Goal: Task Accomplishment & Management: Use online tool/utility

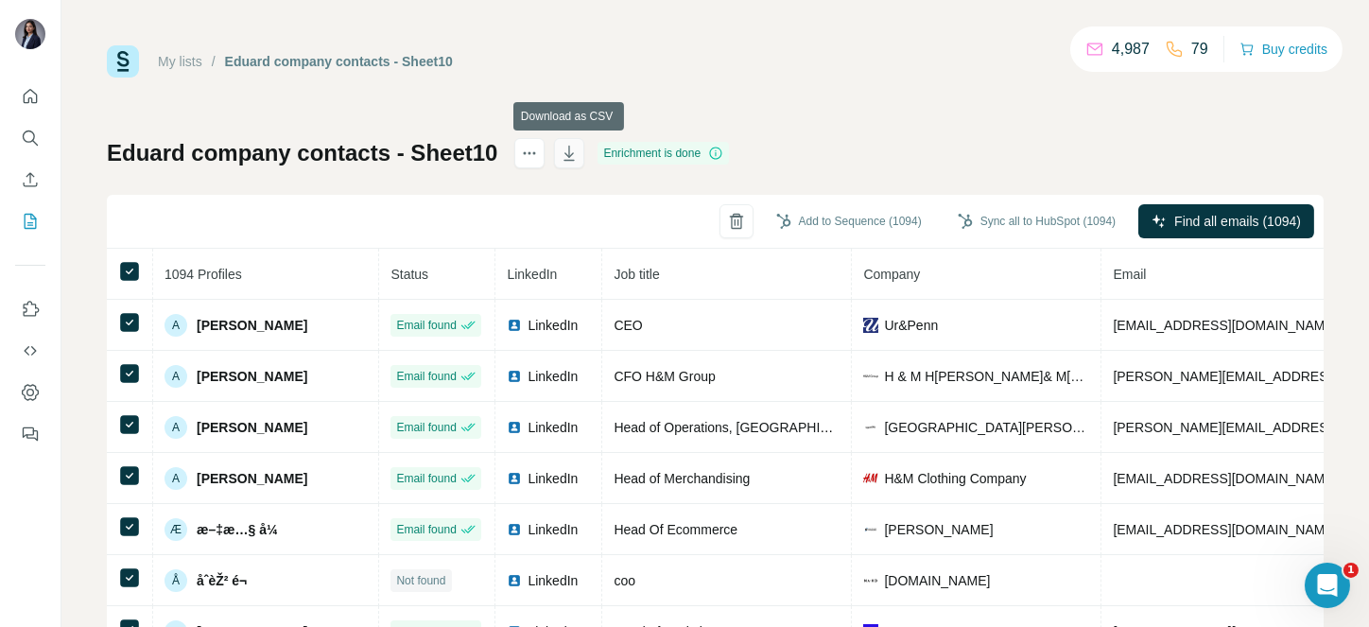
click at [571, 155] on icon "button" at bounding box center [569, 155] width 9 height 6
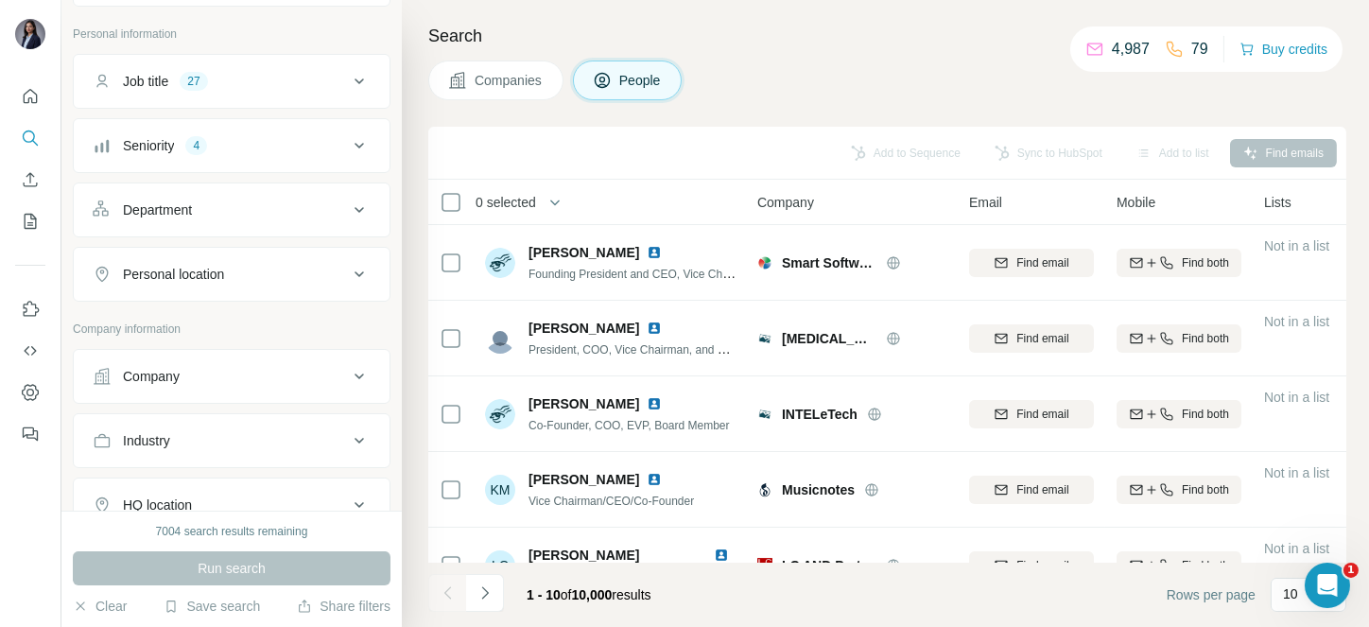
scroll to position [120, 0]
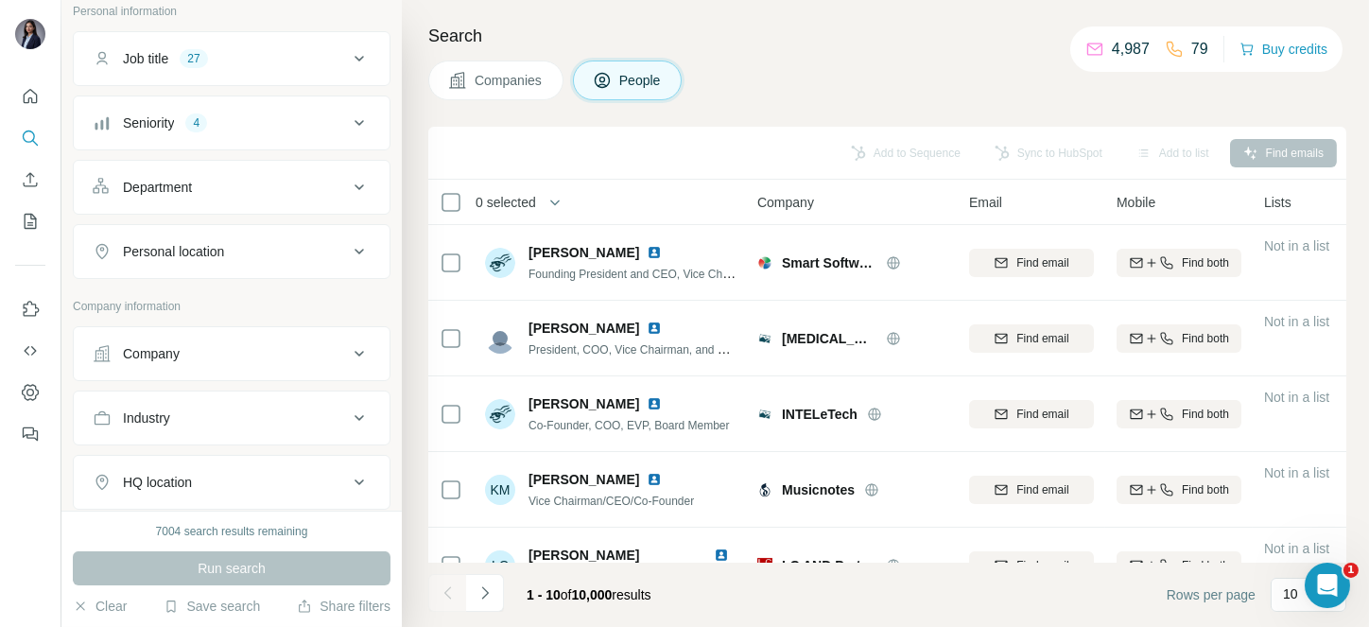
click at [238, 370] on button "Company" at bounding box center [232, 353] width 316 height 45
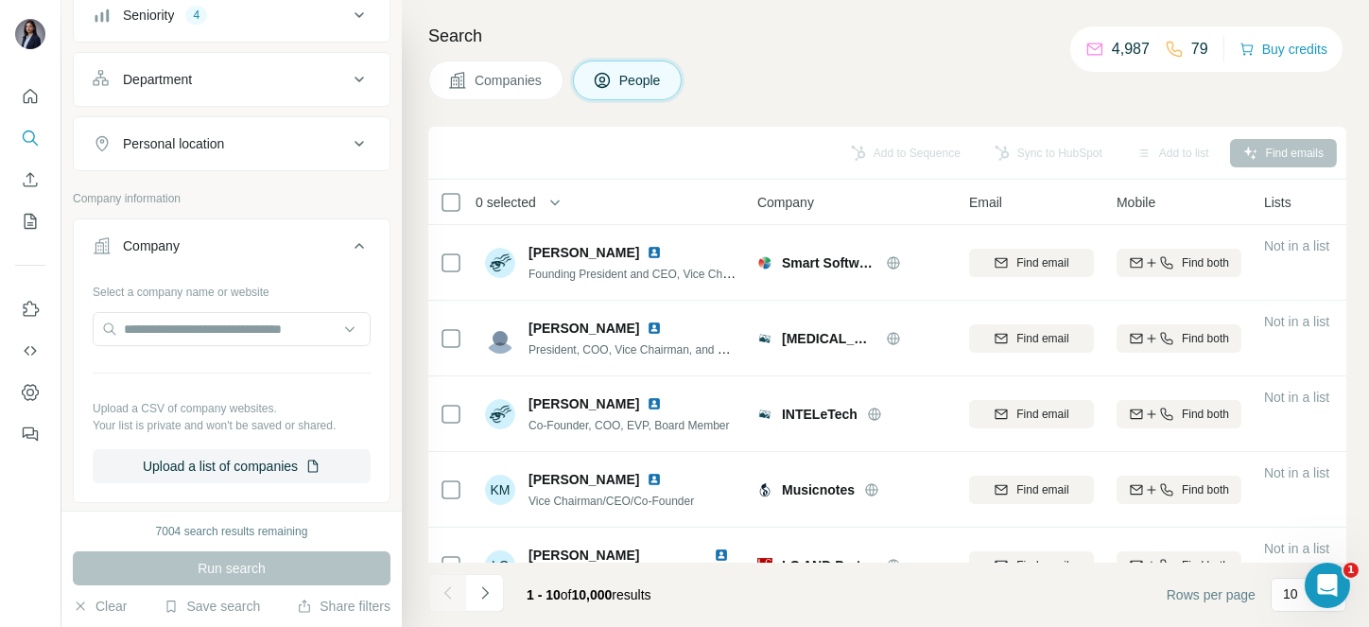
scroll to position [270, 0]
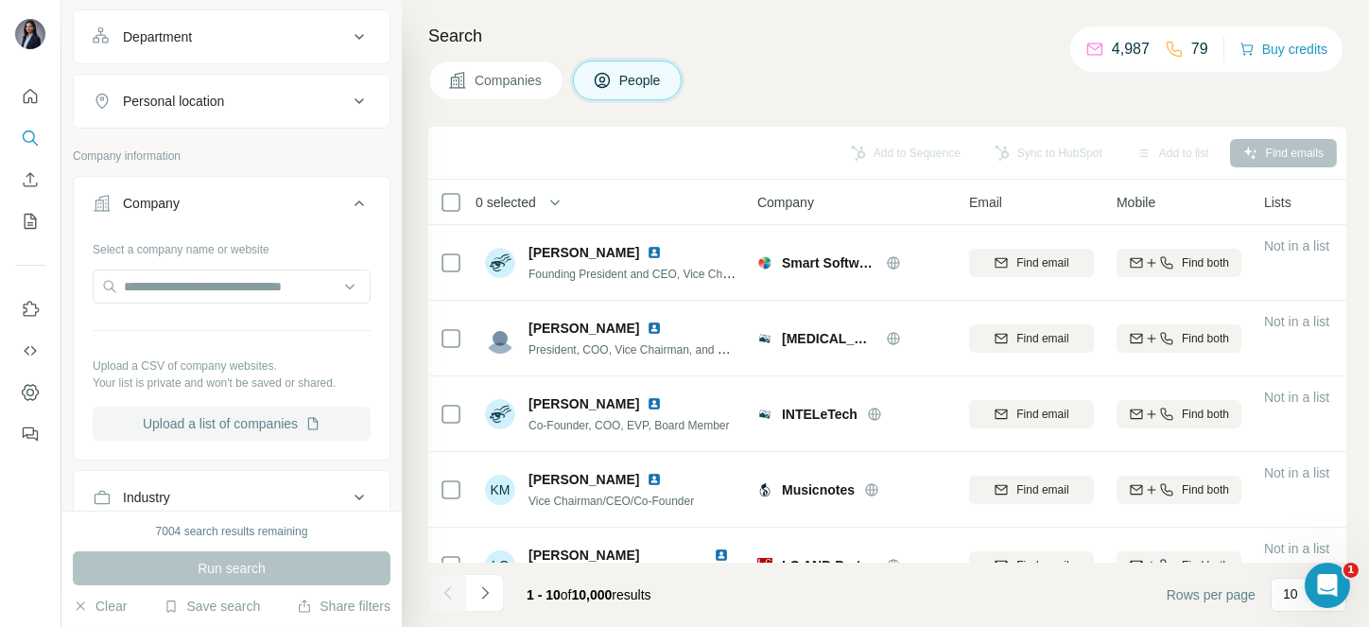
click at [221, 422] on button "Upload a list of companies" at bounding box center [232, 423] width 278 height 34
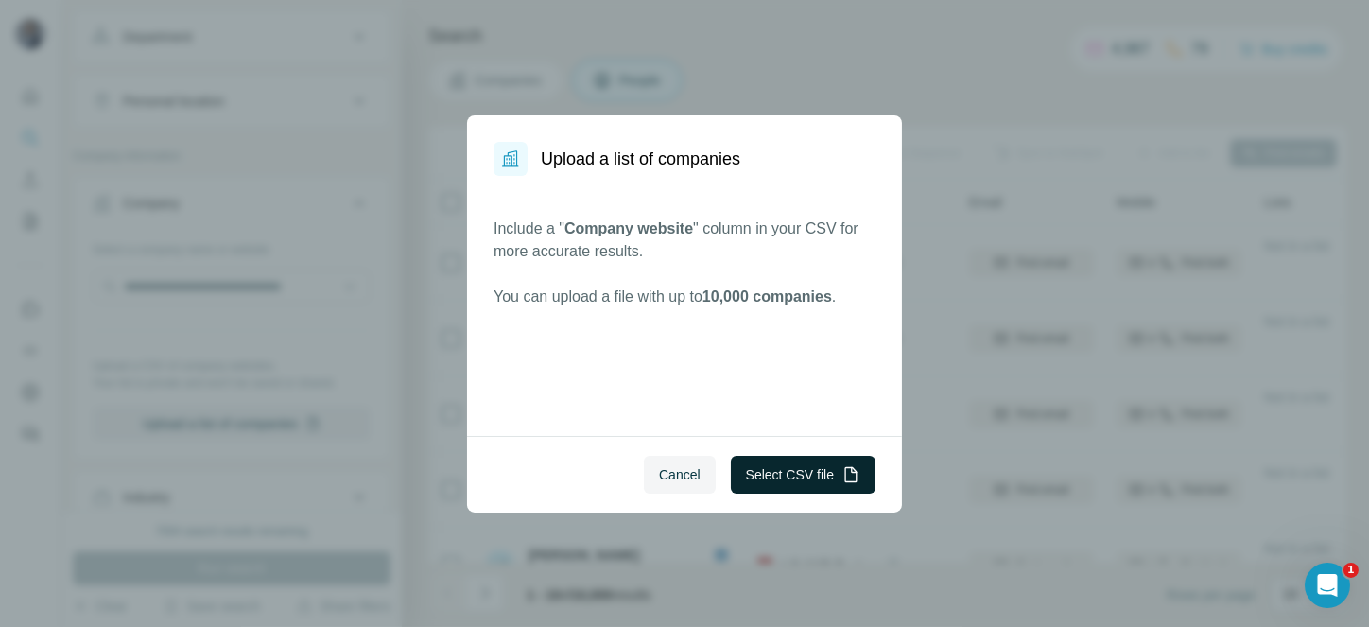
click at [818, 456] on button "Select CSV file" at bounding box center [803, 475] width 145 height 38
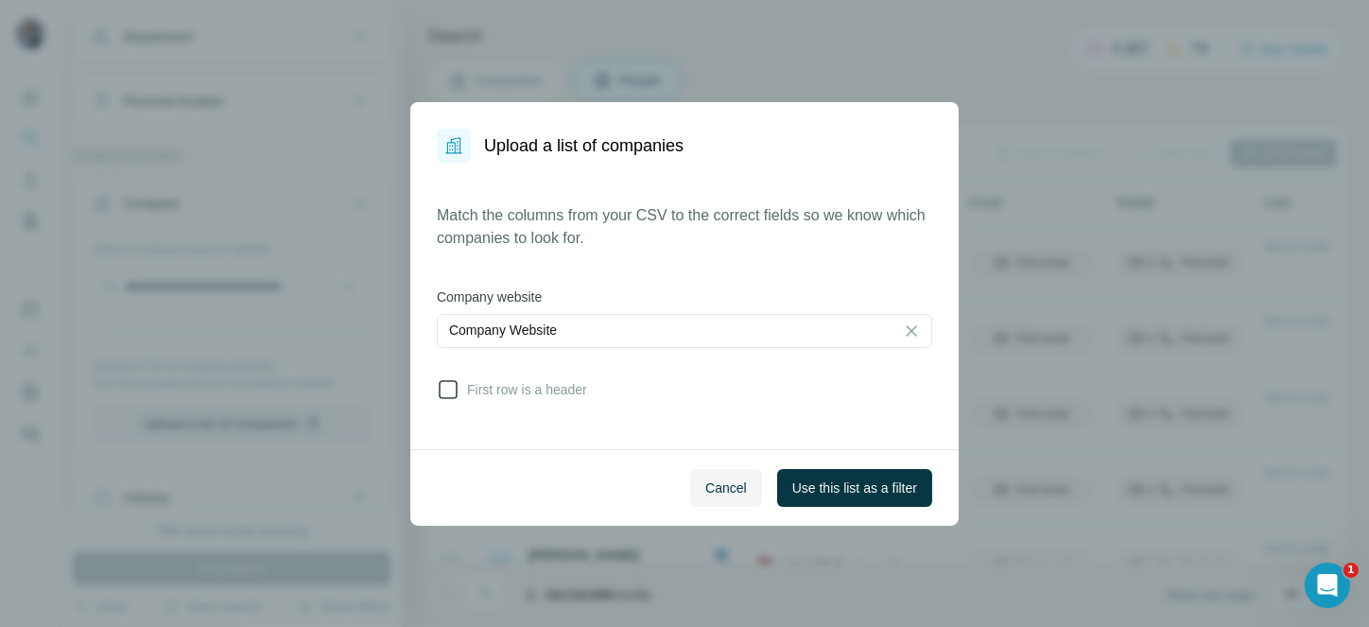
click at [451, 393] on icon at bounding box center [448, 389] width 23 height 23
click at [806, 488] on span "Use this list as a filter" at bounding box center [854, 487] width 125 height 19
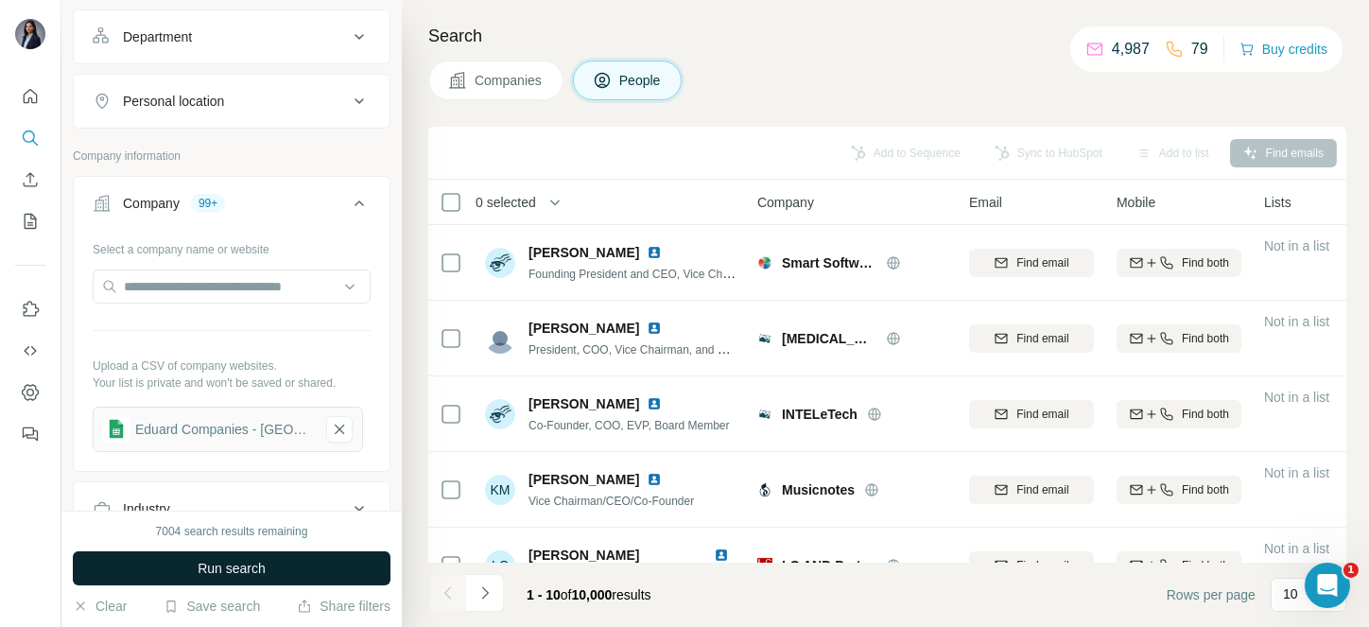
click at [261, 564] on span "Run search" at bounding box center [232, 568] width 68 height 19
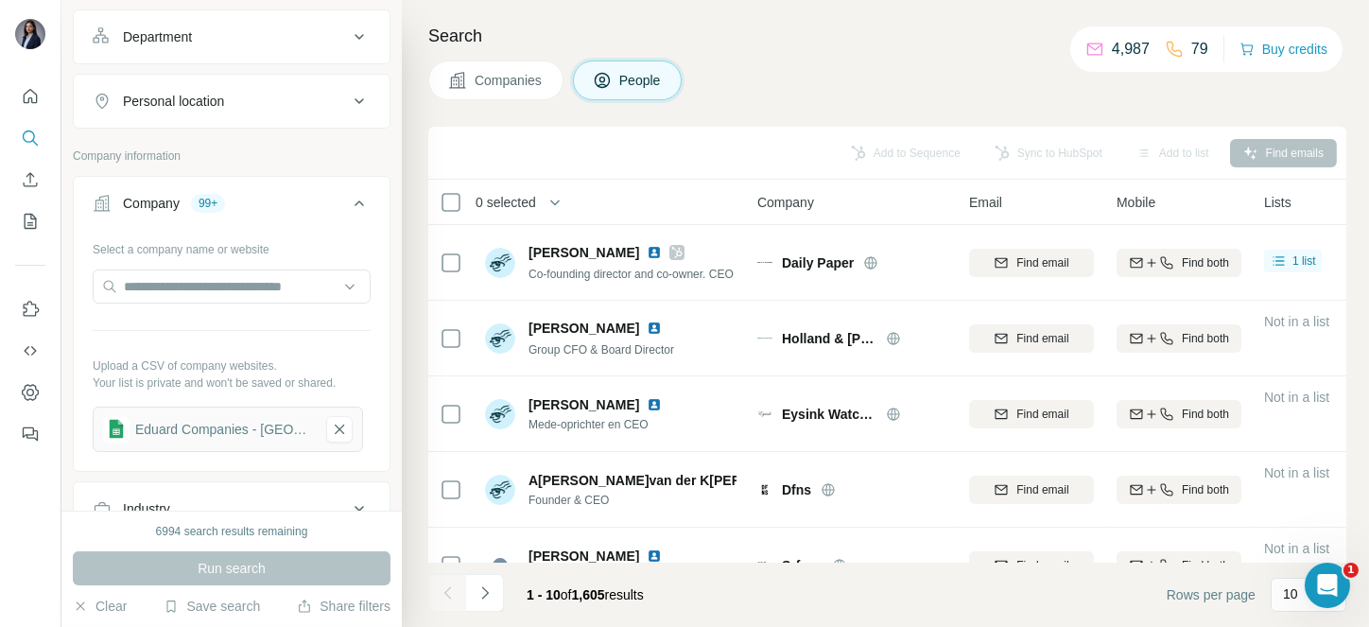
click at [535, 194] on span "0 selected" at bounding box center [505, 202] width 60 height 19
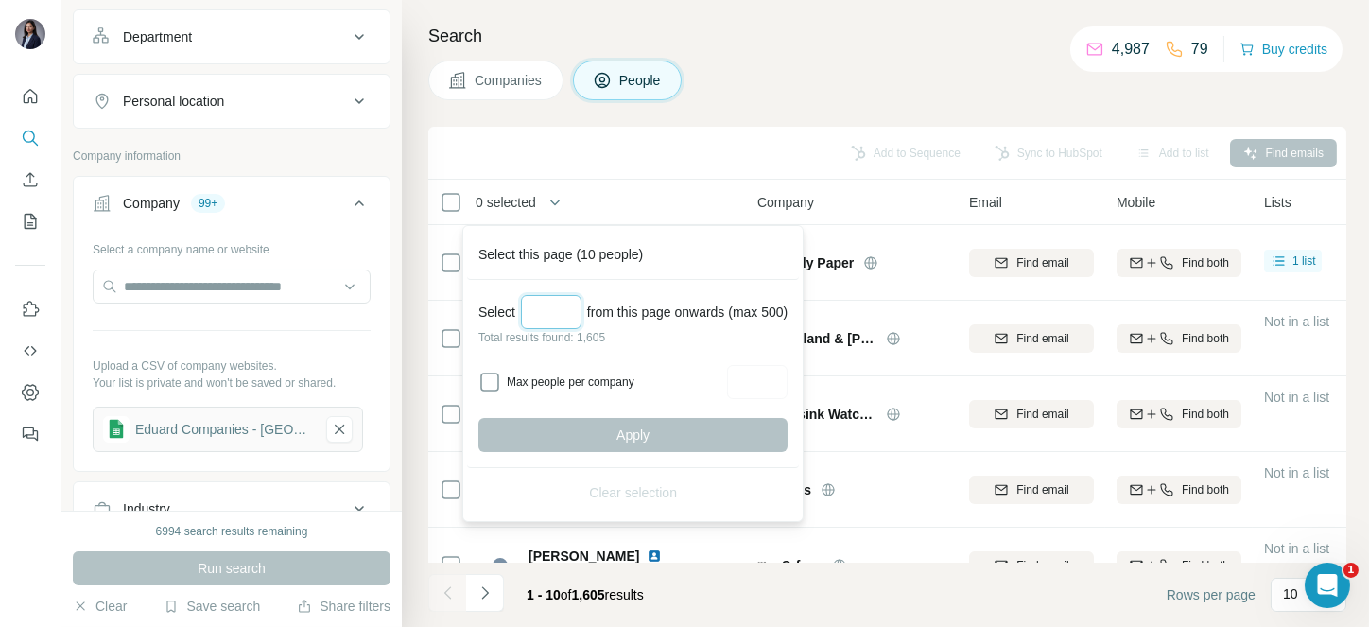
click at [552, 312] on input "Select a number (up to 500)" at bounding box center [551, 312] width 60 height 34
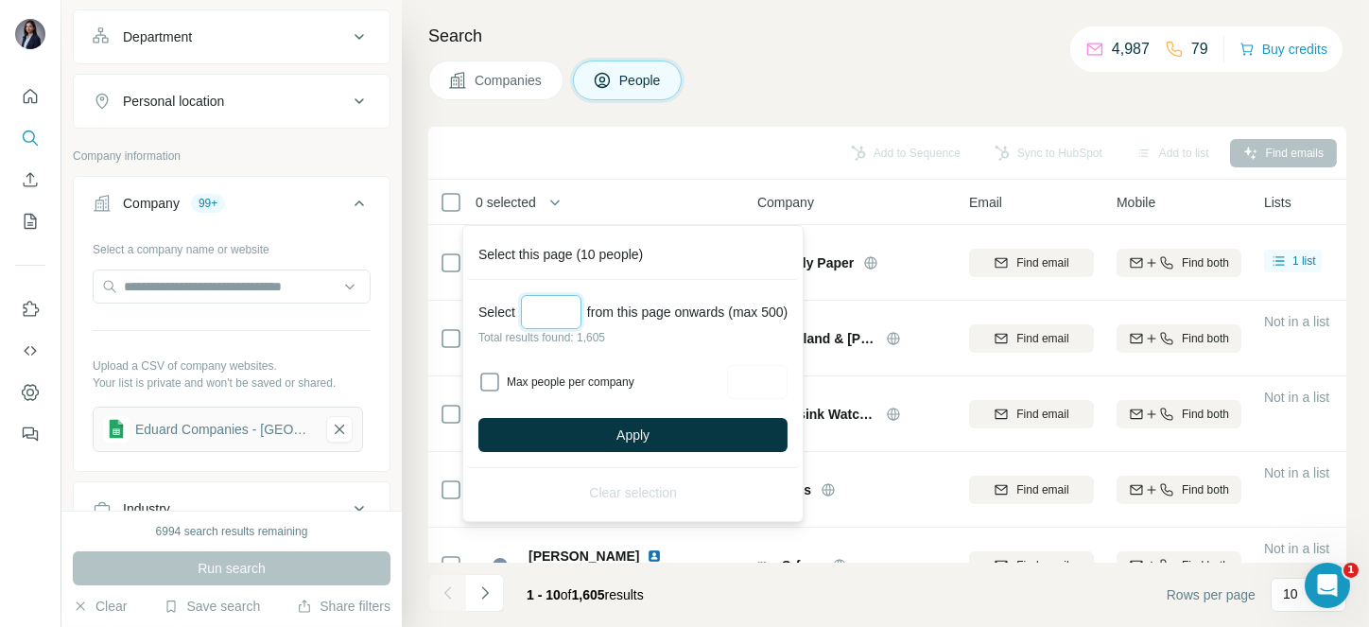
type input "***"
click at [630, 409] on div "Select *** from this page onwards (max 500) Total results found: 1,605 Max peop…" at bounding box center [633, 374] width 332 height 188
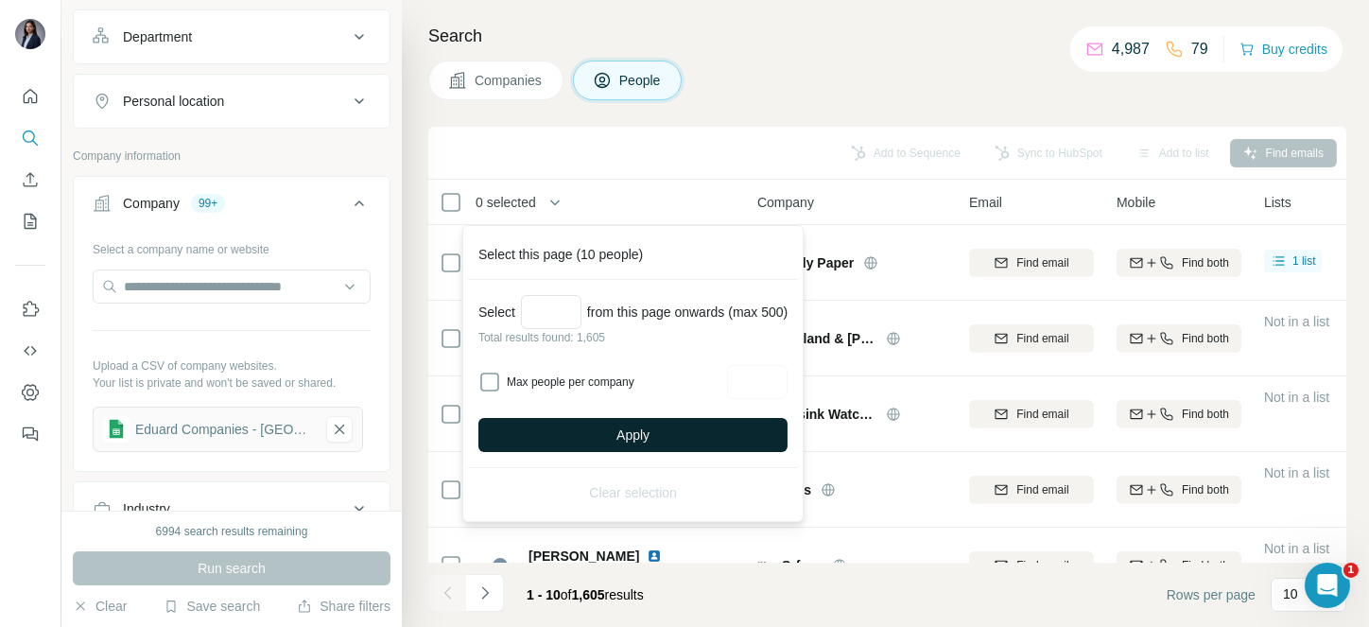
click at [647, 421] on button "Apply" at bounding box center [632, 435] width 309 height 34
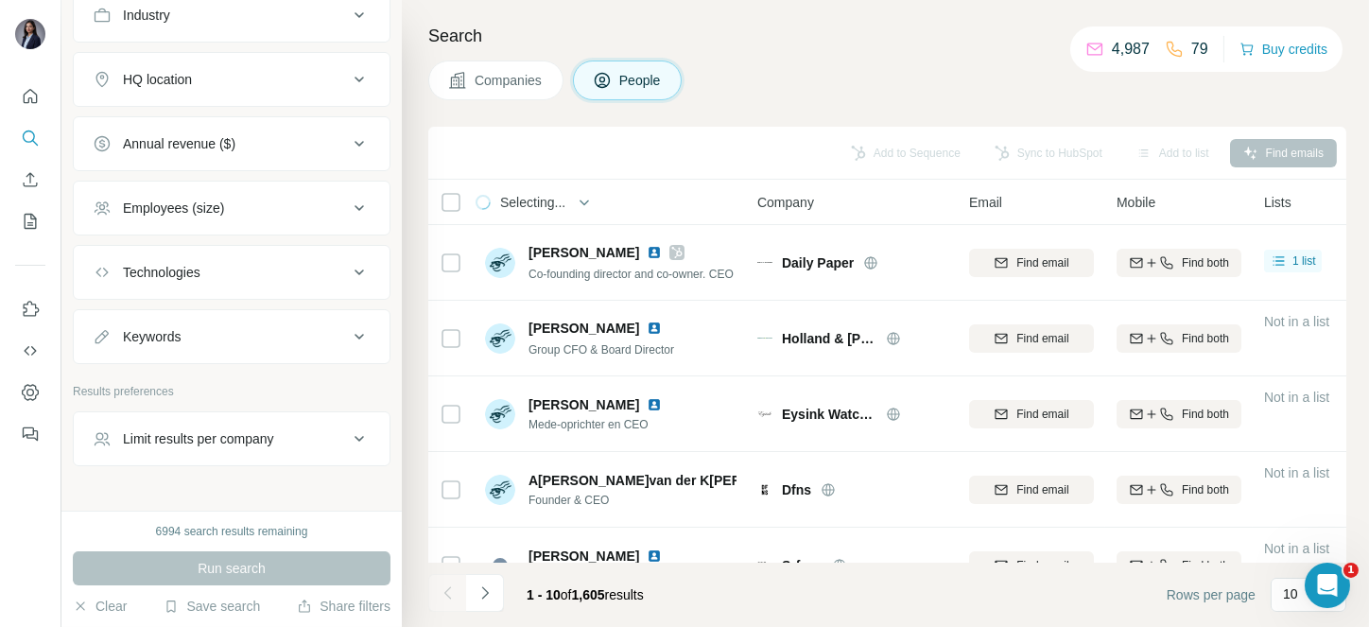
scroll to position [805, 0]
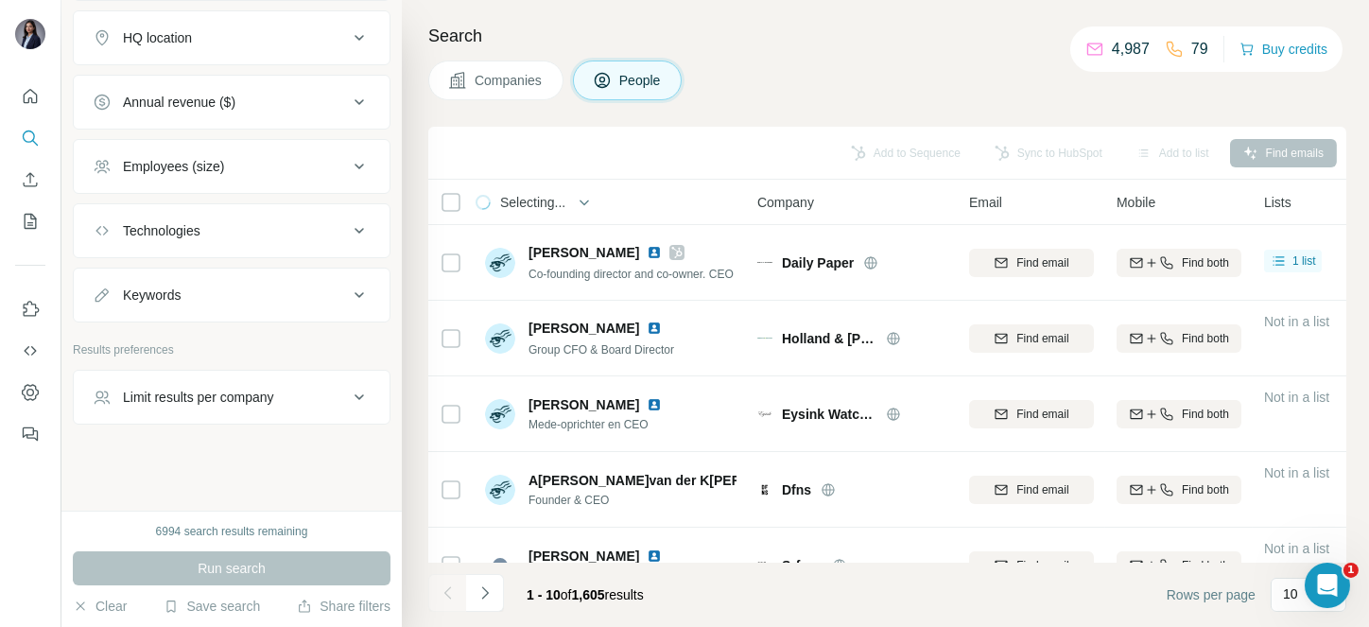
click at [348, 391] on icon at bounding box center [359, 397] width 23 height 23
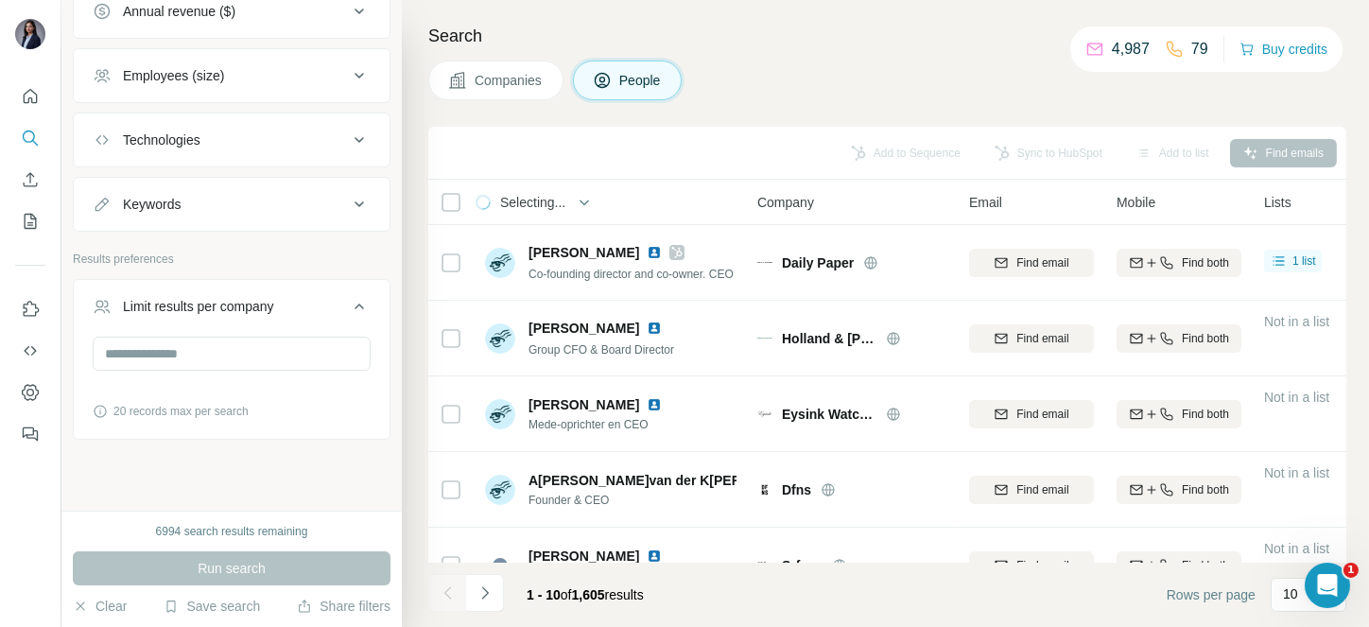
scroll to position [912, 0]
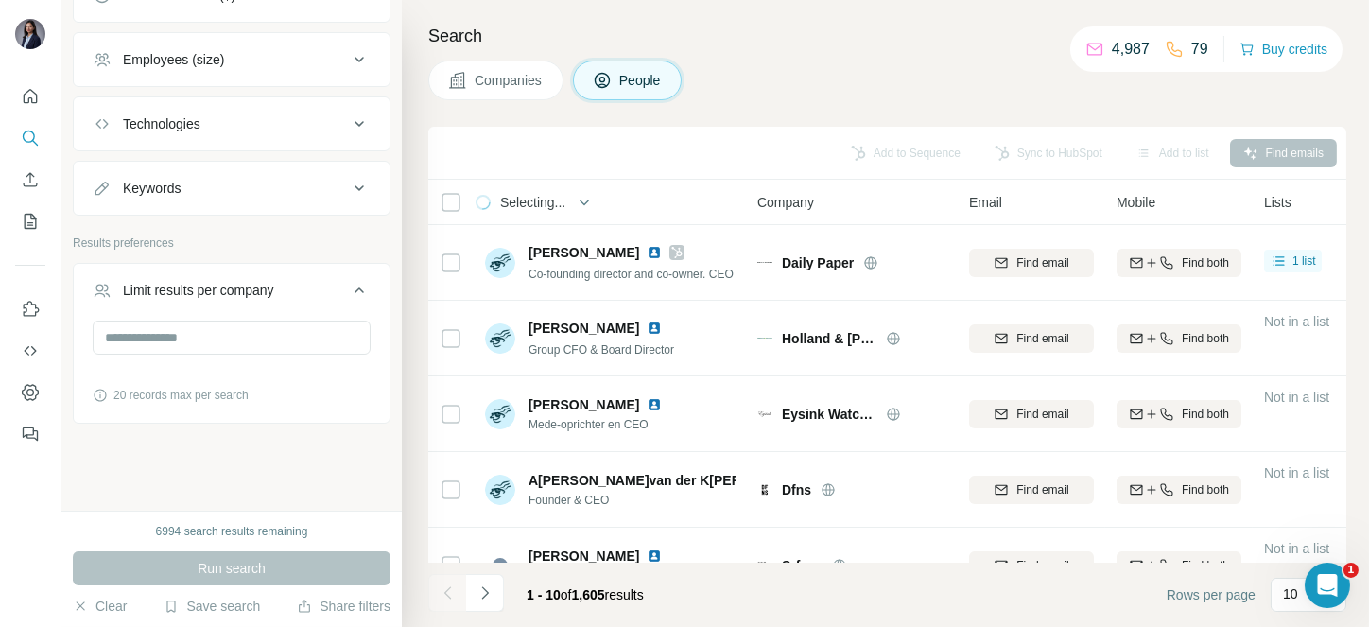
click at [348, 285] on icon at bounding box center [359, 290] width 23 height 23
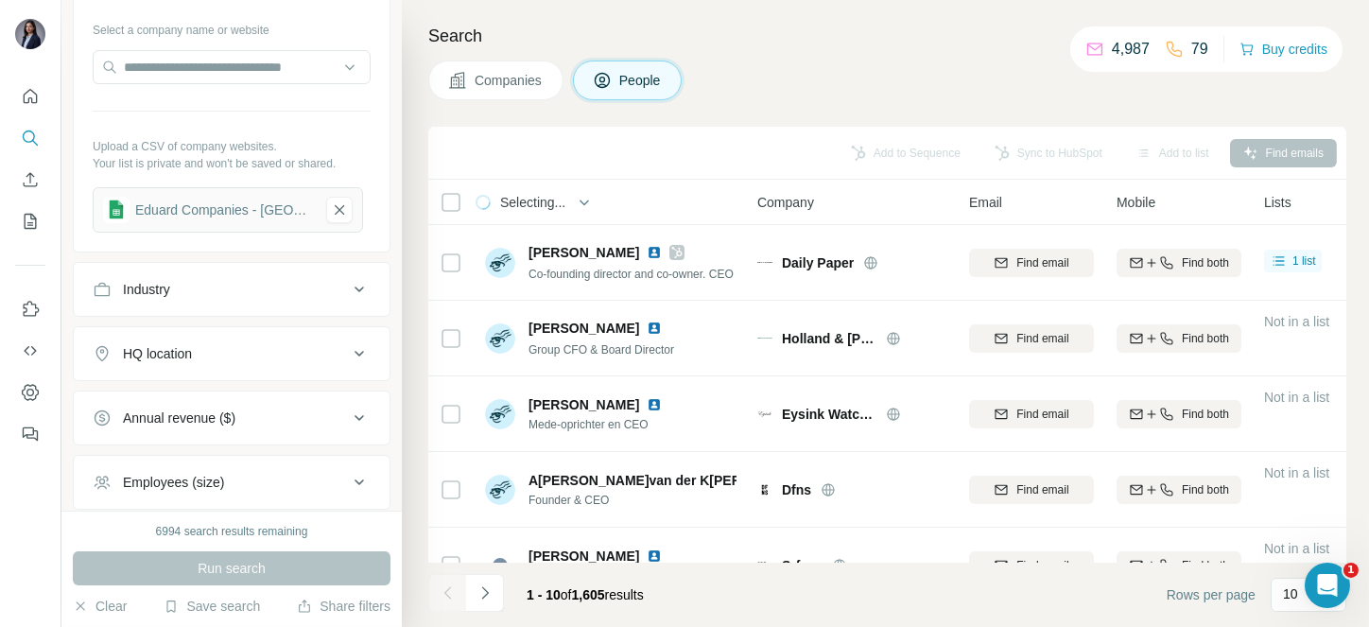
scroll to position [0, 0]
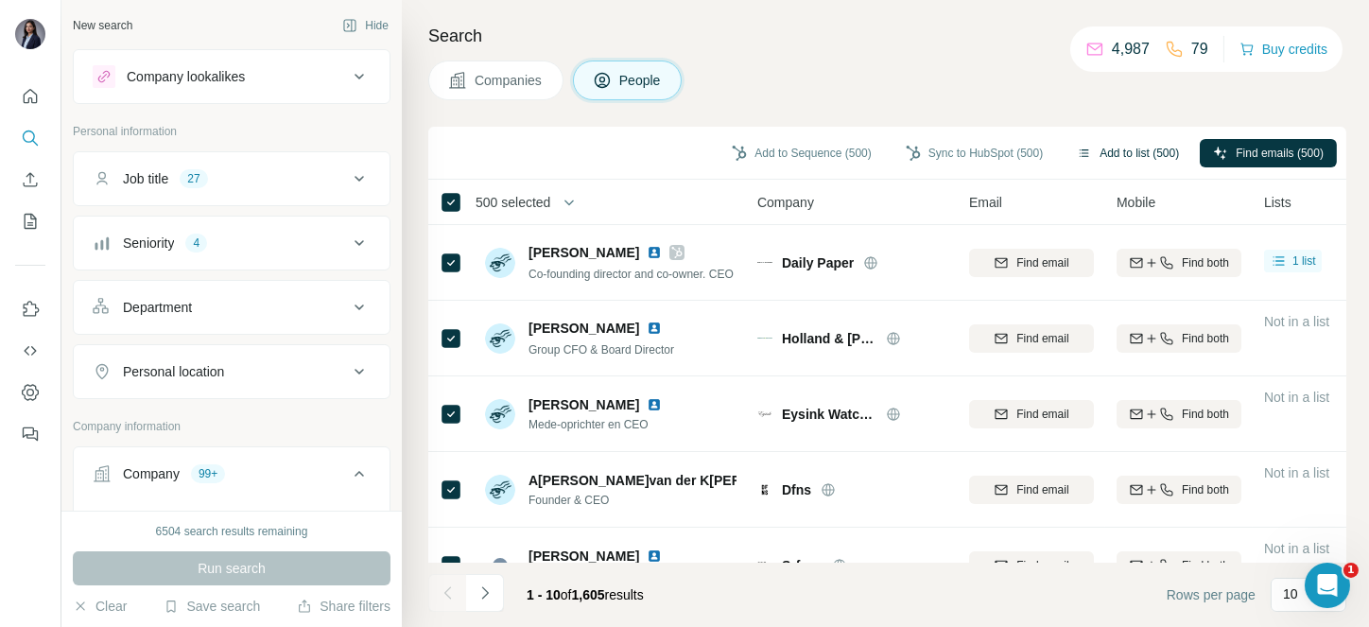
click at [1094, 145] on button "Add to list (500)" at bounding box center [1127, 153] width 129 height 28
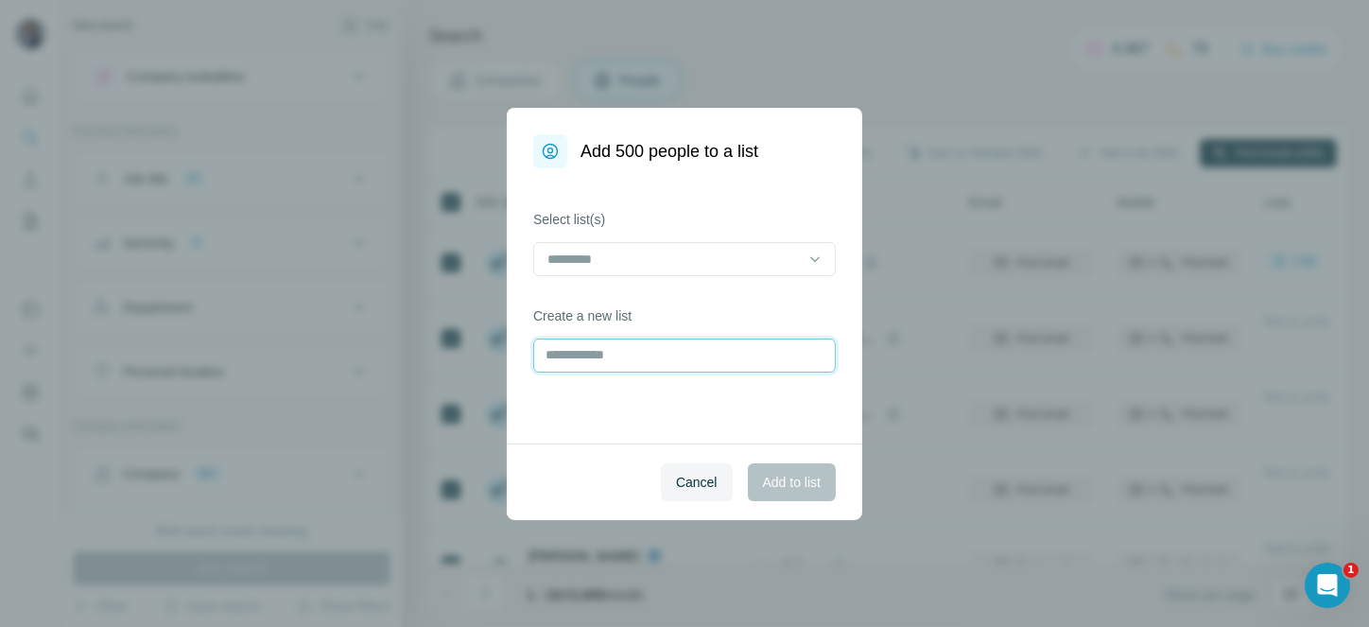
click at [627, 349] on input "text" at bounding box center [684, 355] width 302 height 34
type input "**********"
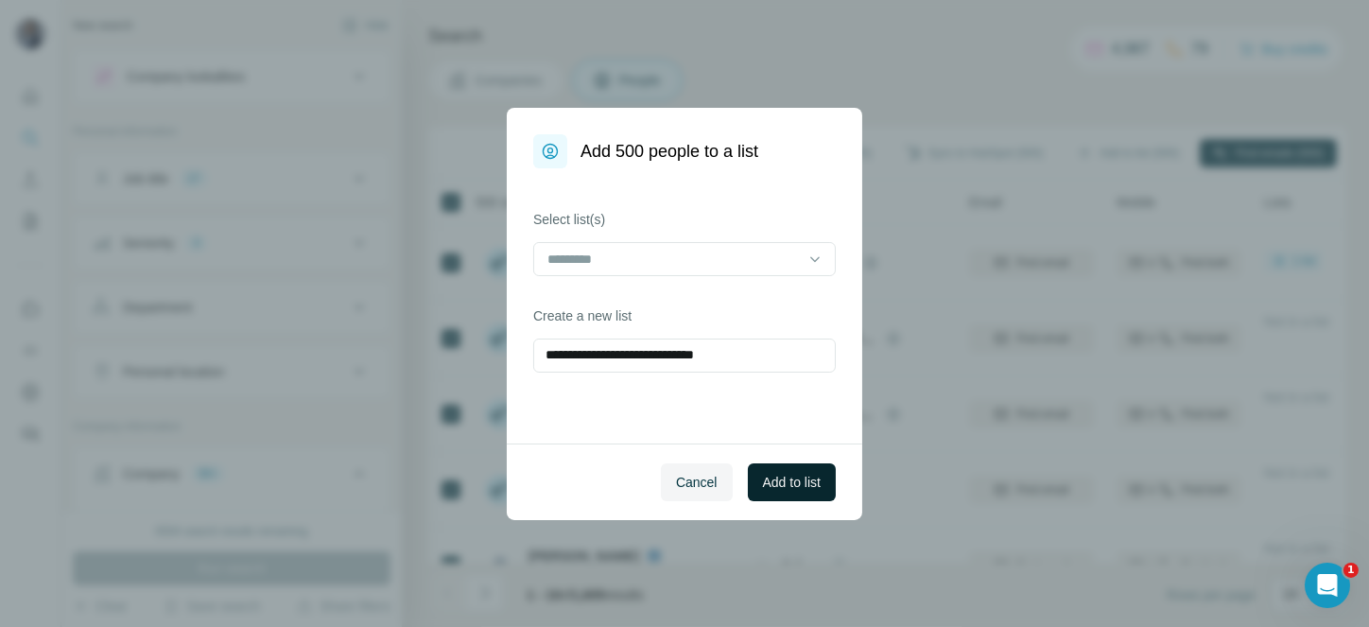
click at [818, 491] on span "Add to list" at bounding box center [792, 482] width 58 height 19
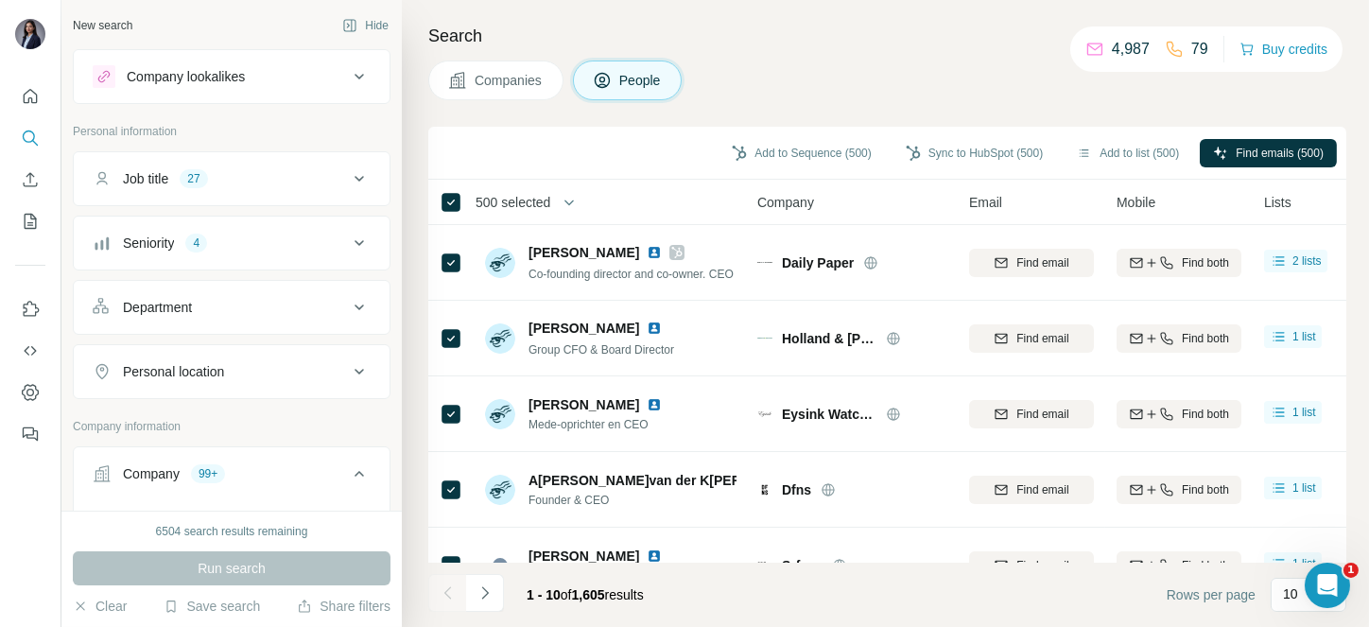
click at [515, 199] on span "500 selected" at bounding box center [512, 202] width 75 height 19
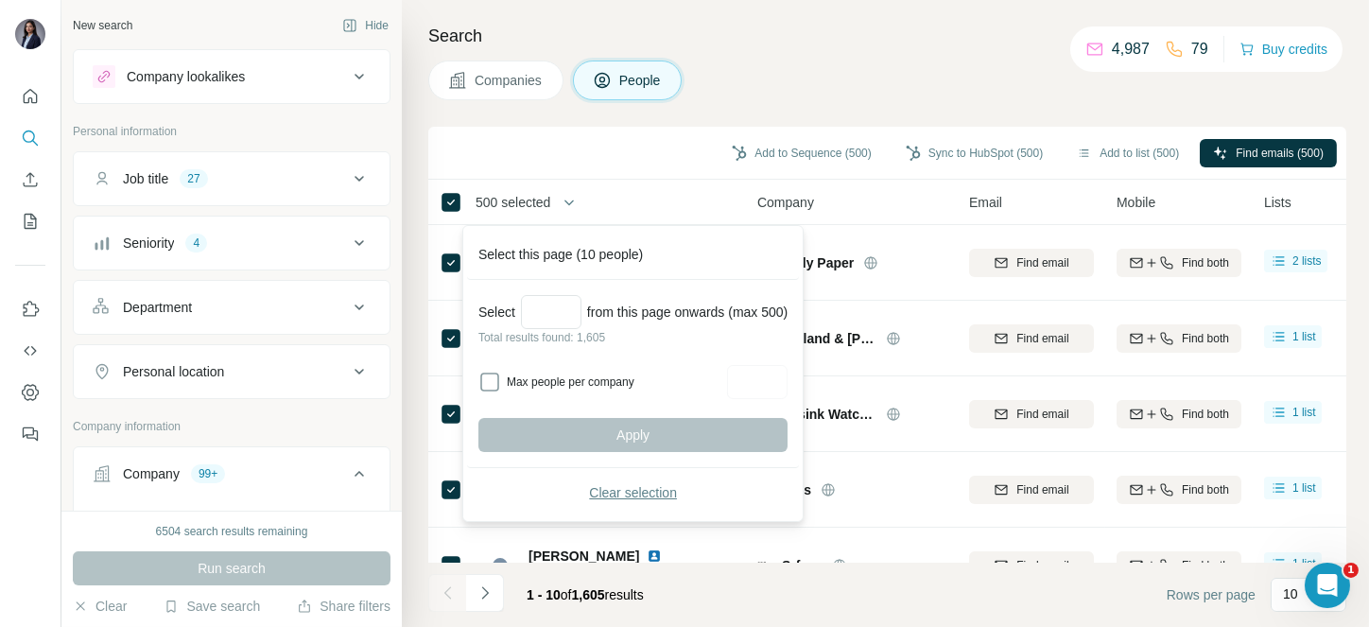
click at [591, 497] on button "Clear selection" at bounding box center [632, 492] width 309 height 34
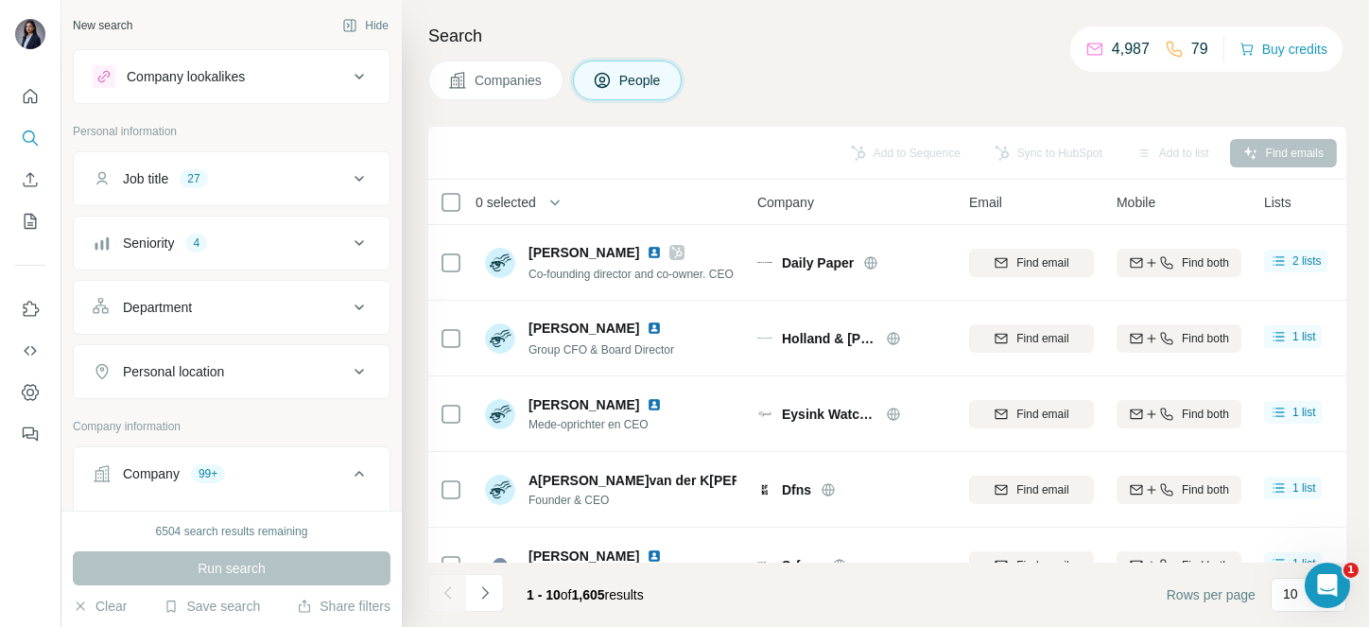
click at [486, 574] on button "Navigate to next page" at bounding box center [485, 593] width 38 height 38
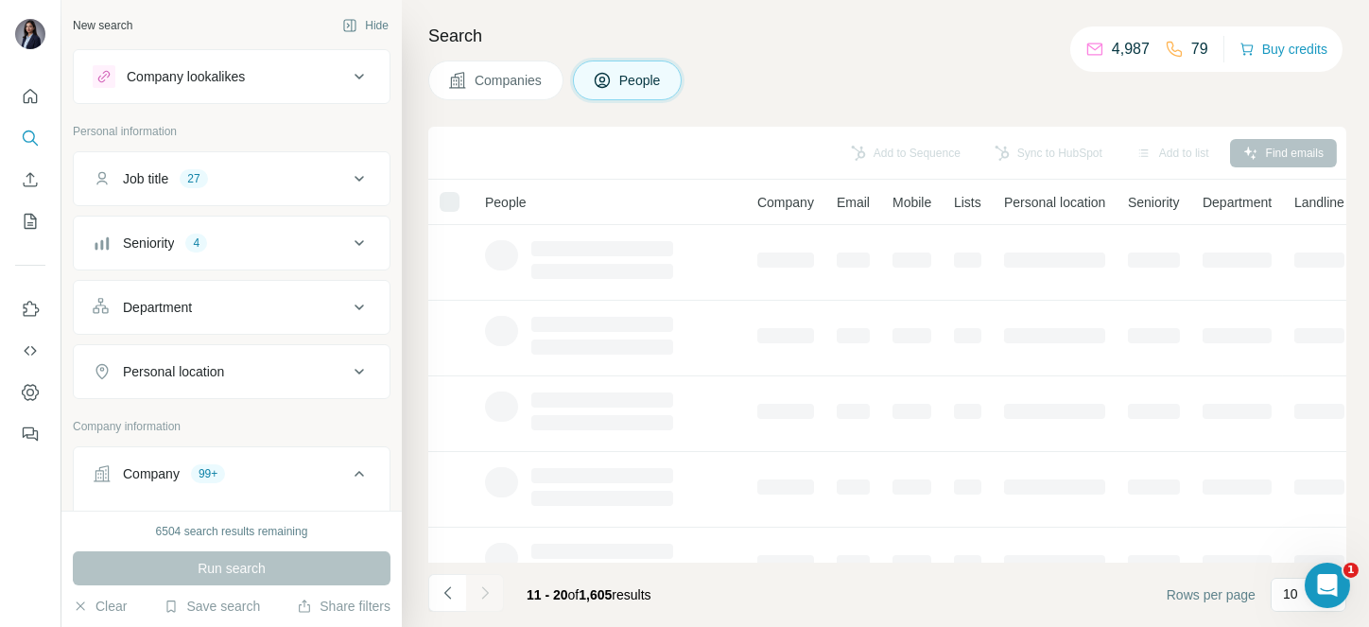
click at [486, 574] on div at bounding box center [485, 593] width 38 height 38
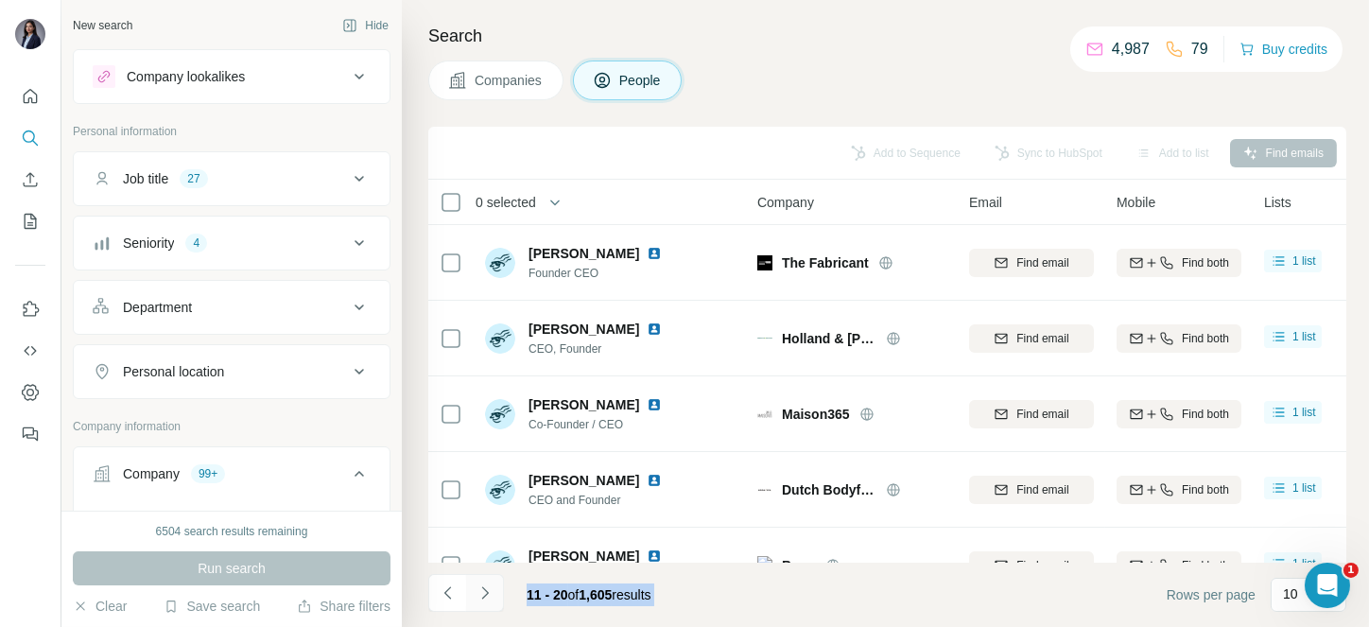
click at [484, 595] on icon "Navigate to next page" at bounding box center [484, 592] width 7 height 12
click at [484, 595] on div at bounding box center [485, 593] width 38 height 38
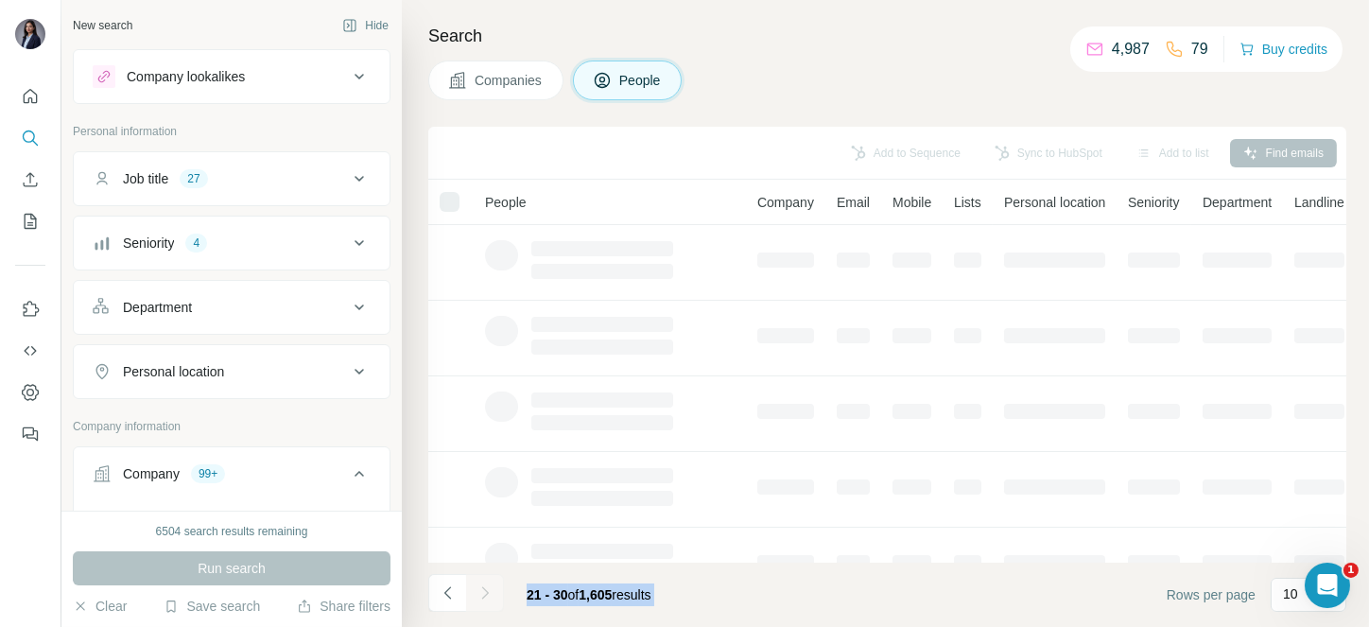
click at [484, 595] on div at bounding box center [485, 593] width 38 height 38
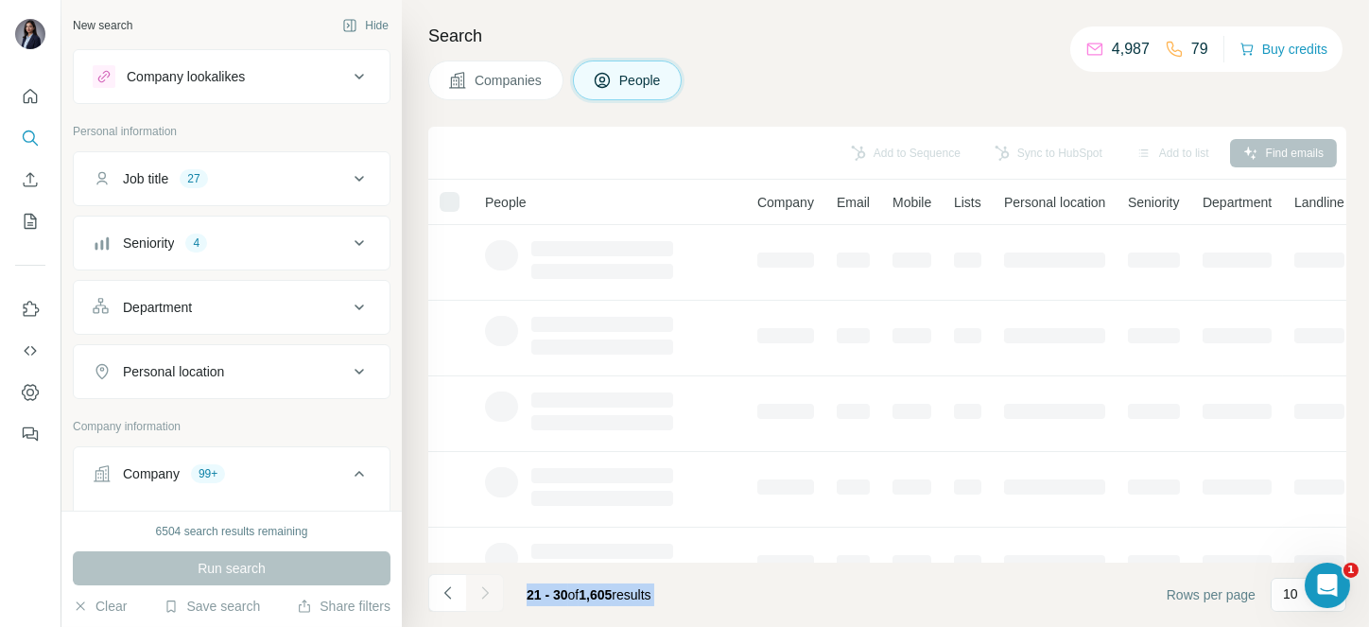
click at [484, 595] on div at bounding box center [485, 593] width 38 height 38
click at [484, 595] on icon "Navigate to next page" at bounding box center [484, 592] width 7 height 12
click at [484, 595] on div at bounding box center [485, 593] width 38 height 38
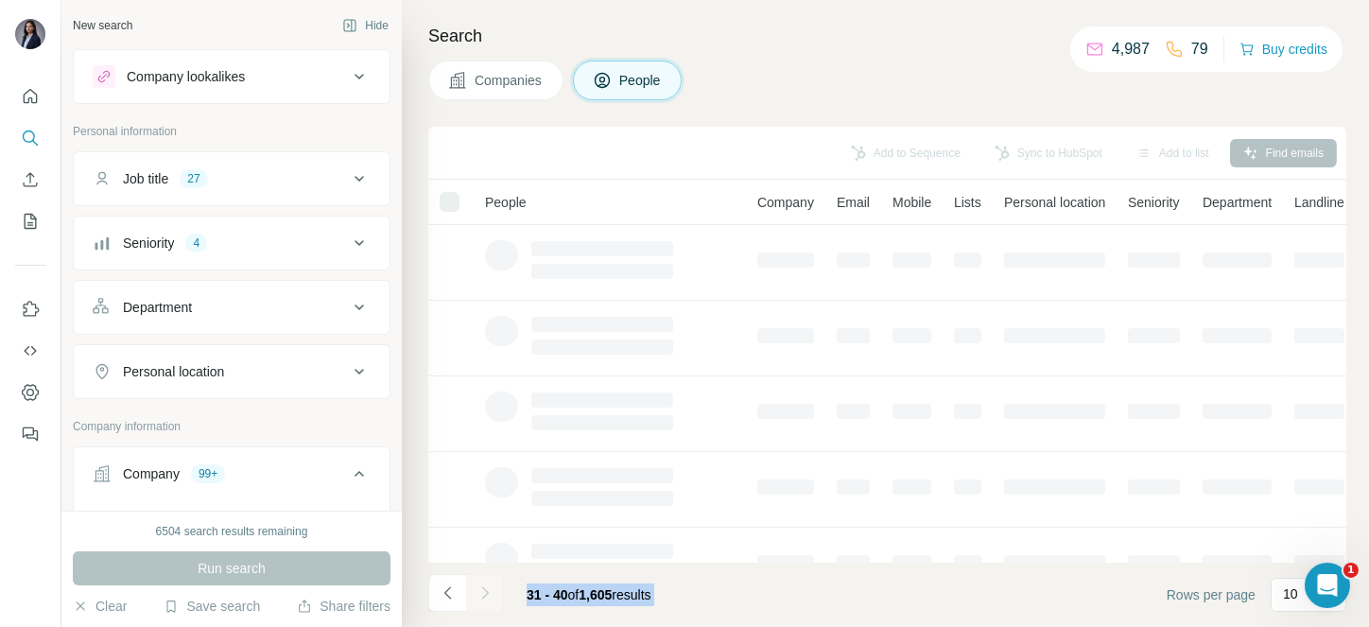
click at [484, 595] on div at bounding box center [485, 593] width 38 height 38
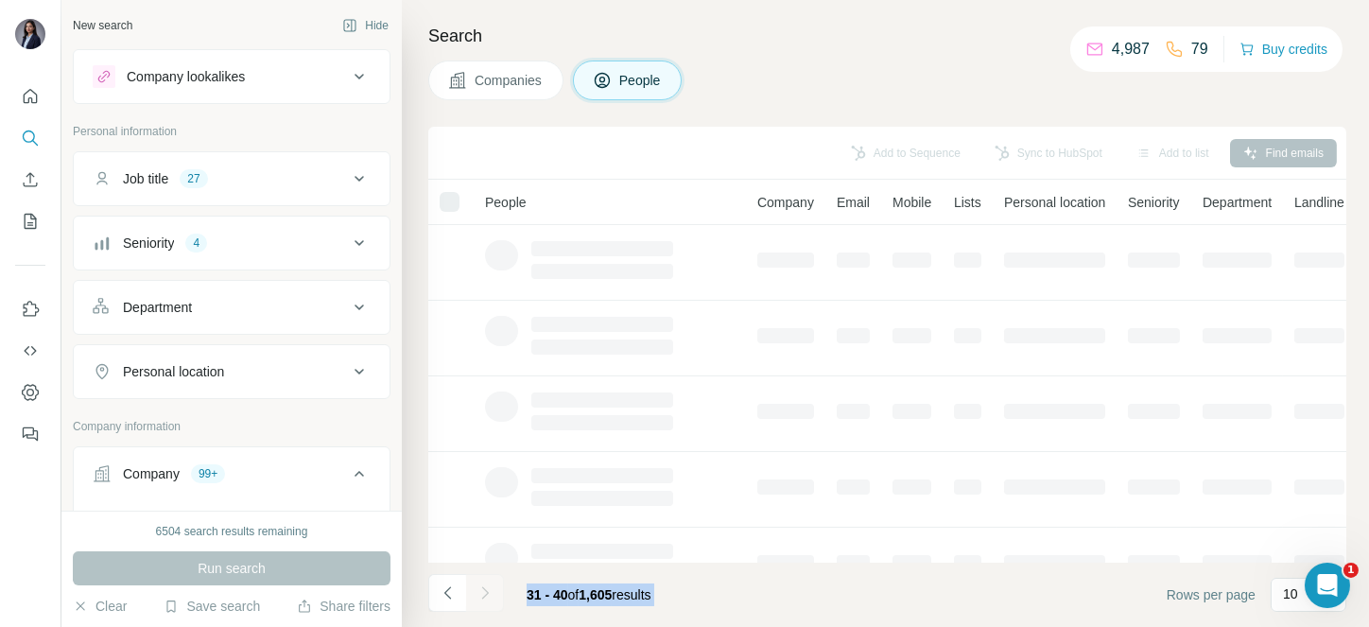
click at [484, 595] on div at bounding box center [485, 593] width 38 height 38
click at [484, 595] on icon "Navigate to next page" at bounding box center [484, 592] width 7 height 12
click at [484, 595] on div at bounding box center [485, 593] width 38 height 38
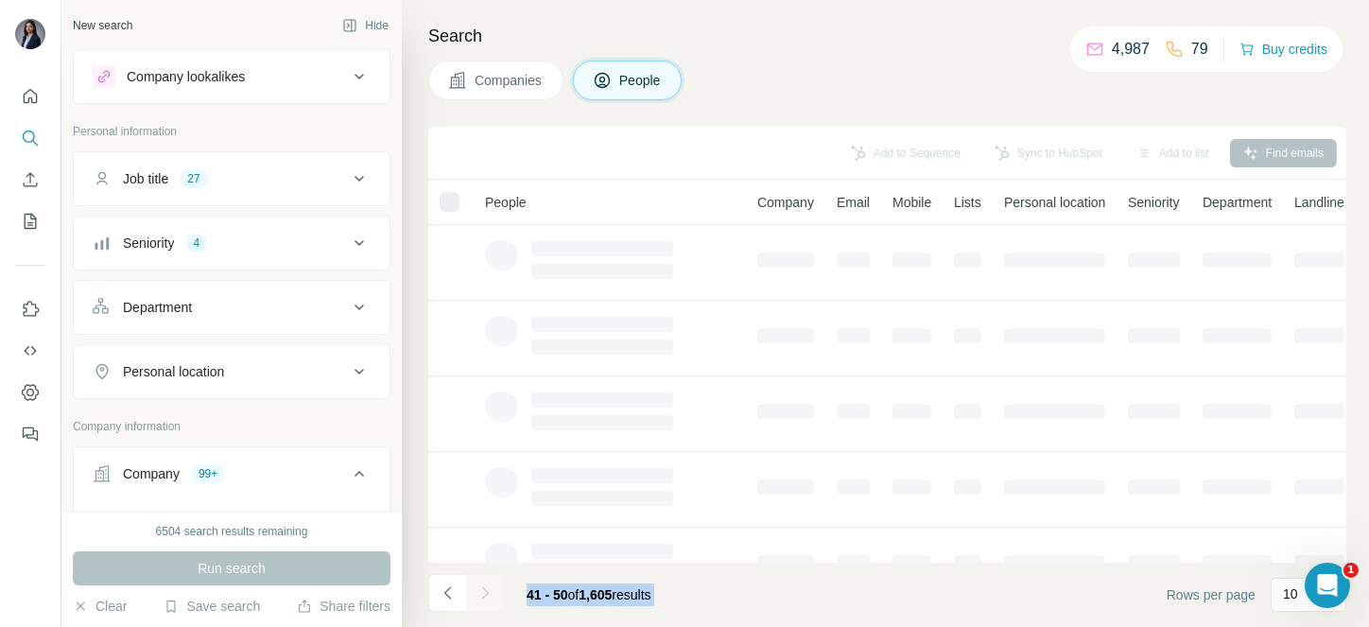
click at [484, 595] on div at bounding box center [485, 593] width 38 height 38
click at [484, 595] on icon "Navigate to next page" at bounding box center [484, 592] width 7 height 12
click at [484, 595] on div at bounding box center [485, 593] width 38 height 38
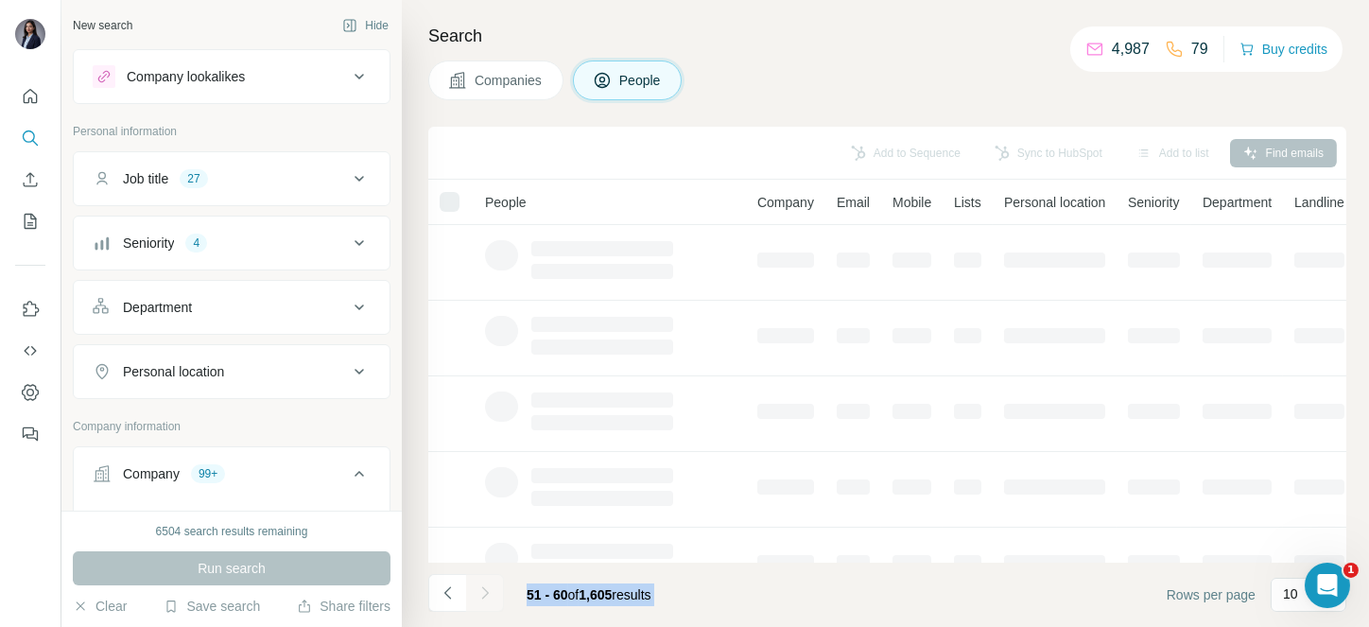
click at [484, 595] on icon "Navigate to next page" at bounding box center [484, 592] width 7 height 12
click at [484, 595] on div at bounding box center [485, 593] width 38 height 38
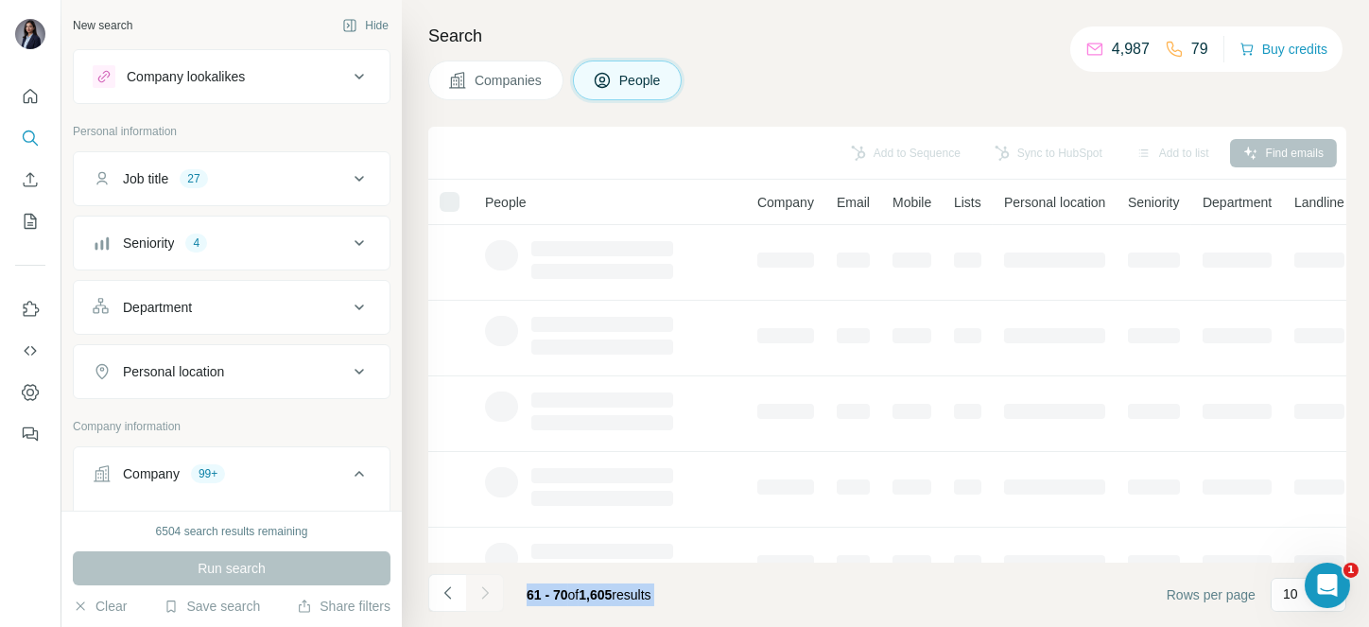
click at [484, 595] on icon "Navigate to next page" at bounding box center [484, 592] width 7 height 12
click at [484, 595] on div at bounding box center [485, 593] width 38 height 38
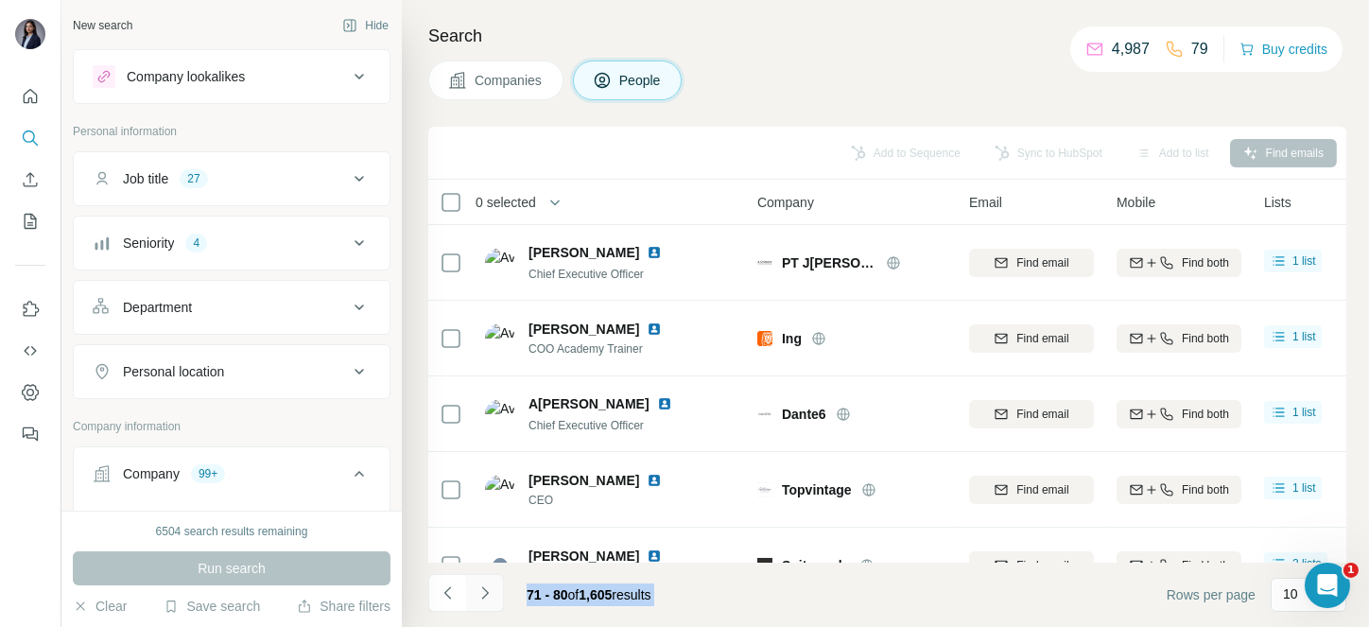
click at [484, 595] on icon "Navigate to next page" at bounding box center [484, 592] width 7 height 12
click at [484, 595] on div at bounding box center [485, 593] width 38 height 38
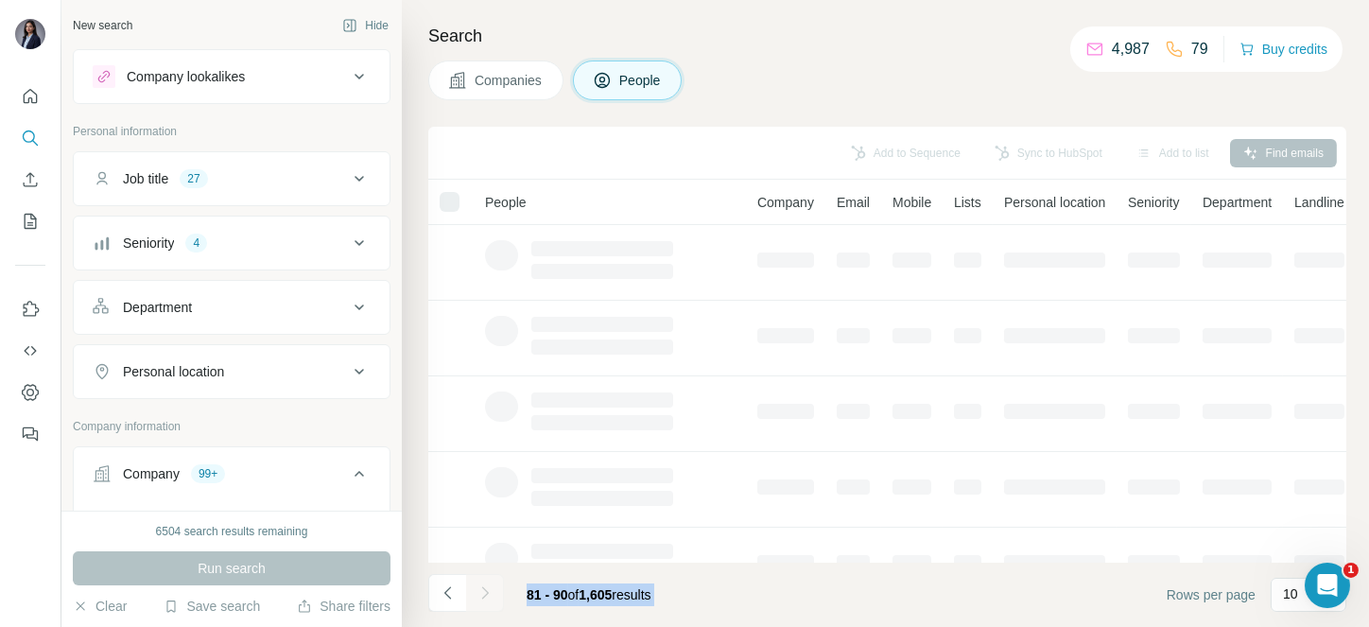
click at [484, 595] on div at bounding box center [485, 593] width 38 height 38
click at [484, 595] on icon "Navigate to next page" at bounding box center [484, 592] width 7 height 12
click at [484, 595] on div at bounding box center [485, 593] width 38 height 38
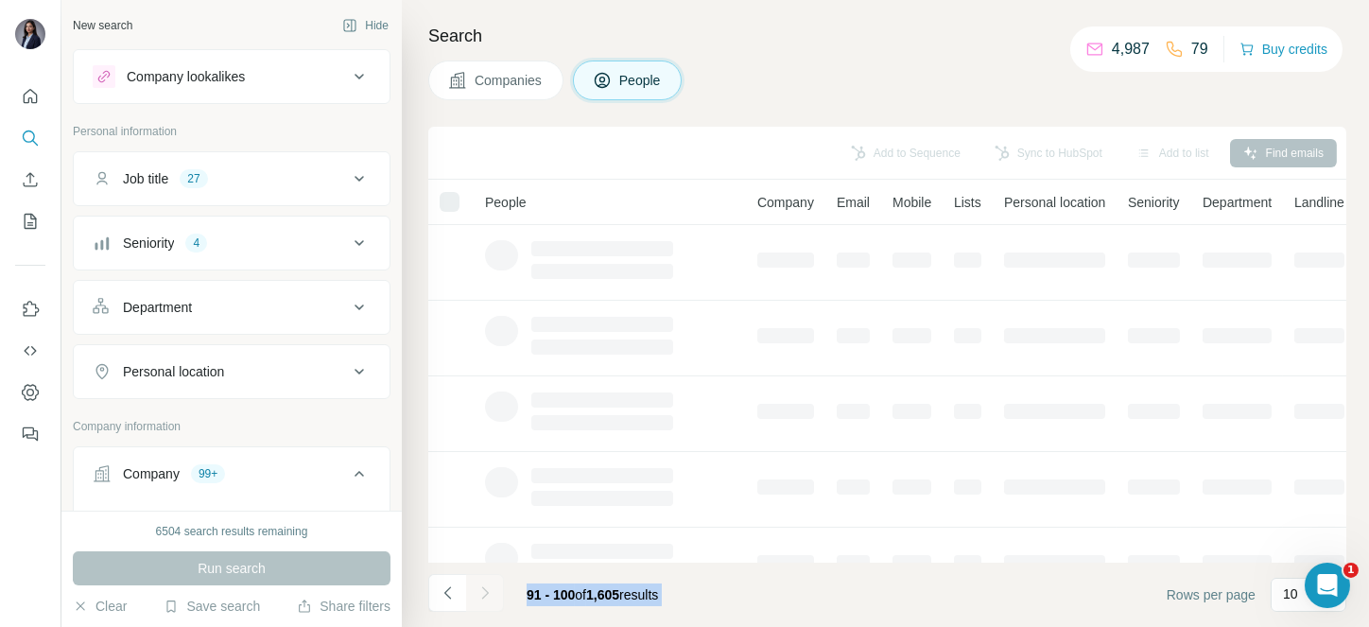
click at [484, 595] on div at bounding box center [485, 593] width 38 height 38
click at [484, 595] on icon "Navigate to next page" at bounding box center [484, 592] width 7 height 12
click at [484, 595] on div at bounding box center [485, 593] width 38 height 38
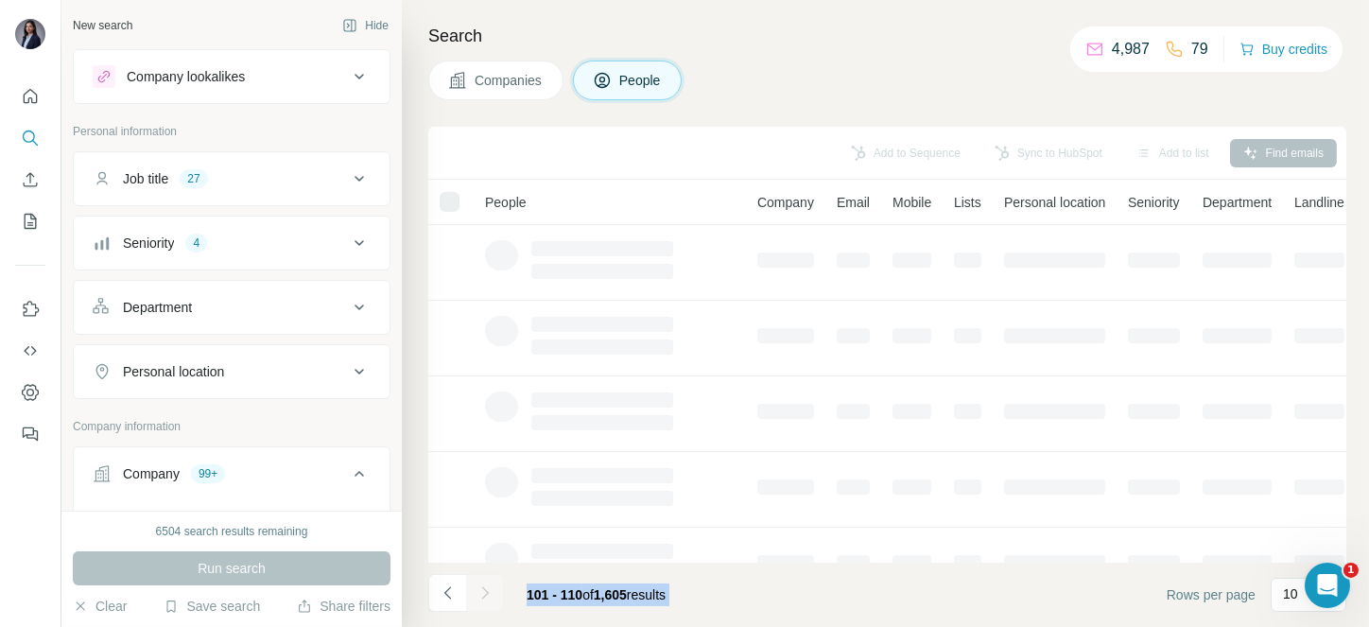
click at [484, 595] on div at bounding box center [485, 593] width 38 height 38
click at [484, 595] on icon "Navigate to next page" at bounding box center [484, 592] width 7 height 12
click at [484, 595] on div at bounding box center [485, 593] width 38 height 38
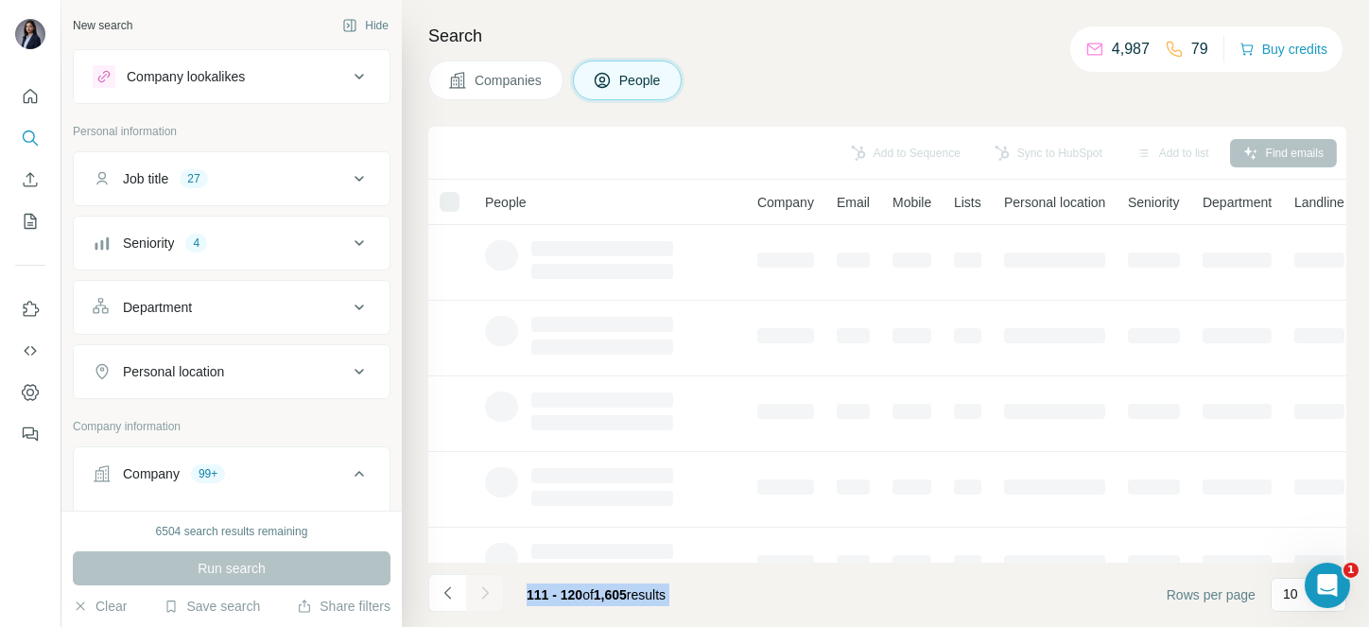
click at [484, 595] on div at bounding box center [485, 593] width 38 height 38
click at [484, 595] on icon "Navigate to next page" at bounding box center [484, 592] width 7 height 12
click at [484, 595] on div at bounding box center [485, 593] width 38 height 38
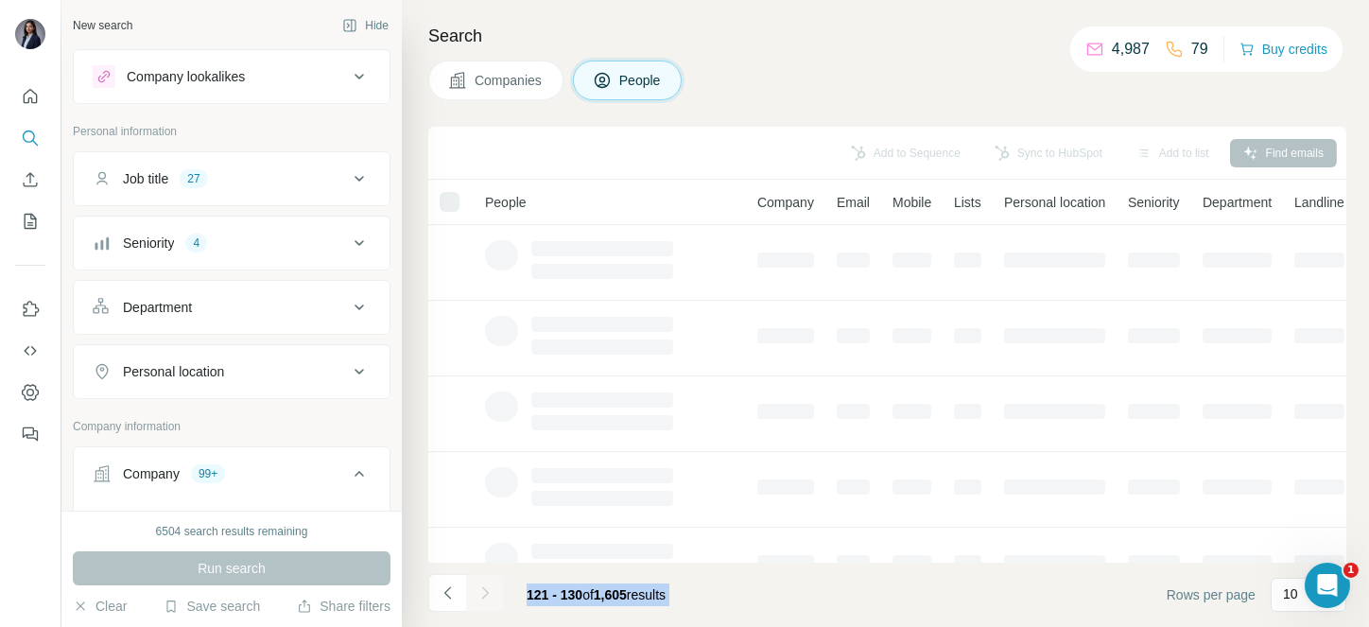
click at [484, 595] on div at bounding box center [485, 593] width 38 height 38
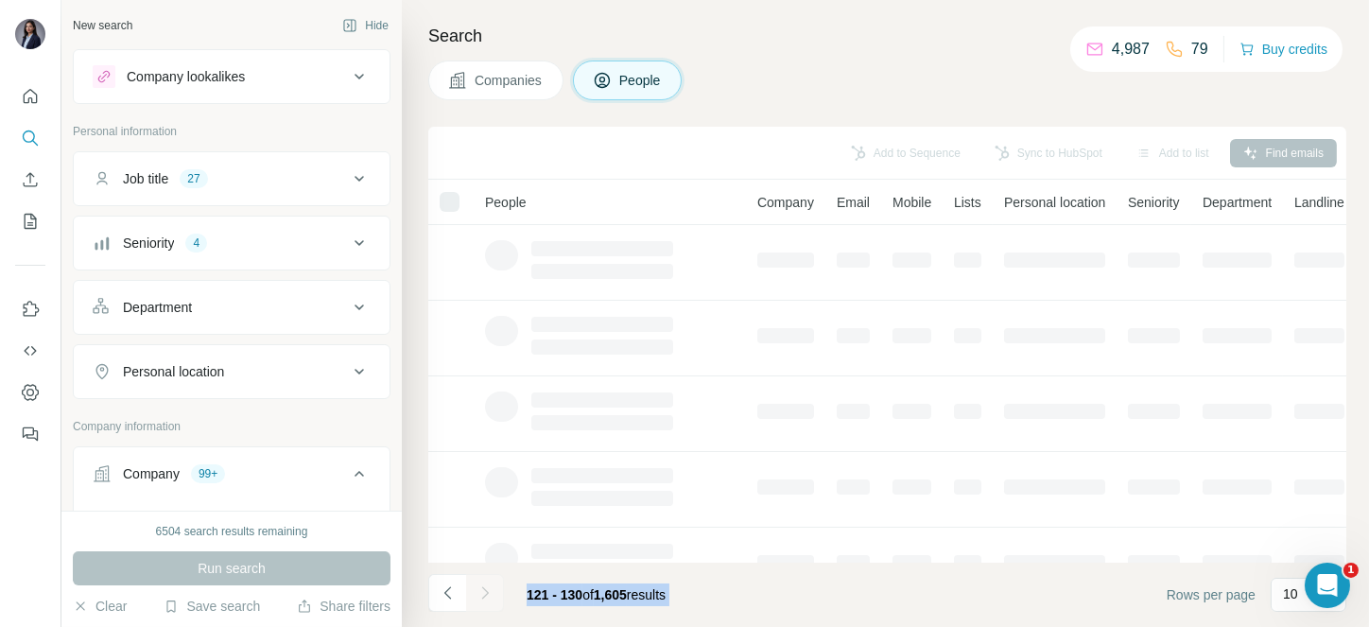
click at [484, 595] on icon "Navigate to next page" at bounding box center [484, 592] width 7 height 12
click at [484, 595] on div at bounding box center [485, 593] width 38 height 38
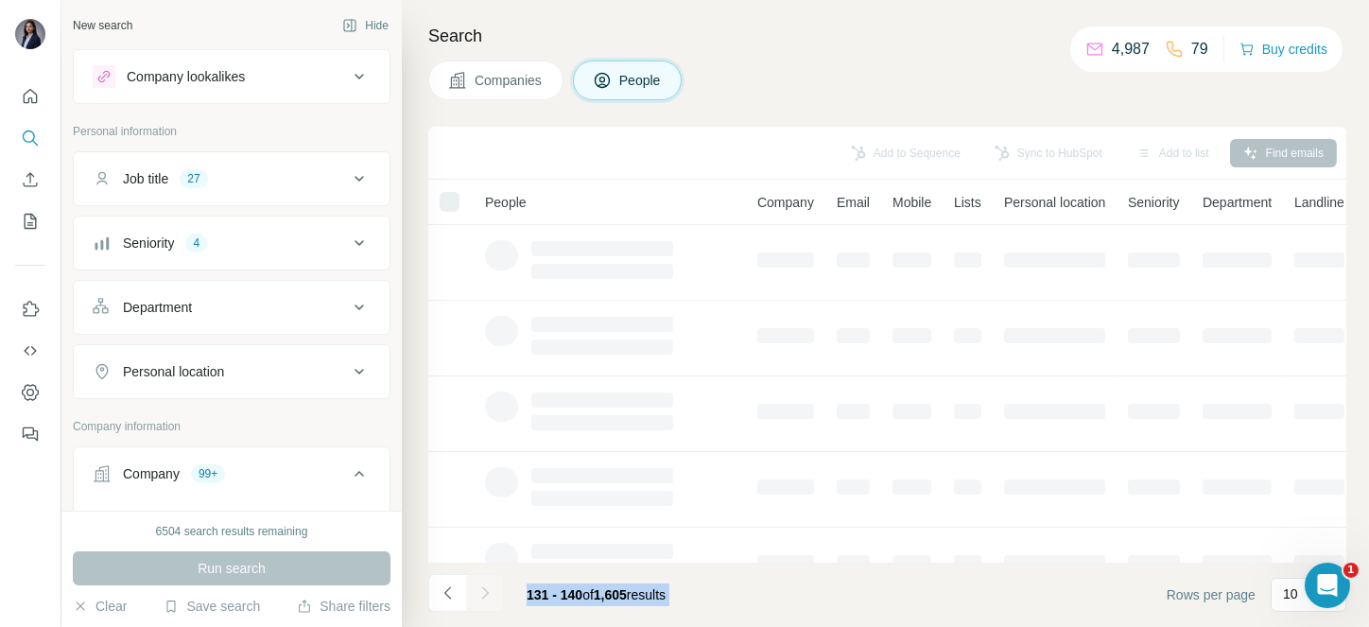
click at [484, 595] on icon "Navigate to next page" at bounding box center [484, 592] width 7 height 12
click at [484, 595] on div at bounding box center [485, 593] width 38 height 38
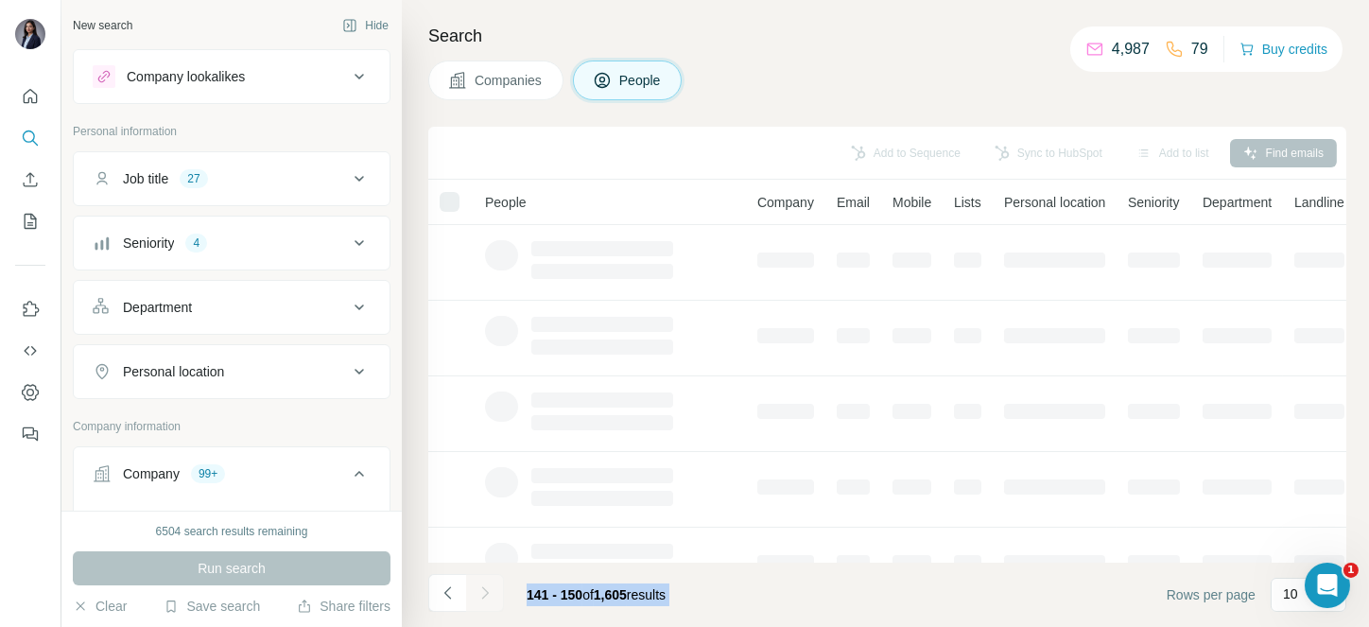
click at [484, 595] on div at bounding box center [485, 593] width 38 height 38
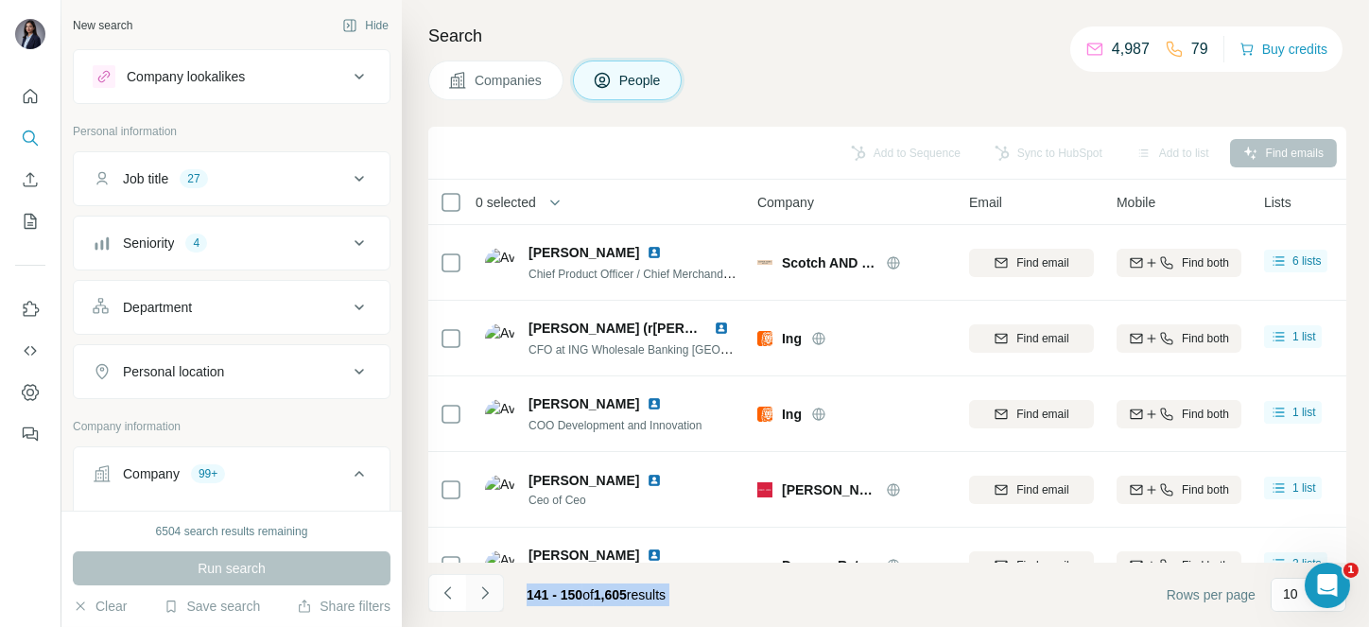
click at [484, 595] on icon "Navigate to next page" at bounding box center [484, 592] width 7 height 12
click at [484, 595] on div at bounding box center [485, 593] width 38 height 38
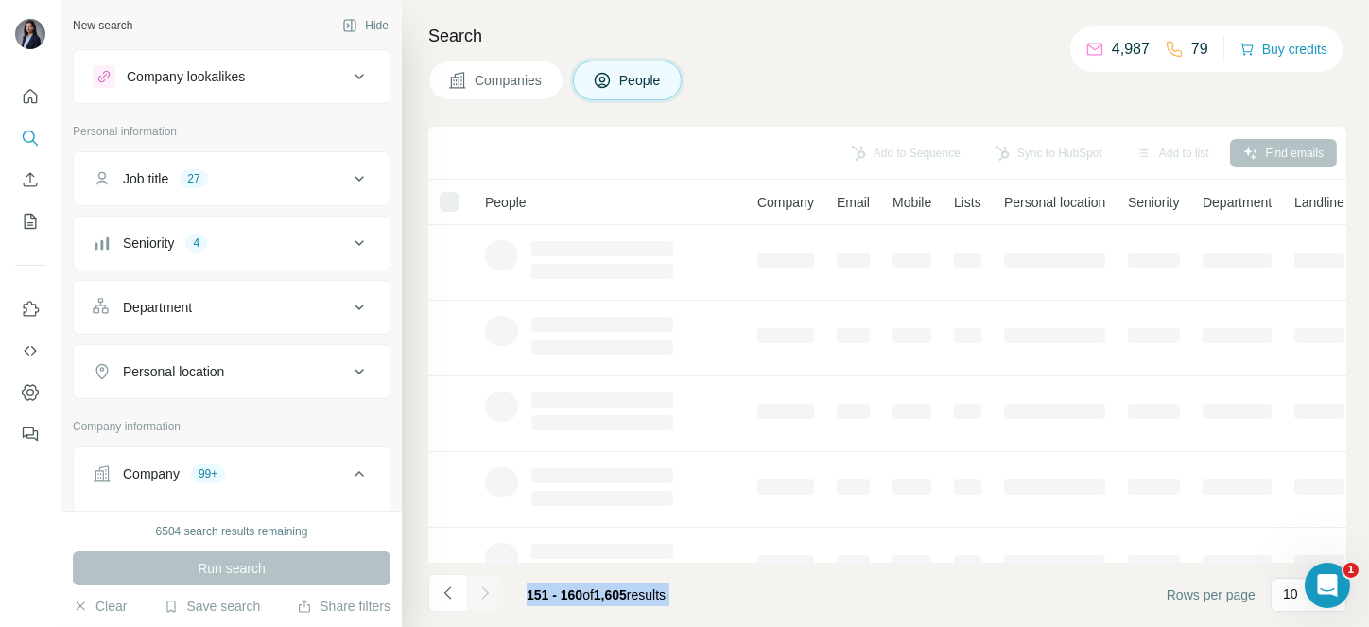
click at [484, 595] on div at bounding box center [485, 593] width 38 height 38
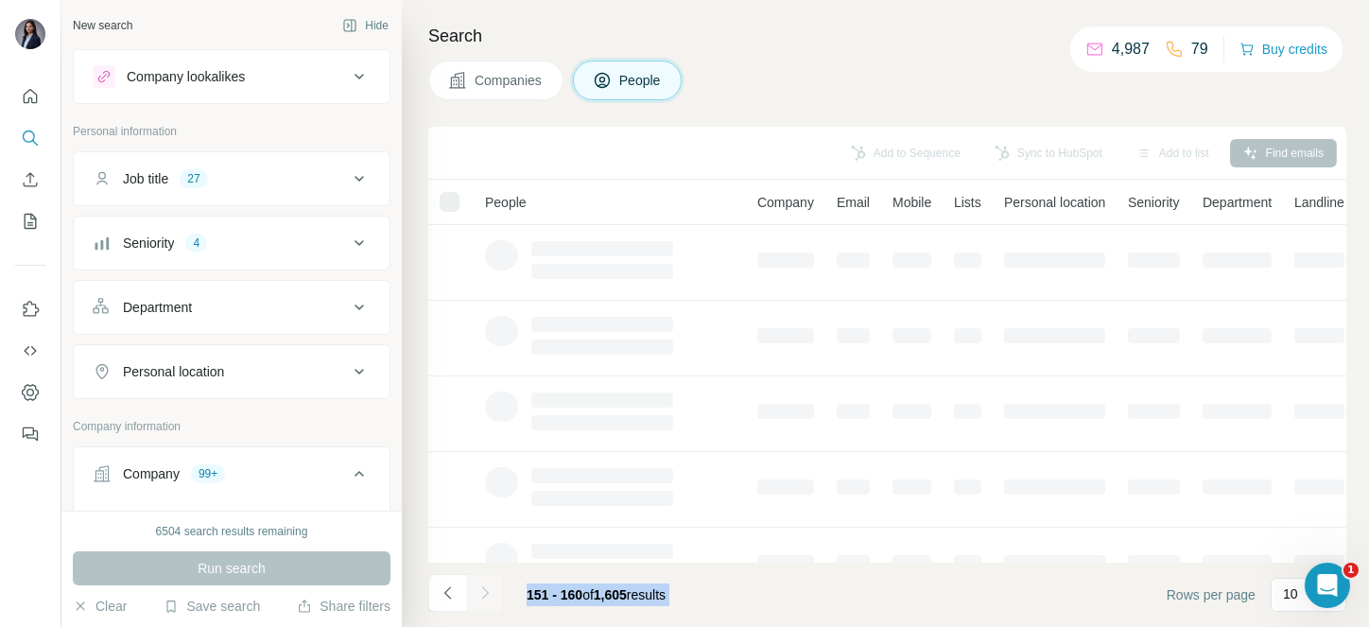
click at [484, 595] on div at bounding box center [485, 593] width 38 height 38
click at [484, 595] on icon "Navigate to next page" at bounding box center [484, 592] width 7 height 12
click at [484, 595] on div at bounding box center [485, 593] width 38 height 38
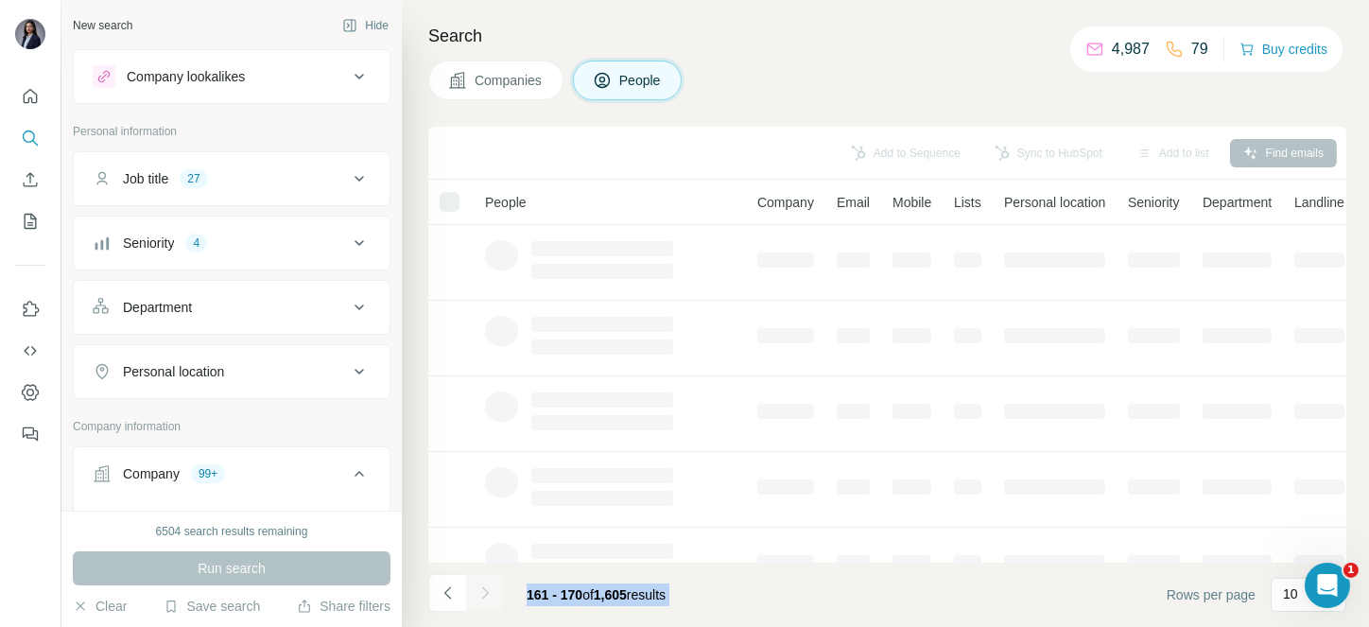
click at [484, 595] on icon "Navigate to next page" at bounding box center [484, 592] width 7 height 12
click at [484, 595] on div at bounding box center [485, 593] width 38 height 38
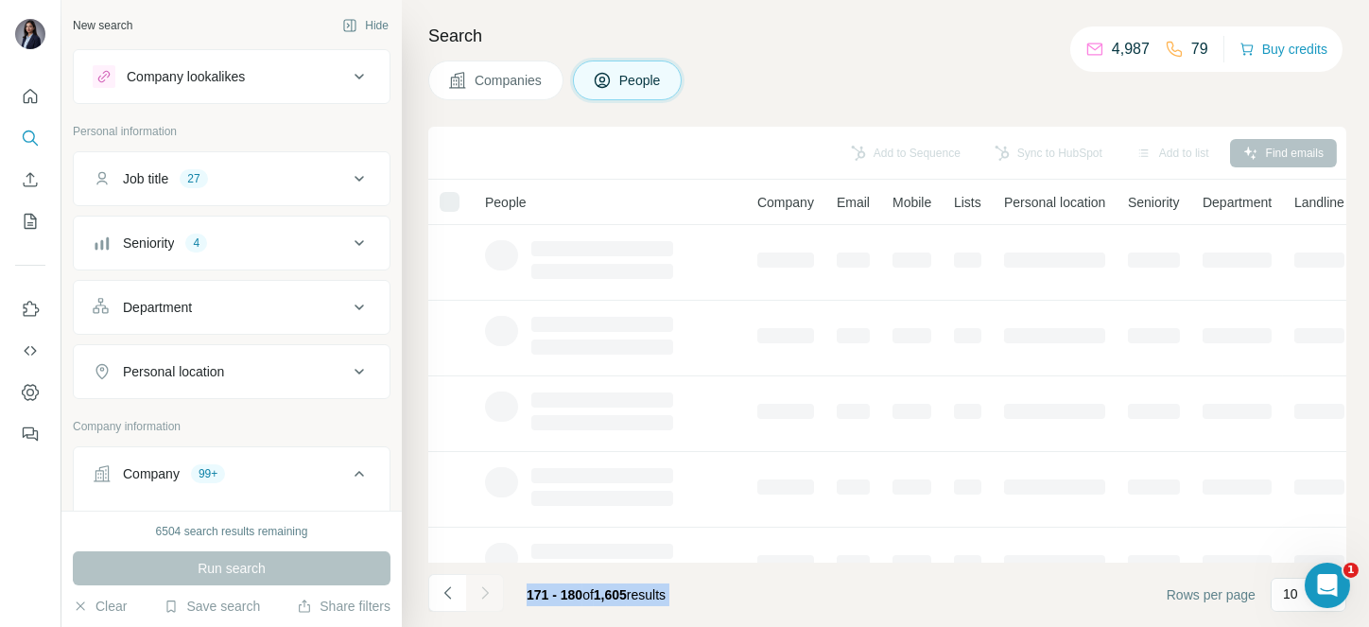
click at [484, 595] on div at bounding box center [485, 593] width 38 height 38
click at [484, 595] on icon "Navigate to next page" at bounding box center [484, 592] width 7 height 12
click at [484, 595] on div at bounding box center [485, 593] width 38 height 38
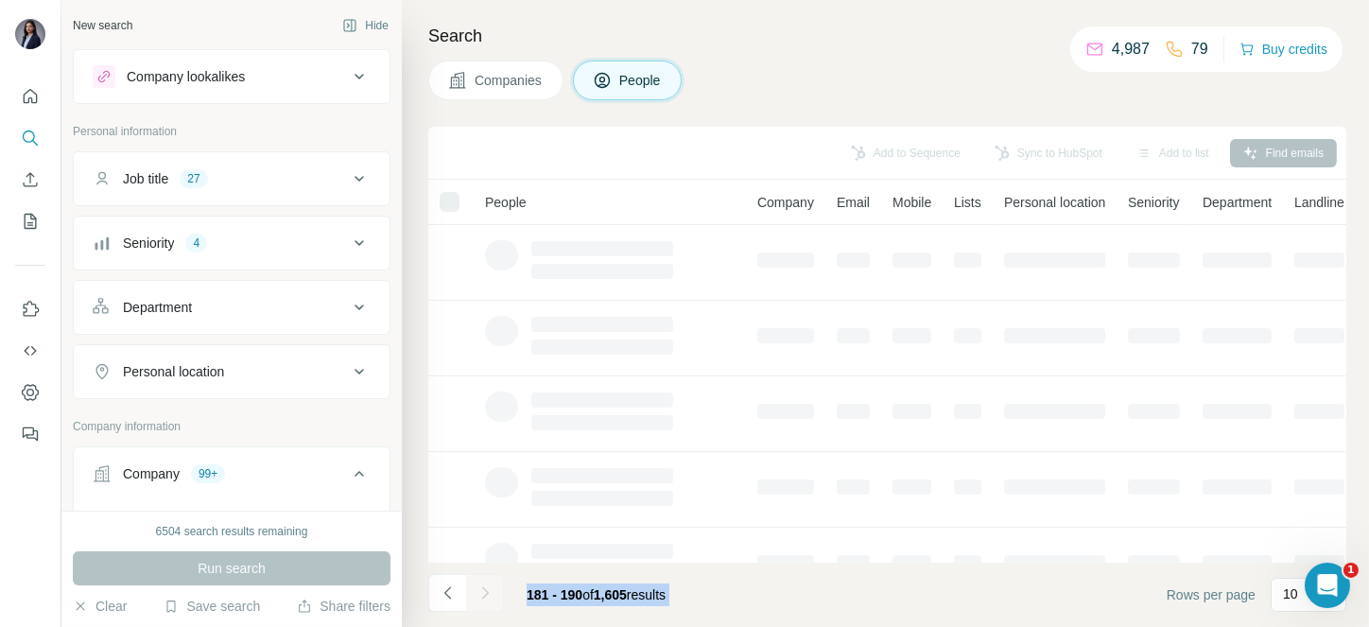
click at [484, 595] on div at bounding box center [485, 593] width 38 height 38
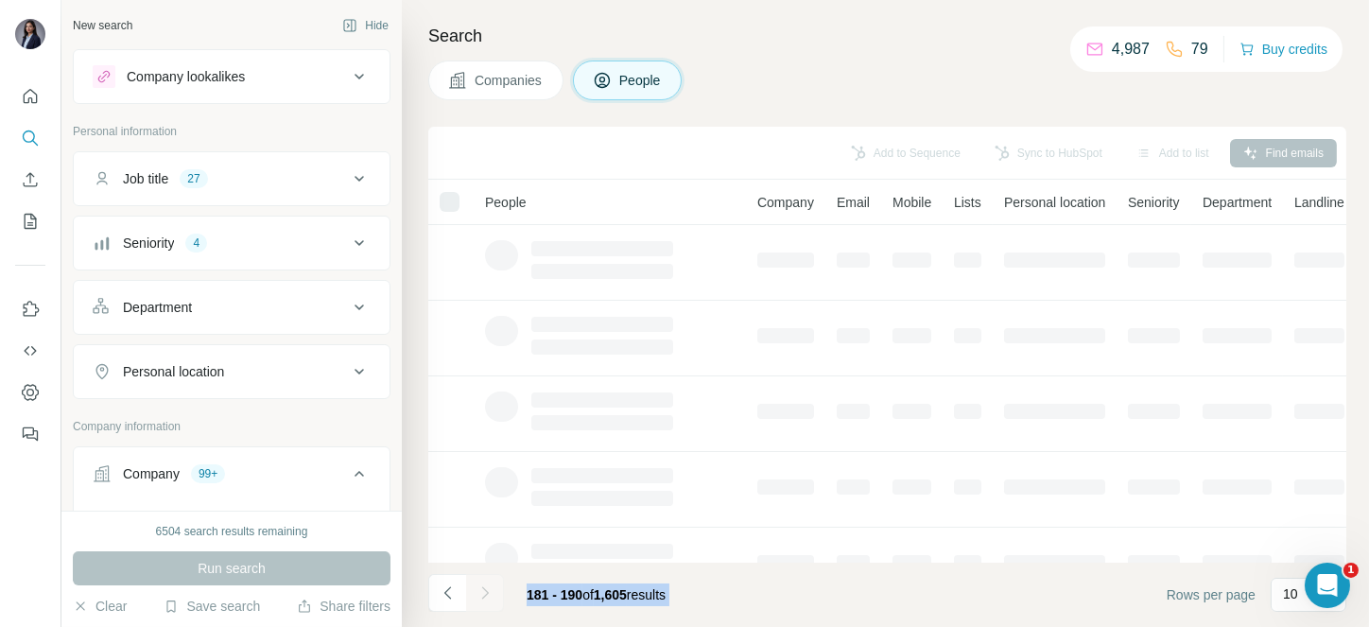
click at [484, 595] on div at bounding box center [485, 593] width 38 height 38
click at [484, 595] on icon "Navigate to next page" at bounding box center [484, 592] width 7 height 12
click at [484, 595] on div at bounding box center [485, 593] width 38 height 38
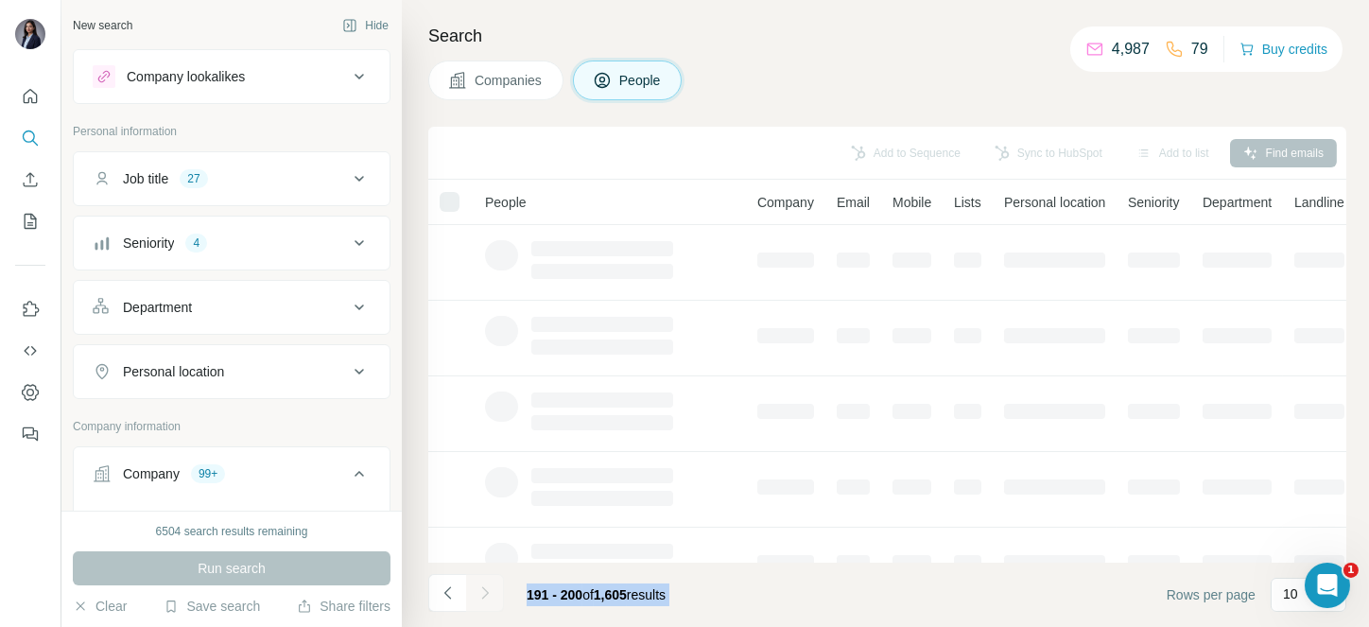
click at [484, 595] on div at bounding box center [485, 593] width 38 height 38
click at [484, 595] on icon "Navigate to next page" at bounding box center [484, 592] width 7 height 12
click at [484, 595] on div at bounding box center [485, 593] width 38 height 38
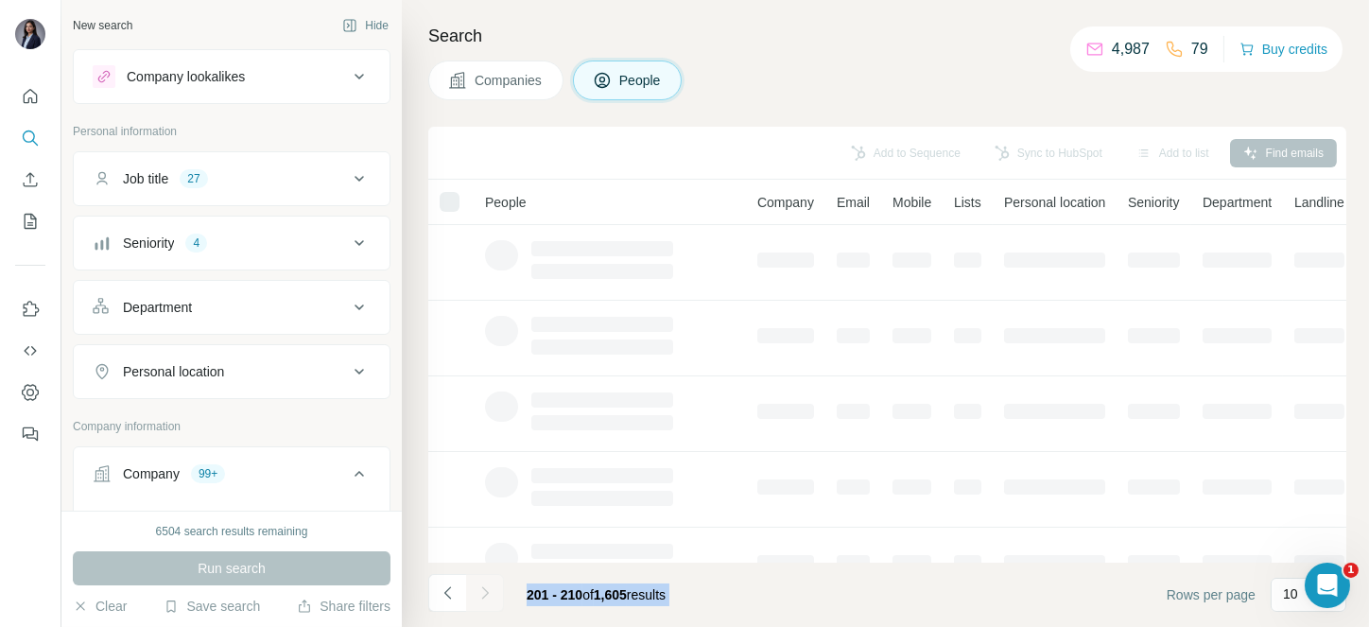
click at [484, 595] on div at bounding box center [485, 593] width 38 height 38
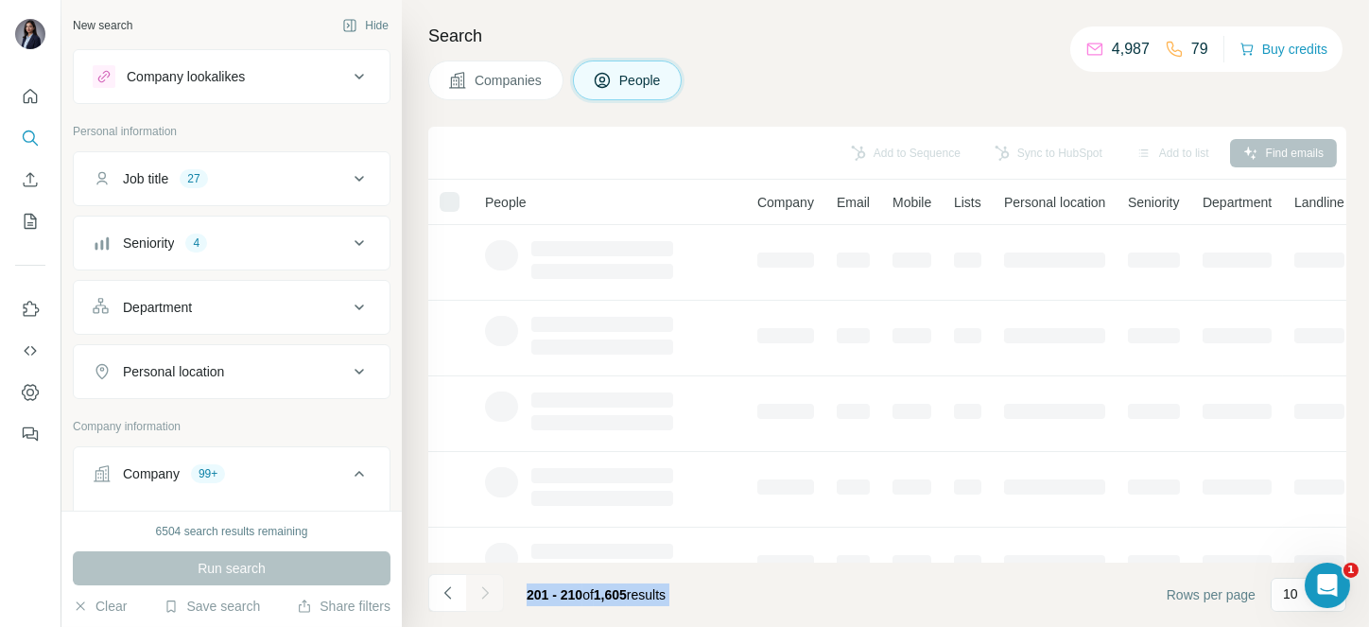
click at [484, 595] on icon "Navigate to next page" at bounding box center [484, 592] width 7 height 12
click at [484, 595] on div at bounding box center [485, 593] width 38 height 38
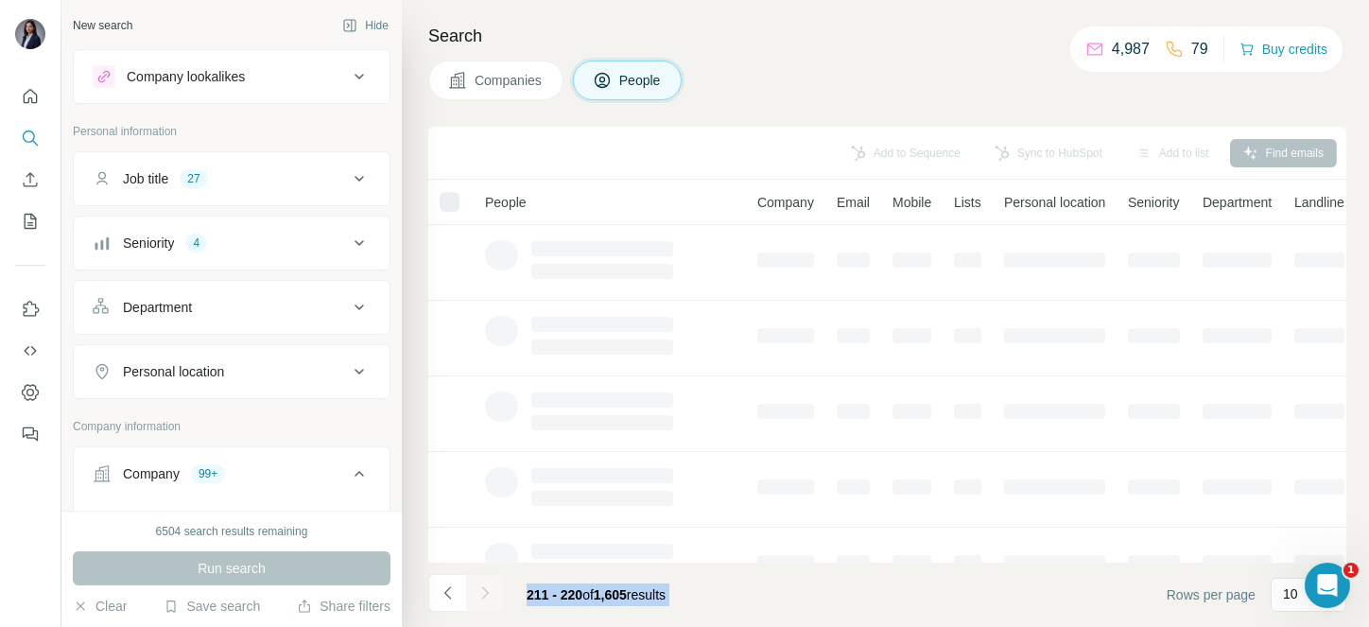
click at [484, 595] on icon "Navigate to next page" at bounding box center [484, 592] width 7 height 12
click at [484, 595] on div at bounding box center [485, 593] width 38 height 38
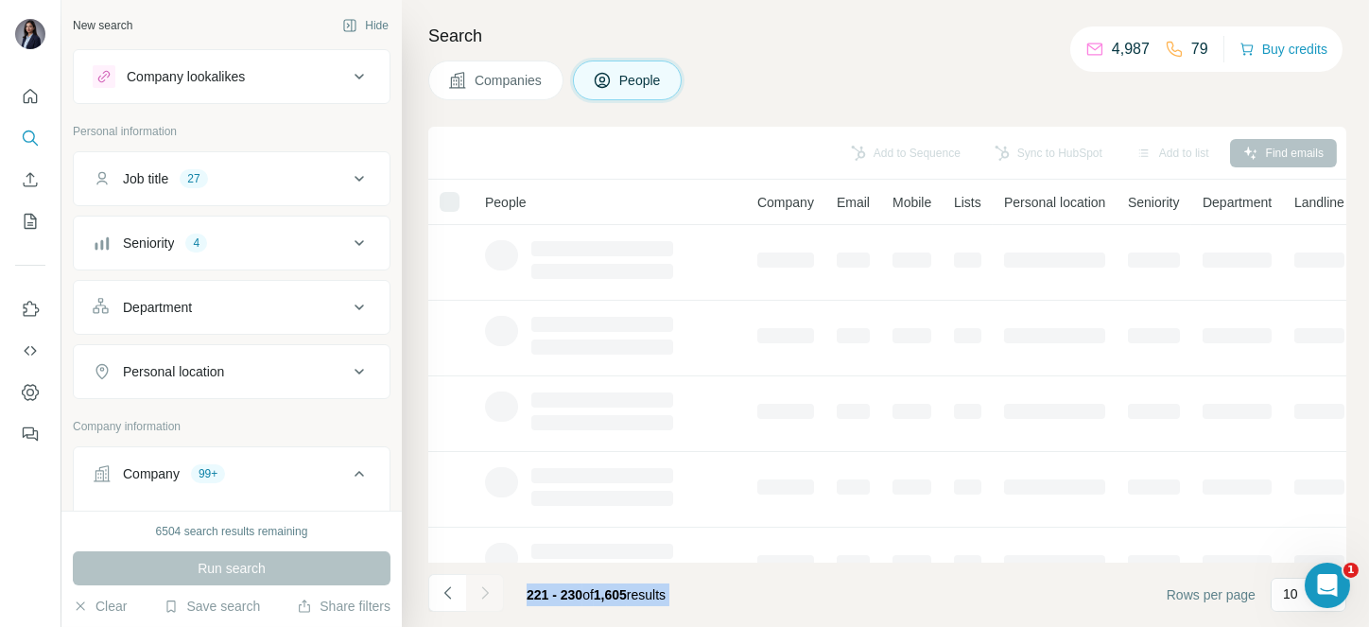
click at [484, 595] on div at bounding box center [485, 593] width 38 height 38
click at [484, 595] on icon "Navigate to next page" at bounding box center [484, 592] width 7 height 12
click at [484, 595] on div at bounding box center [485, 593] width 38 height 38
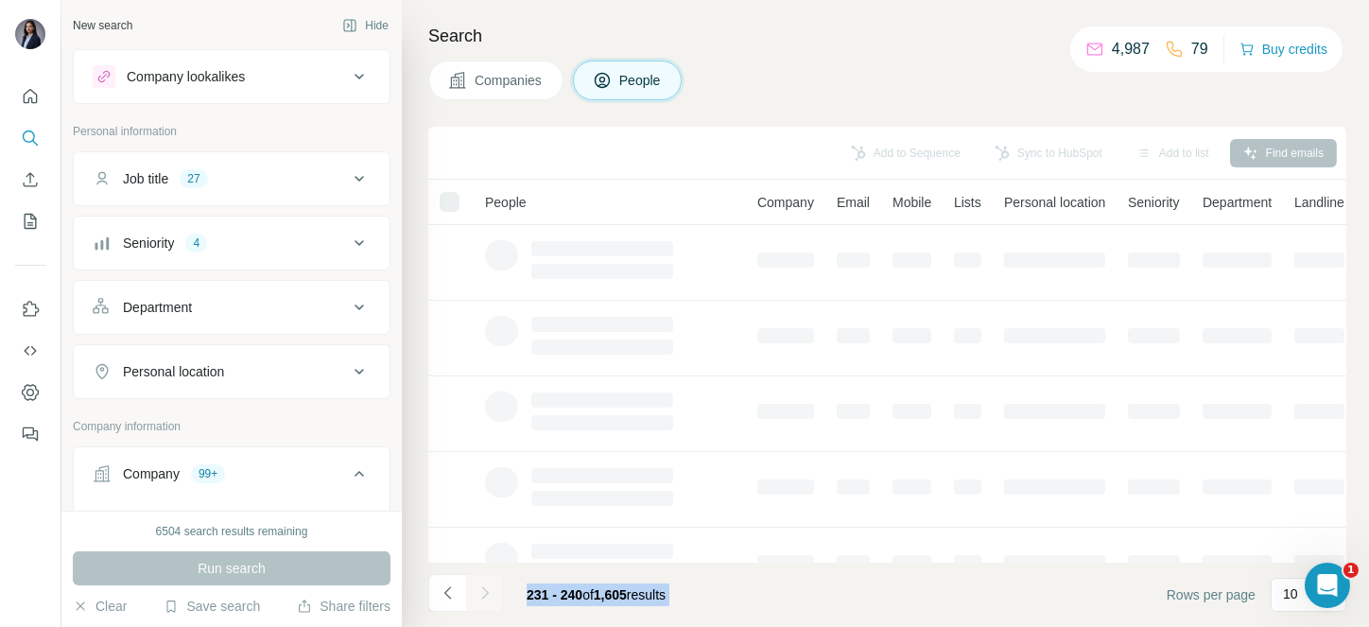
click at [484, 595] on div at bounding box center [485, 593] width 38 height 38
click at [484, 595] on icon "Navigate to next page" at bounding box center [484, 592] width 7 height 12
click at [484, 595] on div at bounding box center [485, 593] width 38 height 38
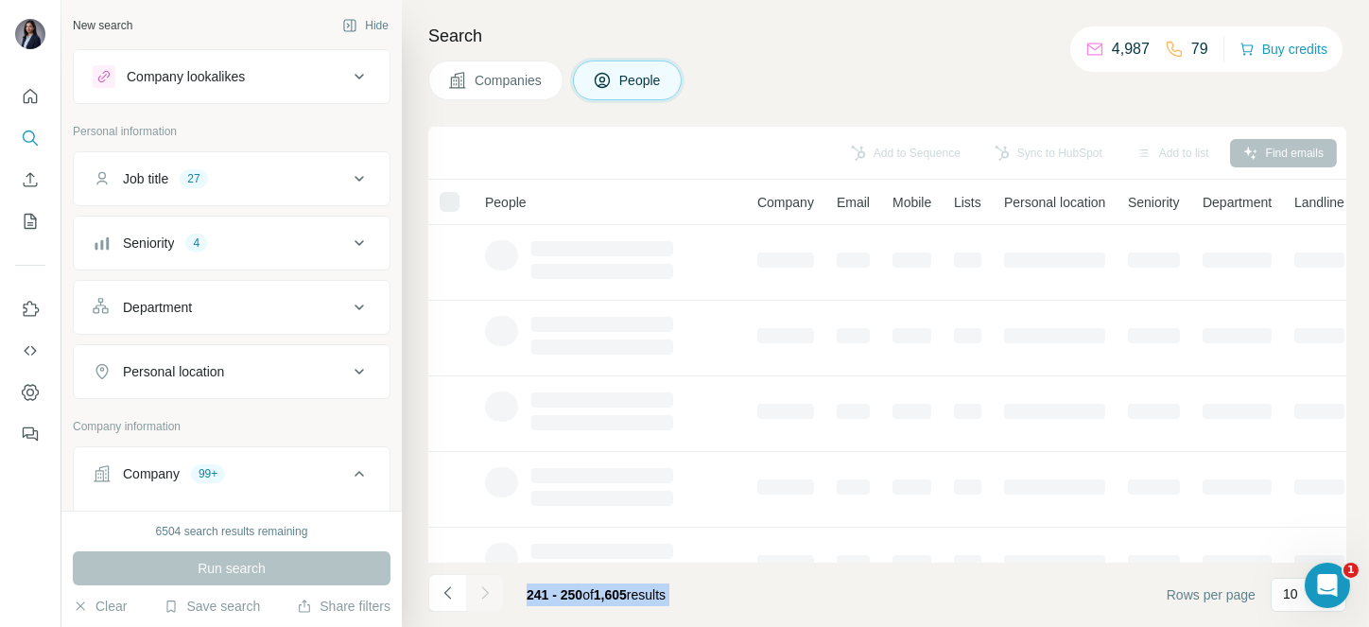
click at [484, 595] on div at bounding box center [485, 593] width 38 height 38
click at [484, 595] on icon "Navigate to next page" at bounding box center [484, 592] width 7 height 12
click at [484, 595] on div at bounding box center [485, 593] width 38 height 38
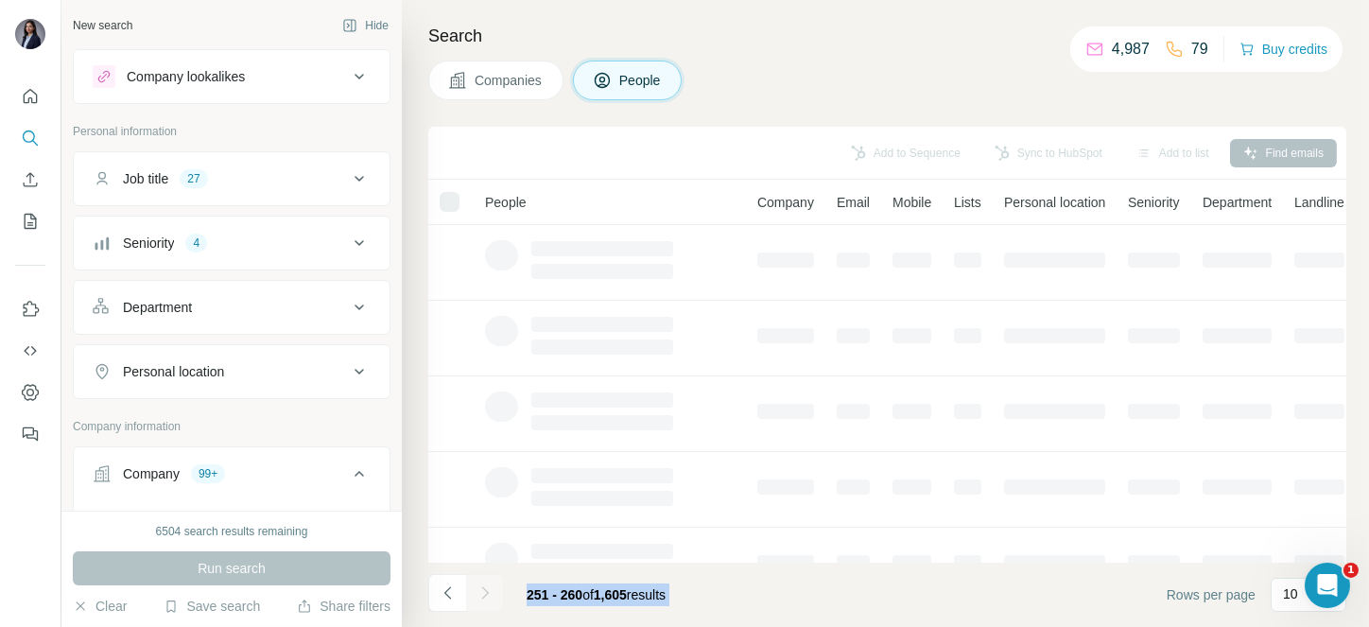
click at [484, 595] on icon "Navigate to next page" at bounding box center [484, 592] width 7 height 12
click at [484, 595] on div at bounding box center [485, 593] width 38 height 38
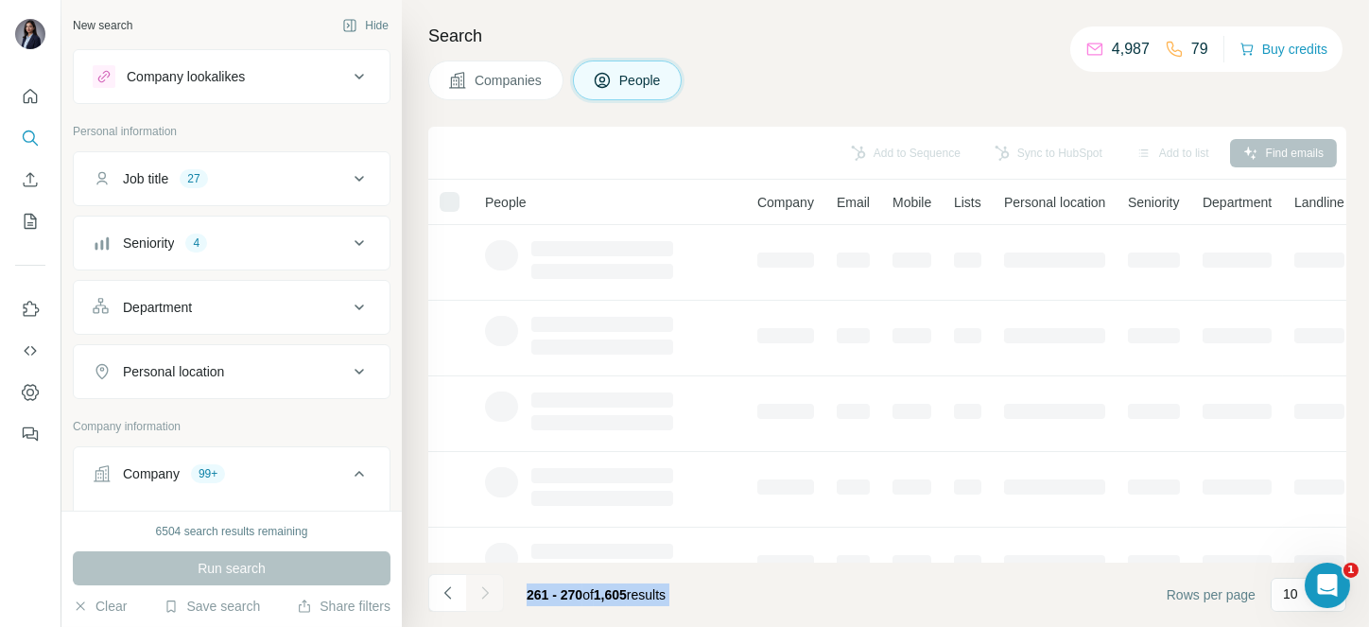
click at [484, 595] on icon "Navigate to next page" at bounding box center [484, 592] width 7 height 12
click at [484, 595] on div at bounding box center [485, 593] width 38 height 38
click at [484, 595] on icon "Navigate to next page" at bounding box center [484, 592] width 7 height 12
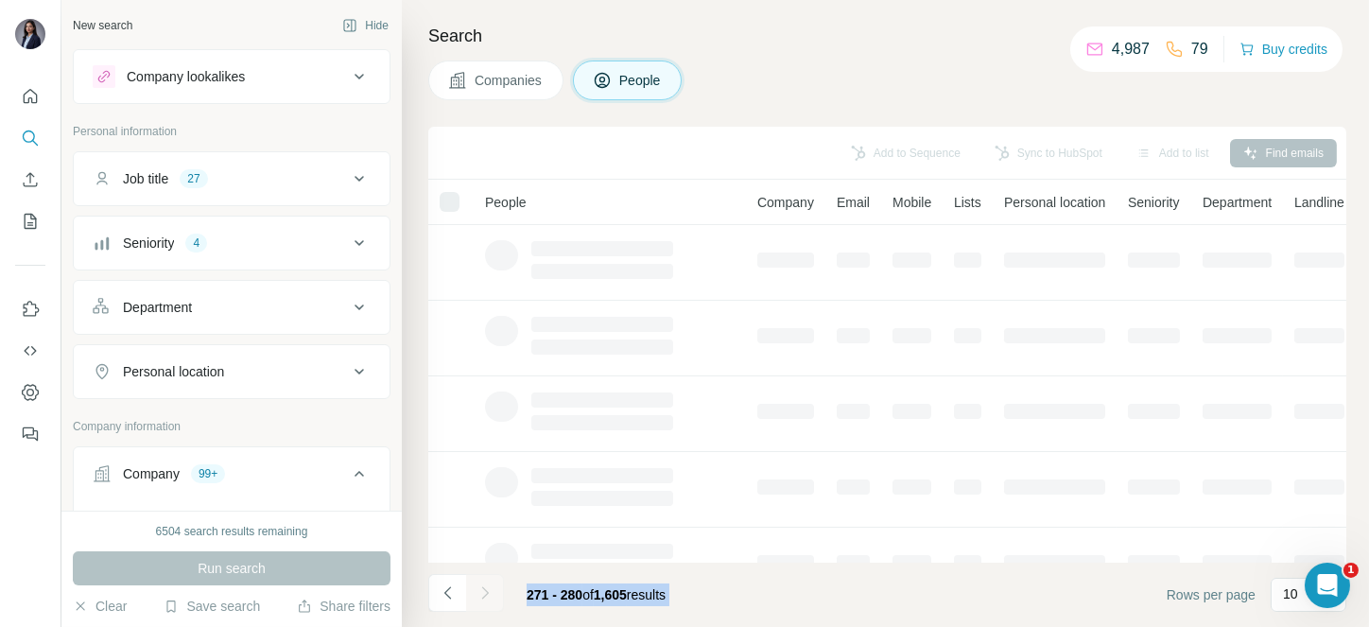
click at [484, 595] on div at bounding box center [485, 593] width 38 height 38
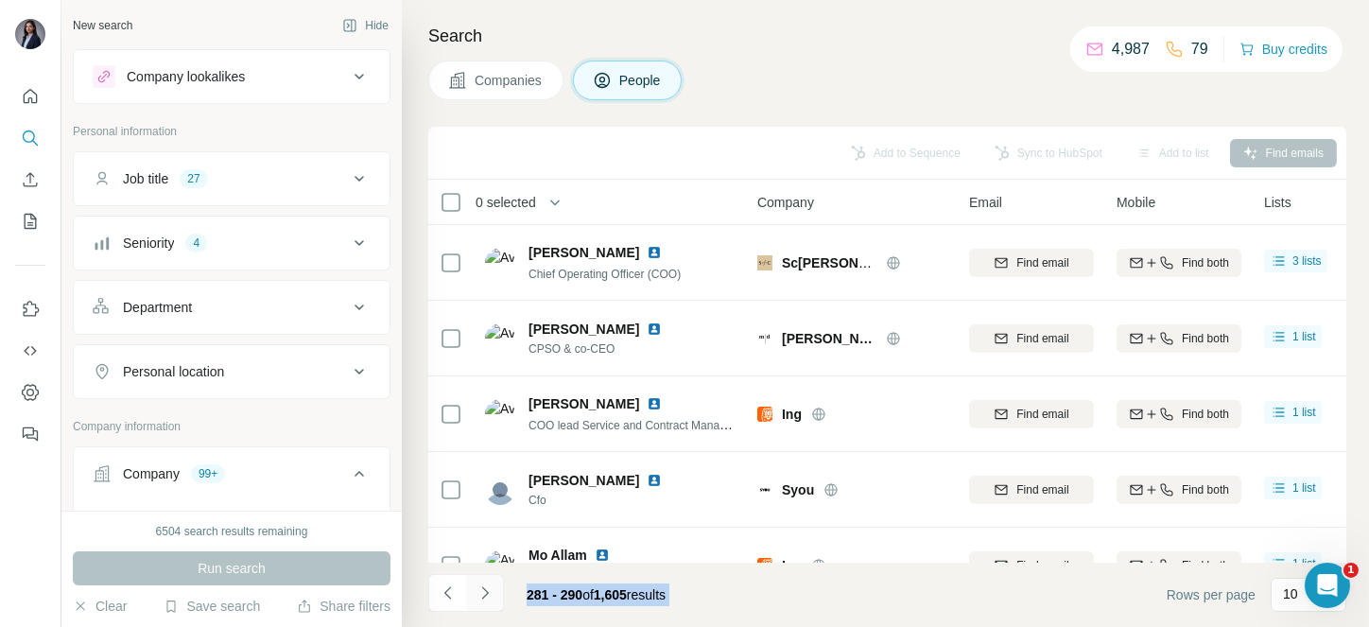
click at [484, 595] on icon "Navigate to next page" at bounding box center [484, 592] width 7 height 12
click at [484, 595] on div at bounding box center [485, 593] width 38 height 38
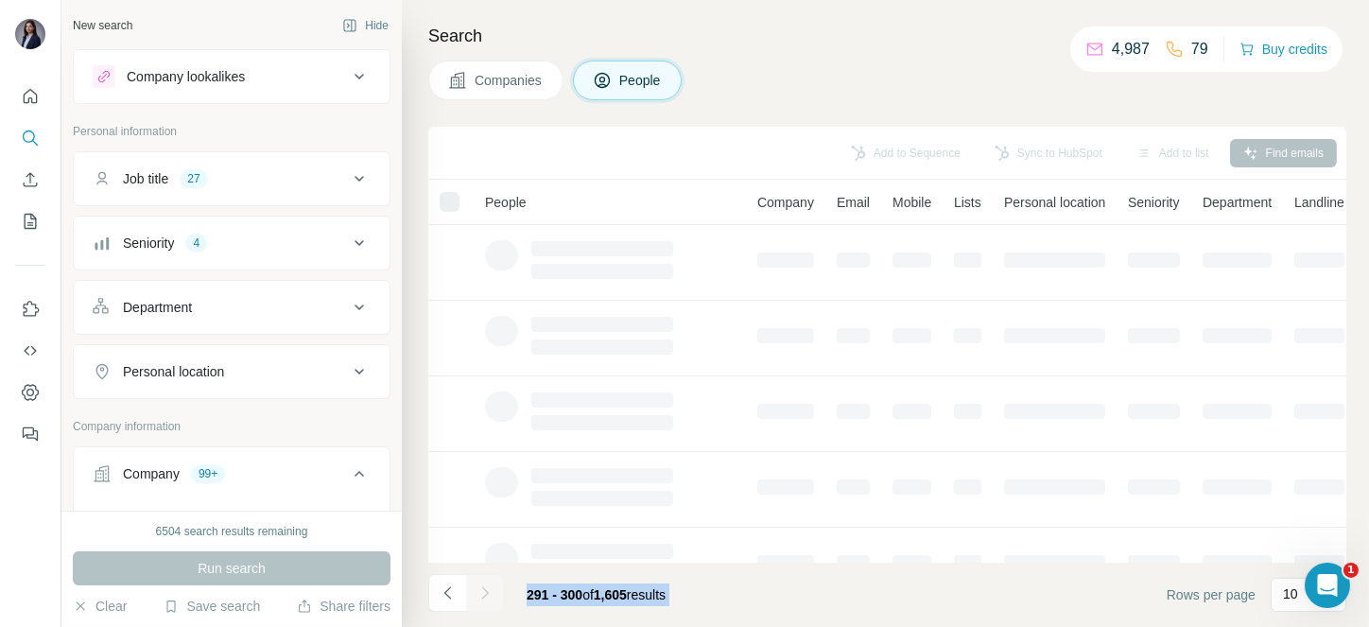
click at [484, 595] on div at bounding box center [485, 593] width 38 height 38
click at [484, 595] on icon "Navigate to next page" at bounding box center [484, 592] width 7 height 12
click at [484, 595] on div at bounding box center [485, 593] width 38 height 38
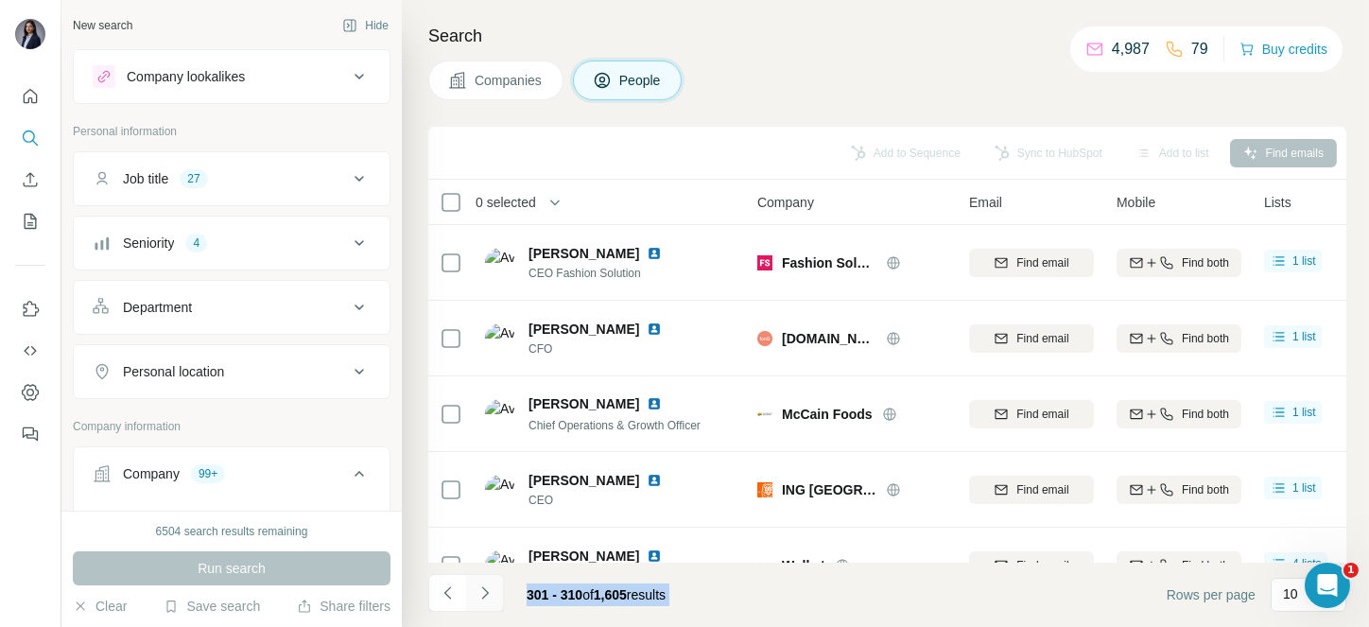
click at [484, 595] on icon "Navigate to next page" at bounding box center [484, 592] width 7 height 12
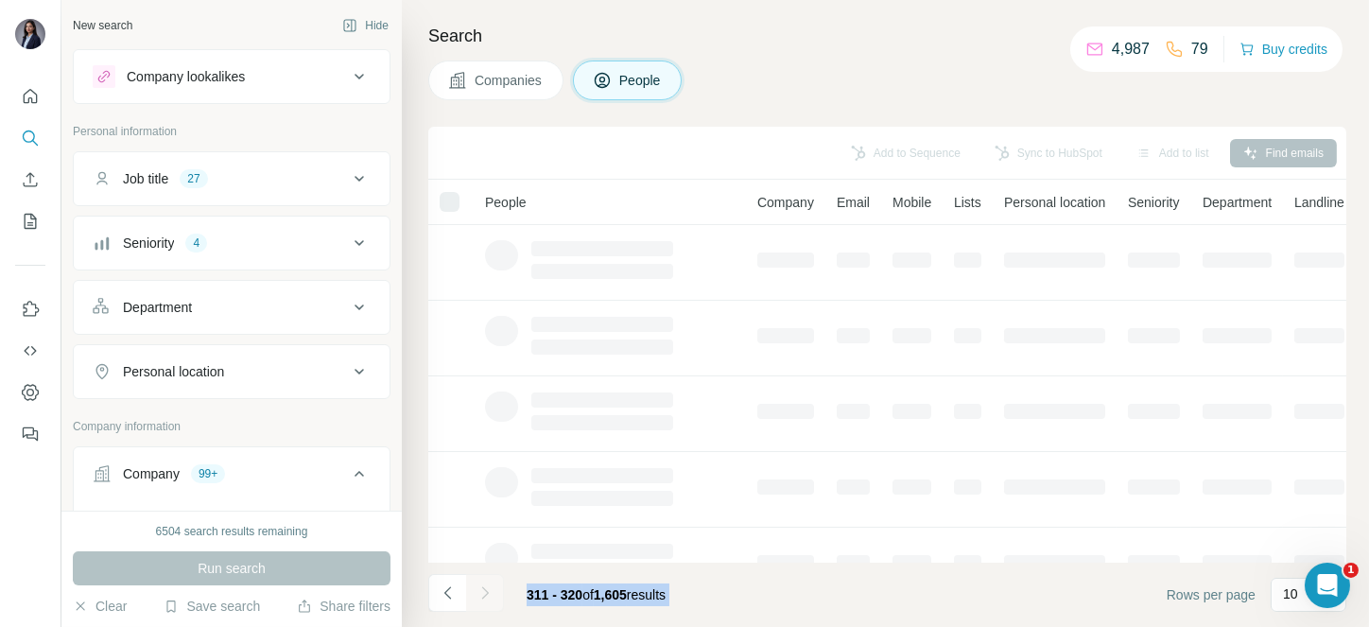
click at [484, 595] on div at bounding box center [485, 593] width 38 height 38
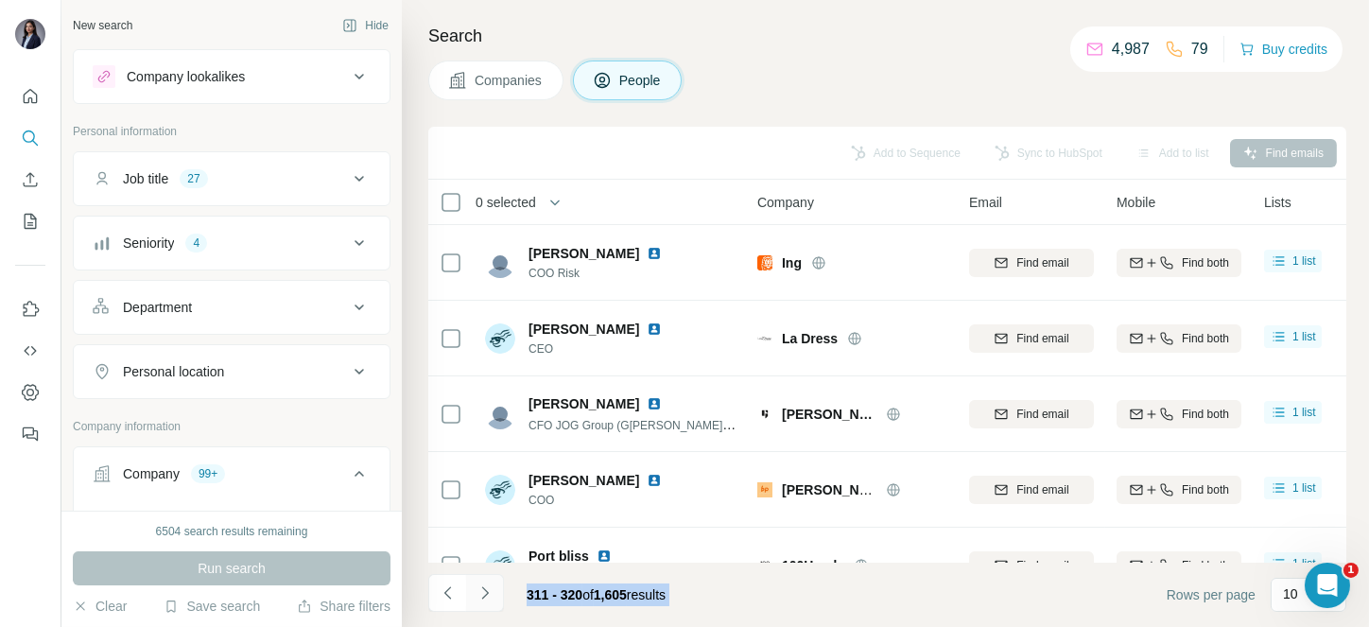
click at [484, 595] on icon "Navigate to next page" at bounding box center [484, 592] width 7 height 12
click at [484, 595] on div at bounding box center [485, 593] width 38 height 38
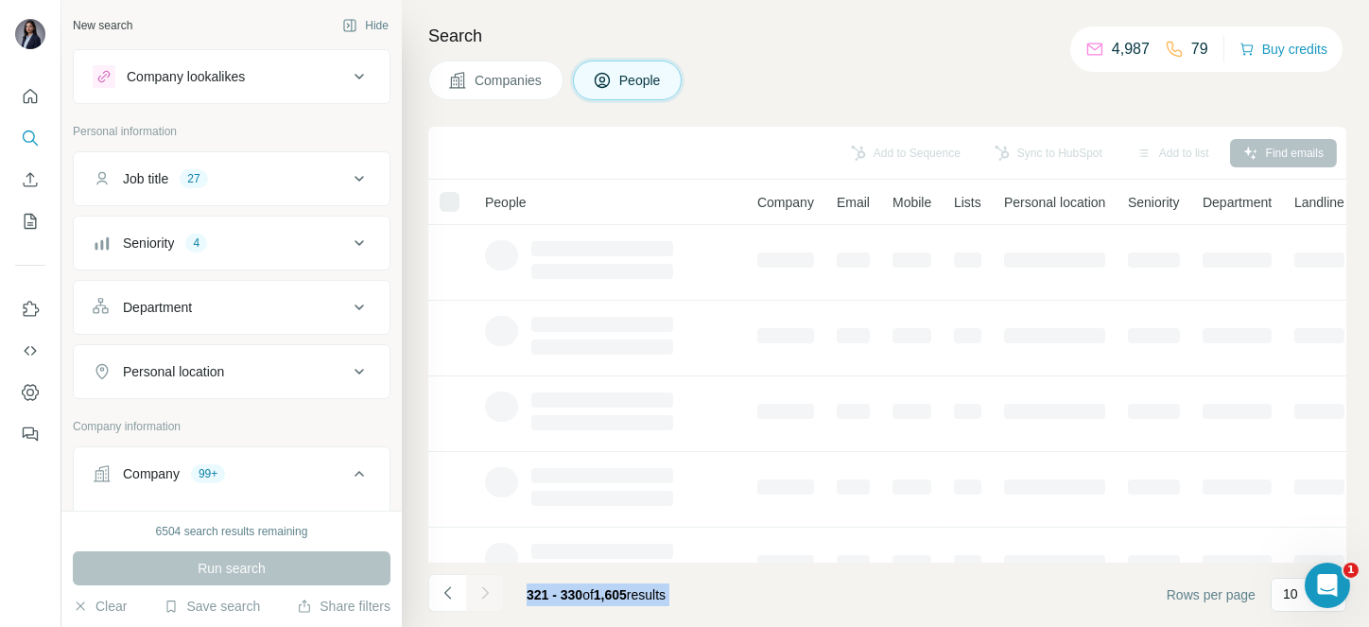
click at [484, 595] on div at bounding box center [485, 593] width 38 height 38
click at [484, 595] on icon "Navigate to next page" at bounding box center [484, 592] width 7 height 12
click at [484, 595] on div at bounding box center [485, 593] width 38 height 38
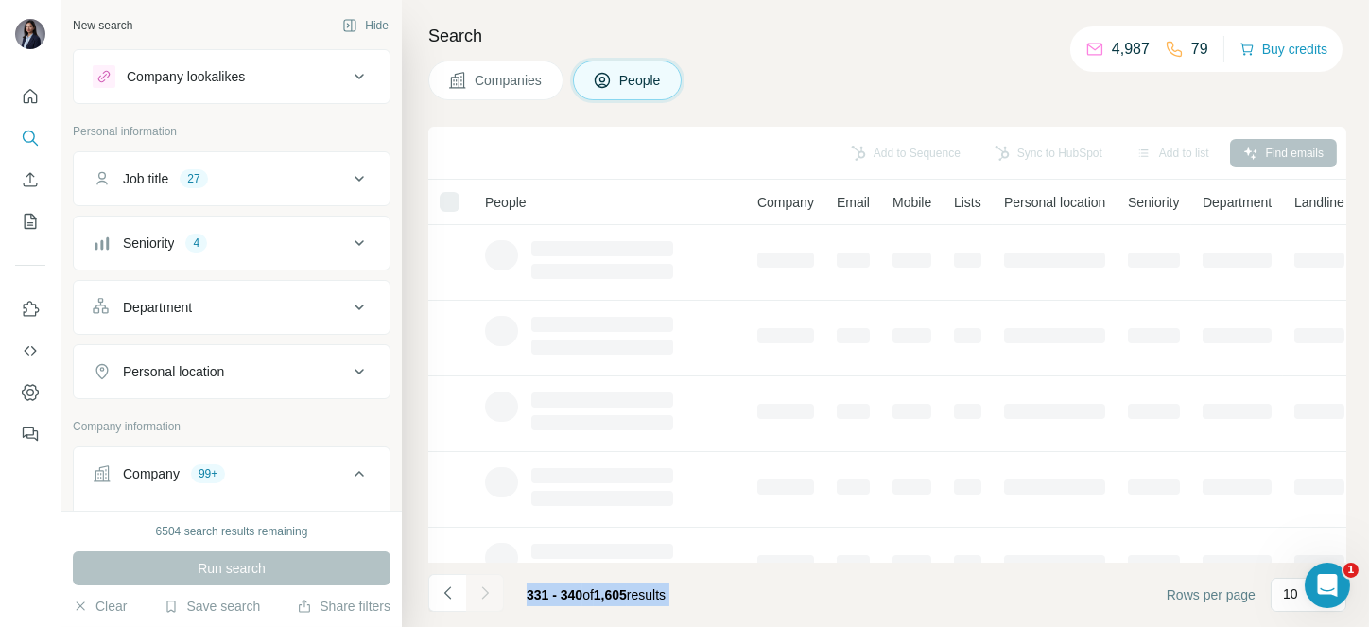
click at [484, 595] on div at bounding box center [485, 593] width 38 height 38
click at [484, 595] on icon "Navigate to next page" at bounding box center [484, 592] width 7 height 12
click at [484, 595] on div at bounding box center [485, 593] width 38 height 38
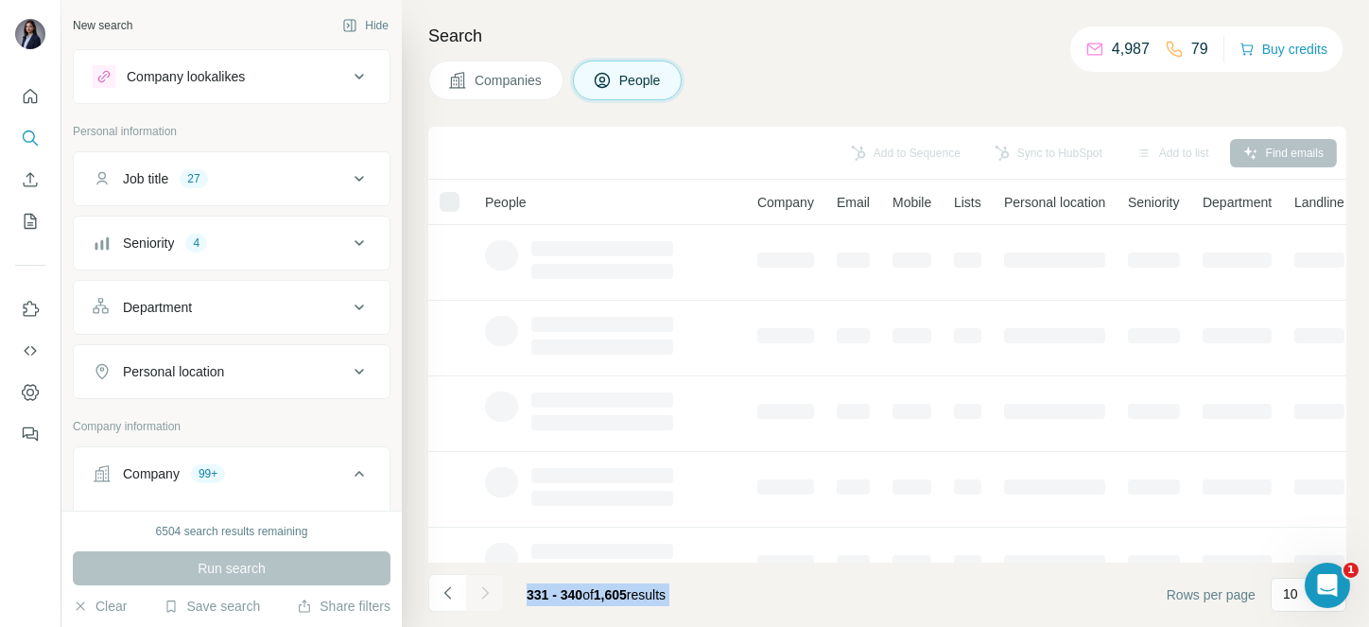
click at [484, 595] on div at bounding box center [485, 593] width 38 height 38
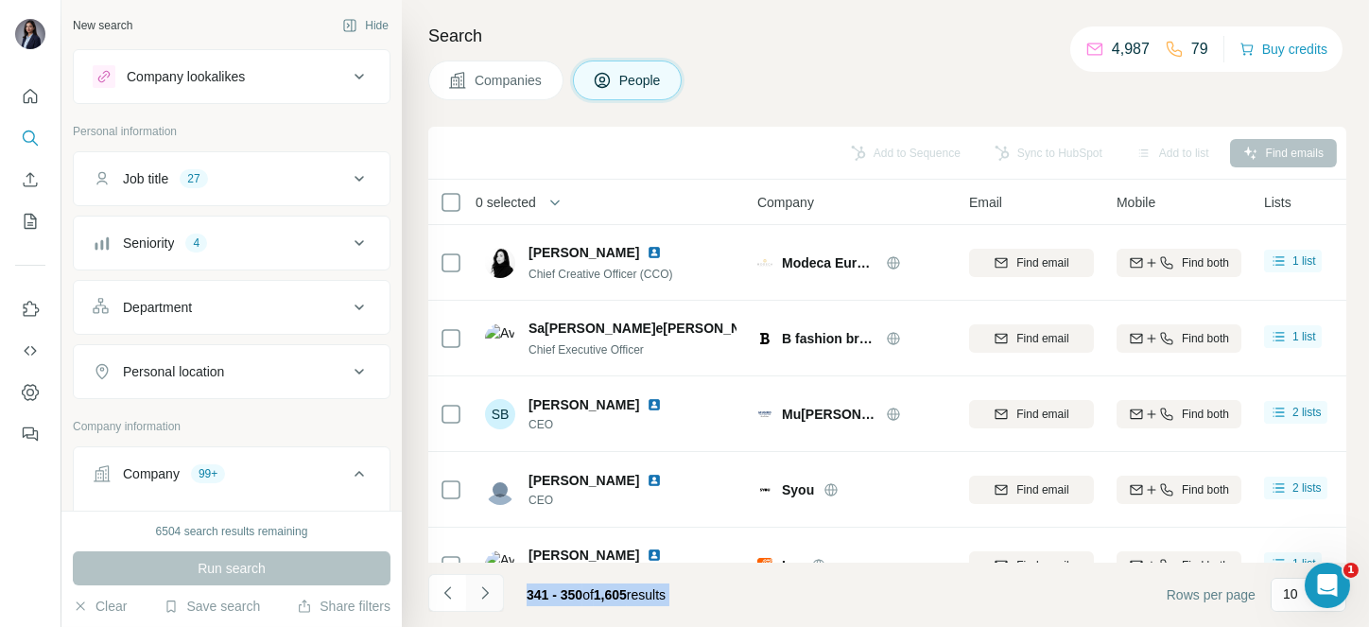
click at [484, 595] on icon "Navigate to next page" at bounding box center [484, 592] width 7 height 12
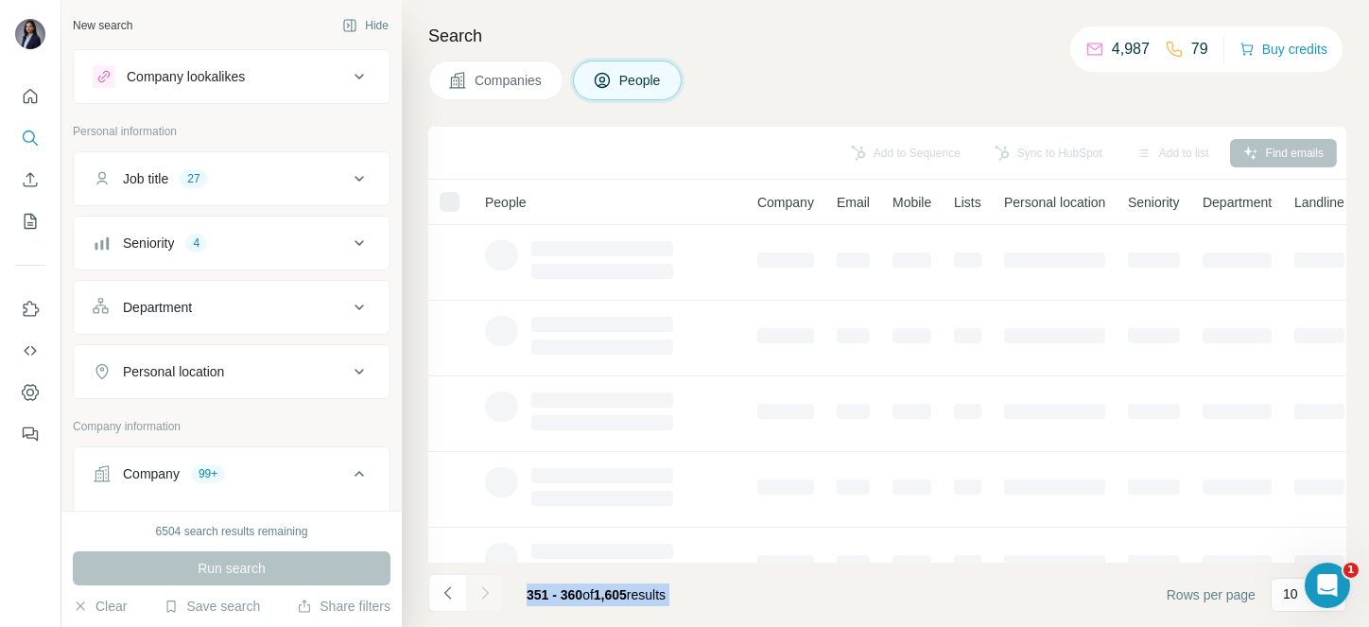
click at [484, 595] on div at bounding box center [485, 593] width 38 height 38
click at [484, 595] on icon "Navigate to next page" at bounding box center [484, 592] width 7 height 12
click at [484, 595] on div at bounding box center [485, 593] width 38 height 38
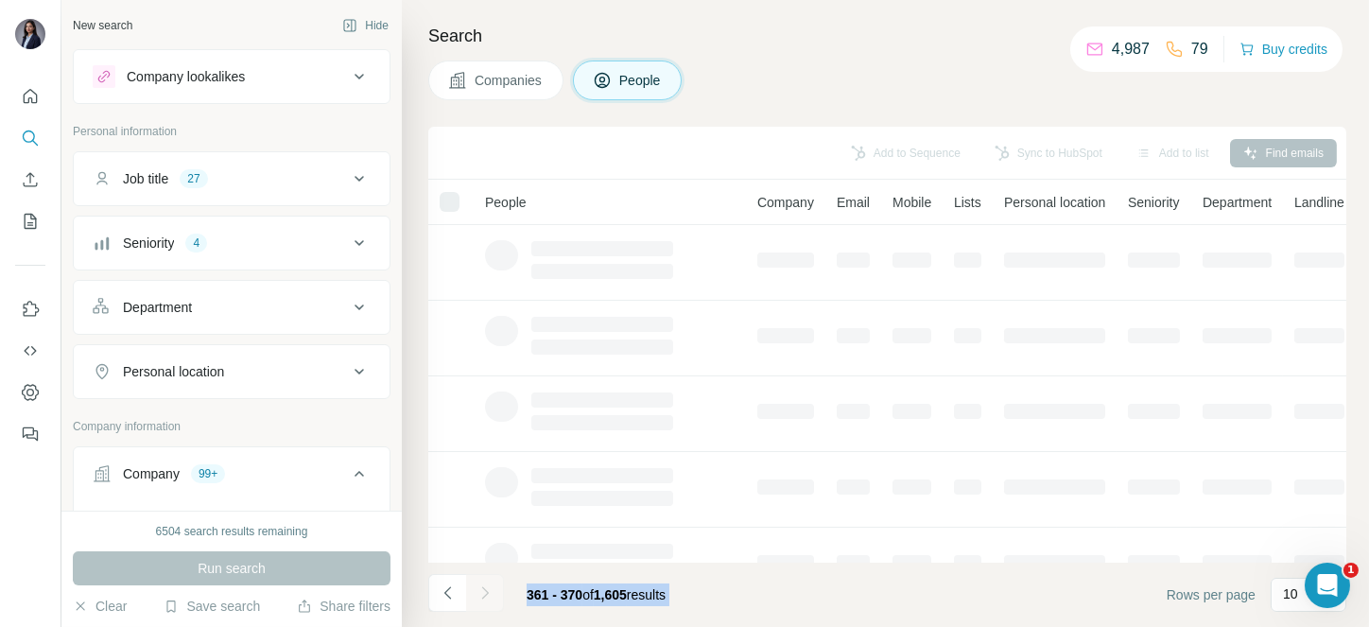
click at [484, 595] on div at bounding box center [485, 593] width 38 height 38
click at [484, 595] on icon "Navigate to next page" at bounding box center [484, 592] width 7 height 12
click at [484, 595] on div at bounding box center [485, 593] width 38 height 38
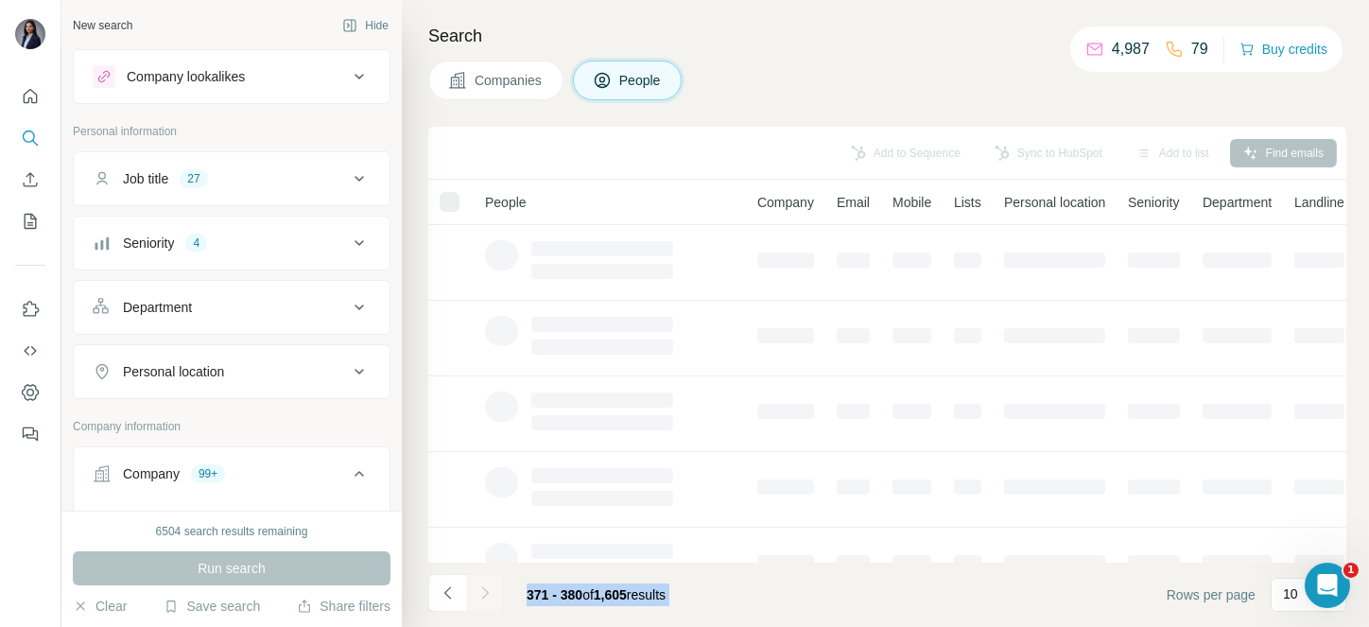
click at [484, 595] on div at bounding box center [485, 593] width 38 height 38
click at [484, 595] on icon "Navigate to next page" at bounding box center [484, 592] width 7 height 12
click at [484, 595] on div at bounding box center [485, 593] width 38 height 38
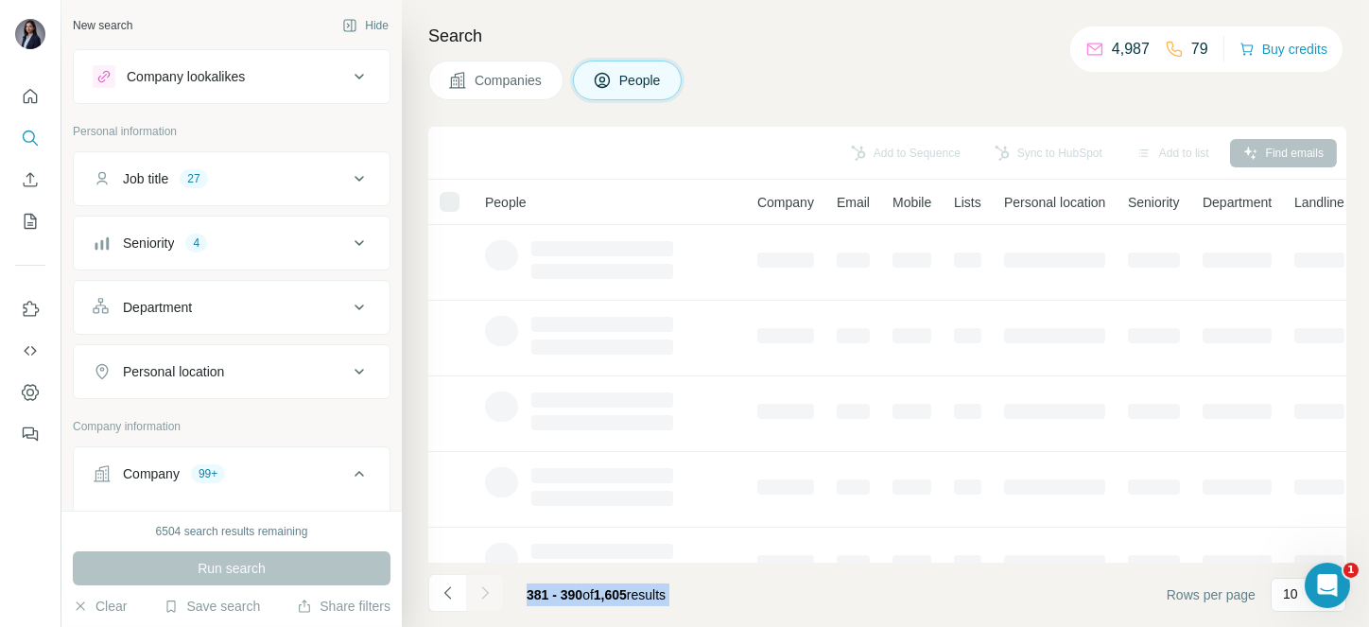
click at [484, 595] on icon "Navigate to next page" at bounding box center [484, 592] width 7 height 12
click at [484, 595] on div at bounding box center [485, 593] width 38 height 38
click at [484, 595] on icon "Navigate to next page" at bounding box center [484, 592] width 7 height 12
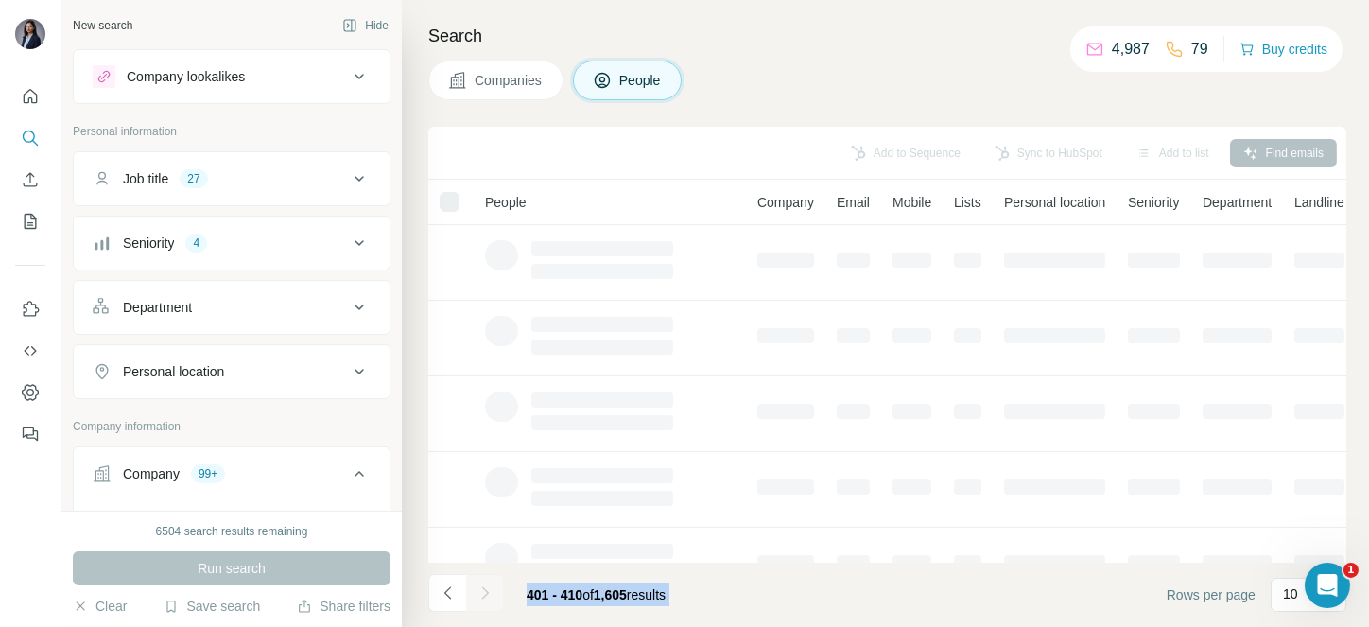
click at [484, 595] on div at bounding box center [485, 593] width 38 height 38
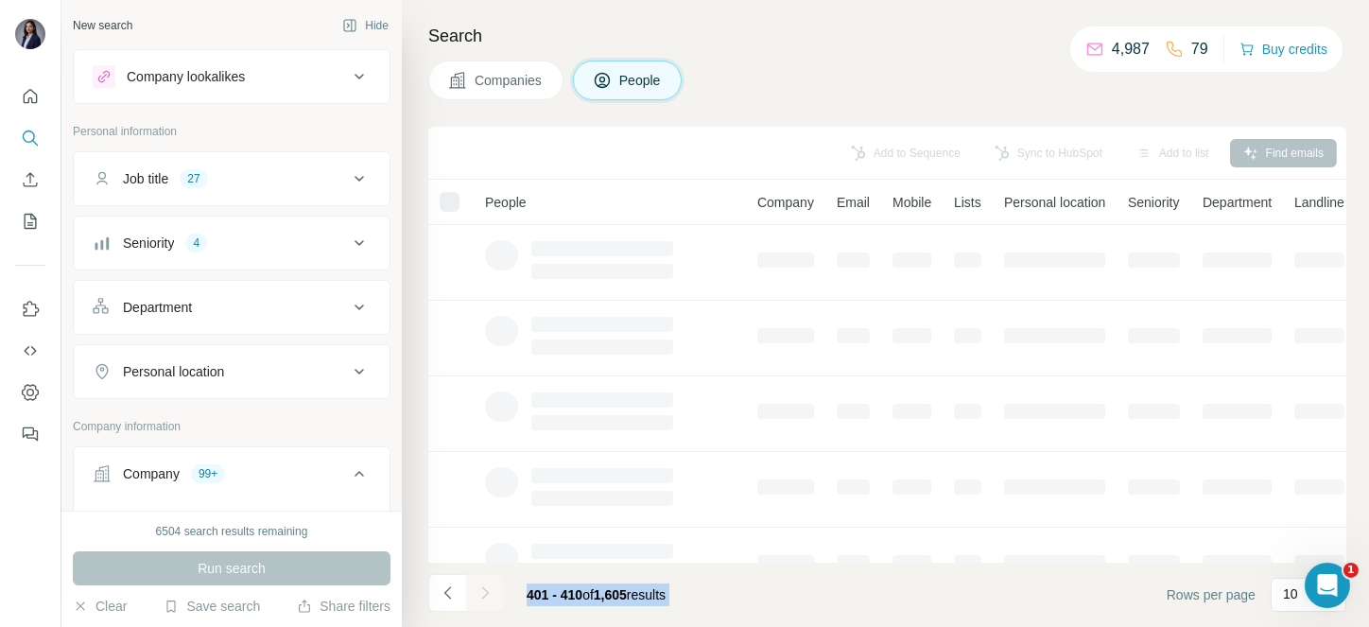
click at [484, 595] on div at bounding box center [485, 593] width 38 height 38
click at [484, 595] on icon "Navigate to next page" at bounding box center [484, 592] width 7 height 12
click at [484, 595] on div at bounding box center [485, 593] width 38 height 38
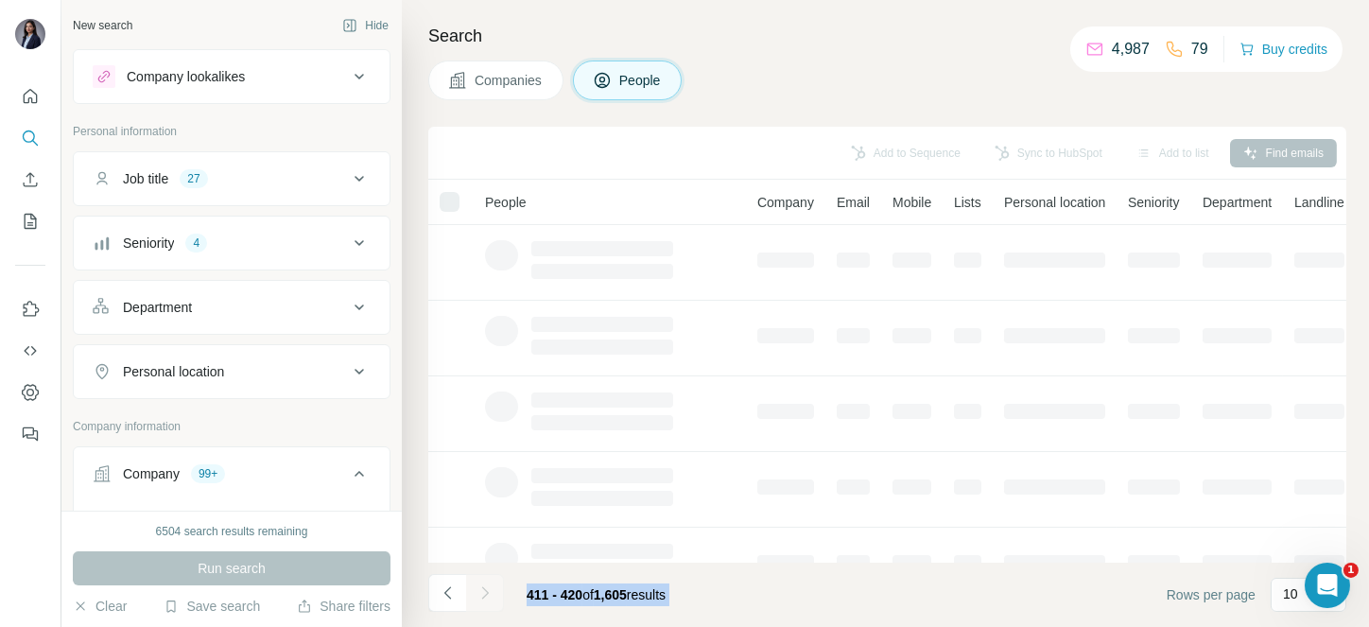
click at [484, 595] on div at bounding box center [485, 593] width 38 height 38
click at [484, 595] on icon "Navigate to next page" at bounding box center [484, 592] width 7 height 12
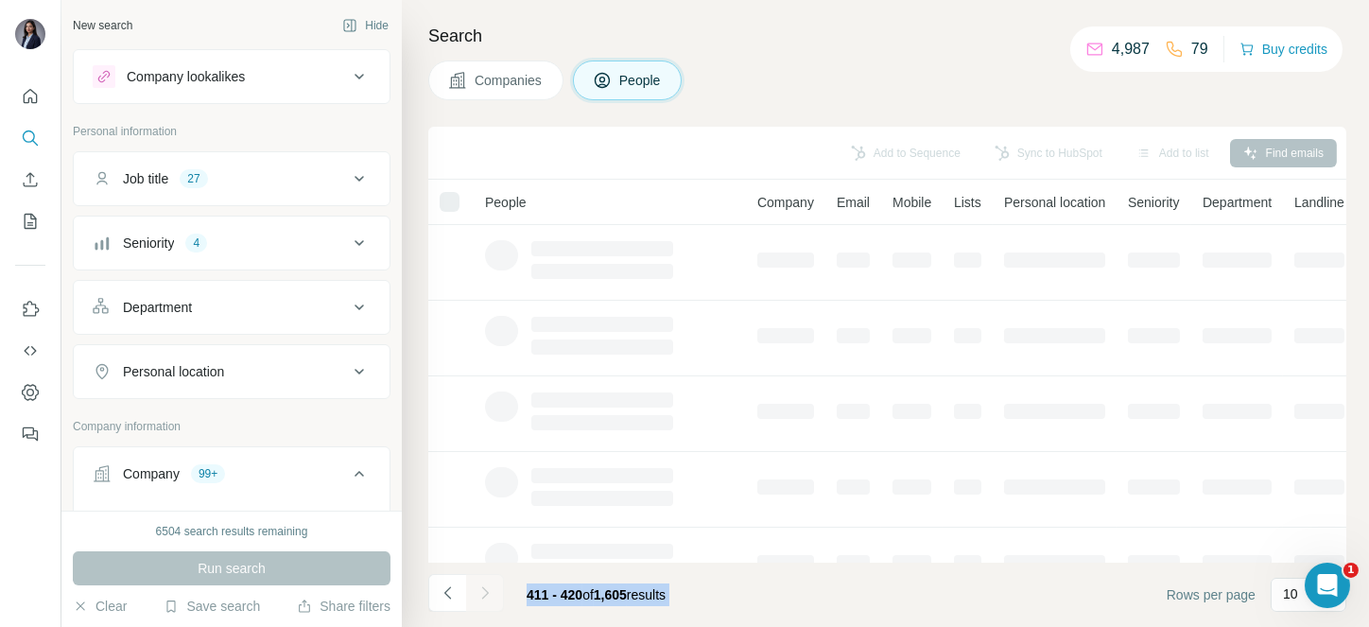
click at [484, 595] on div at bounding box center [485, 593] width 38 height 38
click at [484, 595] on icon "Navigate to next page" at bounding box center [484, 592] width 7 height 12
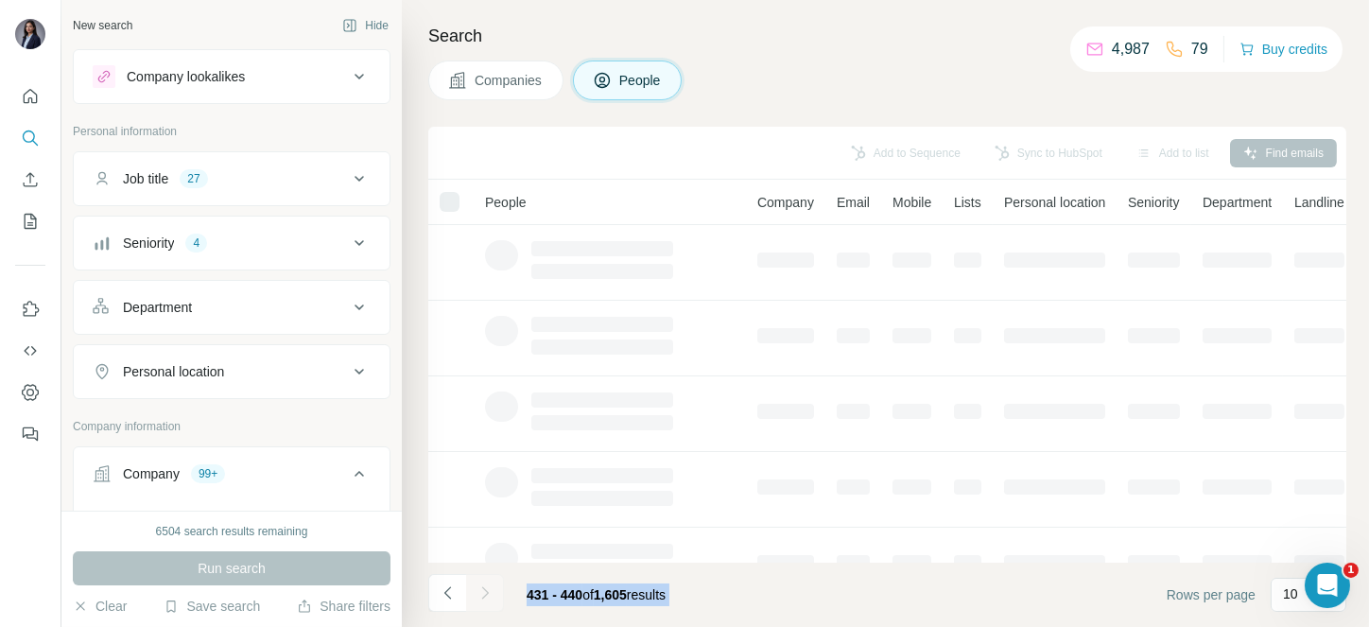
click at [484, 595] on div at bounding box center [485, 593] width 38 height 38
click at [484, 595] on icon "Navigate to next page" at bounding box center [484, 592] width 7 height 12
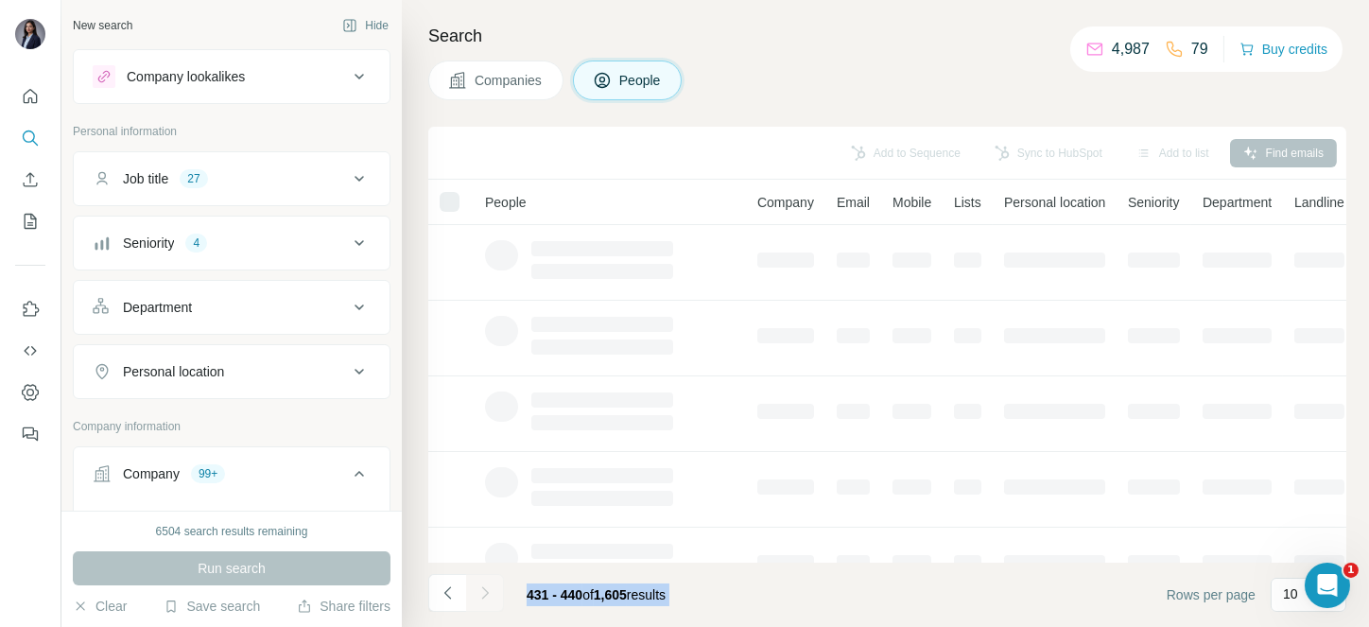
click at [484, 595] on div at bounding box center [485, 593] width 38 height 38
click at [484, 595] on icon "Navigate to next page" at bounding box center [484, 592] width 7 height 12
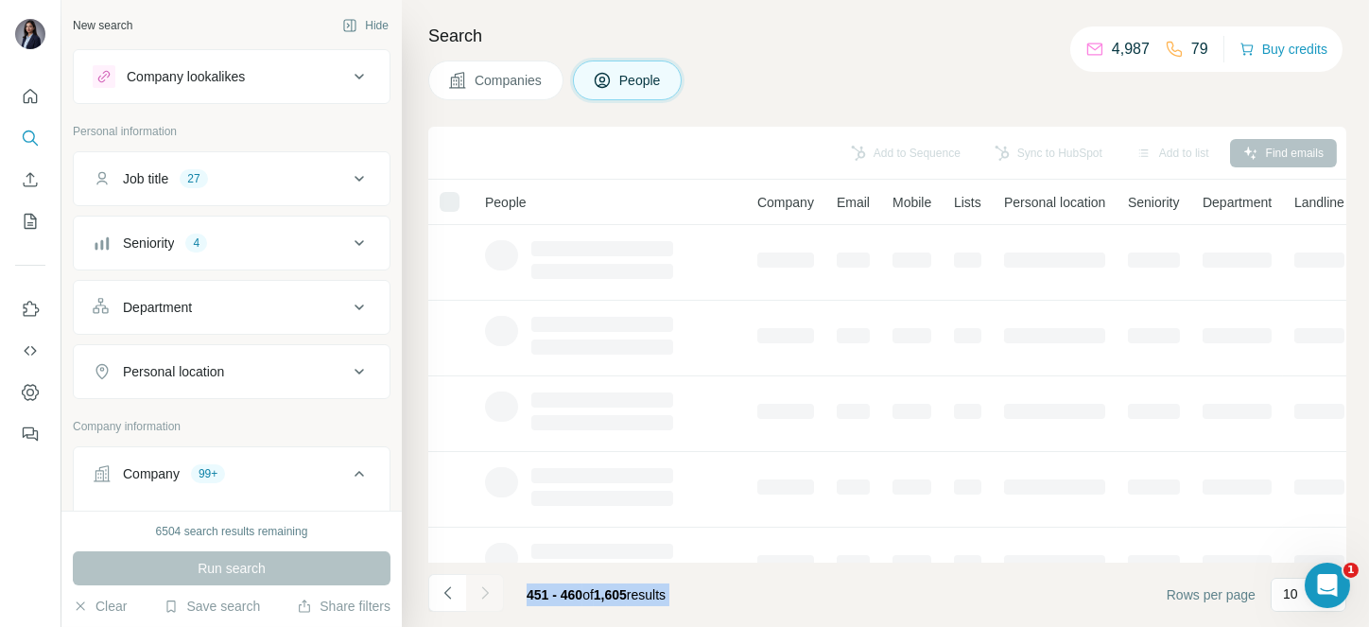
click at [484, 595] on div at bounding box center [485, 593] width 38 height 38
click at [484, 595] on icon "Navigate to next page" at bounding box center [484, 592] width 7 height 12
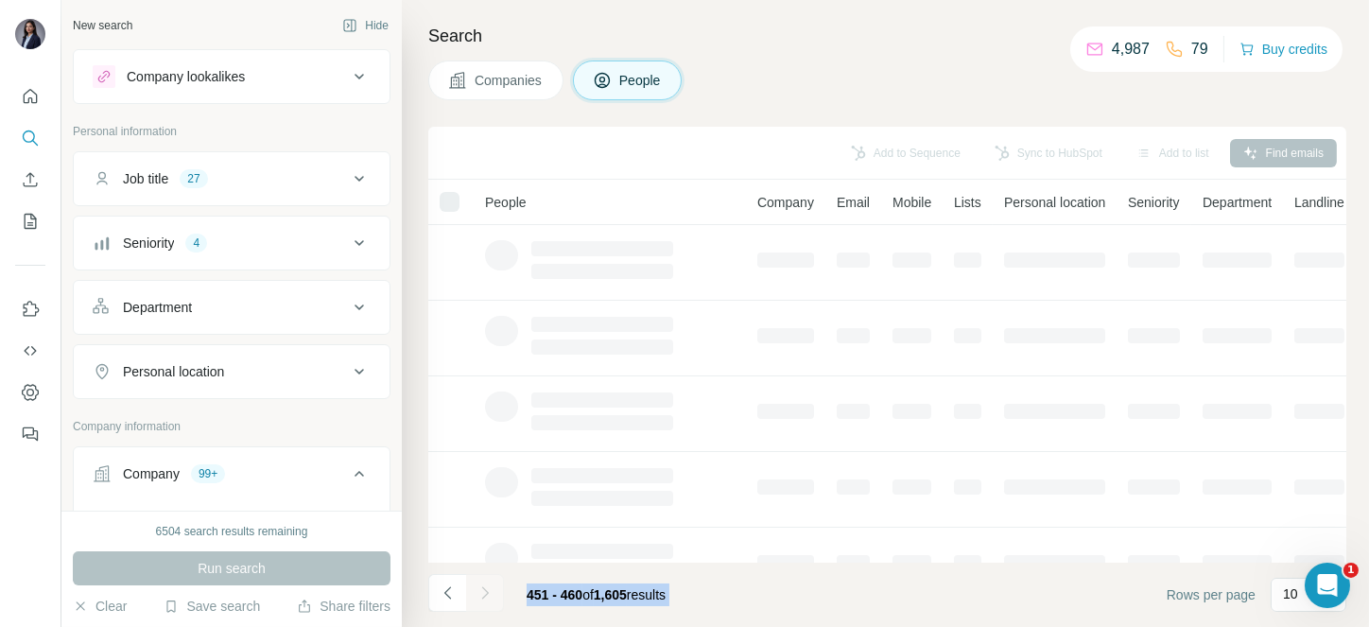
click at [484, 595] on div at bounding box center [485, 593] width 38 height 38
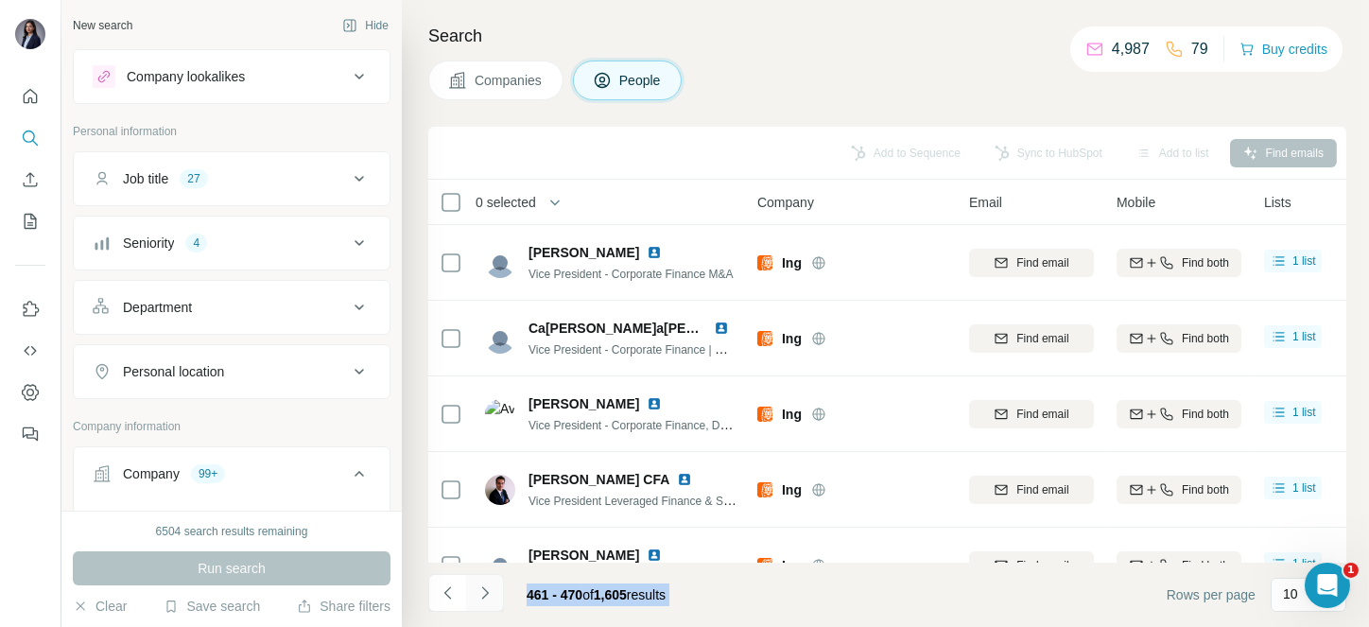
click at [484, 595] on icon "Navigate to next page" at bounding box center [484, 592] width 7 height 12
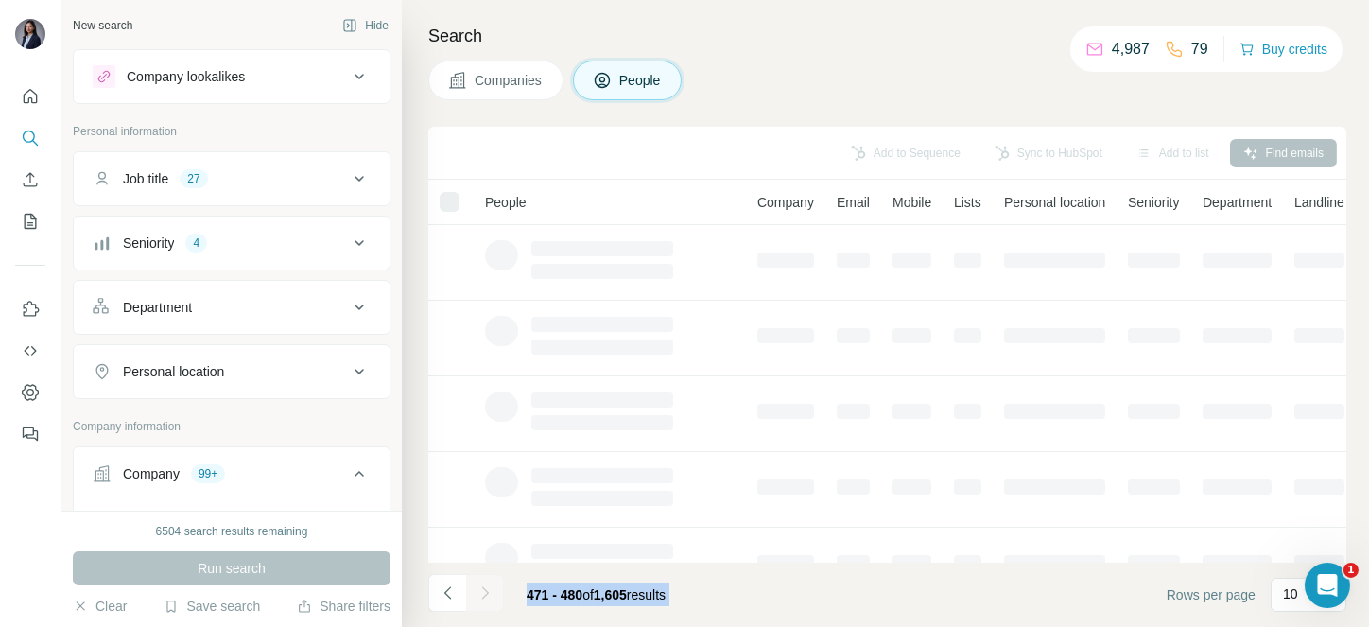
click at [484, 595] on div at bounding box center [485, 593] width 38 height 38
click at [484, 595] on icon "Navigate to next page" at bounding box center [484, 592] width 7 height 12
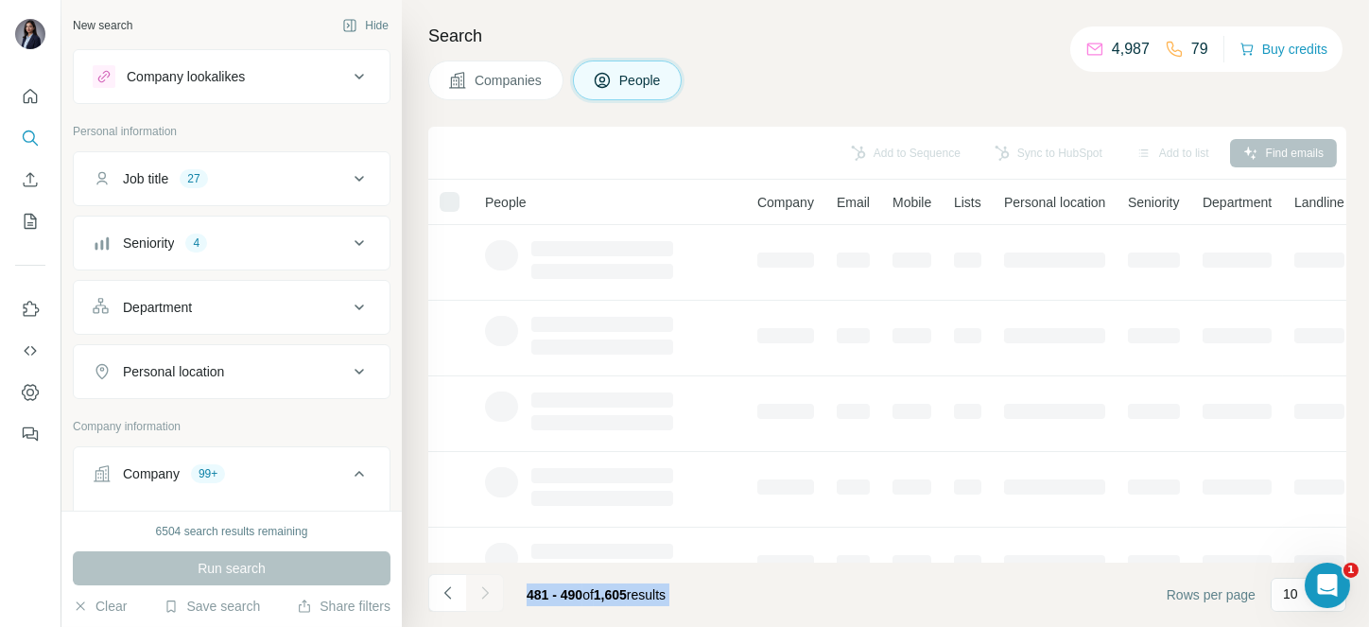
click at [484, 595] on div at bounding box center [485, 593] width 38 height 38
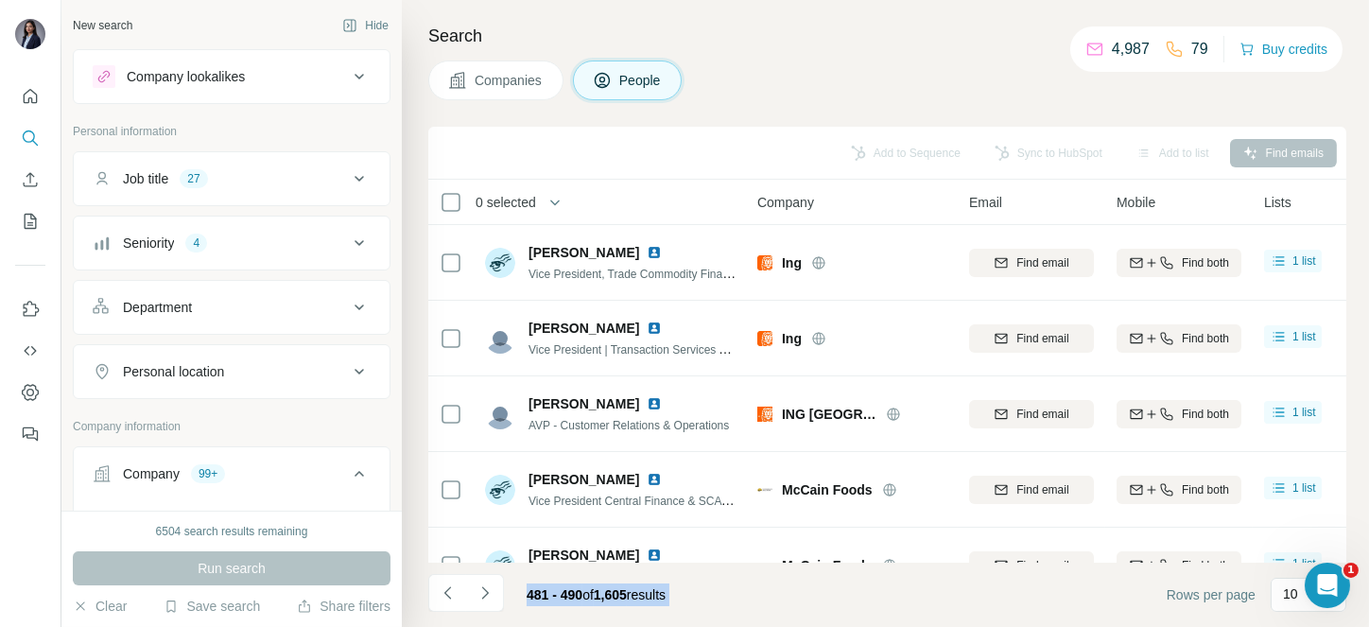
click at [484, 595] on icon "Navigate to next page" at bounding box center [484, 592] width 7 height 12
click at [484, 595] on div at bounding box center [485, 593] width 38 height 38
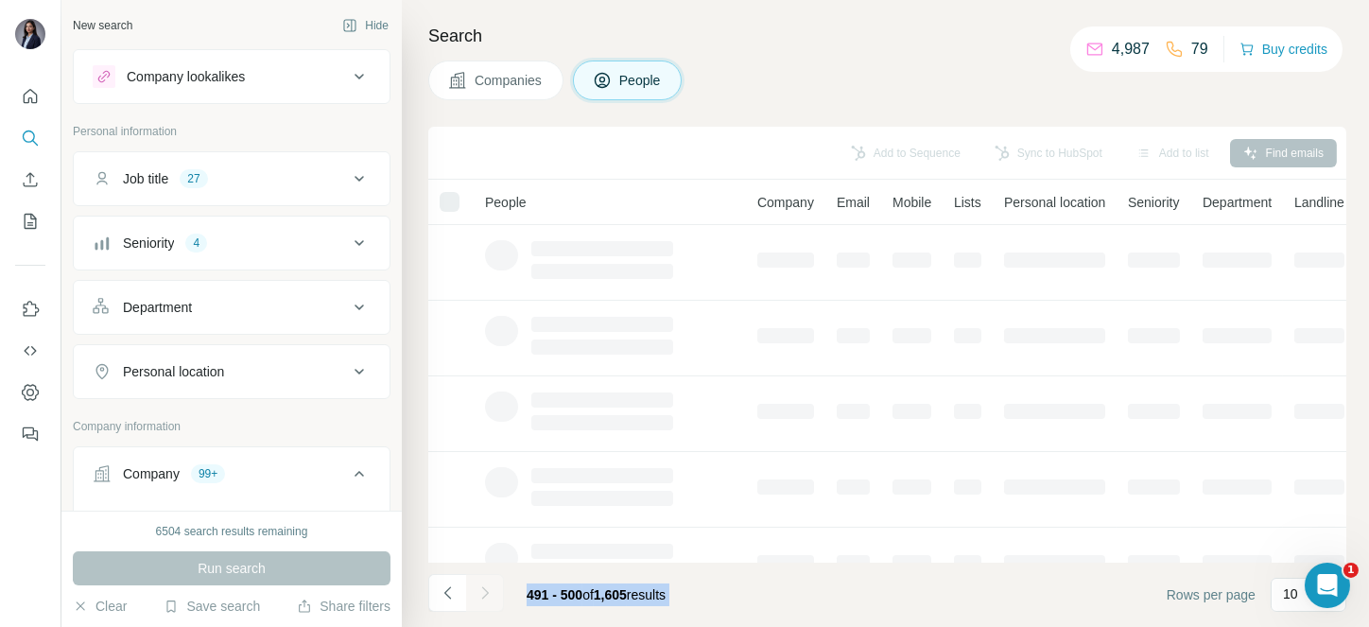
click at [484, 595] on div at bounding box center [485, 593] width 38 height 38
click at [484, 595] on icon "Navigate to next page" at bounding box center [484, 592] width 7 height 12
click at [484, 595] on div at bounding box center [485, 593] width 38 height 38
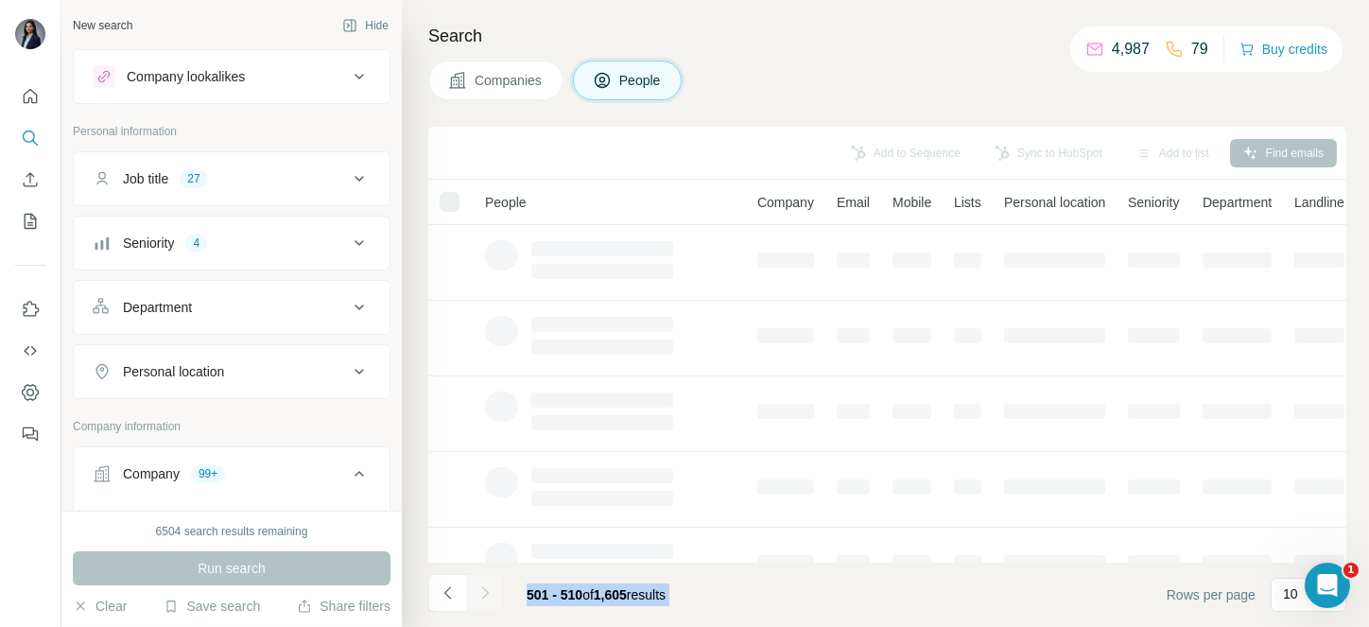
click at [484, 595] on div at bounding box center [485, 593] width 38 height 38
click at [714, 586] on footer "501 - 510 of 1,605 results Rows per page 10" at bounding box center [887, 594] width 918 height 64
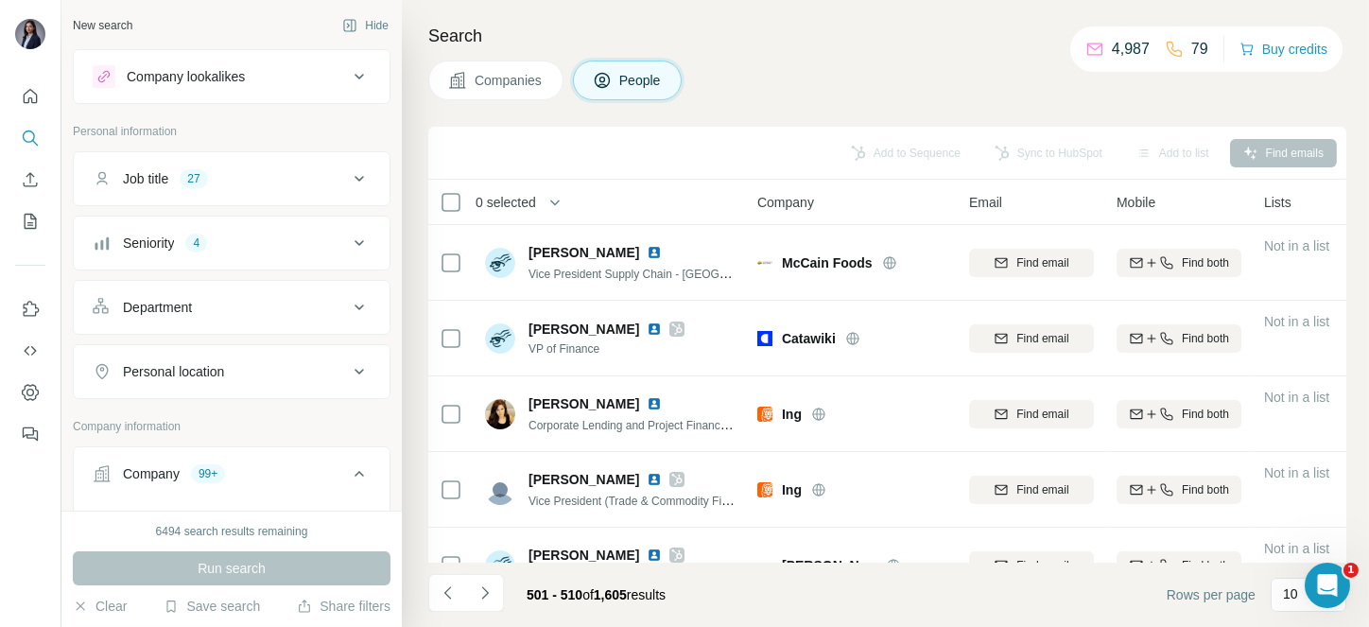
click at [515, 200] on span "0 selected" at bounding box center [505, 202] width 60 height 19
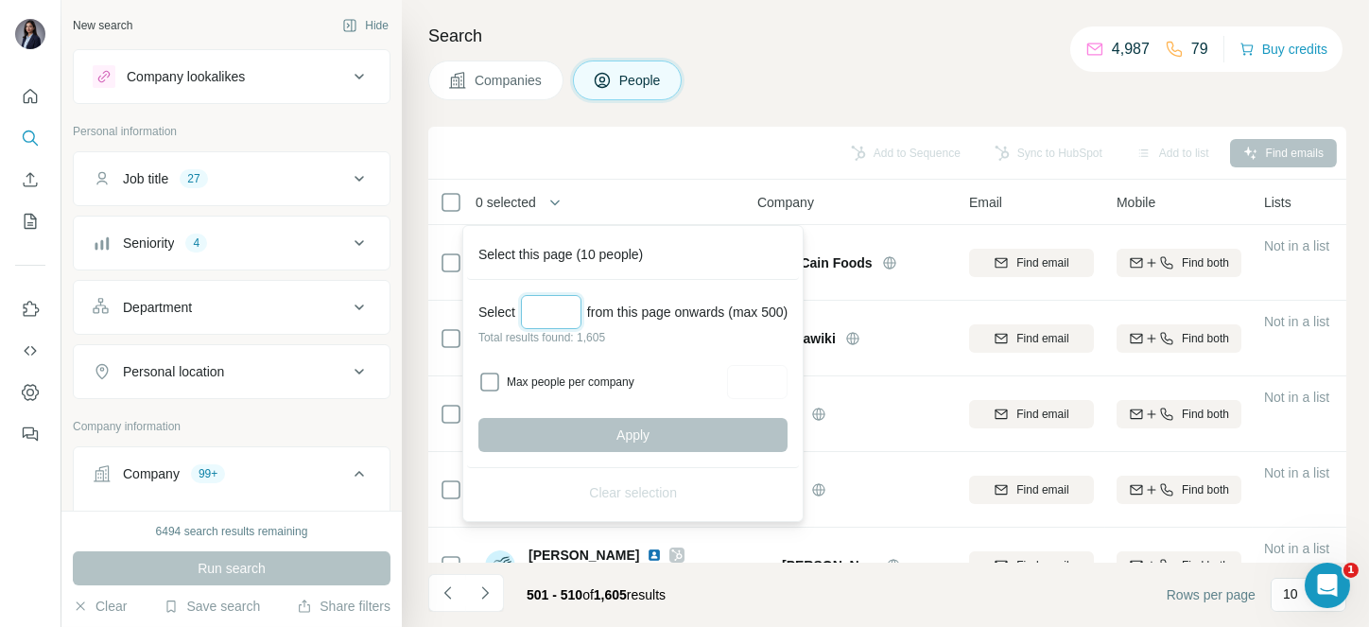
click at [542, 307] on input "Select a number (up to 500)" at bounding box center [551, 312] width 60 height 34
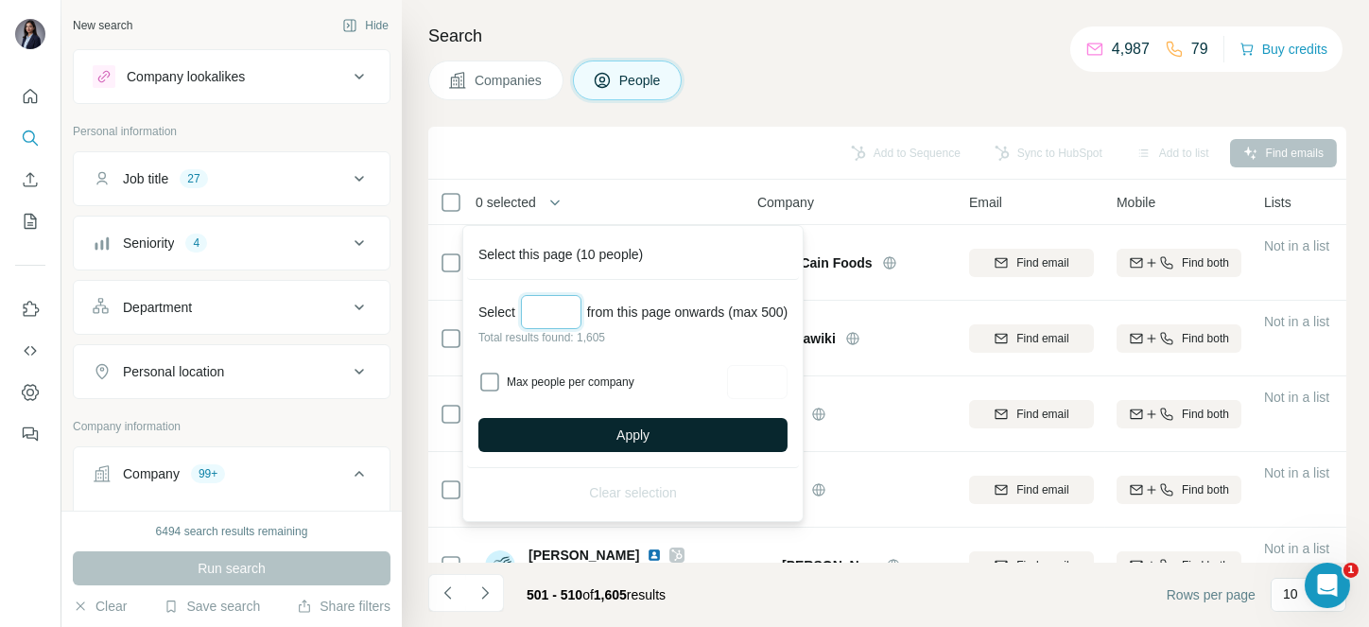
type input "***"
click at [640, 434] on span "Apply" at bounding box center [632, 434] width 33 height 19
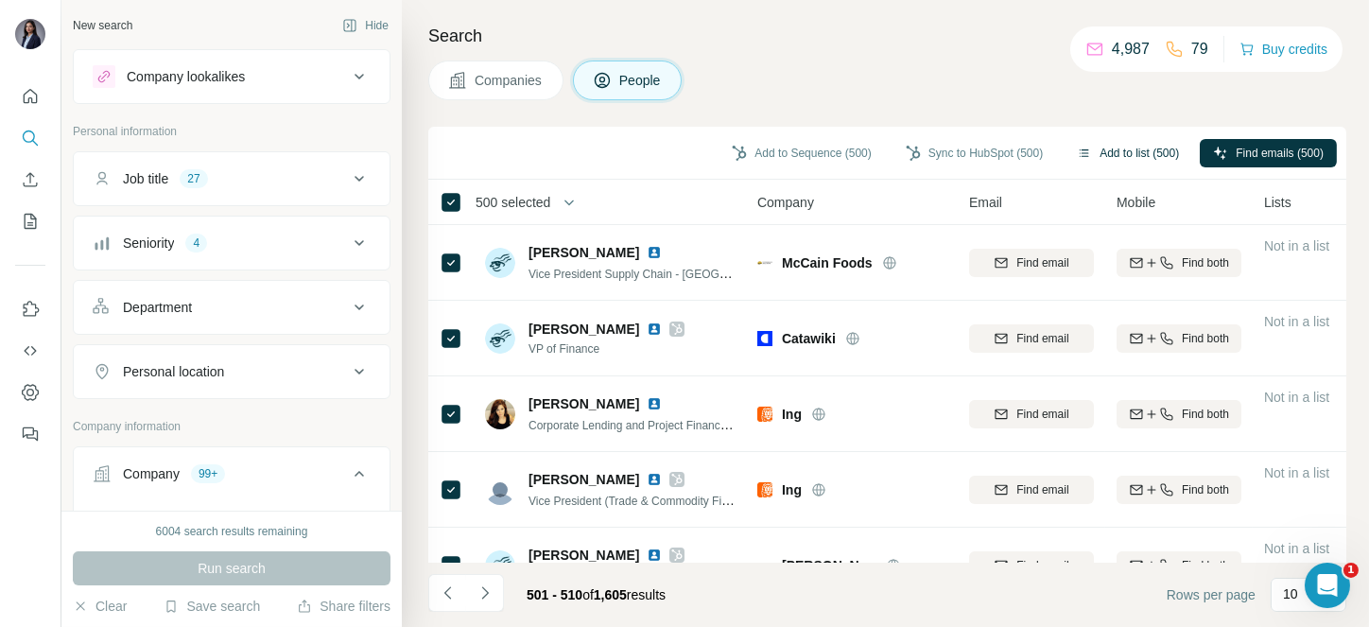
click at [1108, 151] on button "Add to list (500)" at bounding box center [1127, 153] width 129 height 28
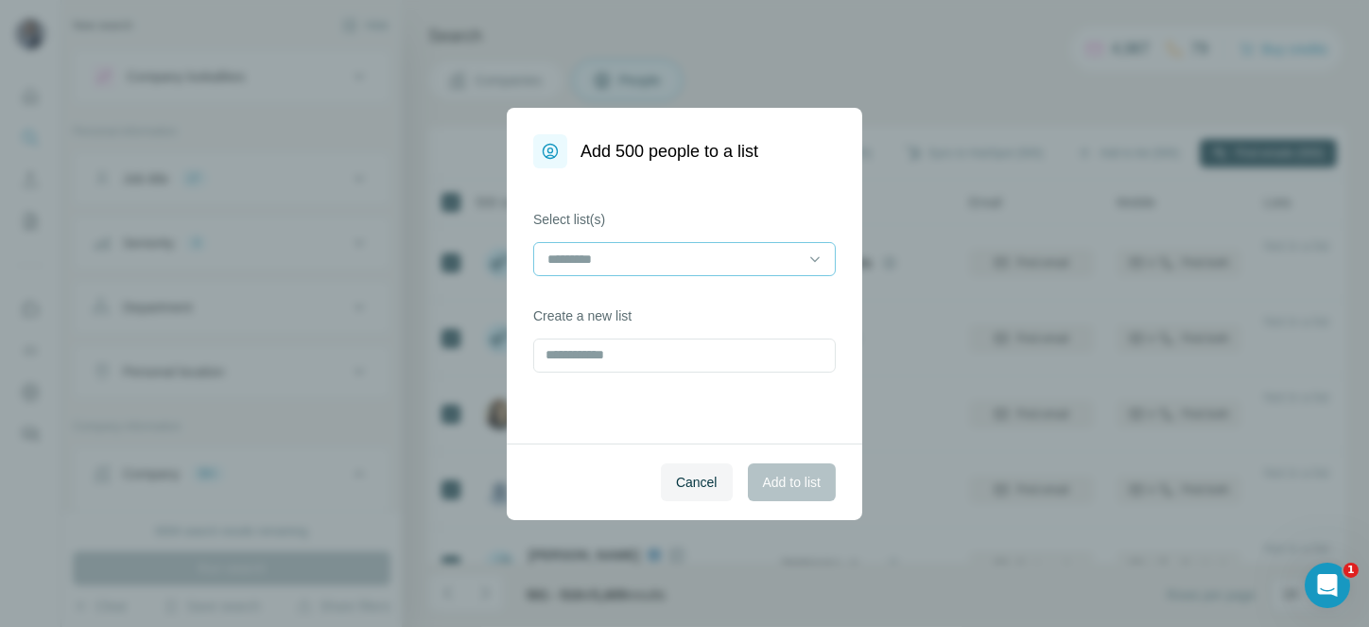
click at [667, 249] on input at bounding box center [672, 259] width 255 height 21
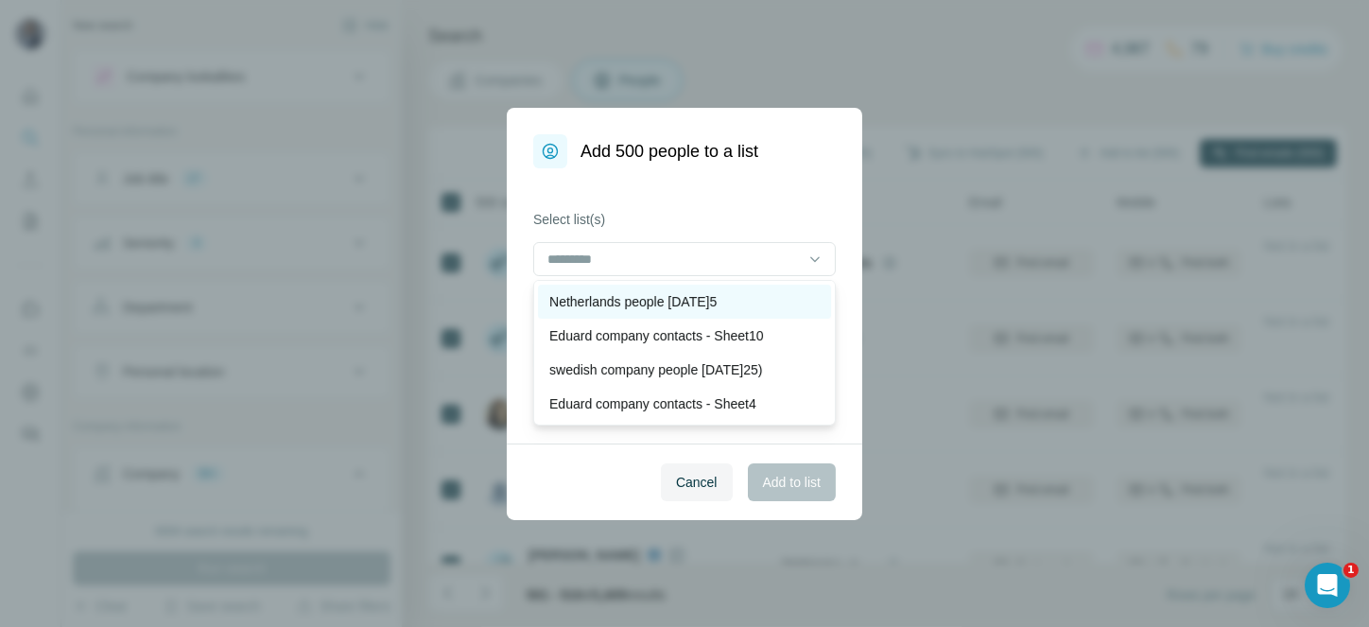
click at [666, 294] on p "Netherlands people [DATE]" at bounding box center [632, 301] width 167 height 19
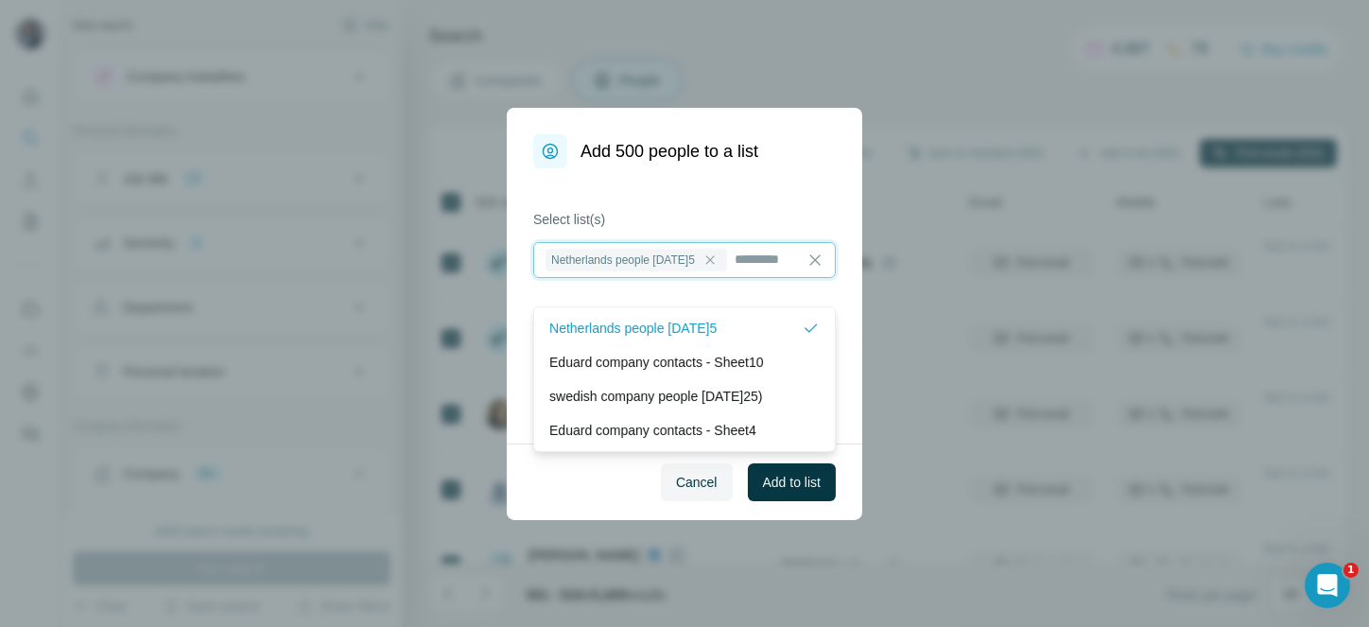
scroll to position [2, 0]
click at [733, 269] on input at bounding box center [767, 259] width 69 height 21
click at [789, 485] on span "Add to list" at bounding box center [792, 482] width 58 height 19
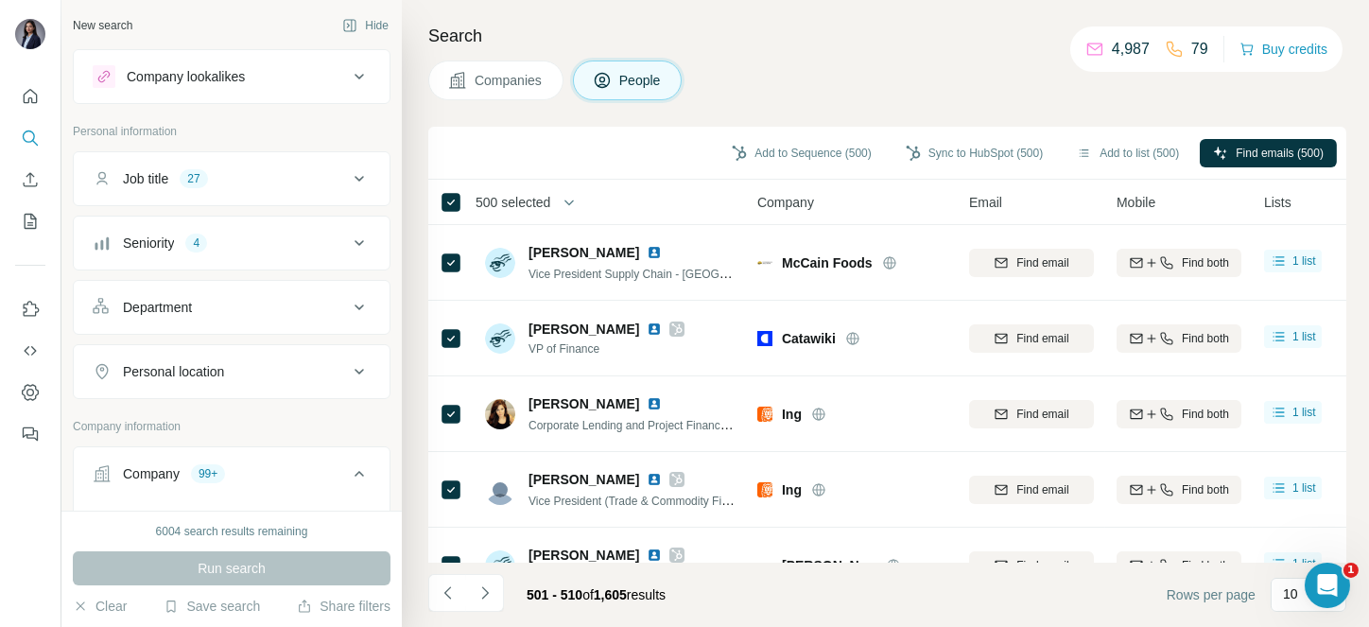
click at [504, 193] on span "500 selected" at bounding box center [512, 202] width 75 height 19
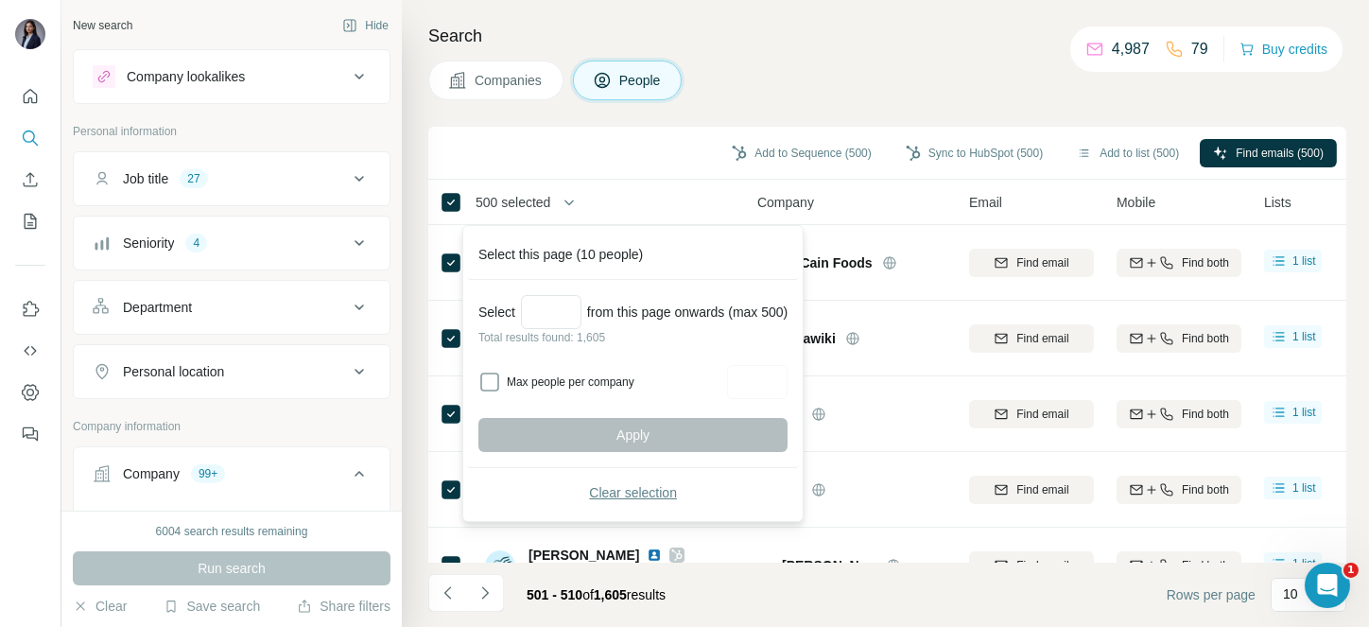
click at [655, 494] on span "Clear selection" at bounding box center [633, 492] width 88 height 19
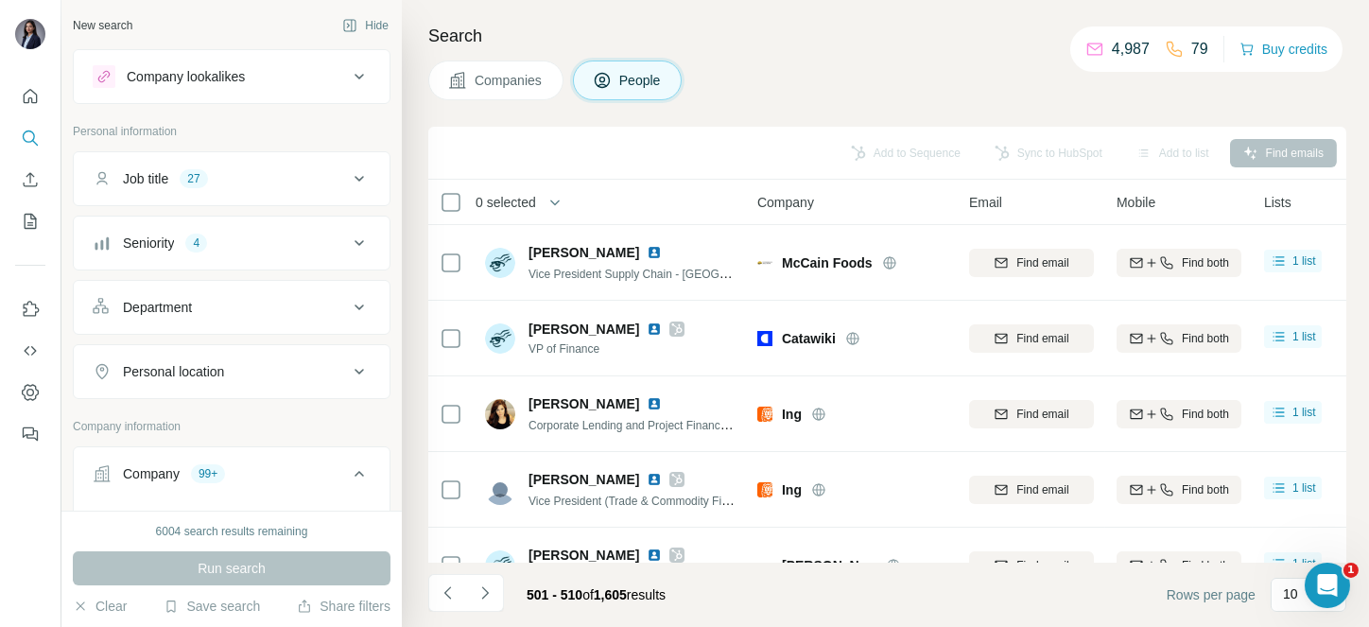
click at [476, 595] on icon "Navigate to next page" at bounding box center [484, 592] width 19 height 19
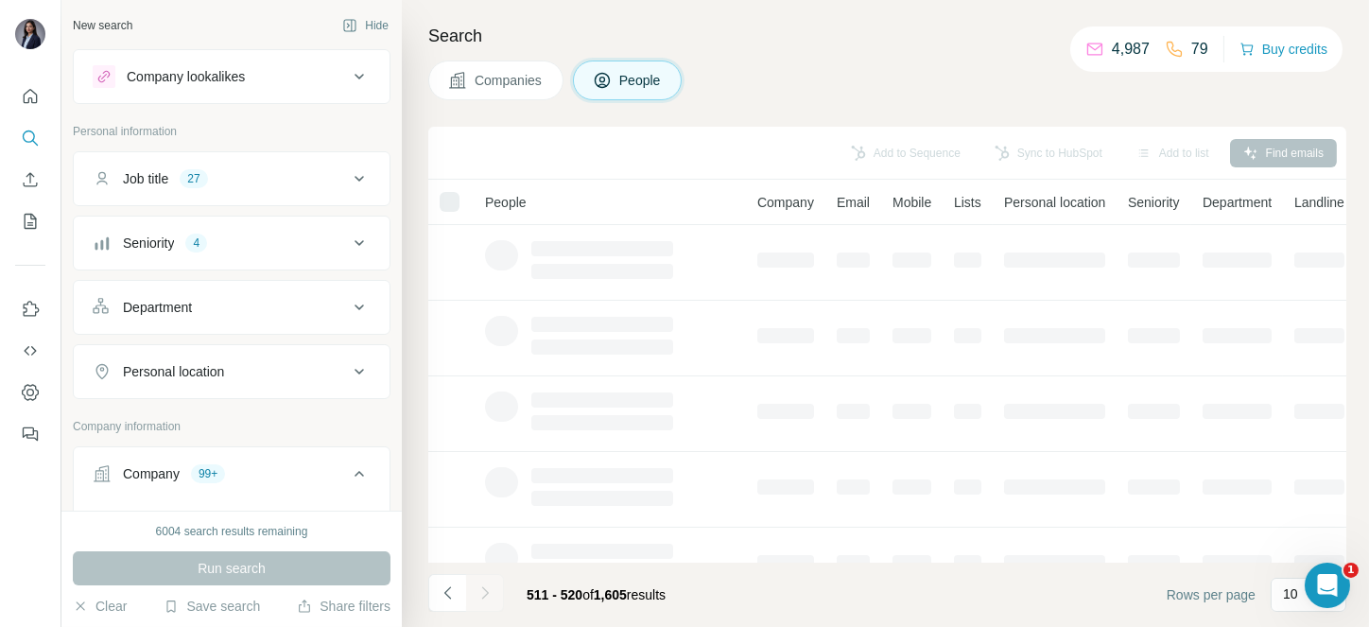
click at [476, 595] on div at bounding box center [485, 593] width 38 height 38
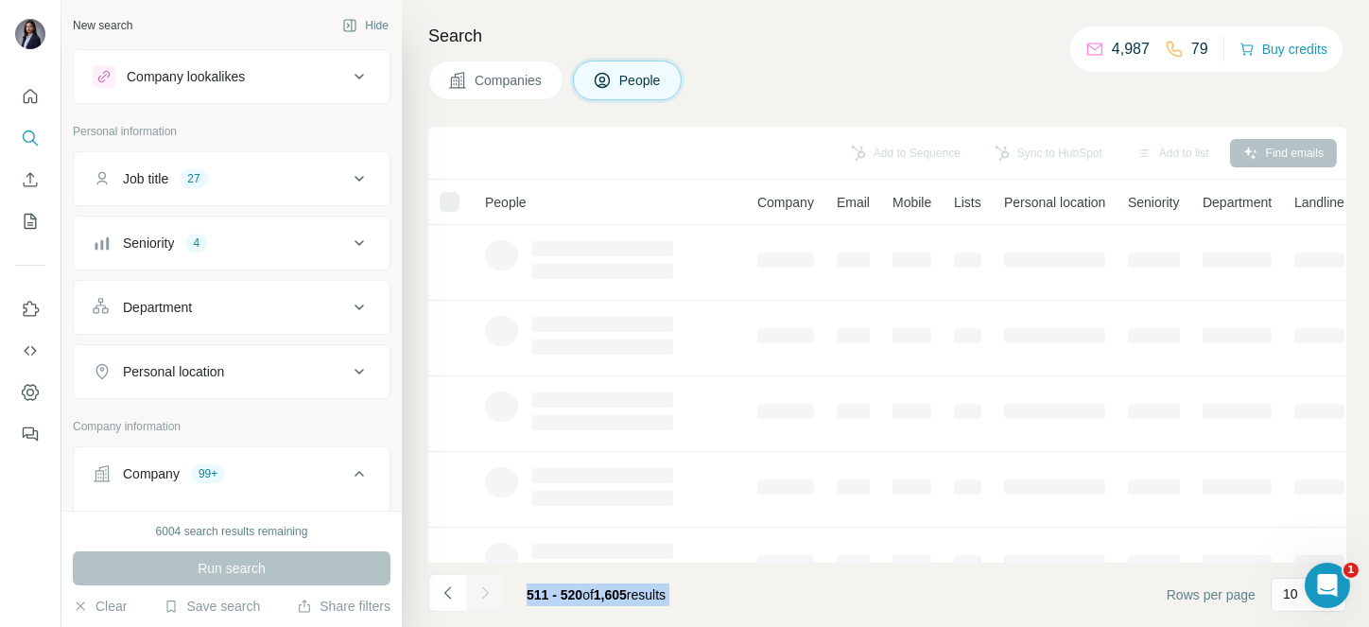
click at [476, 595] on div at bounding box center [485, 593] width 38 height 38
click at [476, 595] on icon "Navigate to next page" at bounding box center [484, 592] width 19 height 19
click at [476, 595] on div at bounding box center [485, 593] width 38 height 38
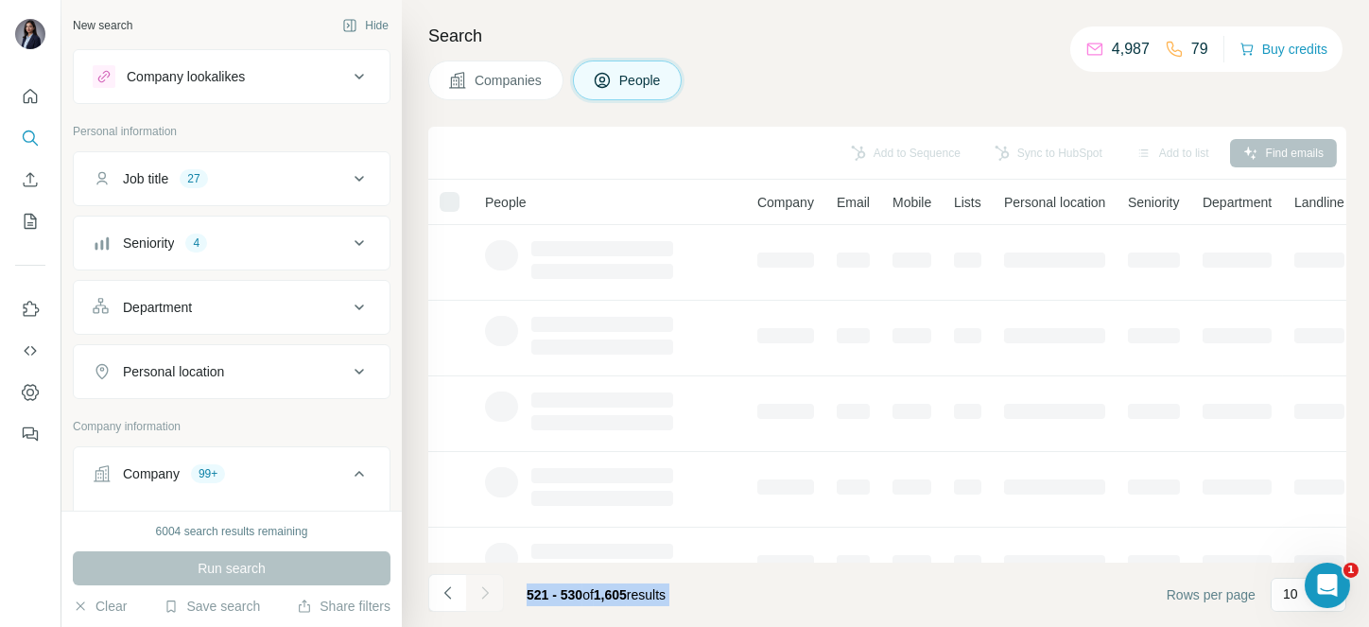
click at [476, 595] on div at bounding box center [485, 593] width 38 height 38
click at [476, 595] on icon "Navigate to next page" at bounding box center [484, 592] width 19 height 19
click at [476, 595] on div at bounding box center [485, 593] width 38 height 38
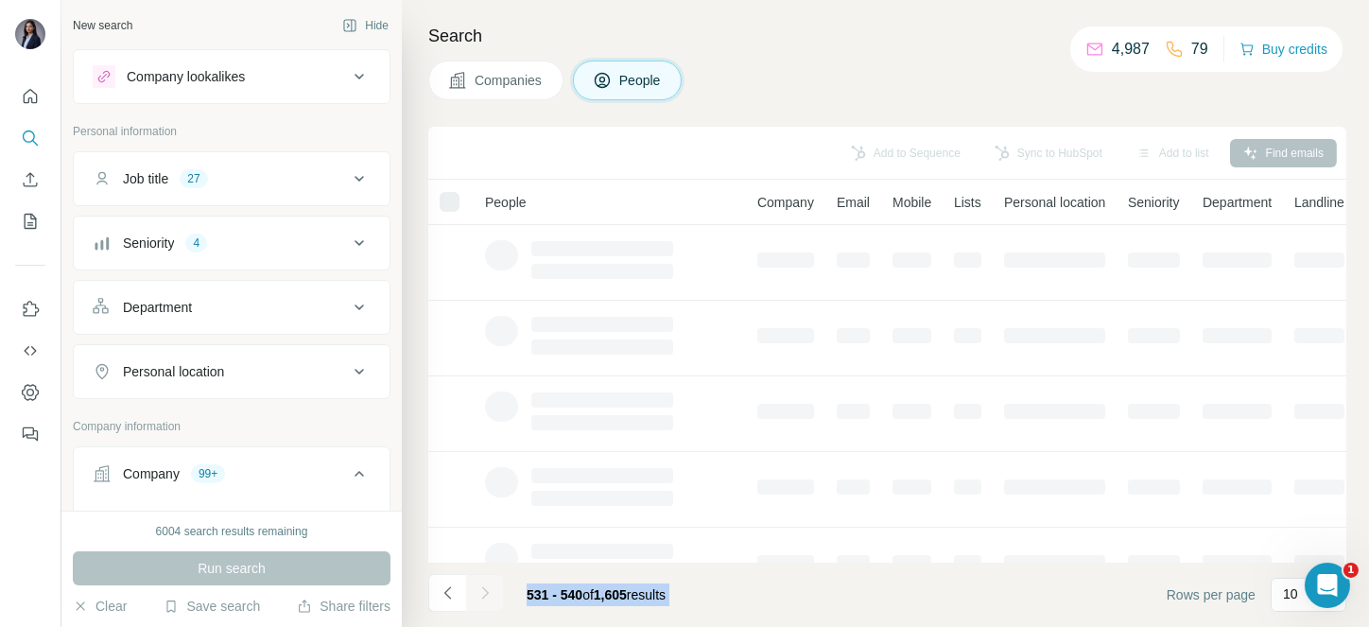
click at [476, 595] on div at bounding box center [485, 593] width 38 height 38
click at [476, 595] on icon "Navigate to next page" at bounding box center [484, 592] width 19 height 19
click at [476, 595] on div at bounding box center [485, 593] width 38 height 38
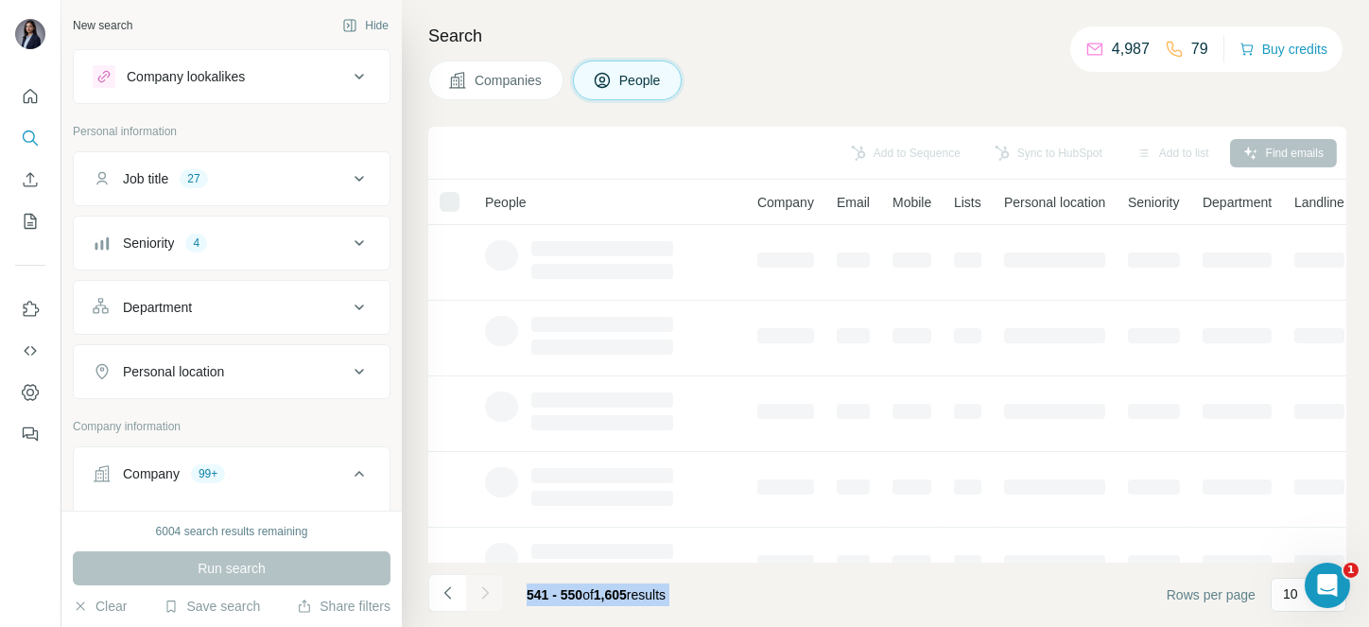
click at [476, 595] on div at bounding box center [485, 593] width 38 height 38
click at [476, 595] on icon "Navigate to next page" at bounding box center [484, 592] width 19 height 19
click at [476, 595] on div at bounding box center [485, 593] width 38 height 38
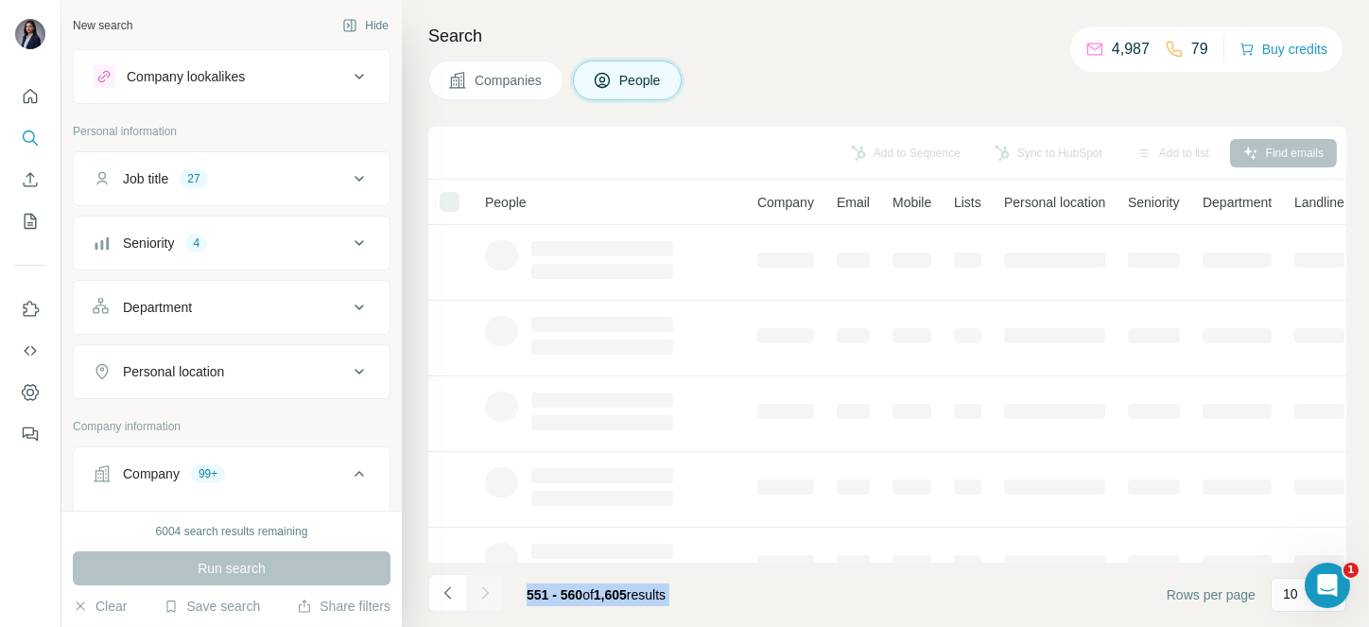
click at [476, 595] on div at bounding box center [485, 593] width 38 height 38
click at [476, 595] on icon "Navigate to next page" at bounding box center [484, 592] width 19 height 19
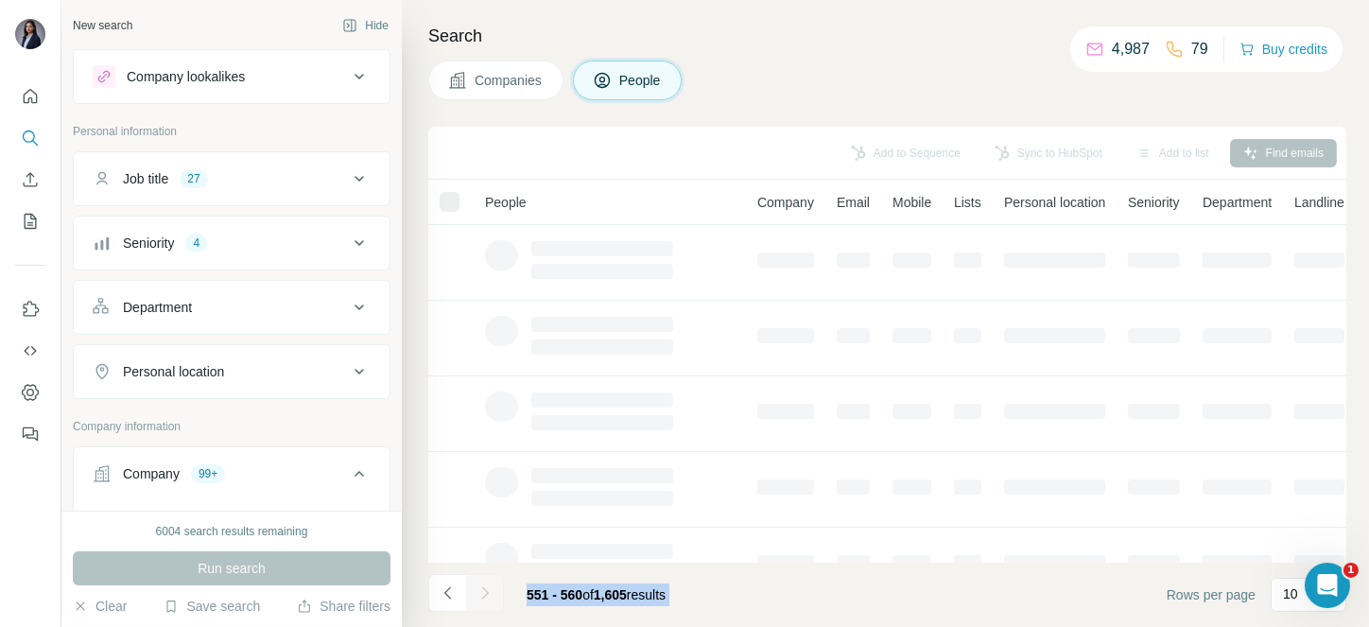
click at [476, 595] on div at bounding box center [485, 593] width 38 height 38
click at [476, 595] on icon "Navigate to next page" at bounding box center [484, 592] width 19 height 19
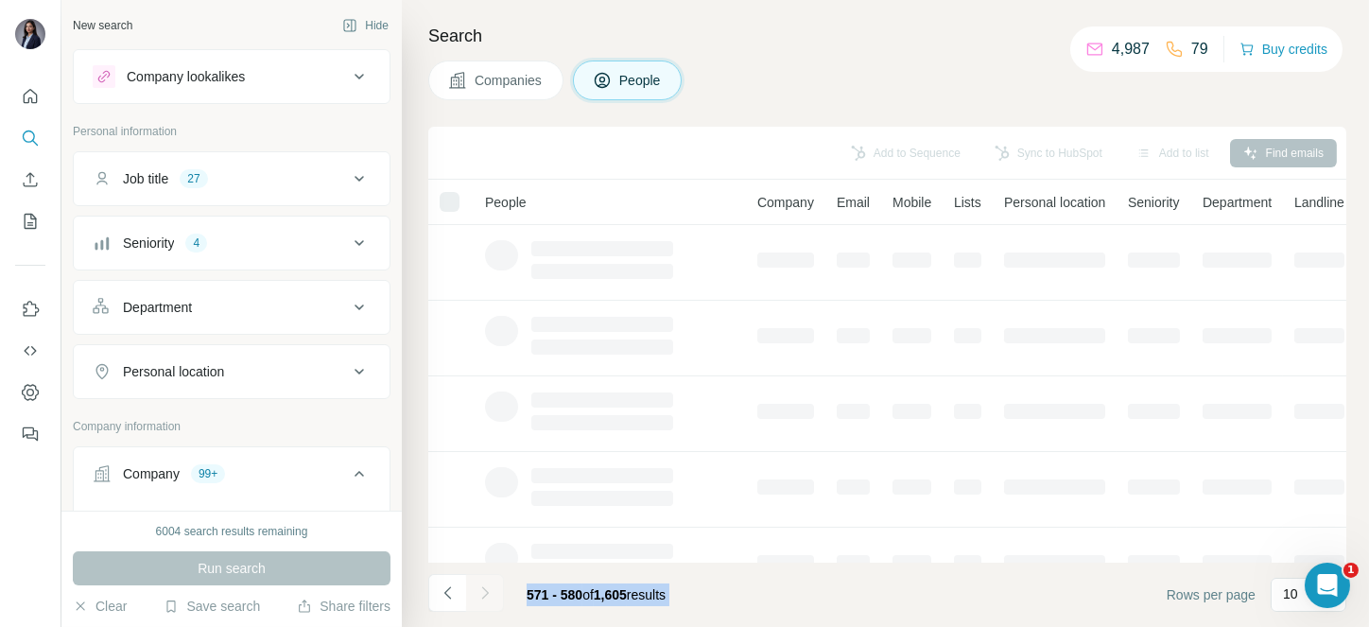
click at [476, 595] on div at bounding box center [485, 593] width 38 height 38
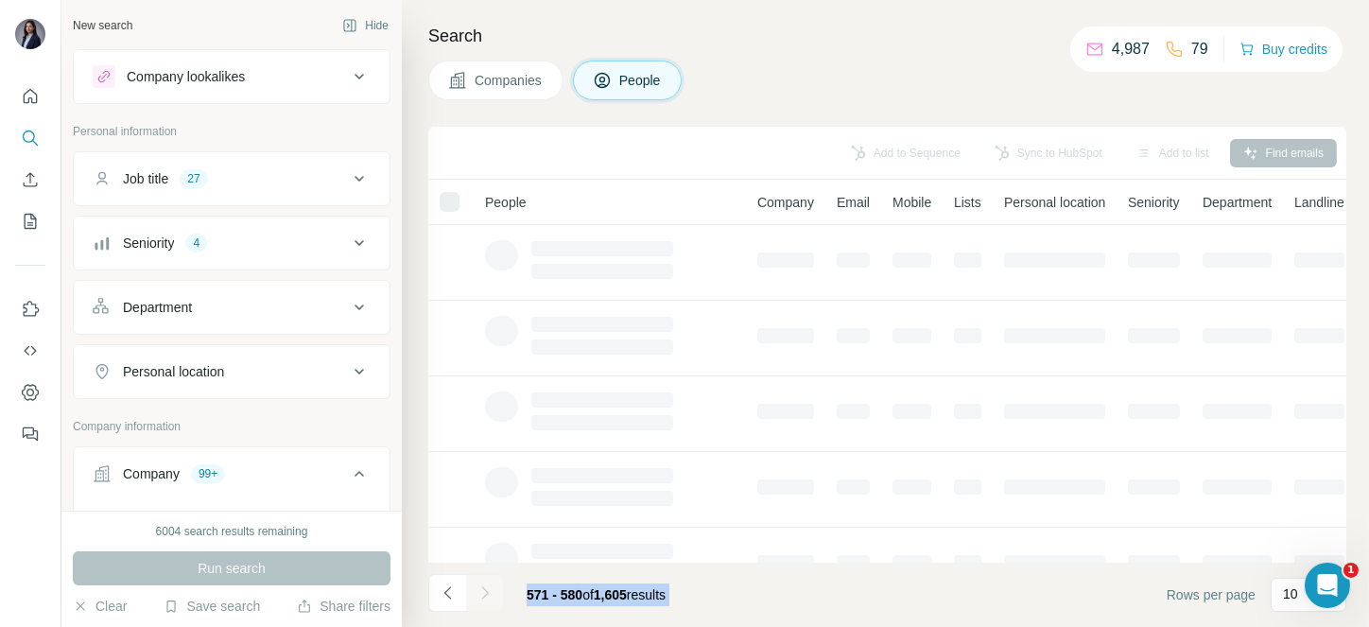
click at [476, 595] on icon "Navigate to next page" at bounding box center [484, 592] width 19 height 19
click at [476, 595] on div at bounding box center [485, 593] width 38 height 38
click at [476, 595] on icon "Navigate to next page" at bounding box center [484, 592] width 19 height 19
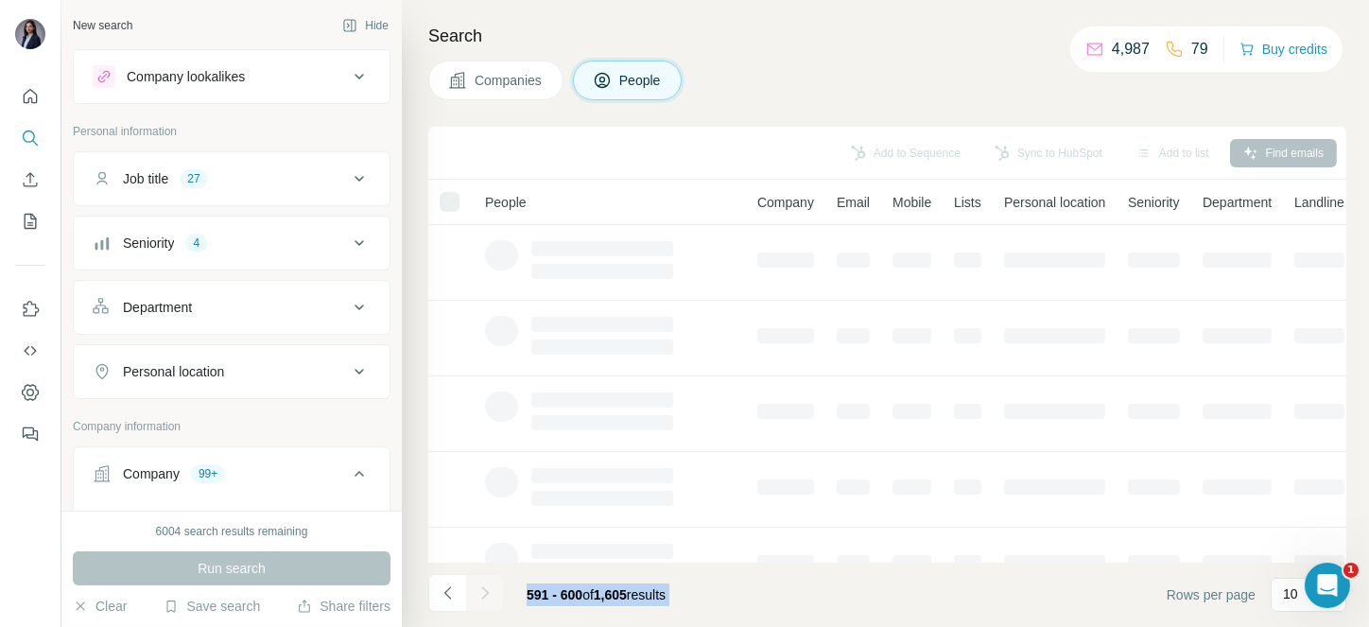
click at [476, 595] on div at bounding box center [485, 593] width 38 height 38
click at [476, 595] on icon "Navigate to next page" at bounding box center [484, 592] width 19 height 19
click at [476, 595] on div at bounding box center [485, 593] width 38 height 38
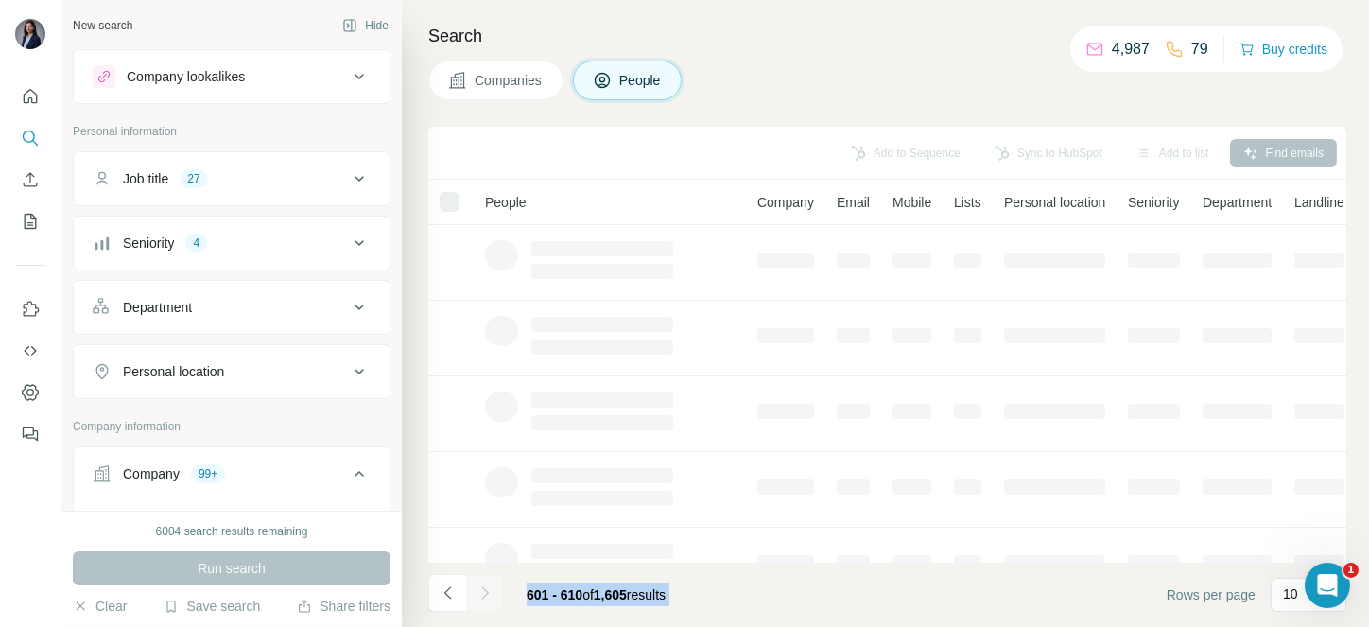
click at [476, 595] on div at bounding box center [485, 593] width 38 height 38
click at [476, 595] on icon "Navigate to next page" at bounding box center [484, 592] width 19 height 19
click at [476, 595] on div at bounding box center [485, 593] width 38 height 38
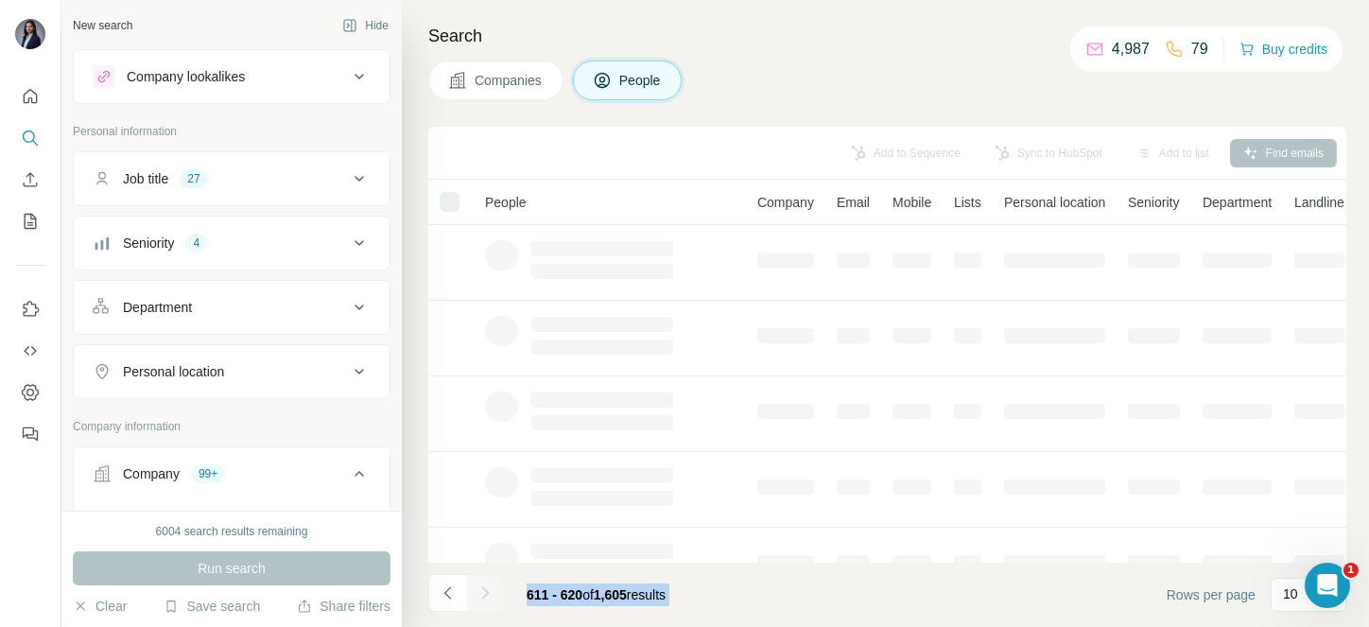
click at [476, 595] on div at bounding box center [485, 593] width 38 height 38
click at [476, 595] on icon "Navigate to next page" at bounding box center [484, 592] width 19 height 19
click at [476, 595] on div at bounding box center [485, 593] width 38 height 38
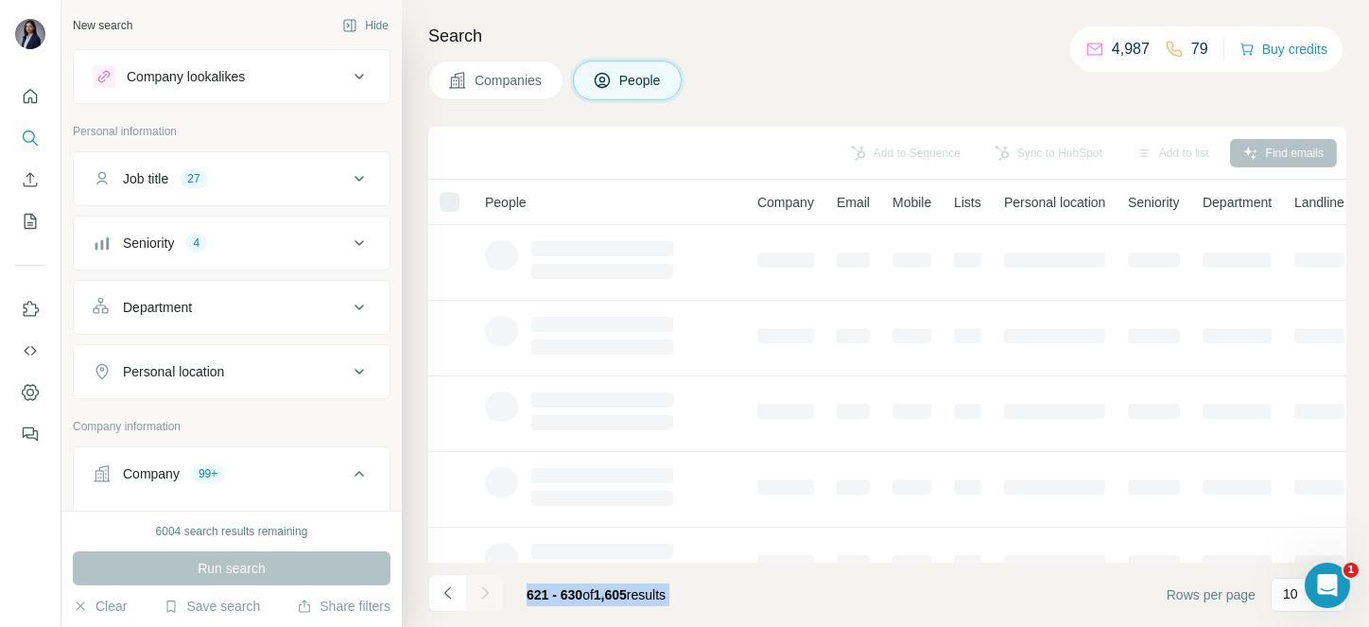
click at [476, 595] on div at bounding box center [485, 593] width 38 height 38
click at [480, 595] on div at bounding box center [485, 593] width 38 height 38
click at [480, 595] on icon "Navigate to next page" at bounding box center [484, 592] width 19 height 19
click at [480, 595] on div at bounding box center [485, 593] width 38 height 38
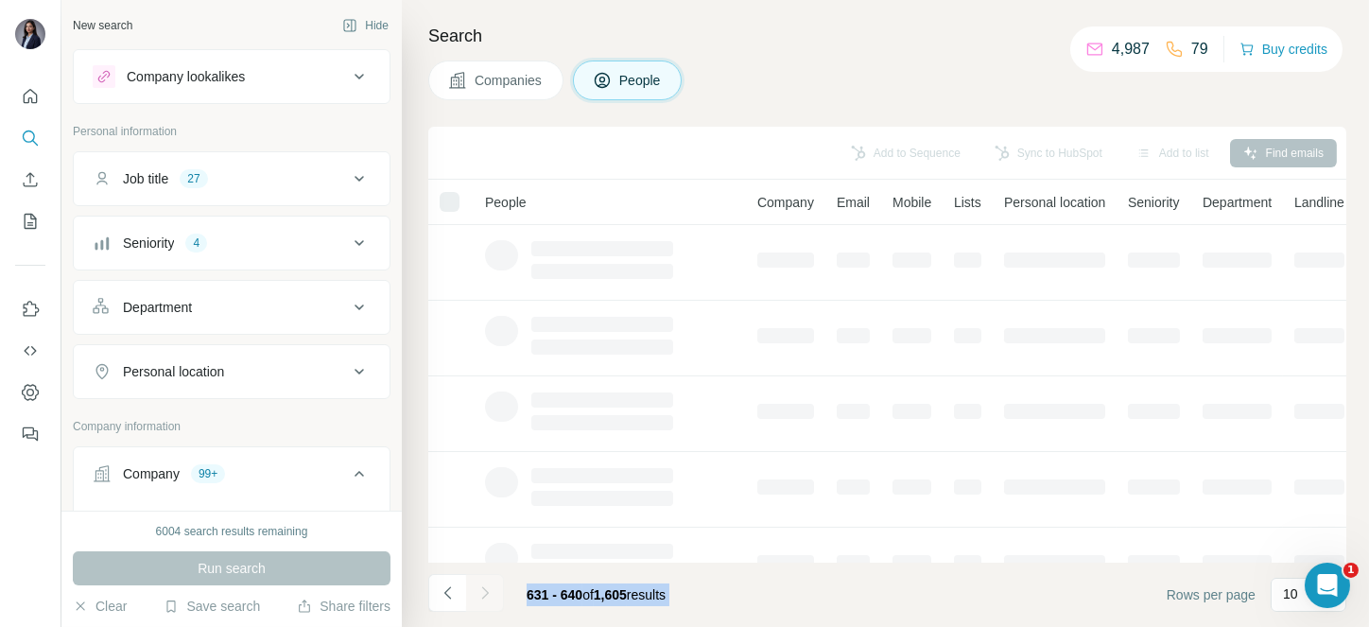
click at [480, 595] on div at bounding box center [485, 593] width 38 height 38
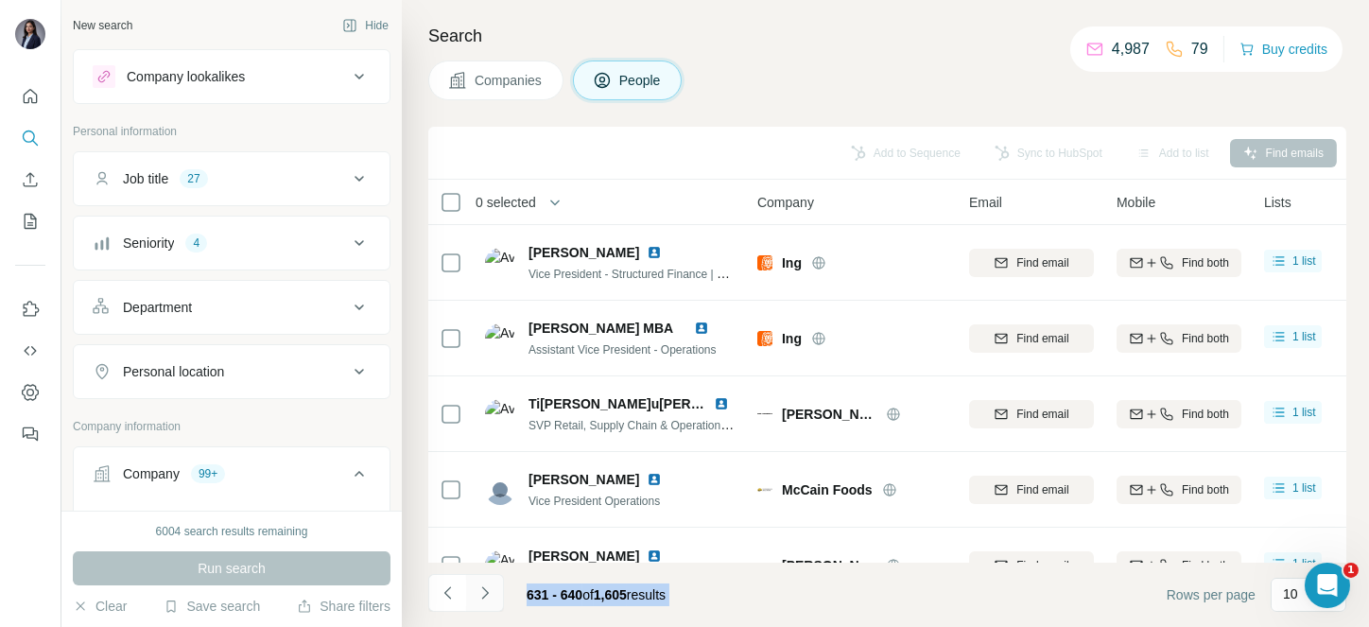
click at [480, 595] on icon "Navigate to next page" at bounding box center [484, 592] width 19 height 19
click at [480, 595] on div at bounding box center [485, 593] width 38 height 38
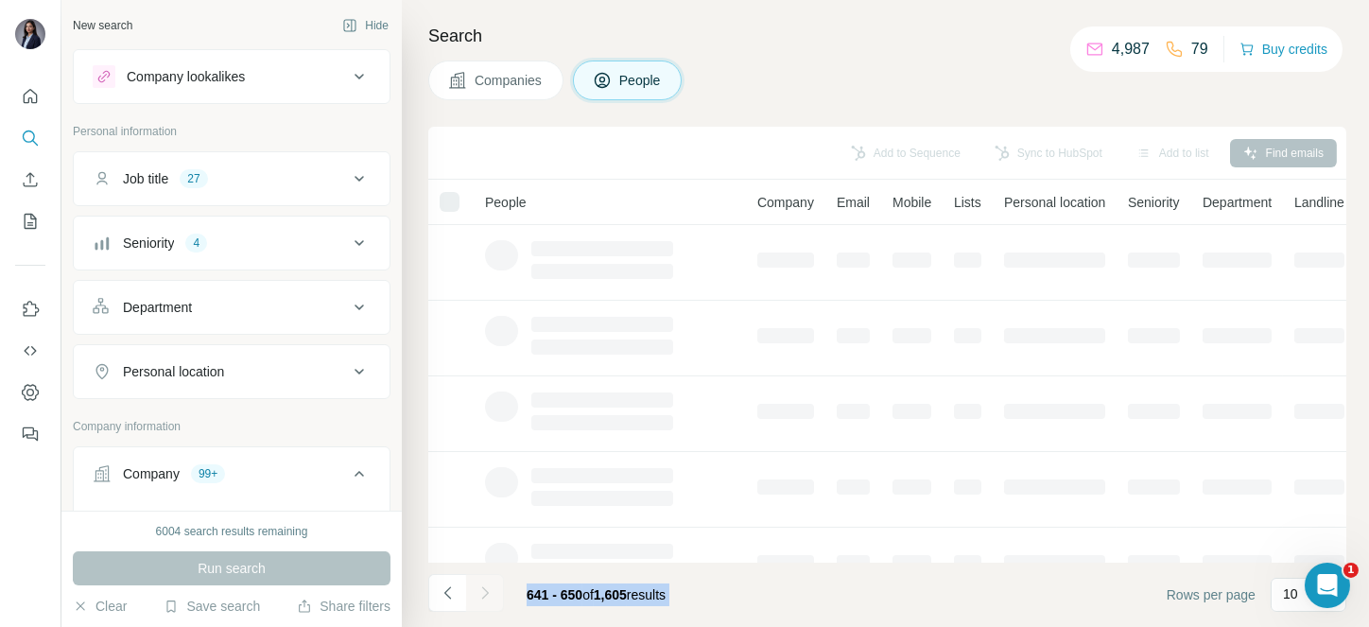
click at [480, 595] on div at bounding box center [485, 593] width 38 height 38
click at [480, 595] on icon "Navigate to next page" at bounding box center [484, 592] width 19 height 19
click at [480, 595] on div at bounding box center [485, 593] width 38 height 38
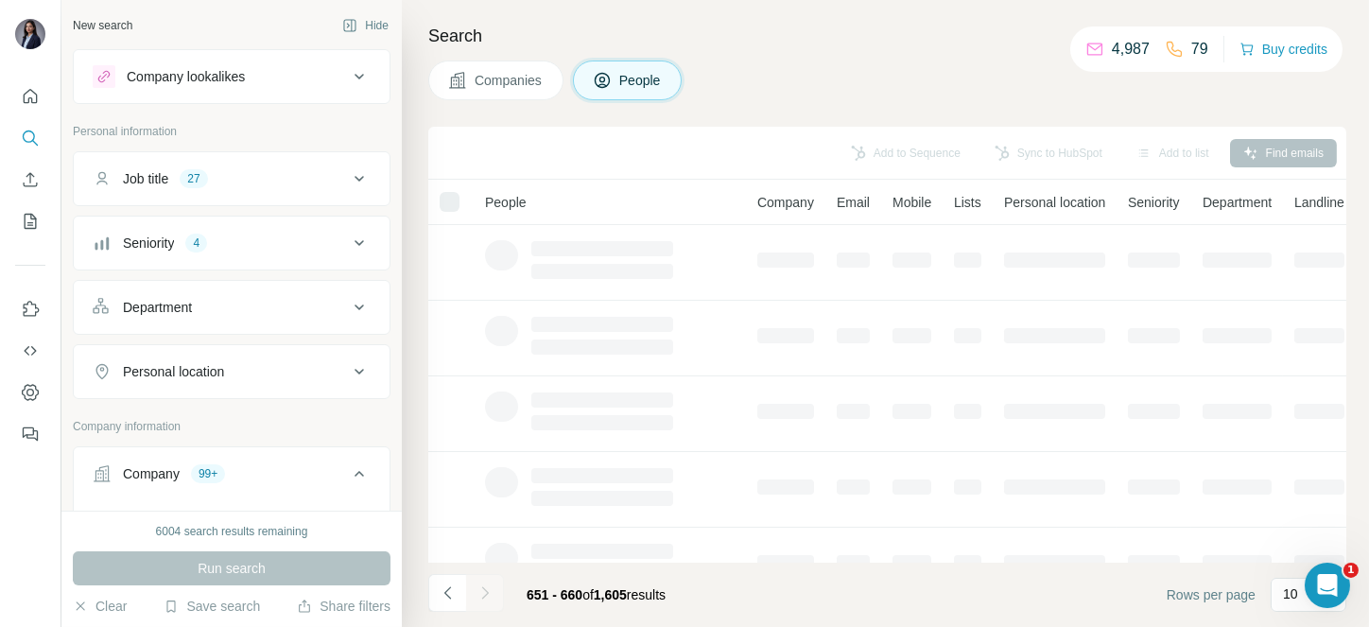
click at [480, 595] on icon "Navigate to next page" at bounding box center [484, 592] width 19 height 19
click at [480, 595] on div at bounding box center [485, 593] width 38 height 38
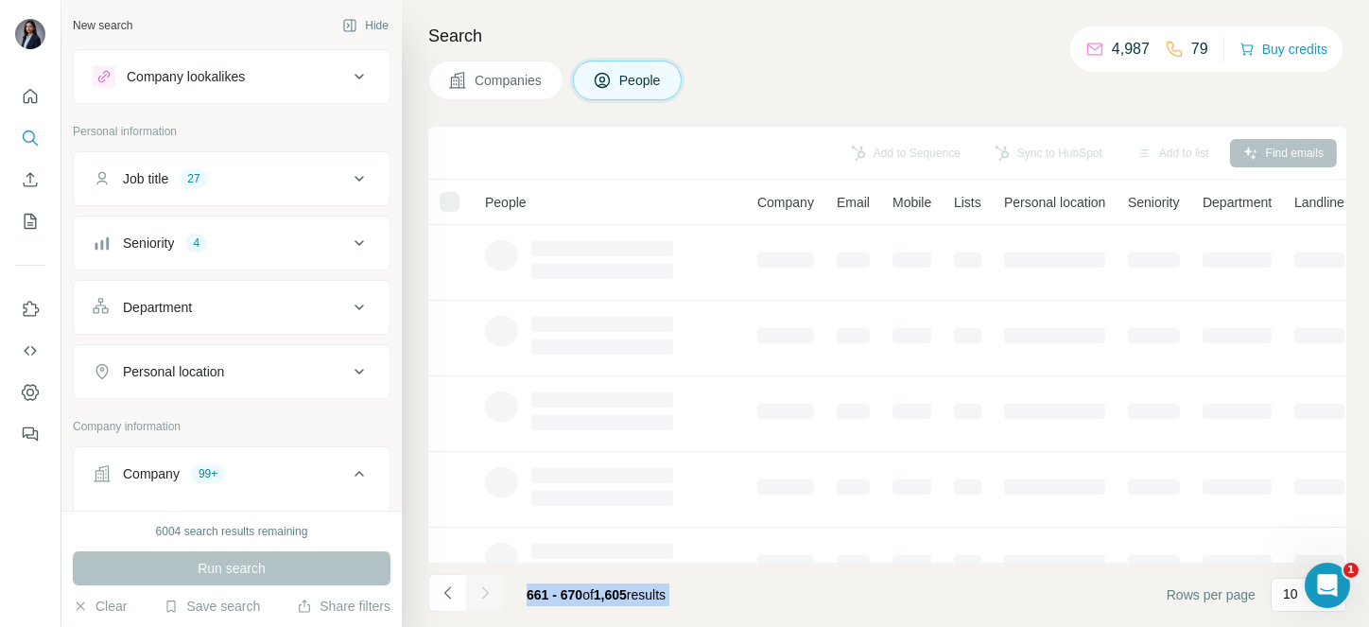
click at [480, 595] on icon "Navigate to next page" at bounding box center [484, 592] width 19 height 19
click at [480, 595] on div at bounding box center [485, 593] width 38 height 38
click at [480, 595] on icon "Navigate to next page" at bounding box center [484, 592] width 19 height 19
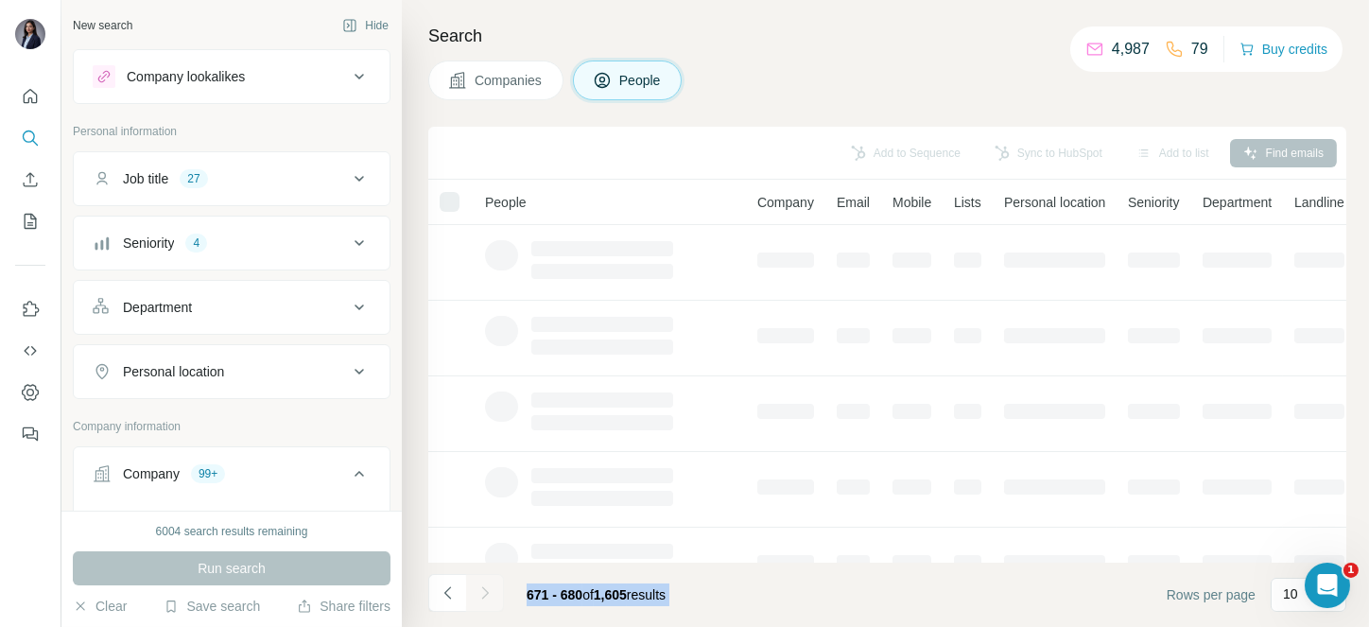
click at [480, 595] on div at bounding box center [485, 593] width 38 height 38
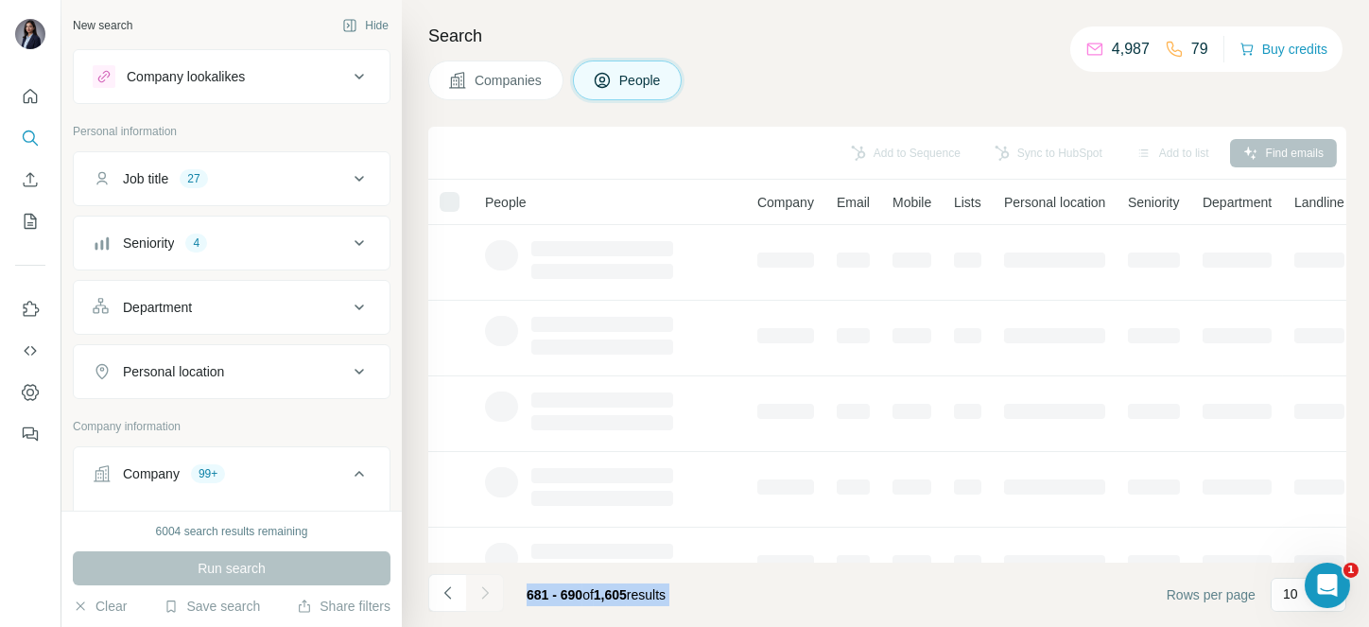
click at [480, 595] on div at bounding box center [485, 593] width 38 height 38
click at [480, 595] on icon "Navigate to next page" at bounding box center [484, 592] width 19 height 19
click at [480, 595] on div at bounding box center [485, 593] width 38 height 38
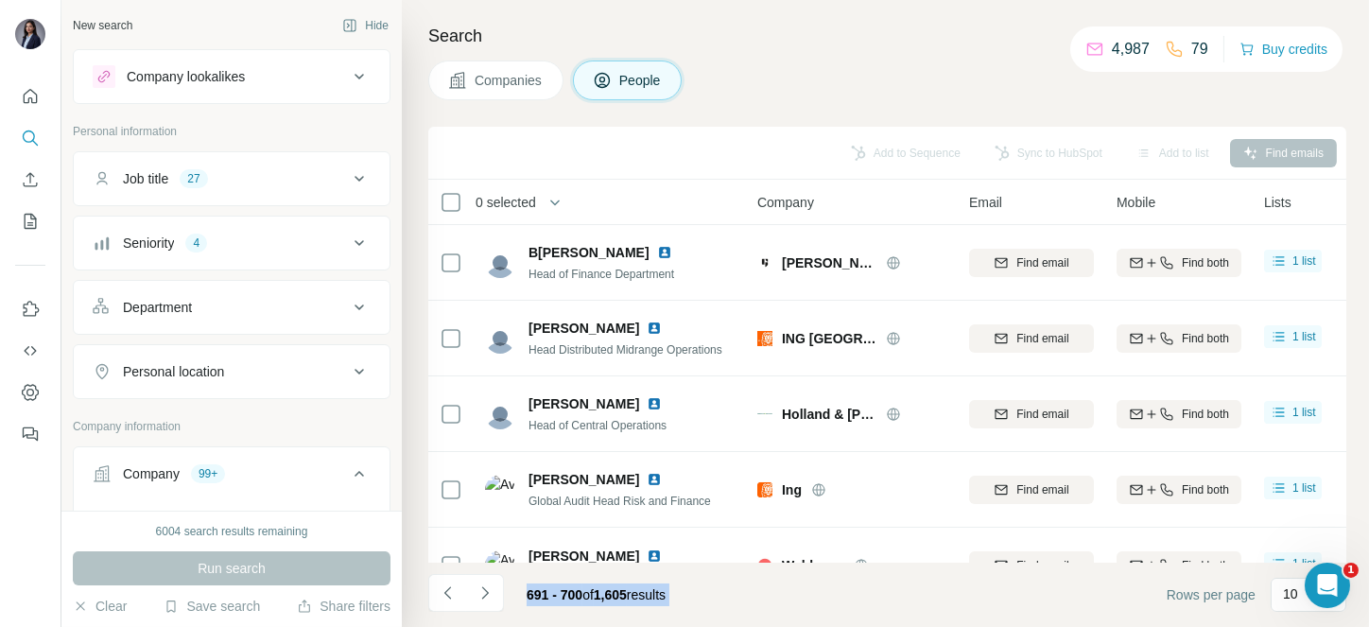
click at [480, 595] on div at bounding box center [485, 593] width 38 height 38
click at [480, 595] on icon "Navigate to next page" at bounding box center [484, 592] width 19 height 19
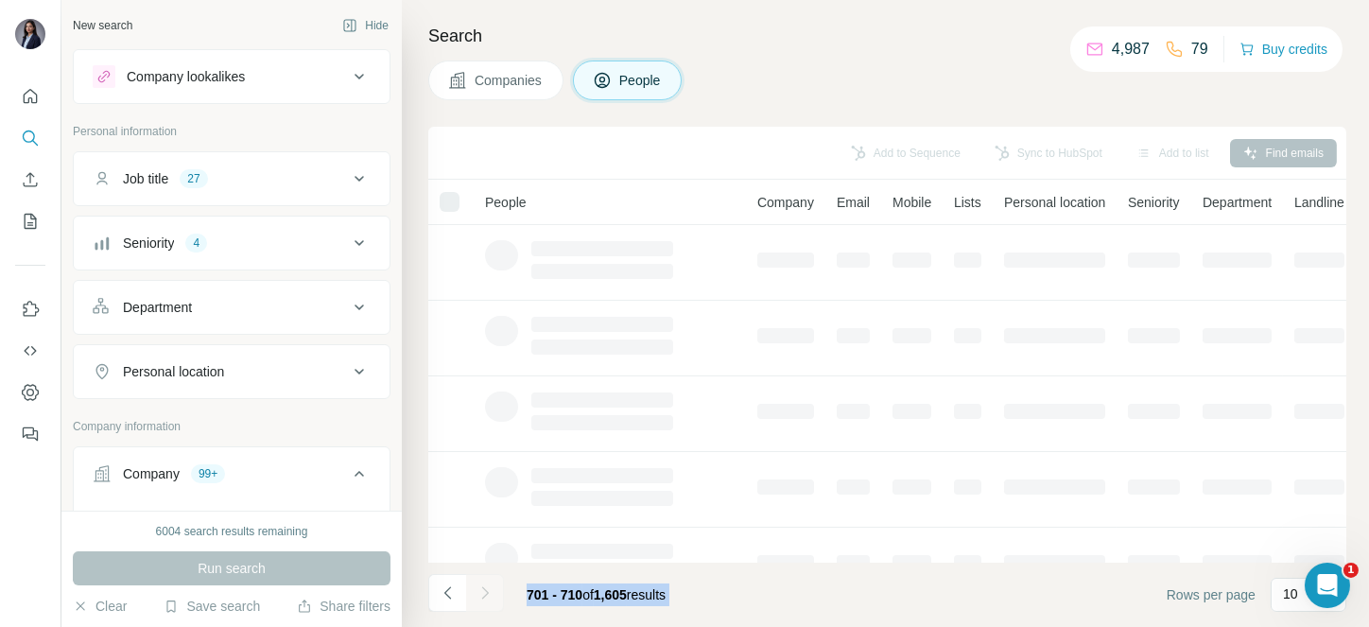
click at [480, 595] on div at bounding box center [485, 593] width 38 height 38
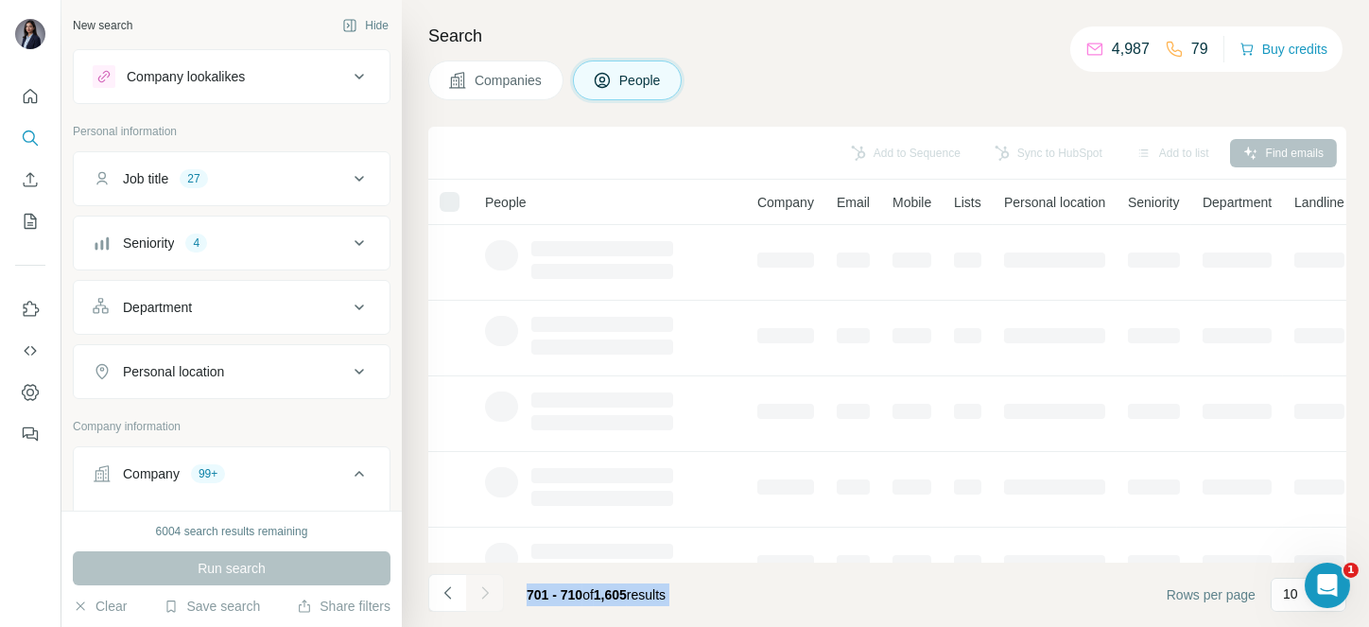
click at [480, 595] on div at bounding box center [485, 593] width 38 height 38
click at [480, 595] on icon "Navigate to next page" at bounding box center [484, 592] width 19 height 19
click at [480, 595] on div at bounding box center [485, 593] width 38 height 38
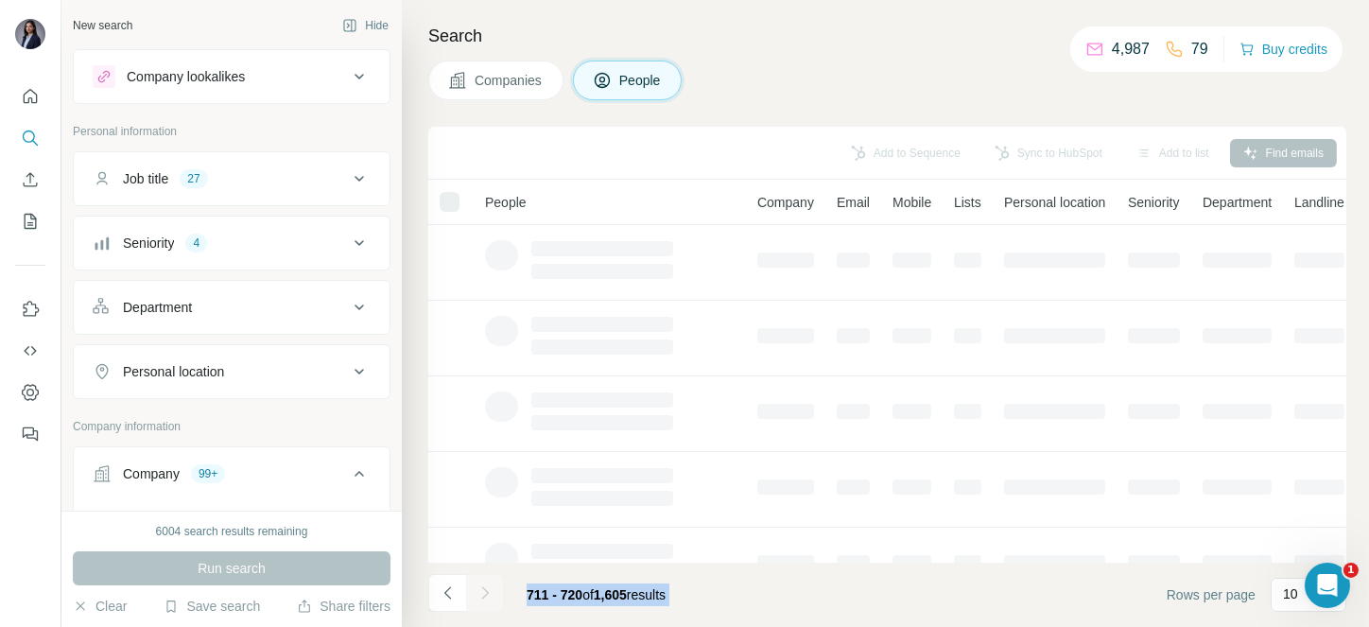
click at [480, 595] on icon "Navigate to next page" at bounding box center [484, 592] width 19 height 19
click at [480, 595] on div at bounding box center [485, 593] width 38 height 38
click at [480, 595] on icon "Navigate to next page" at bounding box center [484, 592] width 19 height 19
click at [480, 595] on div at bounding box center [485, 593] width 38 height 38
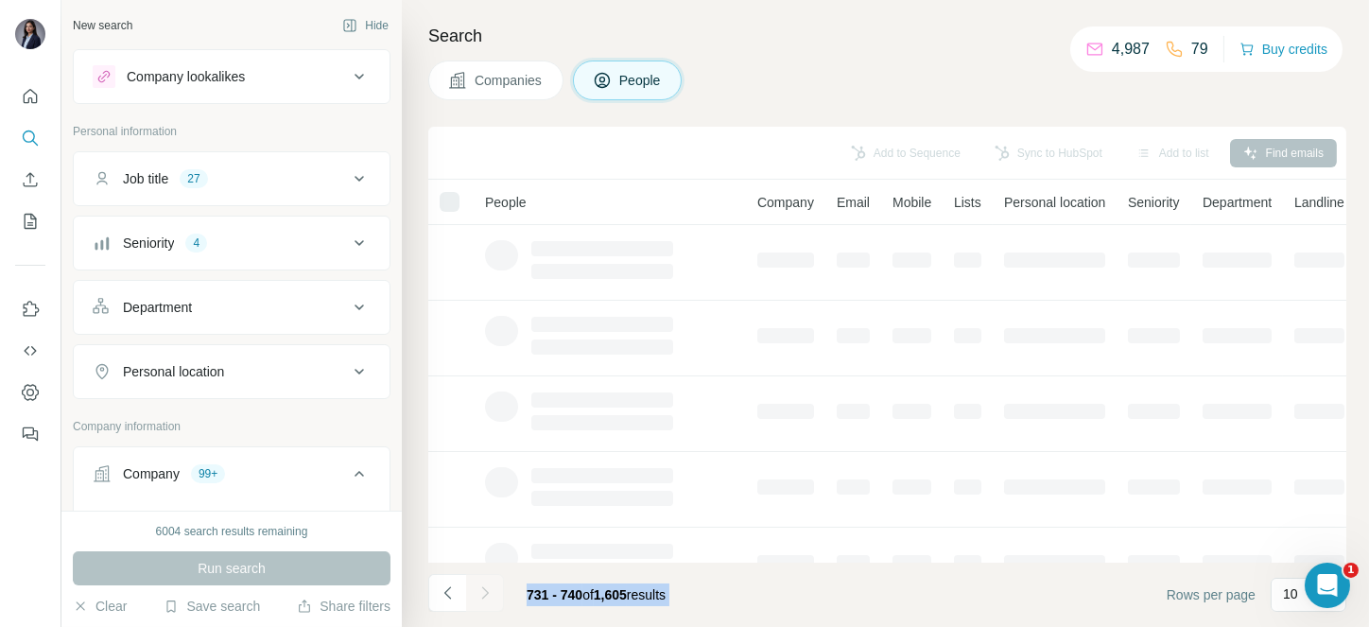
click at [480, 595] on div at bounding box center [485, 593] width 38 height 38
click at [480, 595] on icon "Navigate to next page" at bounding box center [484, 592] width 19 height 19
click at [480, 595] on div at bounding box center [485, 593] width 38 height 38
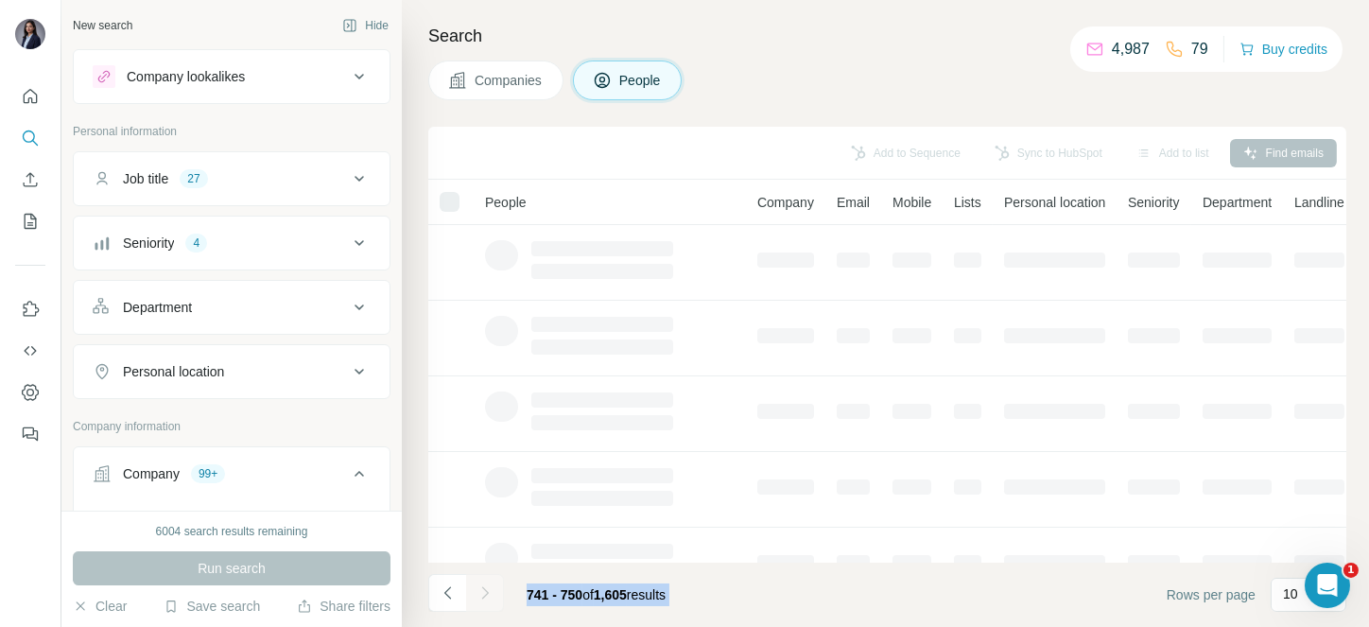
click at [480, 595] on div at bounding box center [485, 593] width 38 height 38
click at [480, 595] on icon "Navigate to next page" at bounding box center [484, 592] width 19 height 19
click at [480, 595] on div at bounding box center [485, 593] width 38 height 38
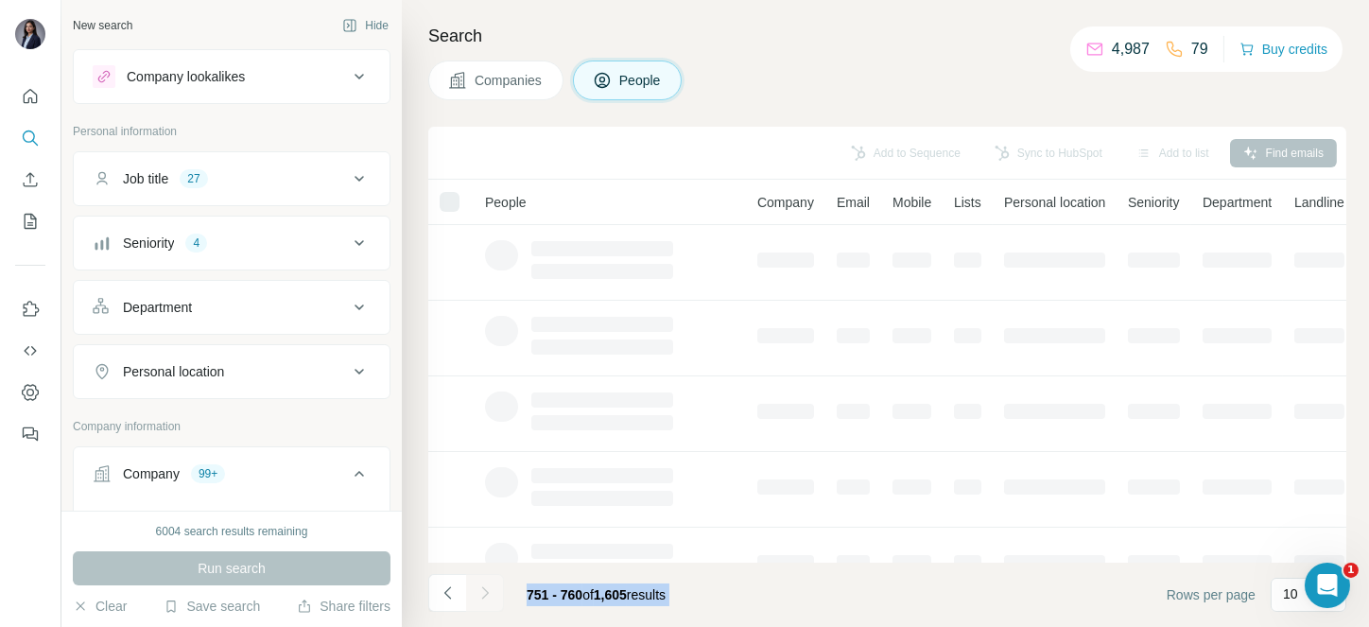
click at [480, 595] on div at bounding box center [485, 593] width 38 height 38
click at [480, 595] on icon "Navigate to next page" at bounding box center [484, 592] width 19 height 19
click at [480, 595] on div at bounding box center [485, 593] width 38 height 38
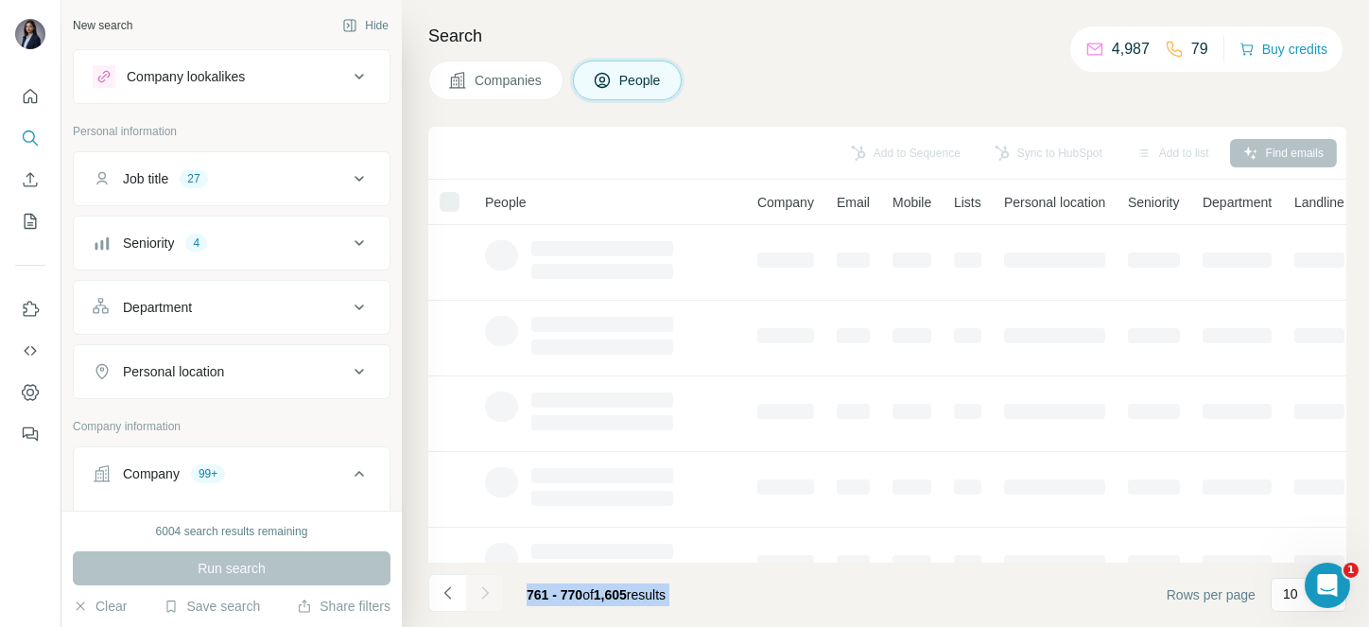
click at [480, 595] on div at bounding box center [485, 593] width 38 height 38
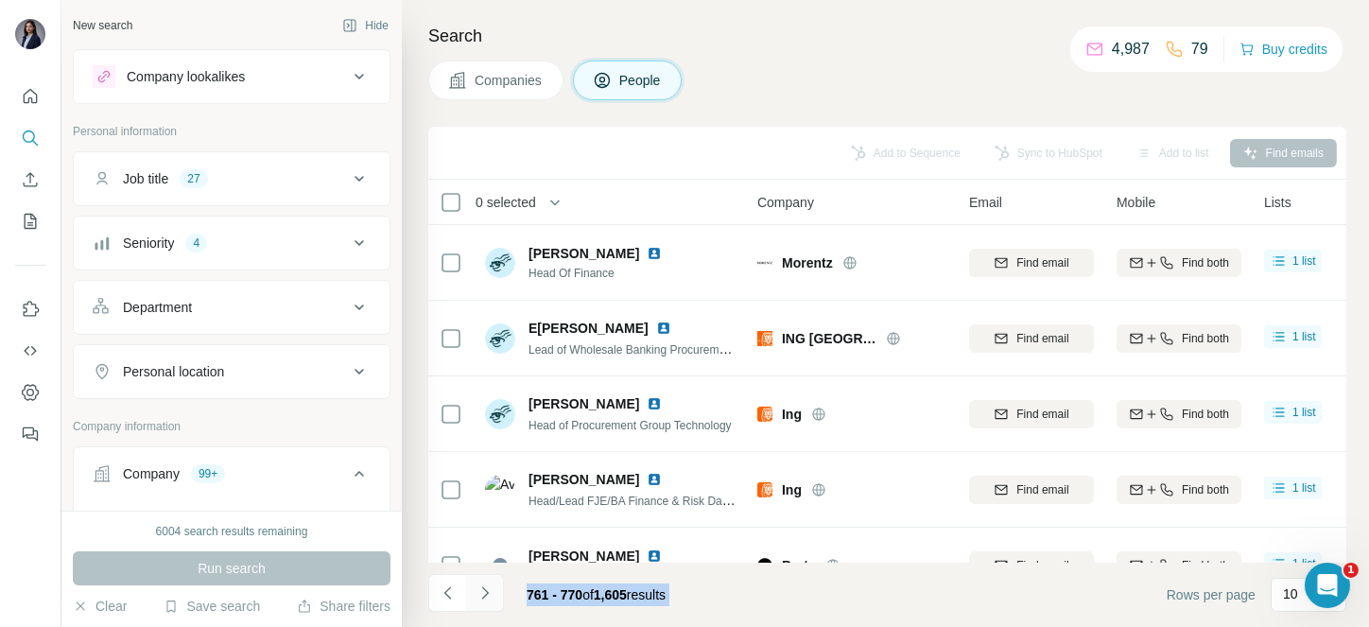
click at [480, 595] on icon "Navigate to next page" at bounding box center [484, 592] width 19 height 19
click at [480, 595] on div at bounding box center [485, 593] width 38 height 38
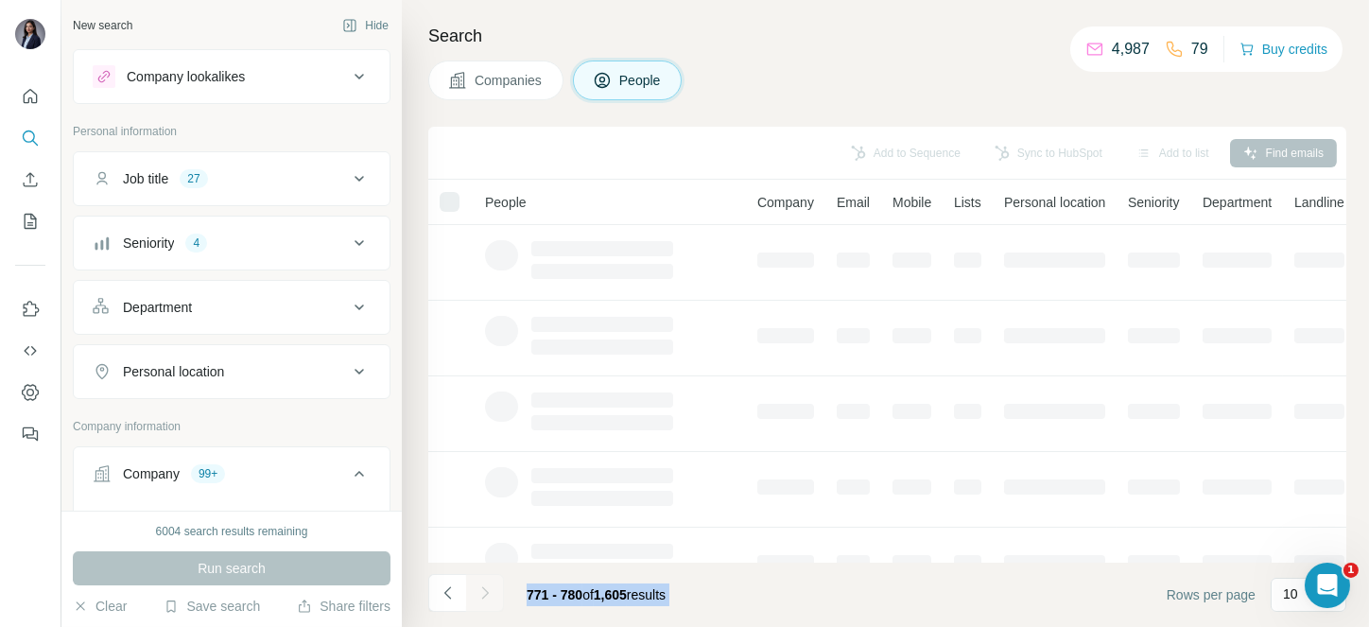
click at [480, 595] on div at bounding box center [485, 593] width 38 height 38
click at [480, 595] on icon "Navigate to next page" at bounding box center [484, 592] width 19 height 19
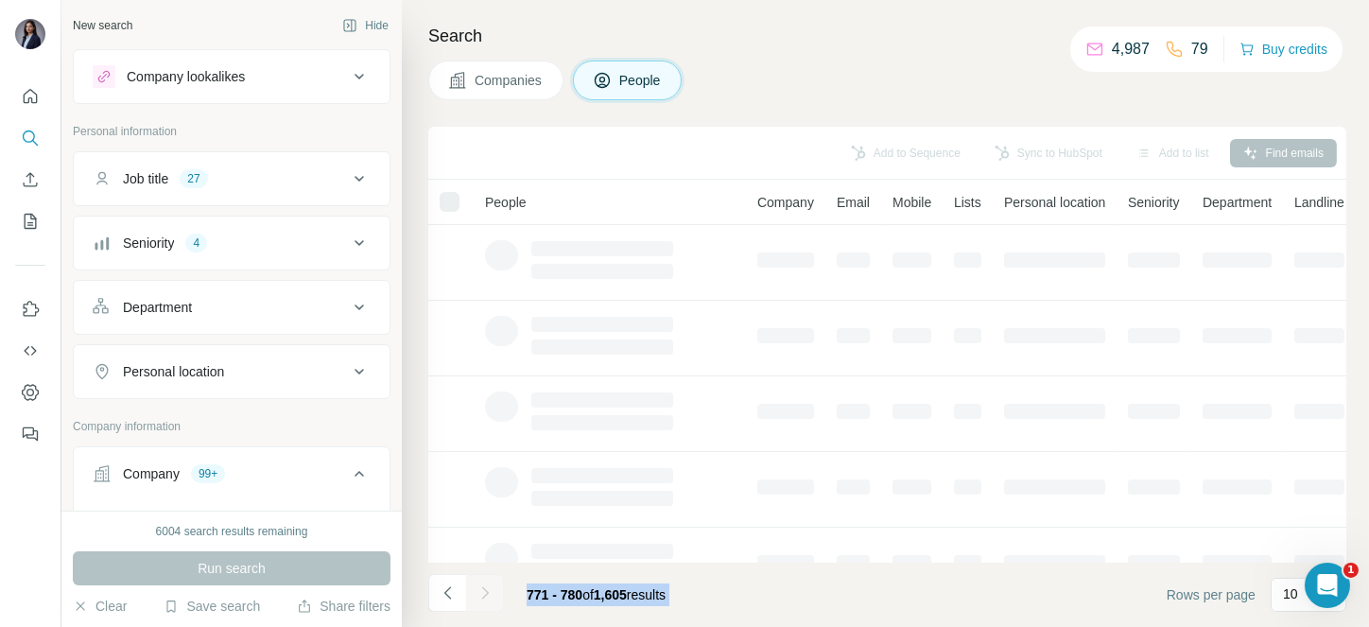
click at [480, 595] on div at bounding box center [485, 593] width 38 height 38
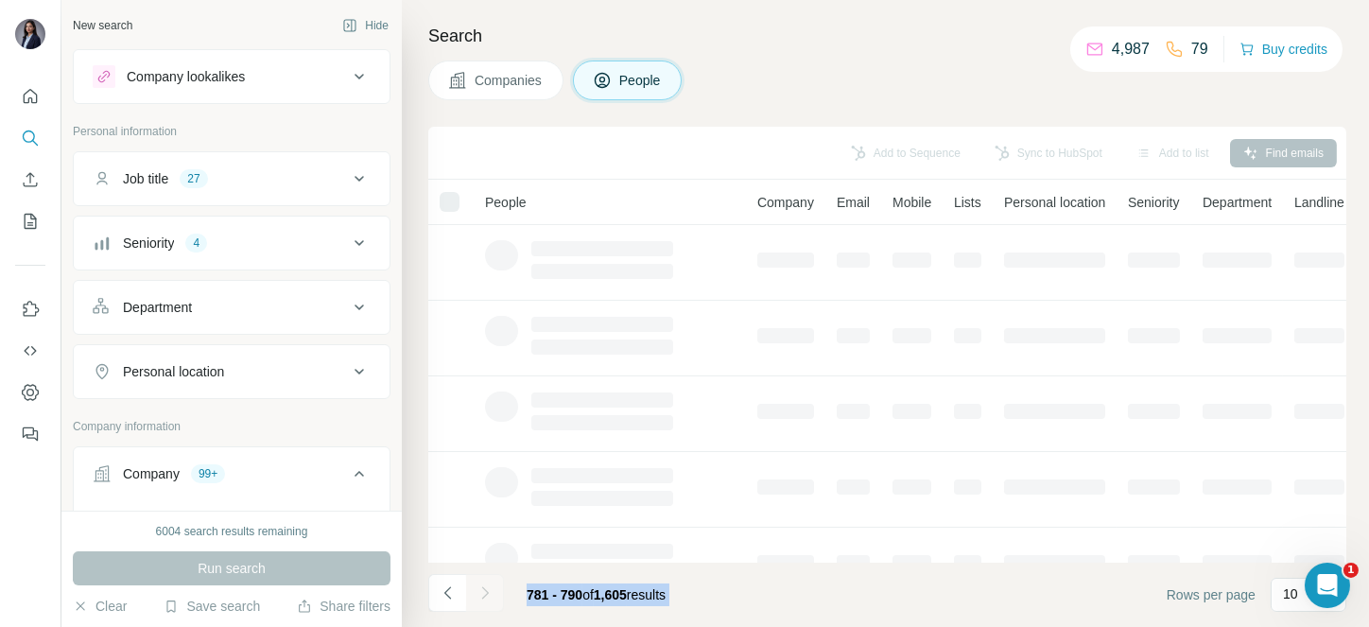
click at [480, 595] on icon "Navigate to next page" at bounding box center [484, 592] width 19 height 19
click at [480, 595] on div at bounding box center [485, 593] width 38 height 38
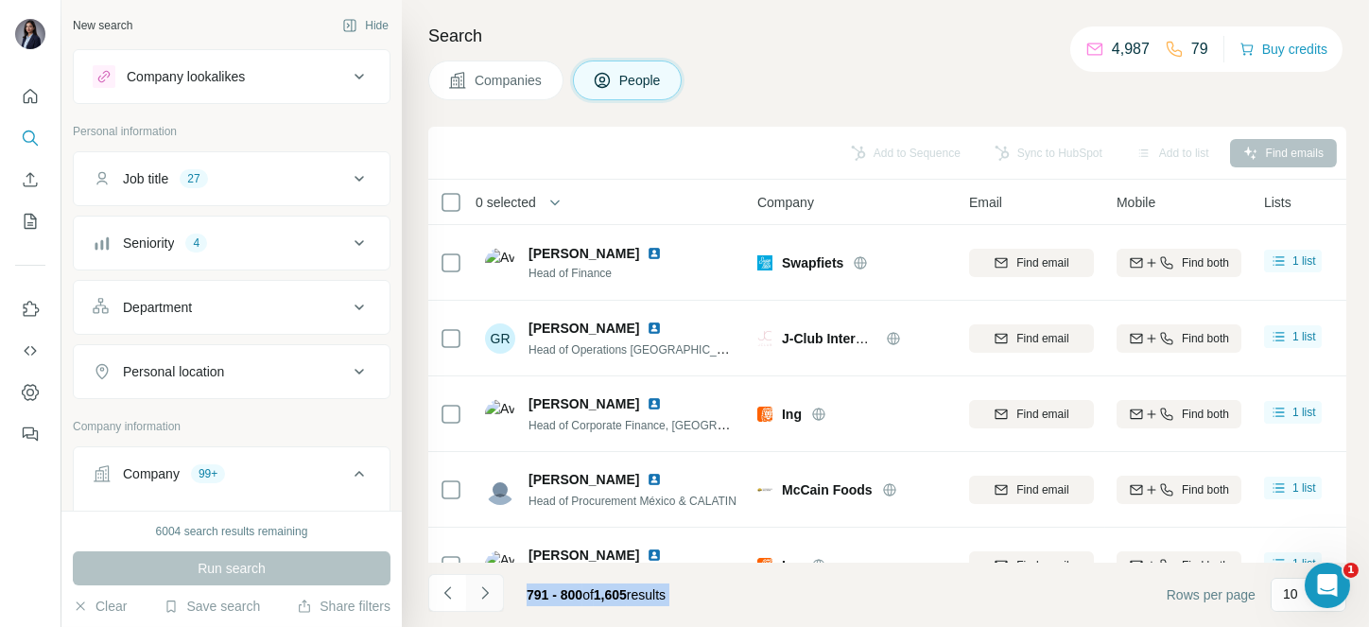
click at [480, 595] on icon "Navigate to next page" at bounding box center [484, 592] width 19 height 19
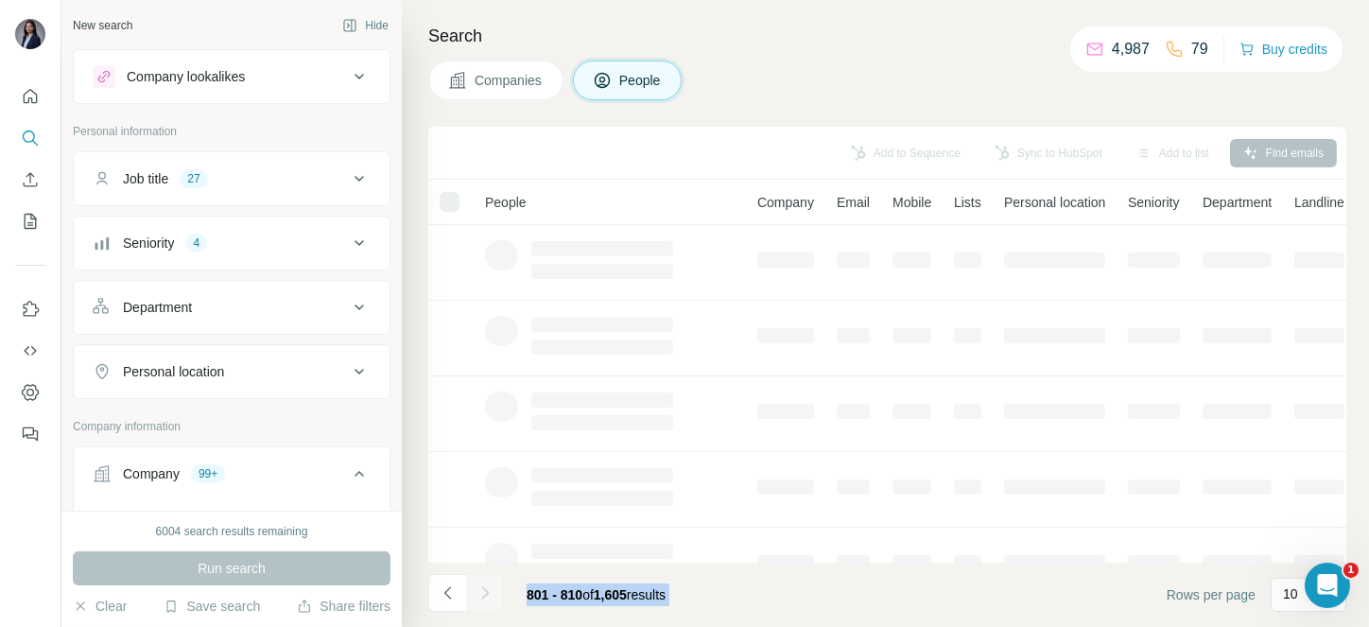
click at [480, 595] on div at bounding box center [485, 593] width 38 height 38
click at [480, 595] on icon "Navigate to next page" at bounding box center [484, 592] width 19 height 19
click at [480, 595] on div at bounding box center [485, 593] width 38 height 38
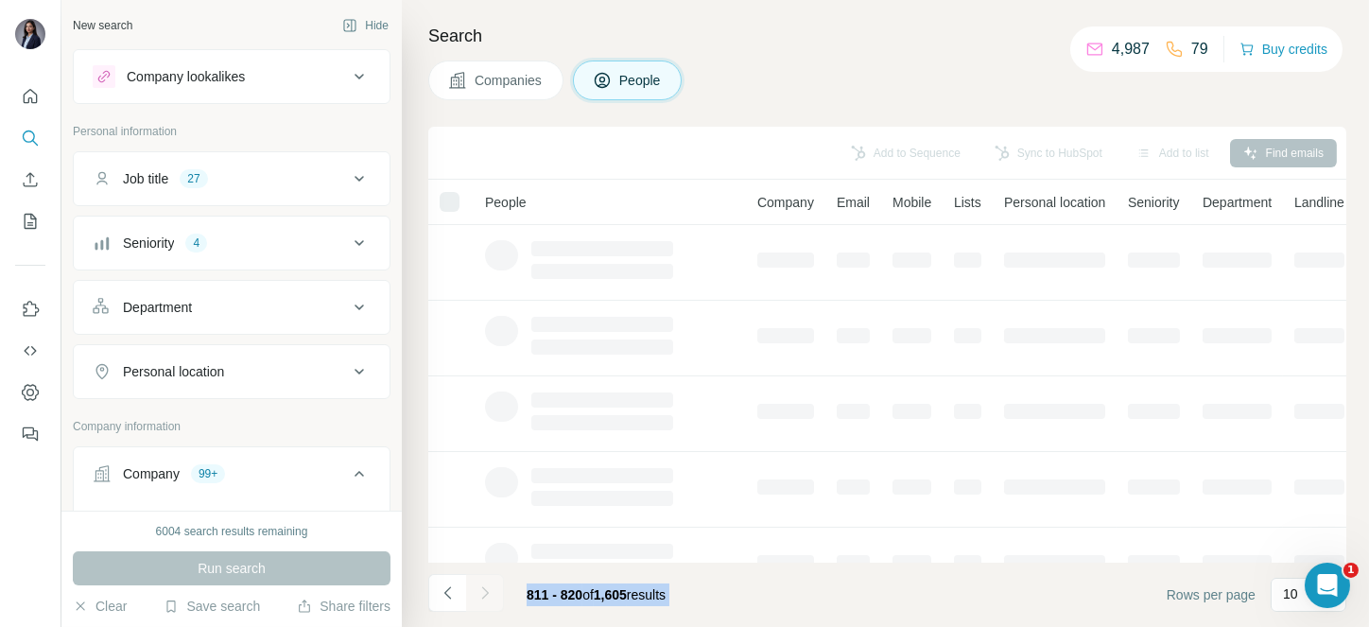
click at [480, 595] on div at bounding box center [485, 593] width 38 height 38
click at [480, 595] on icon "Navigate to next page" at bounding box center [484, 592] width 19 height 19
click at [480, 595] on div at bounding box center [485, 593] width 38 height 38
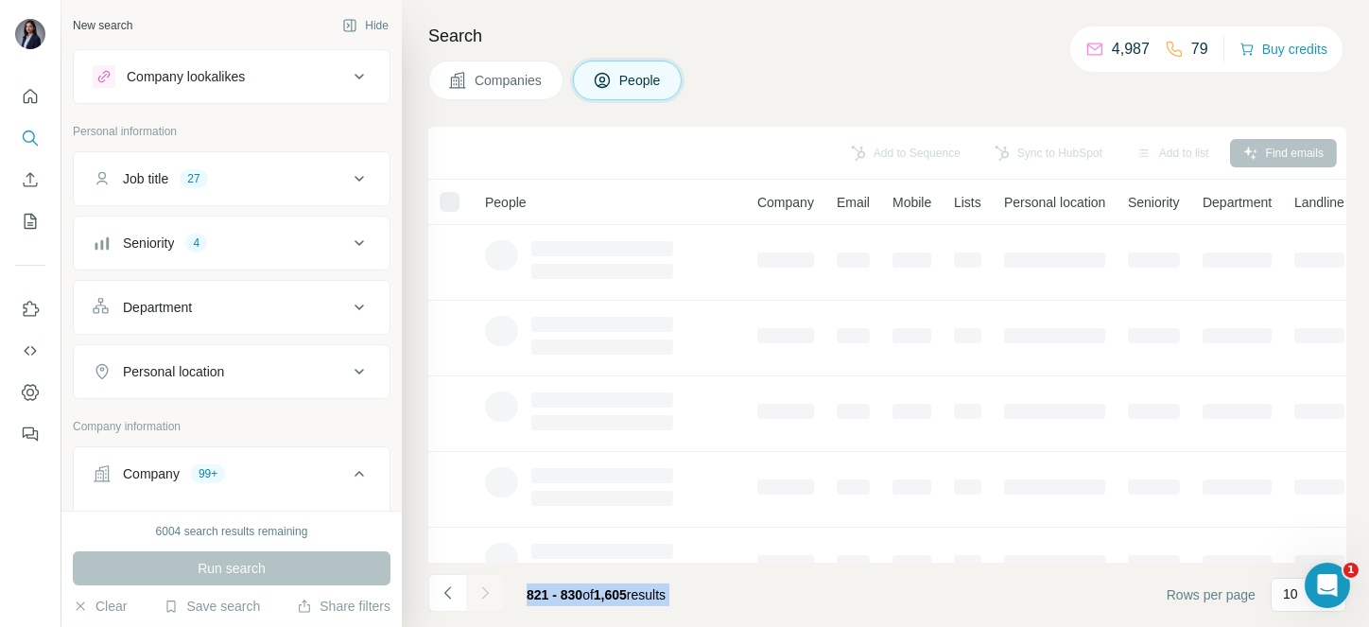
click at [480, 595] on icon "Navigate to next page" at bounding box center [484, 592] width 19 height 19
click at [480, 595] on div at bounding box center [485, 593] width 38 height 38
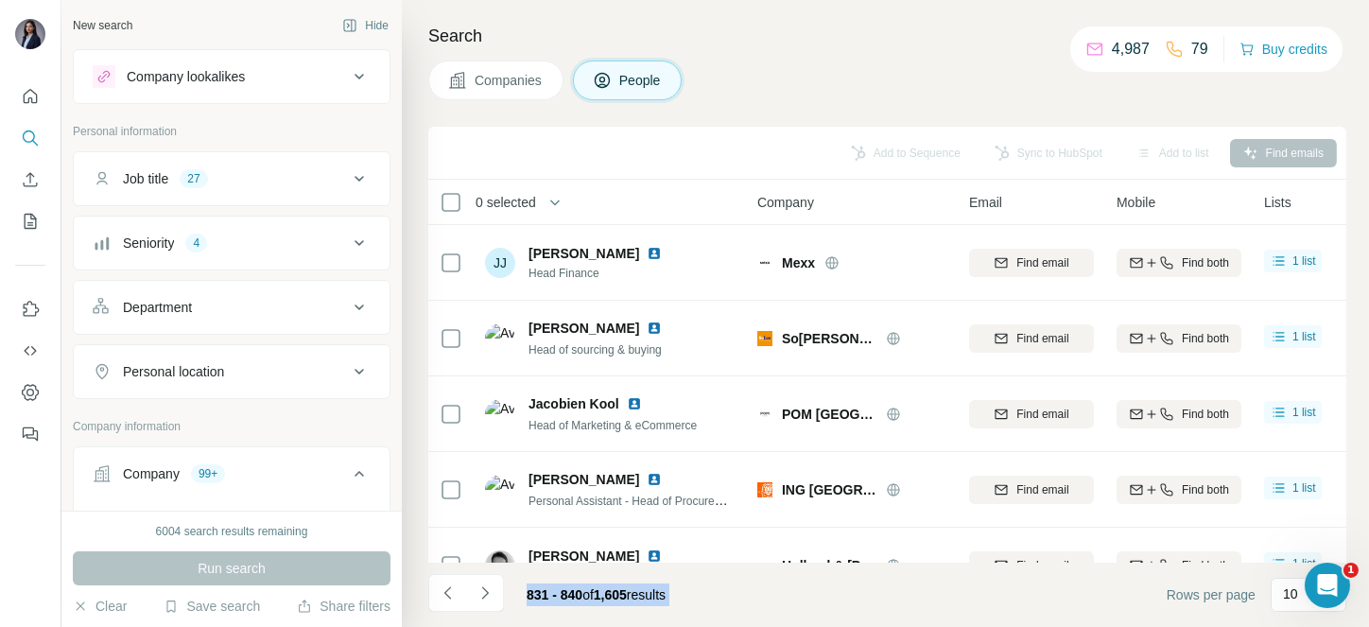
click at [480, 595] on icon "Navigate to next page" at bounding box center [484, 592] width 19 height 19
click at [480, 595] on div at bounding box center [485, 593] width 38 height 38
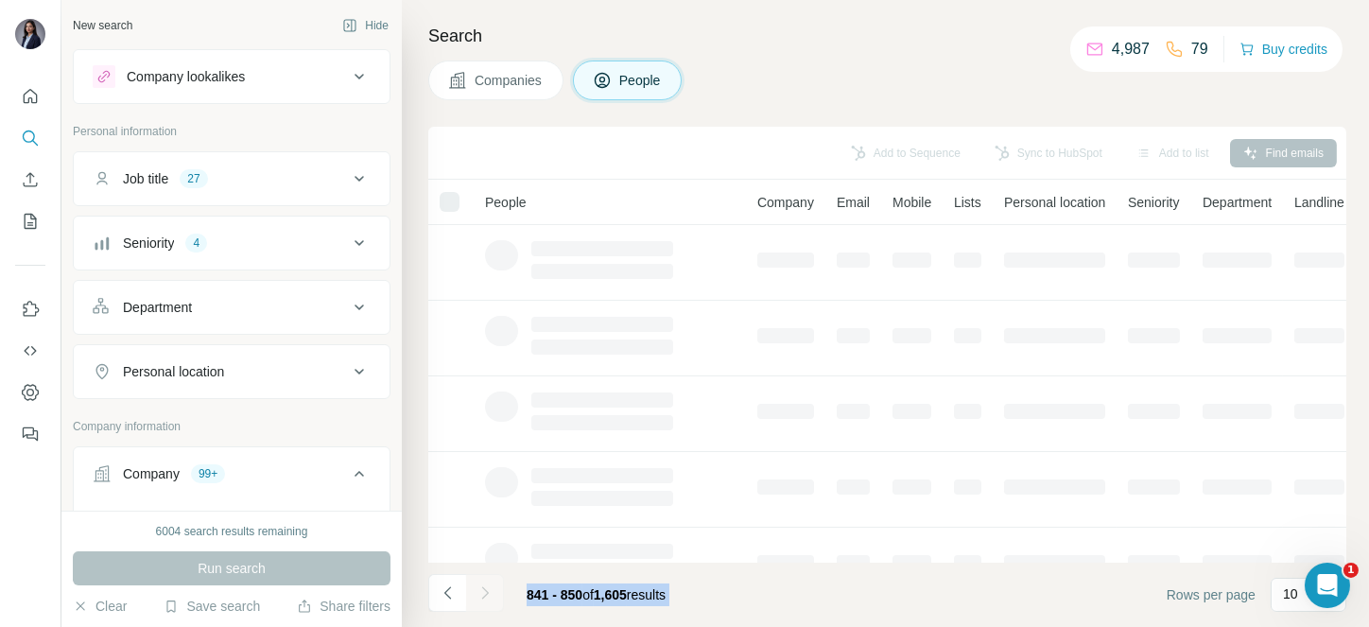
click at [480, 595] on div at bounding box center [485, 593] width 38 height 38
click at [480, 595] on icon "Navigate to next page" at bounding box center [484, 592] width 19 height 19
click at [480, 595] on div at bounding box center [485, 593] width 38 height 38
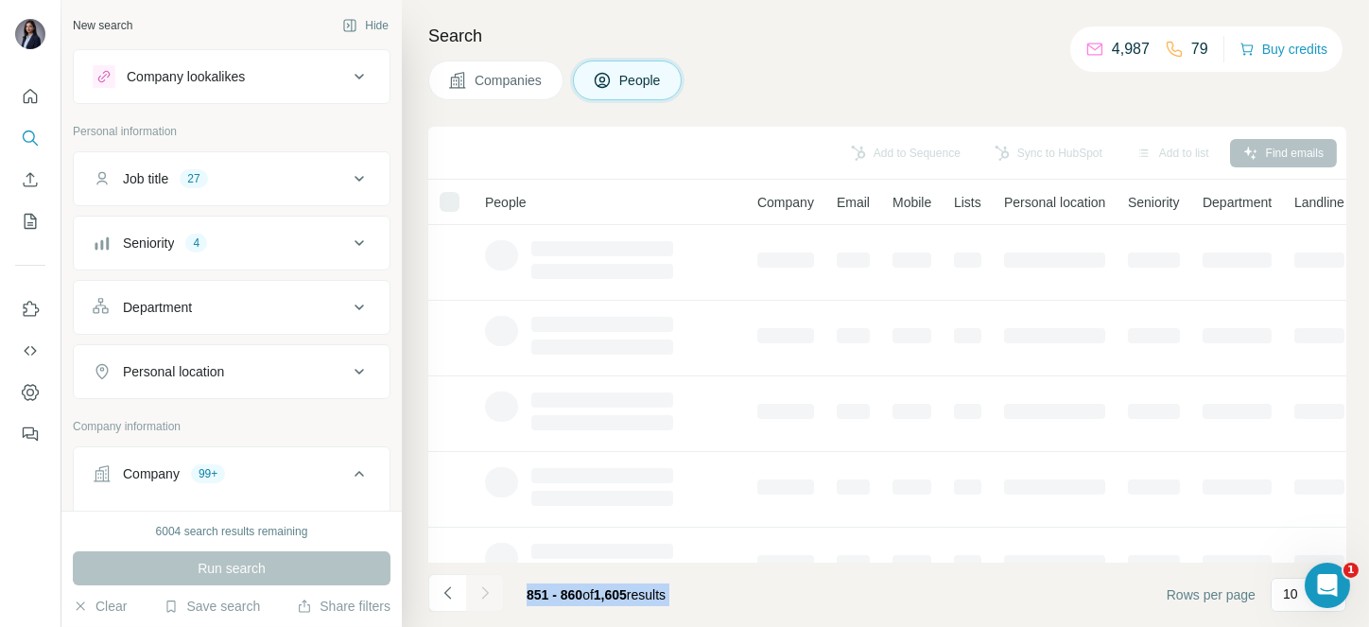
click at [480, 595] on div at bounding box center [485, 593] width 38 height 38
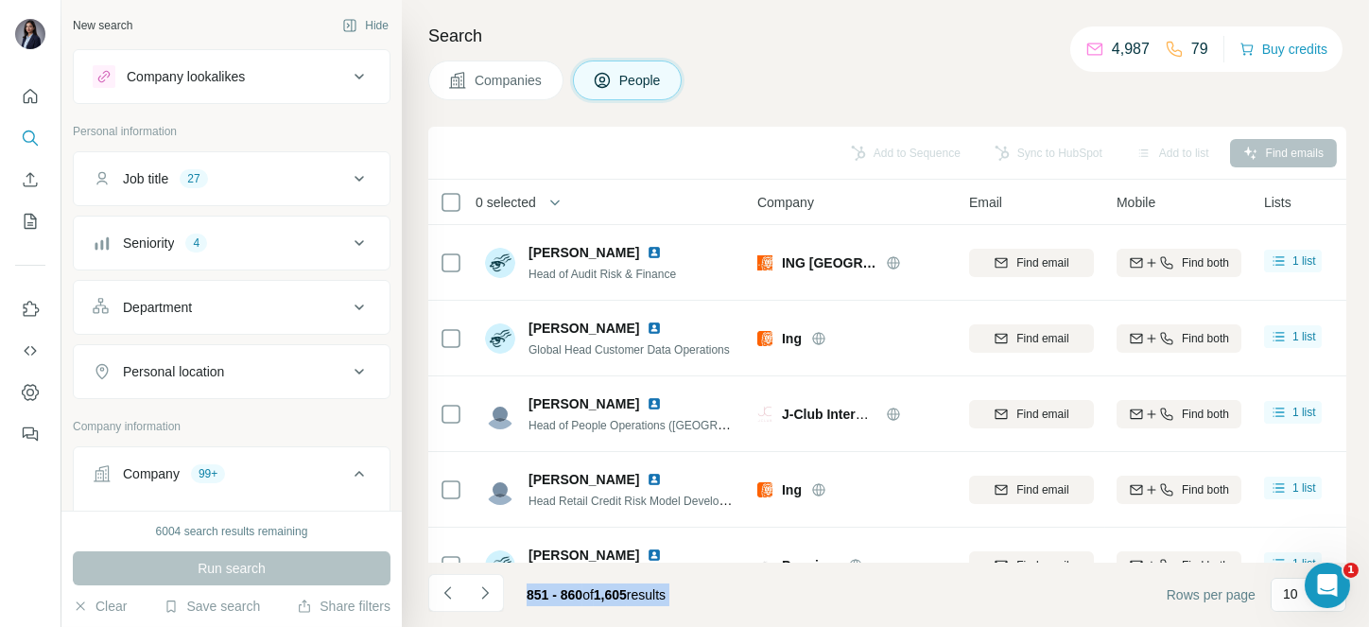
click at [480, 595] on icon "Navigate to next page" at bounding box center [484, 592] width 19 height 19
click at [480, 595] on div at bounding box center [485, 593] width 38 height 38
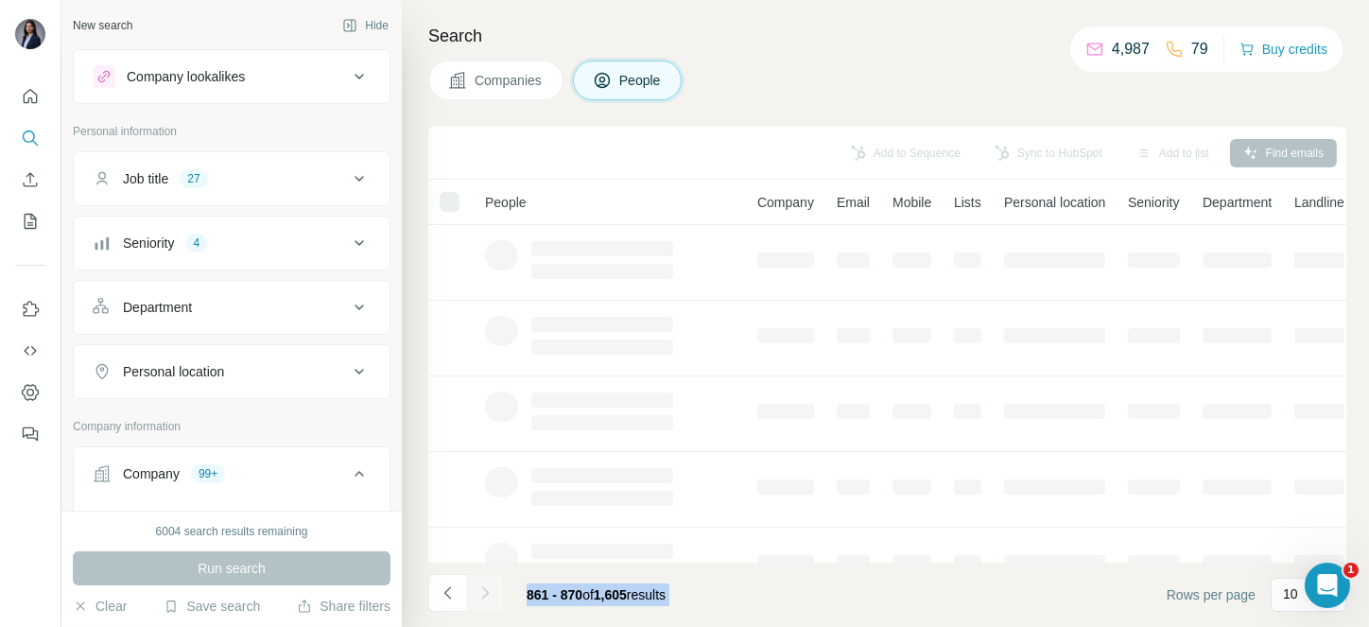
click at [480, 595] on div at bounding box center [485, 593] width 38 height 38
click at [480, 595] on icon "Navigate to next page" at bounding box center [484, 592] width 19 height 19
click at [480, 595] on div at bounding box center [485, 593] width 38 height 38
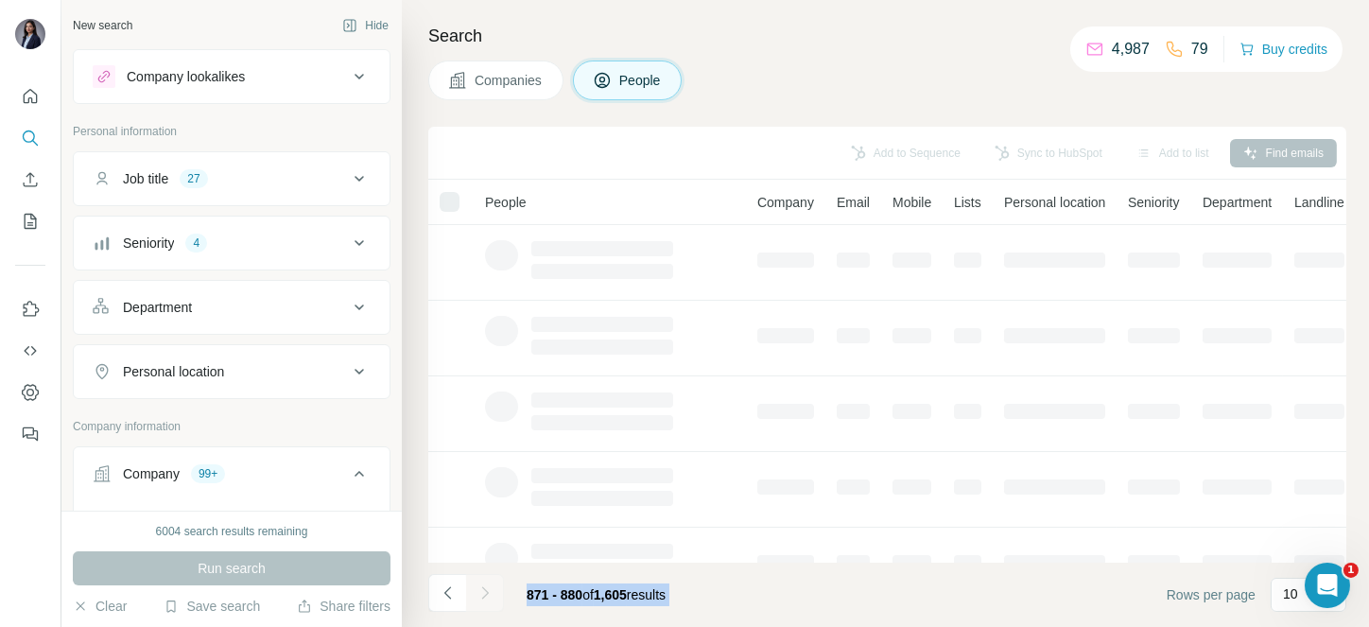
click at [480, 595] on div at bounding box center [485, 593] width 38 height 38
click at [480, 595] on icon "Navigate to next page" at bounding box center [484, 592] width 19 height 19
click at [480, 595] on div at bounding box center [485, 593] width 38 height 38
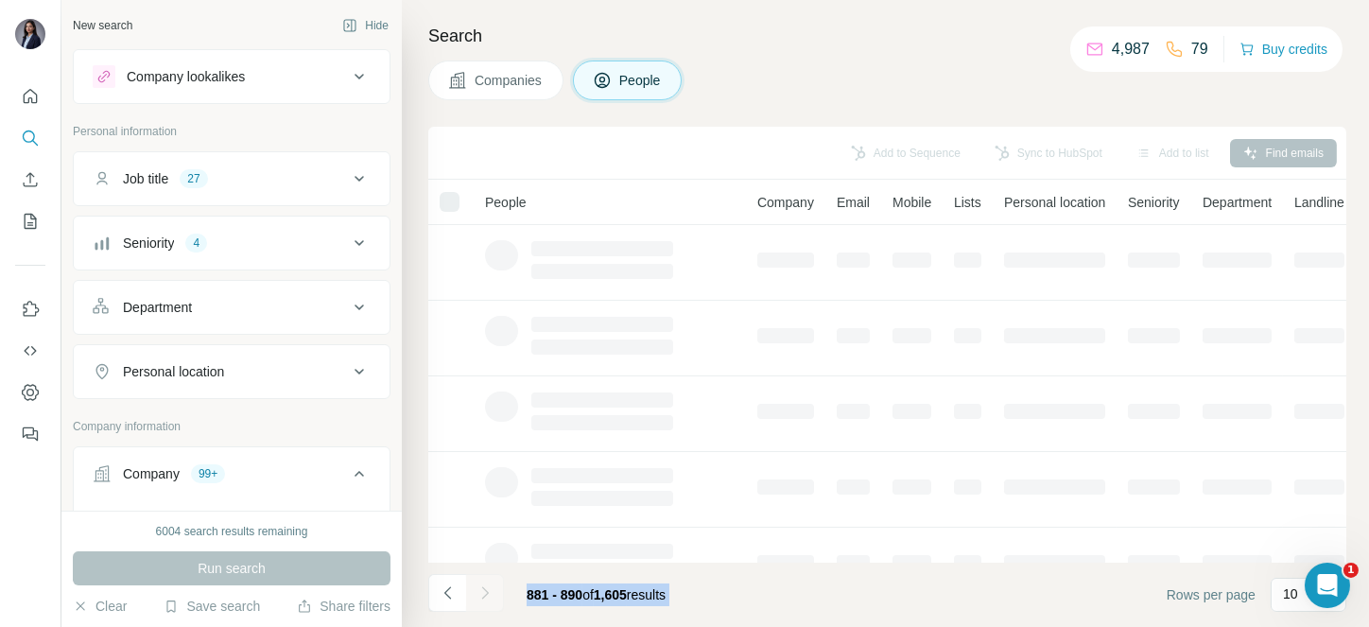
click at [480, 595] on div at bounding box center [485, 593] width 38 height 38
click at [480, 595] on icon "Navigate to next page" at bounding box center [484, 592] width 19 height 19
click at [480, 595] on div at bounding box center [485, 593] width 38 height 38
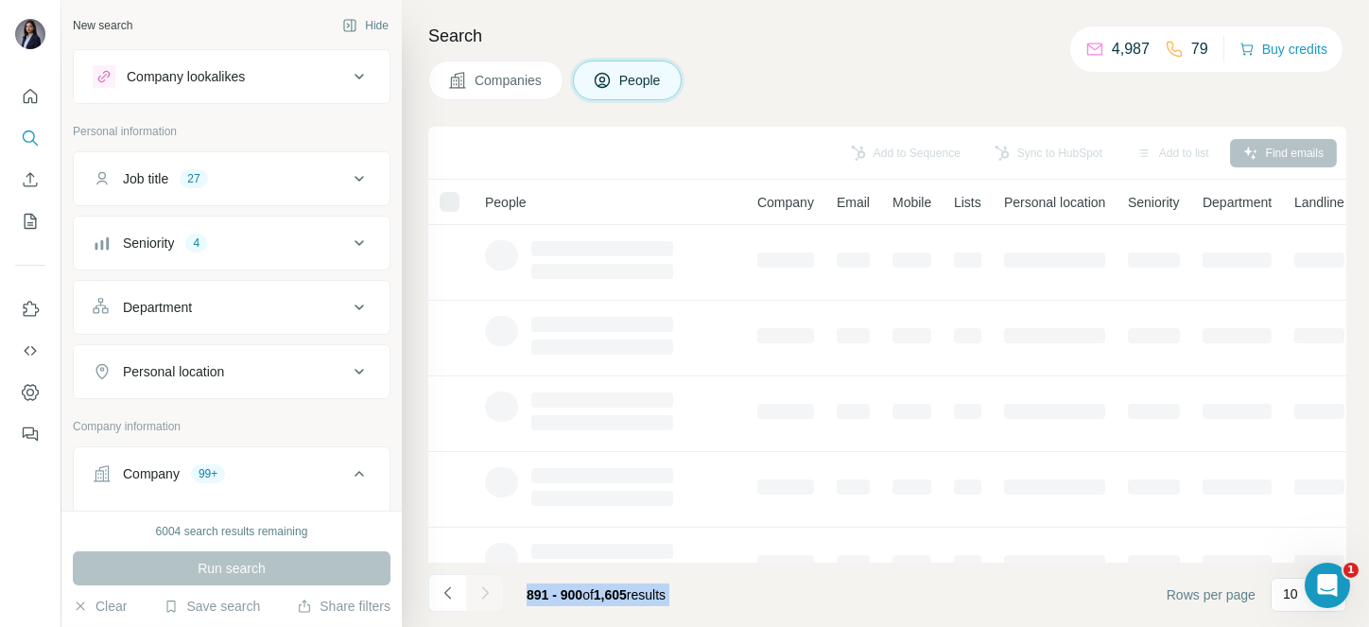
click at [480, 595] on div at bounding box center [485, 593] width 38 height 38
click at [480, 595] on icon "Navigate to next page" at bounding box center [484, 592] width 19 height 19
click at [480, 595] on div at bounding box center [485, 593] width 38 height 38
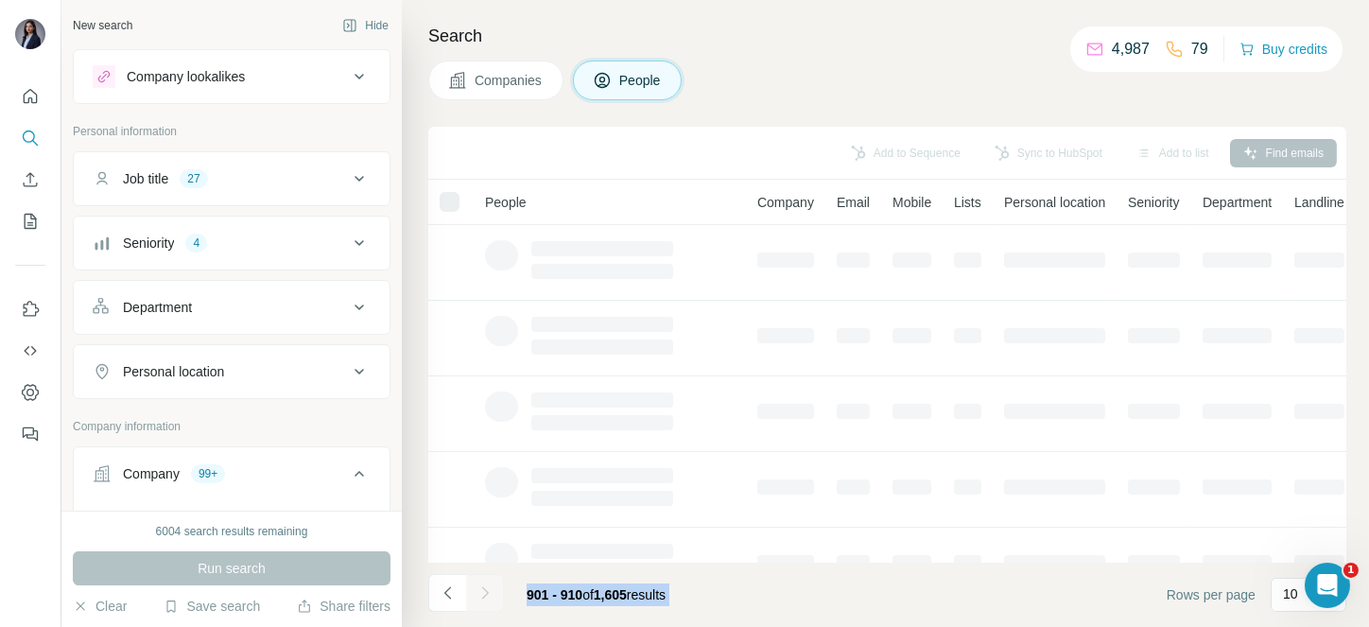
click at [480, 595] on div at bounding box center [485, 593] width 38 height 38
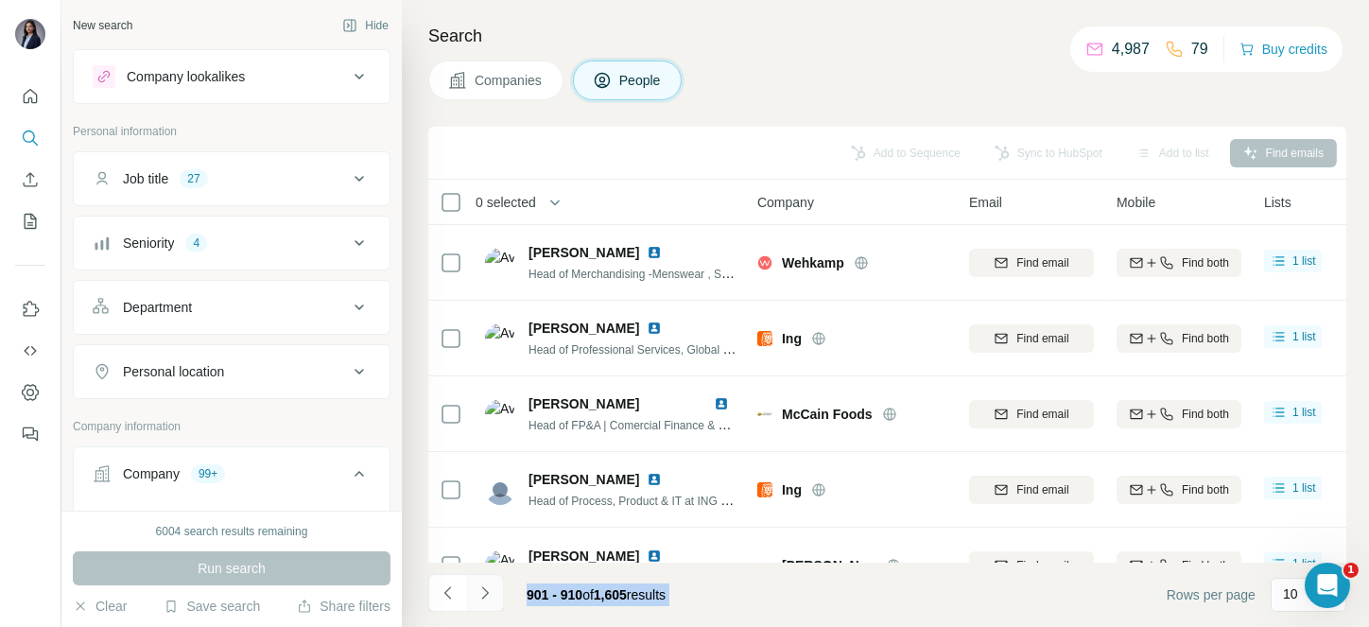
click at [480, 595] on icon "Navigate to next page" at bounding box center [484, 592] width 19 height 19
click at [480, 595] on div at bounding box center [485, 593] width 38 height 38
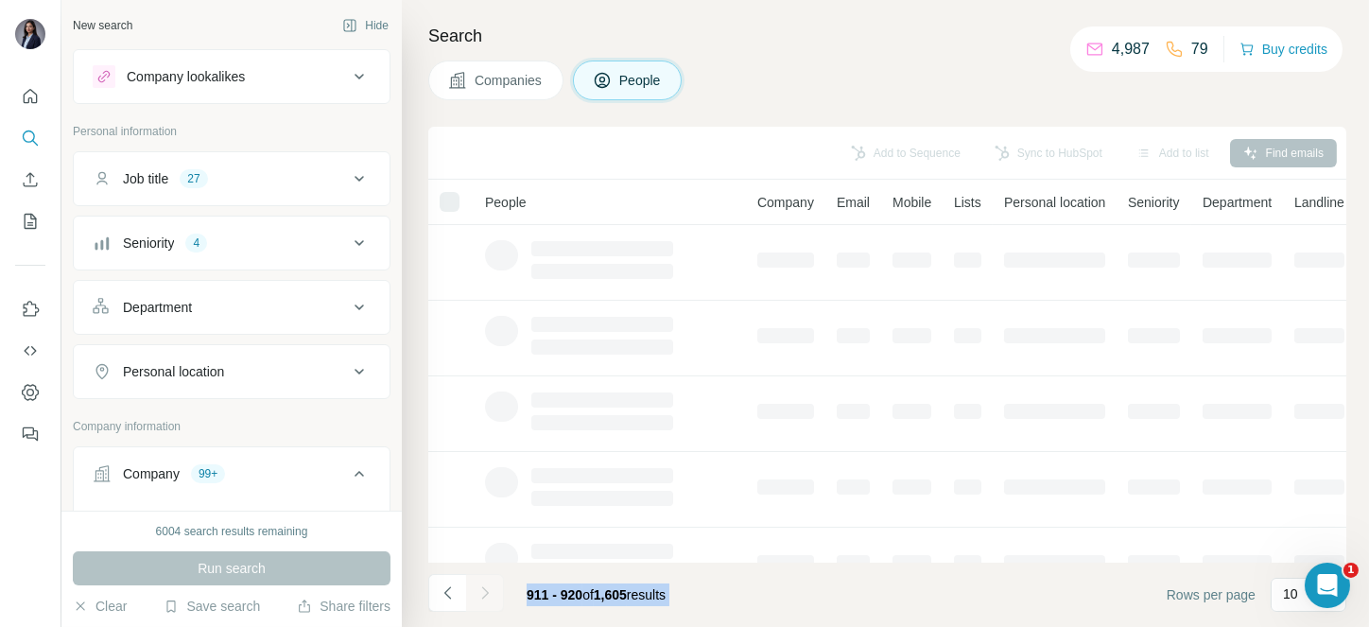
click at [480, 595] on div at bounding box center [485, 593] width 38 height 38
click at [480, 595] on icon "Navigate to next page" at bounding box center [484, 592] width 19 height 19
click at [480, 595] on div at bounding box center [485, 593] width 38 height 38
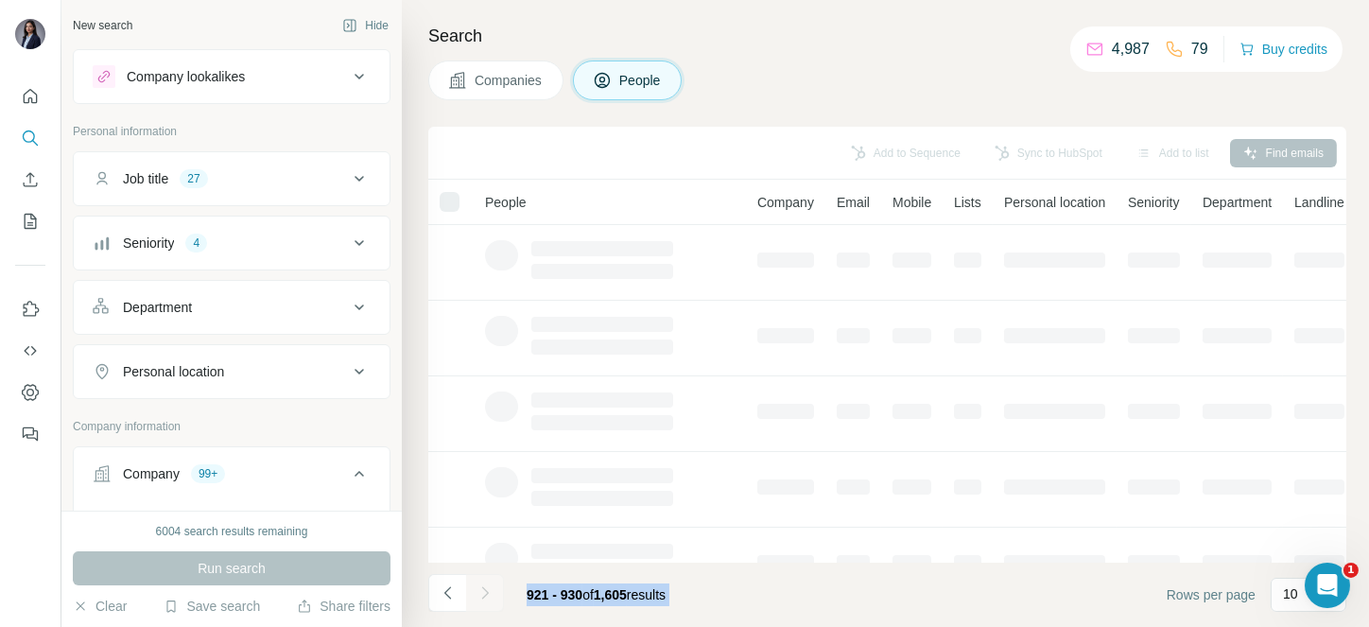
click at [480, 595] on div at bounding box center [485, 593] width 38 height 38
click at [480, 595] on icon "Navigate to next page" at bounding box center [484, 592] width 19 height 19
click at [480, 595] on div at bounding box center [485, 593] width 38 height 38
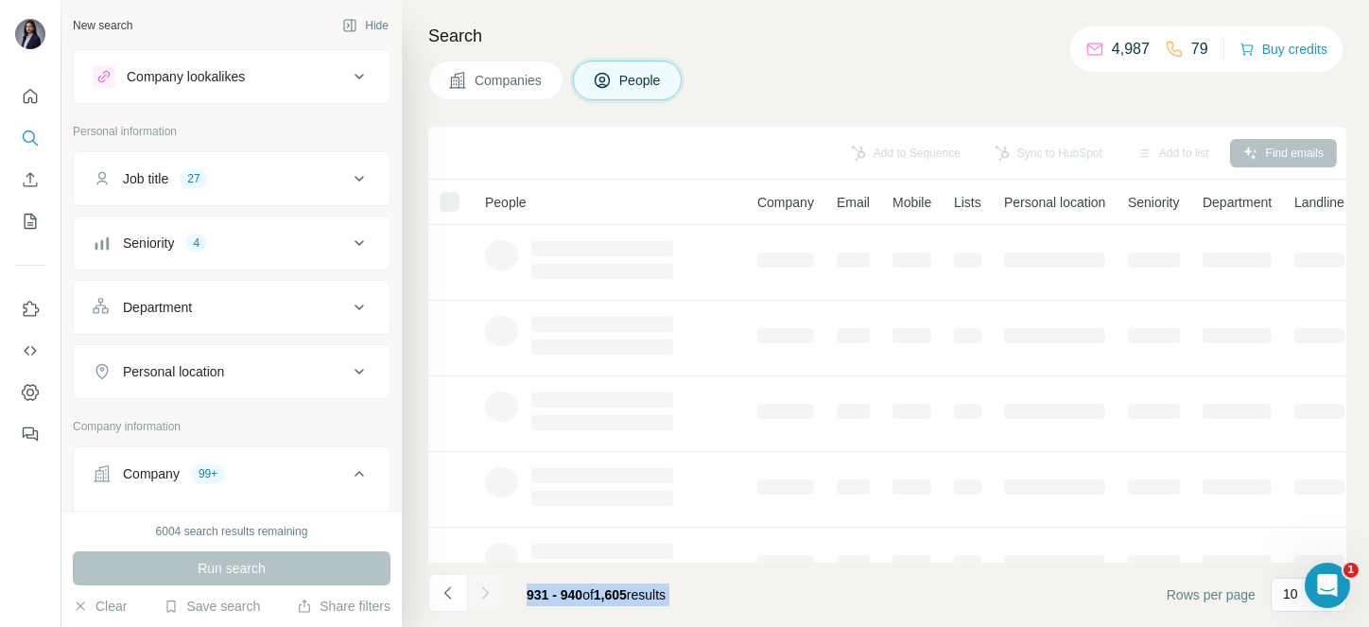
click at [480, 595] on div at bounding box center [485, 593] width 38 height 38
click at [480, 595] on icon "Navigate to next page" at bounding box center [484, 592] width 19 height 19
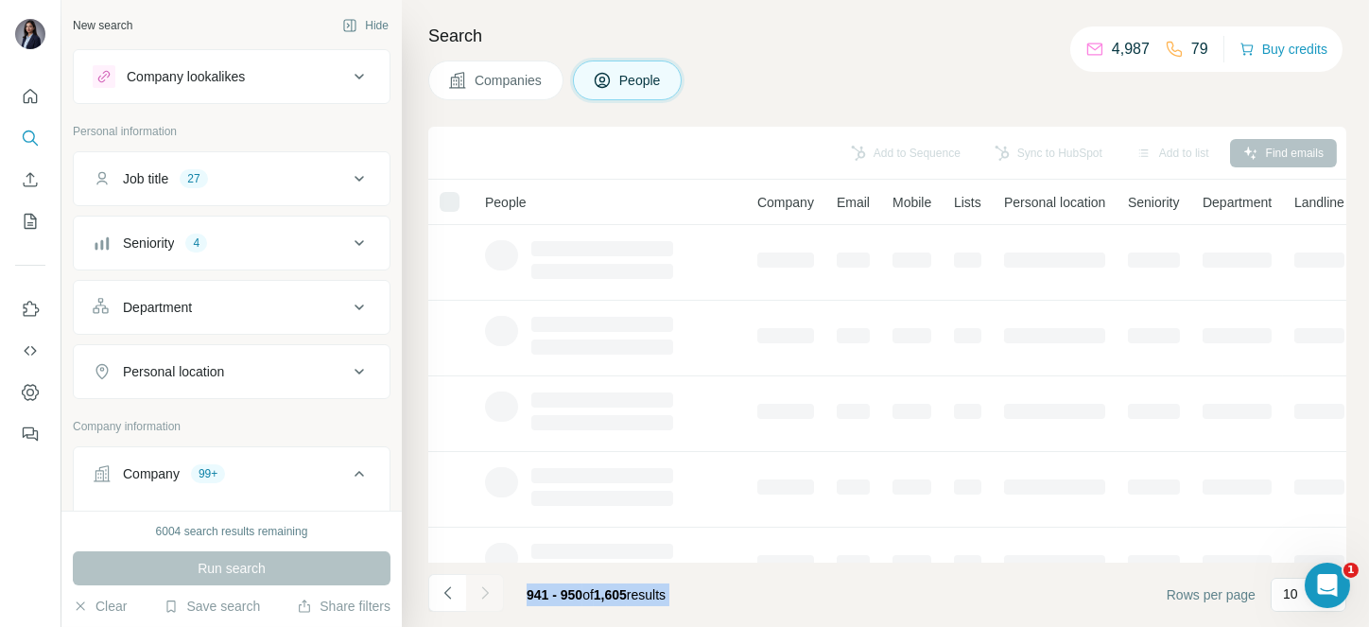
click at [480, 595] on div at bounding box center [485, 593] width 38 height 38
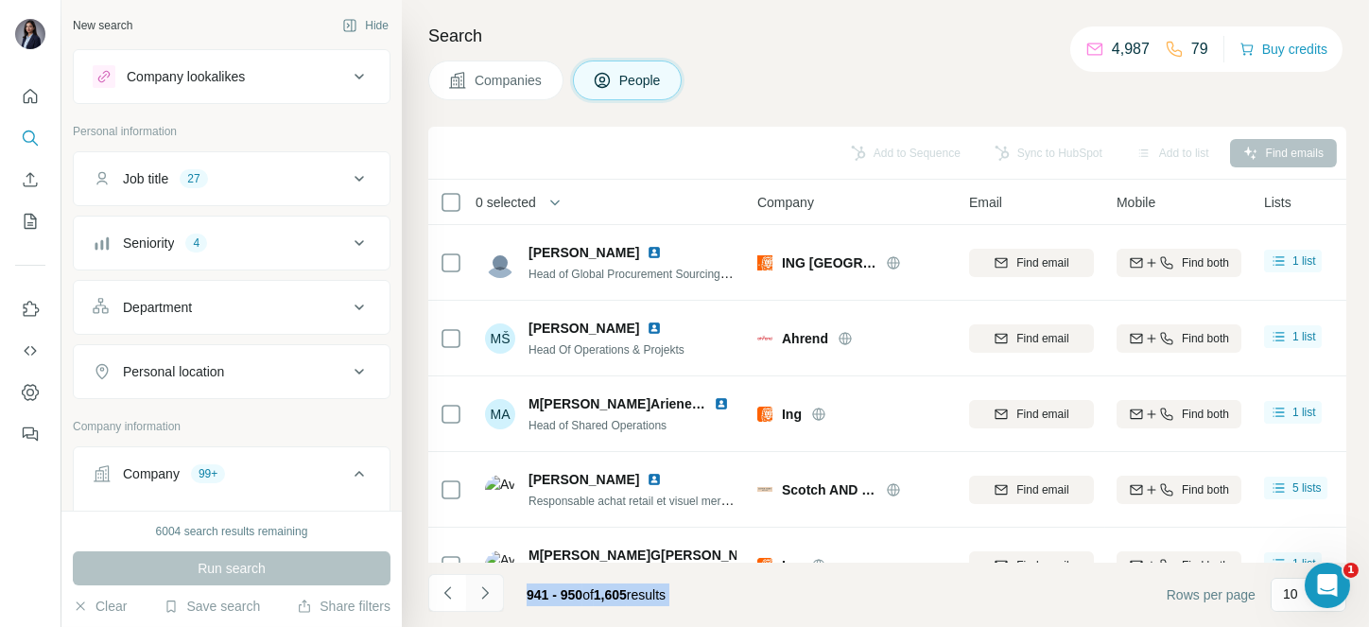
click at [480, 595] on icon "Navigate to next page" at bounding box center [484, 592] width 19 height 19
click at [480, 595] on div at bounding box center [485, 593] width 38 height 38
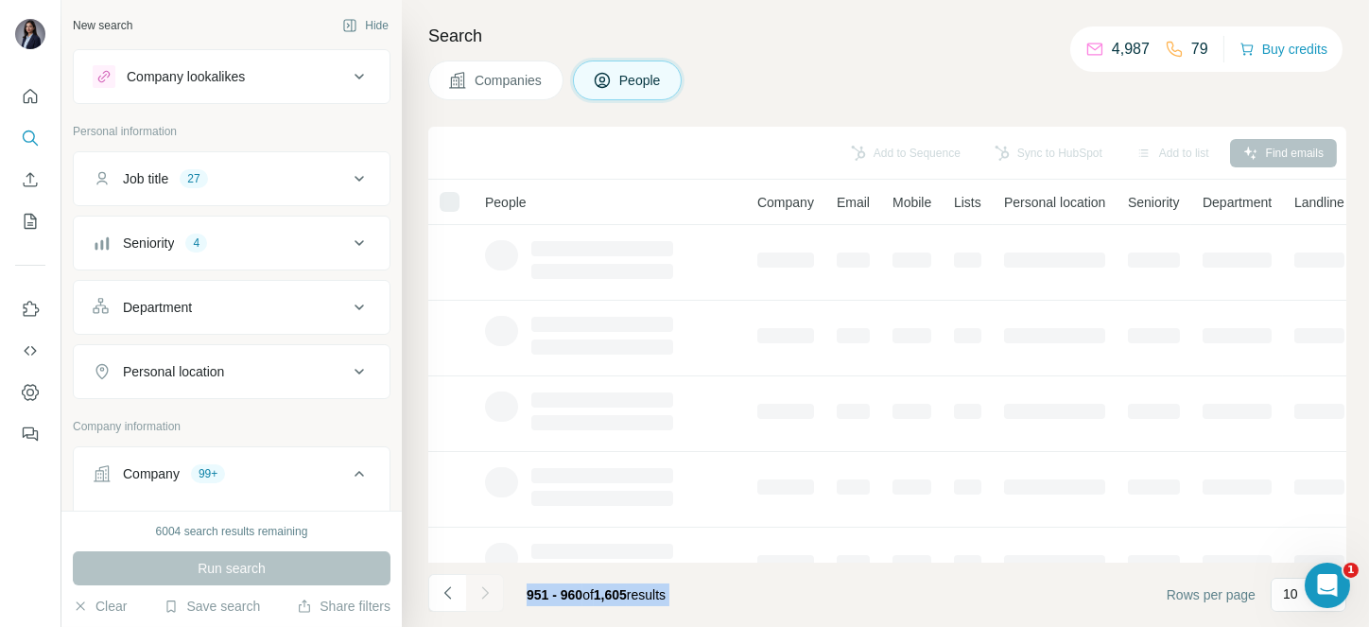
click at [480, 595] on div at bounding box center [485, 593] width 38 height 38
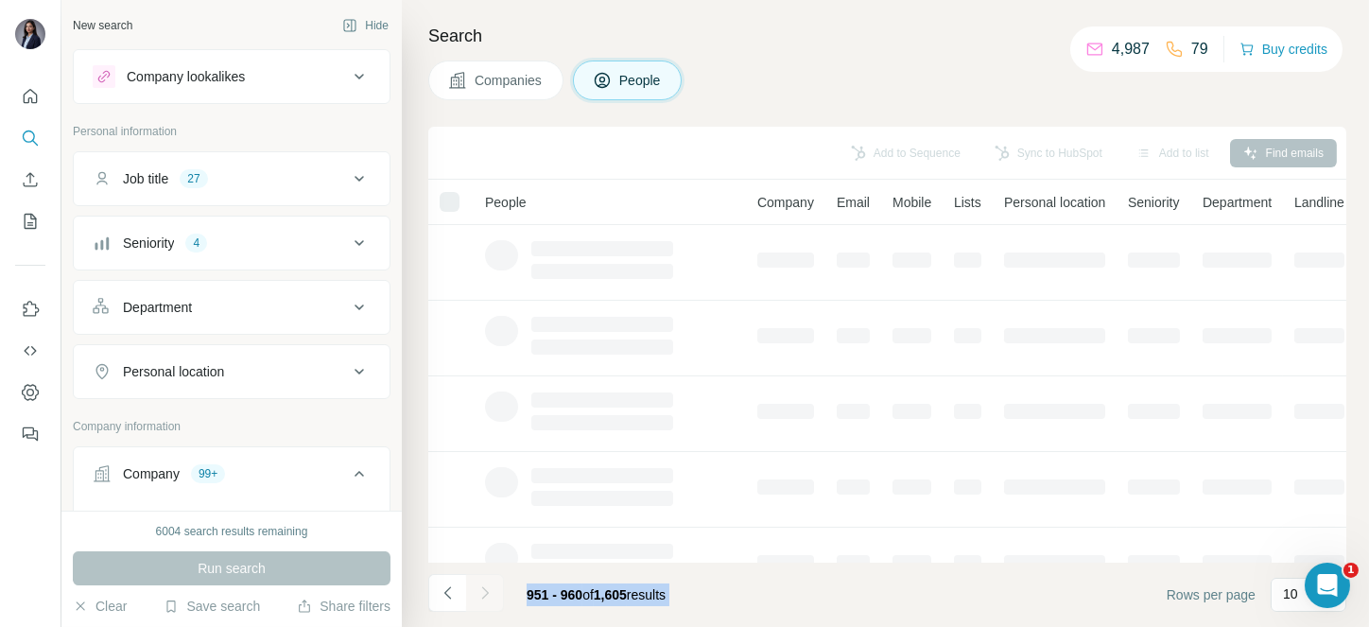
click at [480, 595] on div at bounding box center [485, 593] width 38 height 38
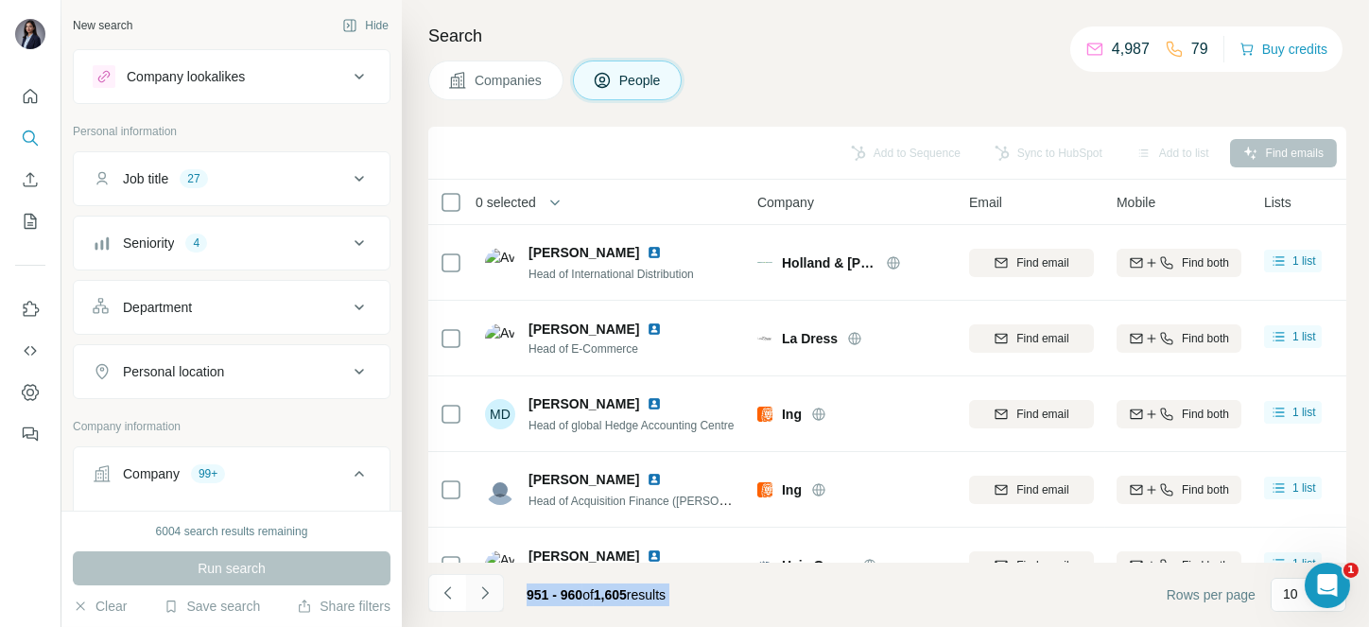
click at [480, 595] on icon "Navigate to next page" at bounding box center [484, 592] width 19 height 19
click at [480, 595] on div at bounding box center [485, 593] width 38 height 38
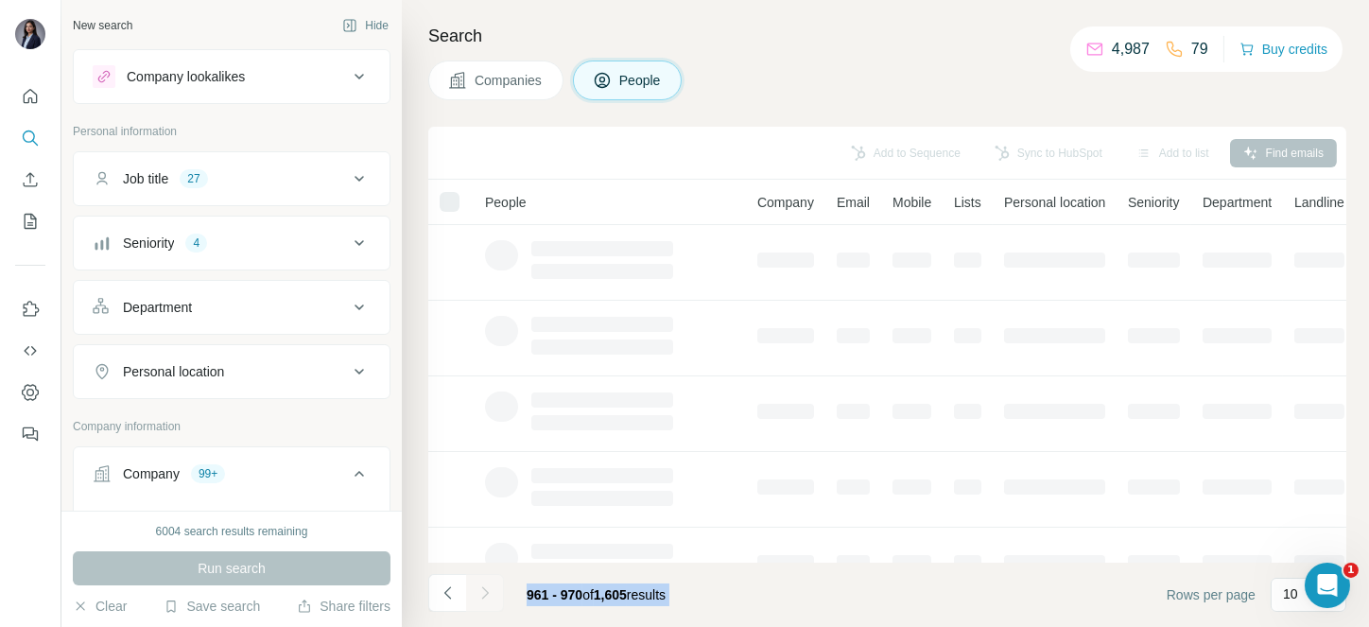
click at [480, 595] on div at bounding box center [485, 593] width 38 height 38
click at [480, 595] on icon "Navigate to next page" at bounding box center [484, 592] width 19 height 19
click at [480, 595] on div at bounding box center [485, 593] width 38 height 38
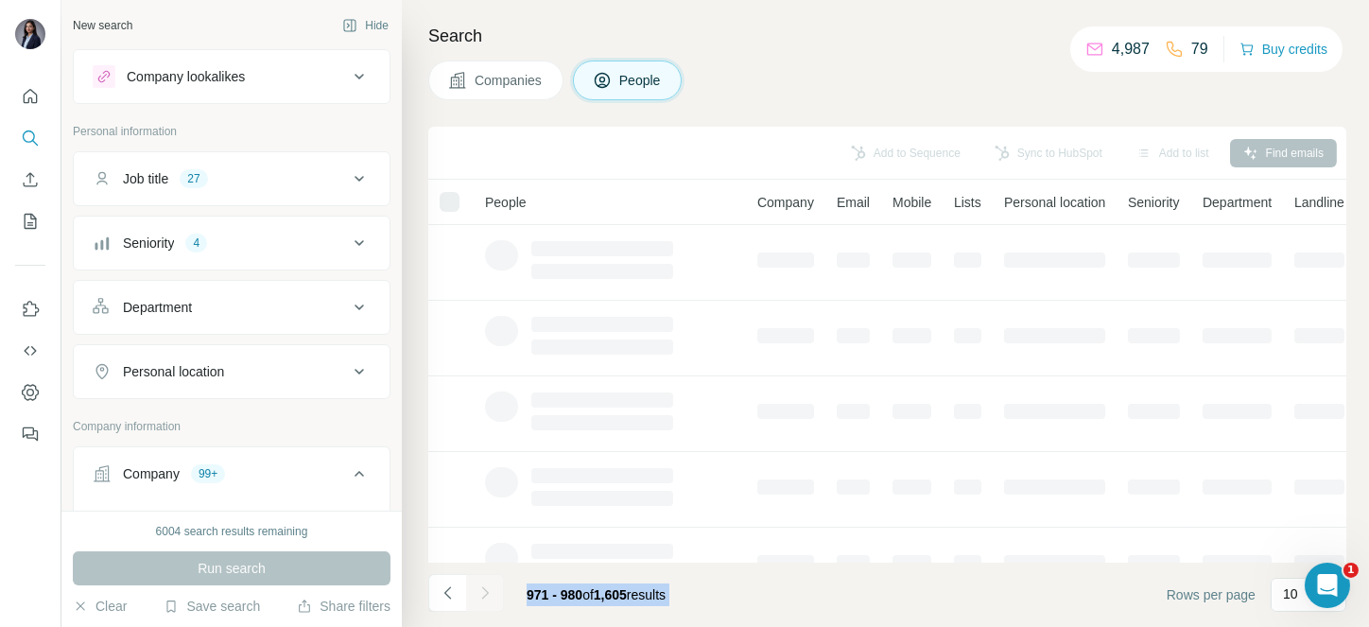
click at [480, 595] on icon "Navigate to next page" at bounding box center [484, 592] width 19 height 19
click at [480, 595] on div at bounding box center [485, 593] width 38 height 38
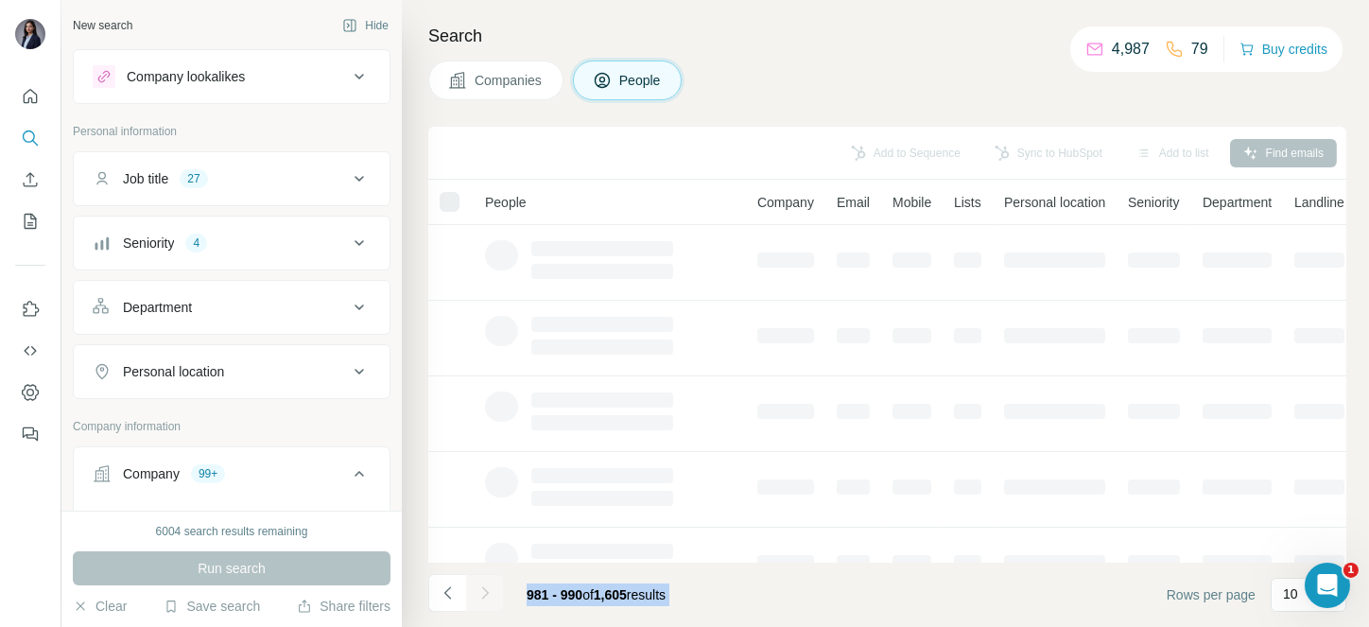
click at [480, 595] on div at bounding box center [485, 593] width 38 height 38
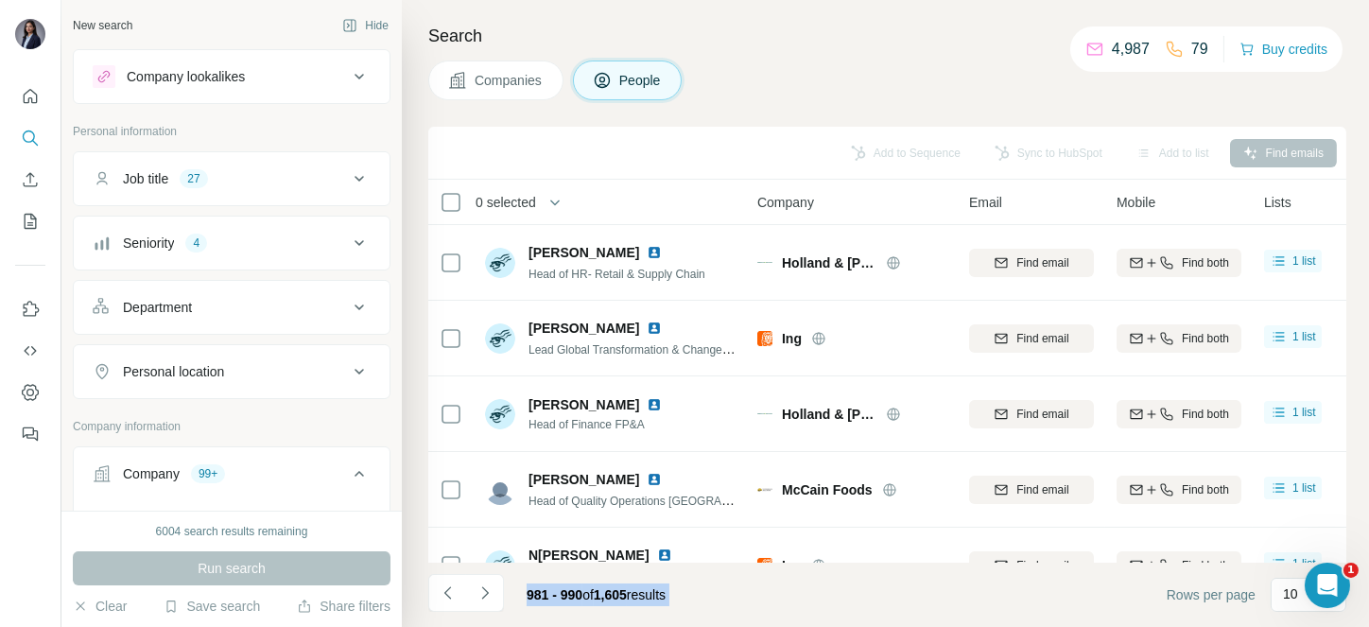
click at [480, 595] on icon "Navigate to next page" at bounding box center [484, 592] width 19 height 19
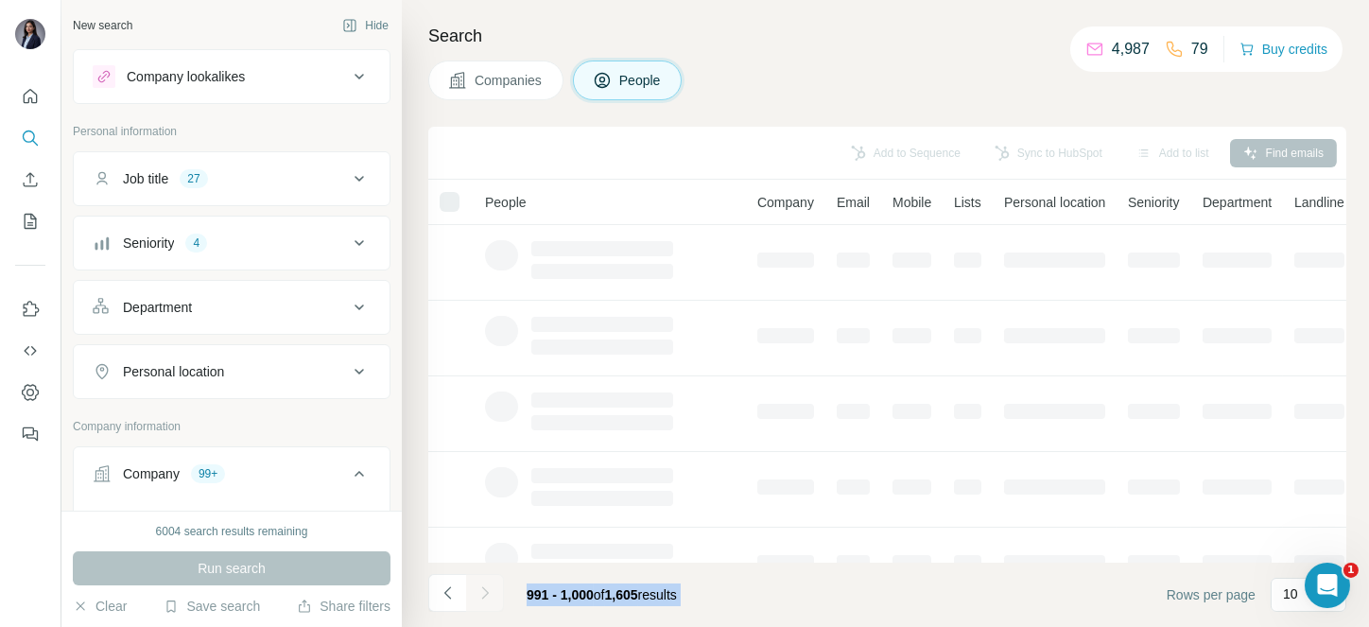
click at [480, 595] on div at bounding box center [485, 593] width 38 height 38
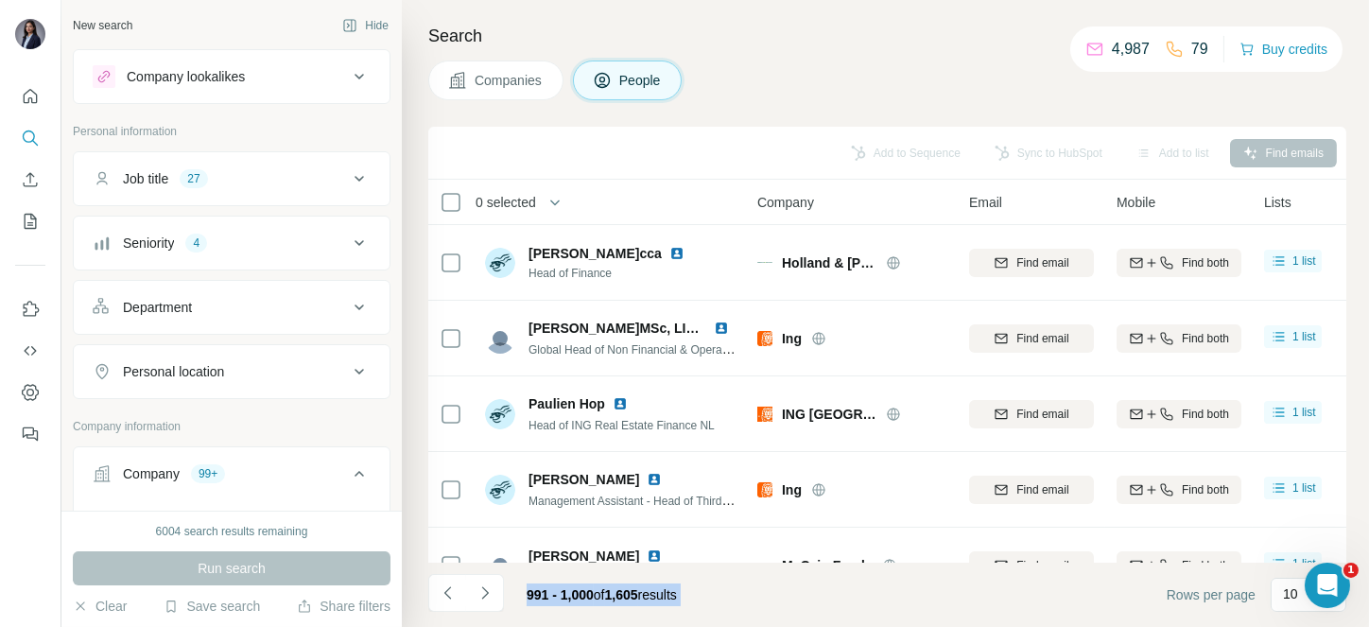
click at [480, 595] on icon "Navigate to next page" at bounding box center [484, 592] width 19 height 19
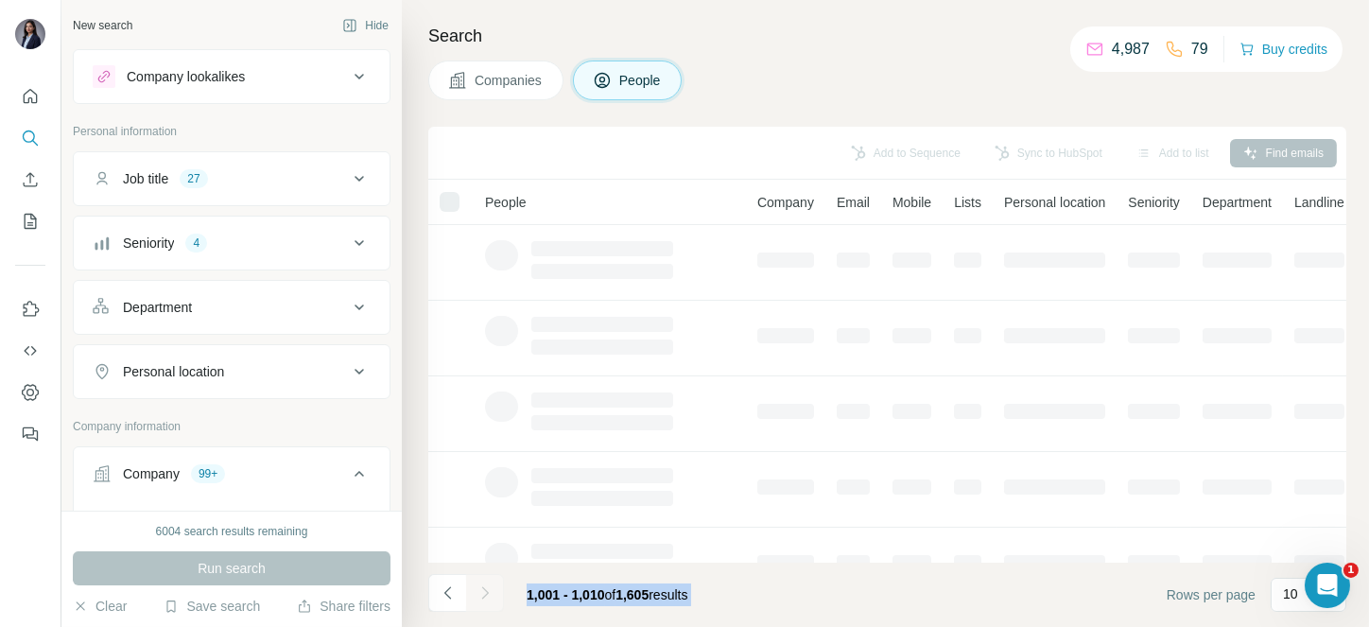
click at [758, 592] on footer "1,001 - 1,010 of 1,605 results Rows per page 10" at bounding box center [887, 594] width 918 height 64
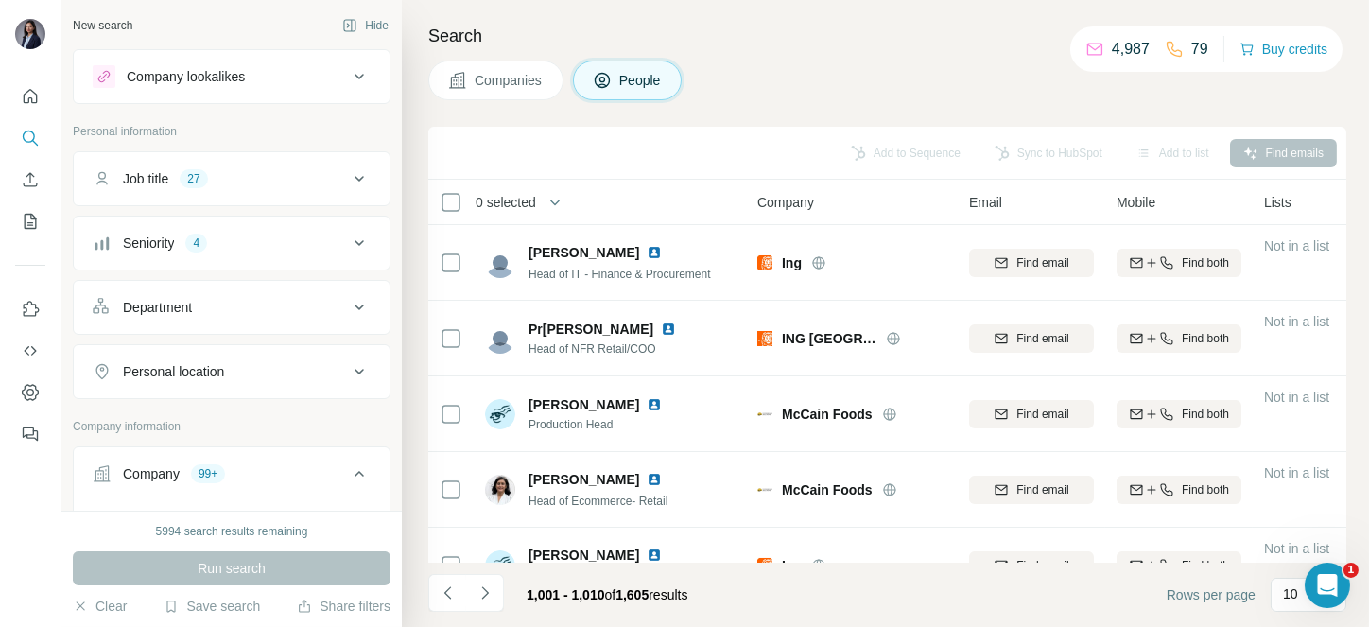
click at [529, 194] on span "0 selected" at bounding box center [505, 202] width 60 height 19
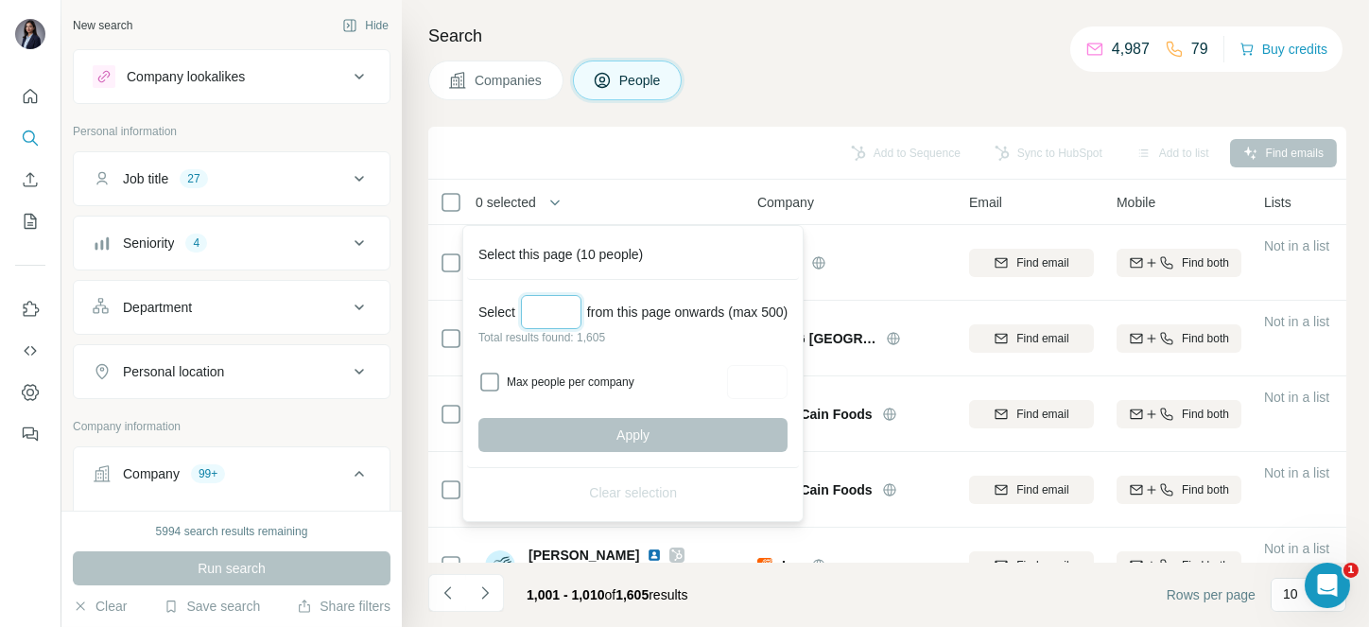
click at [562, 325] on input "Select a number (up to 500)" at bounding box center [551, 312] width 60 height 34
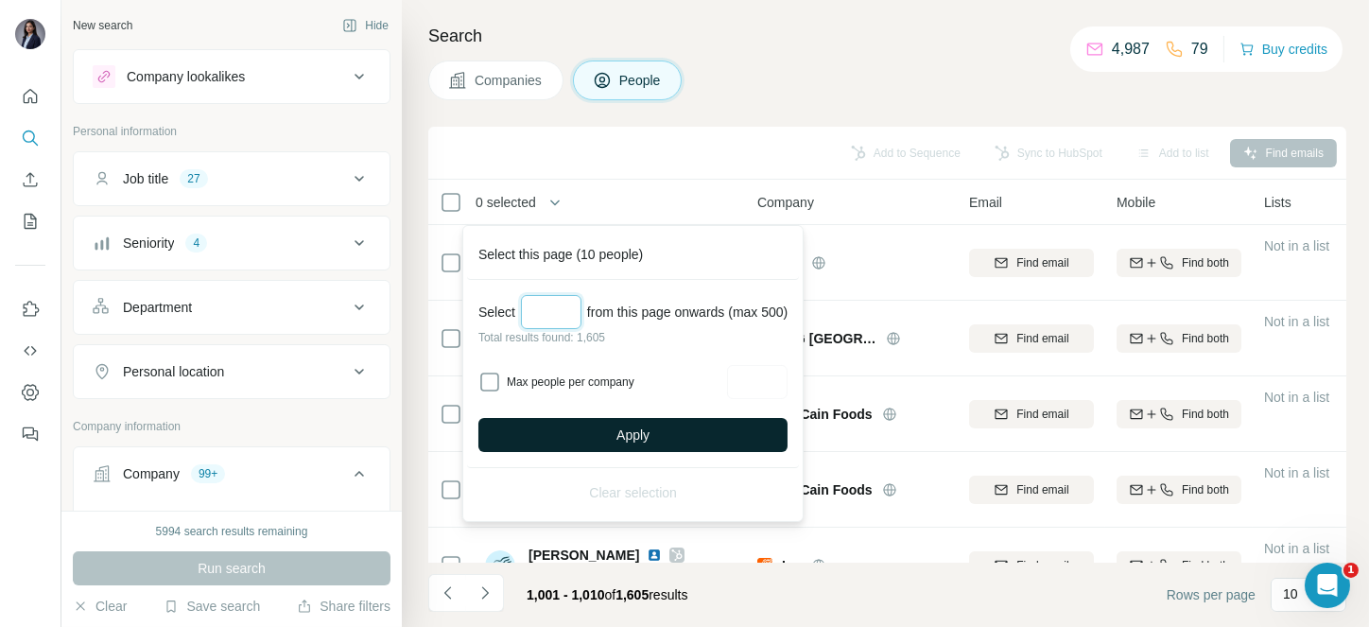
type input "***"
click at [680, 425] on button "Apply" at bounding box center [632, 435] width 309 height 34
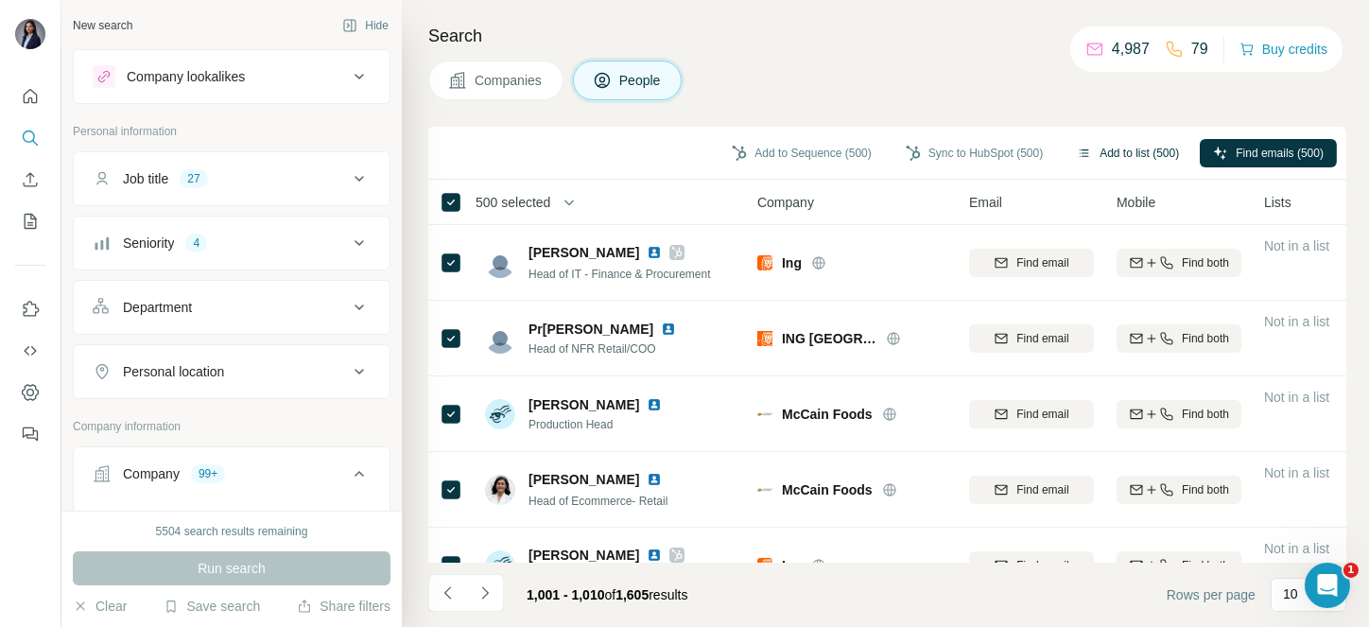
click at [1107, 147] on button "Add to list (500)" at bounding box center [1127, 153] width 129 height 28
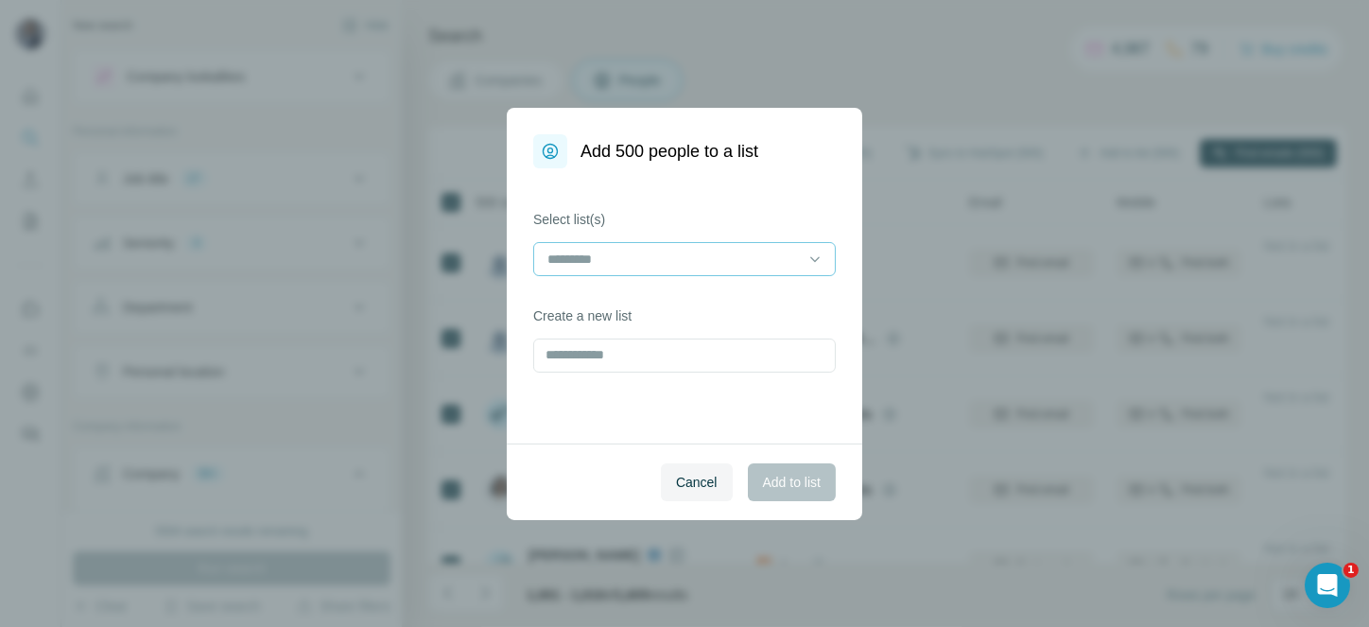
drag, startPoint x: 677, startPoint y: 275, endPoint x: 660, endPoint y: 269, distance: 17.9
click at [660, 269] on div at bounding box center [684, 261] width 302 height 38
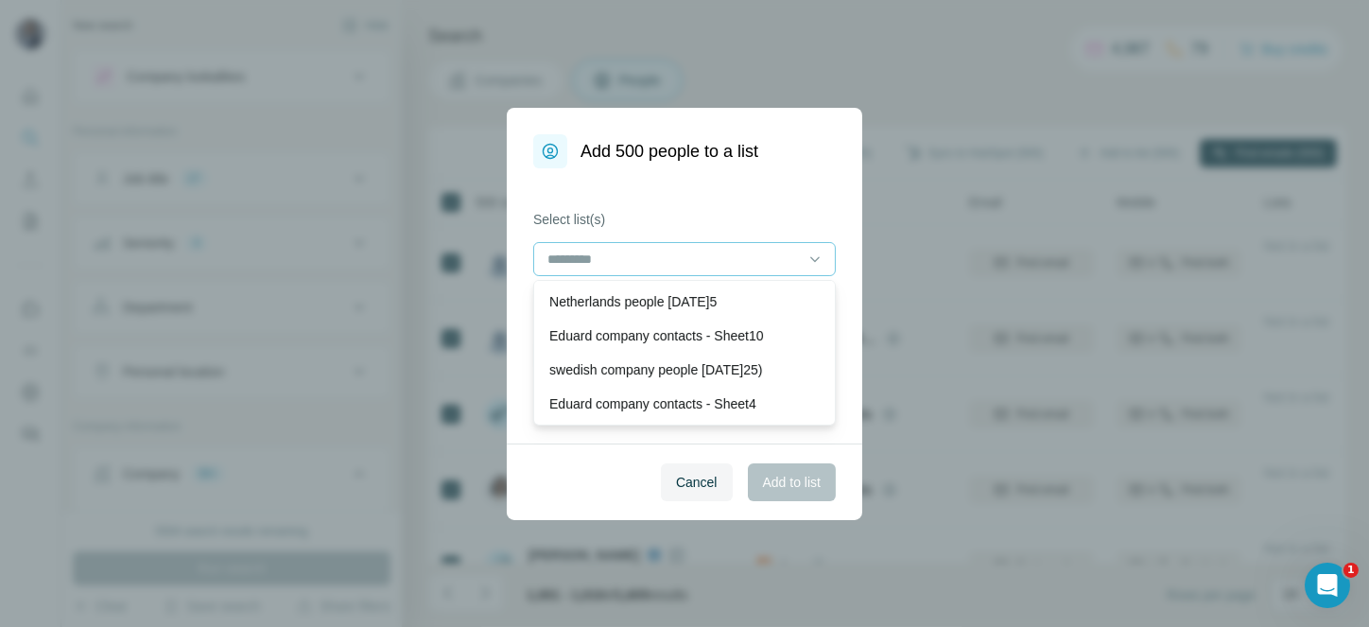
click at [660, 269] on div at bounding box center [672, 259] width 255 height 32
click at [650, 299] on p "Netherlands people [DATE]" at bounding box center [632, 301] width 167 height 19
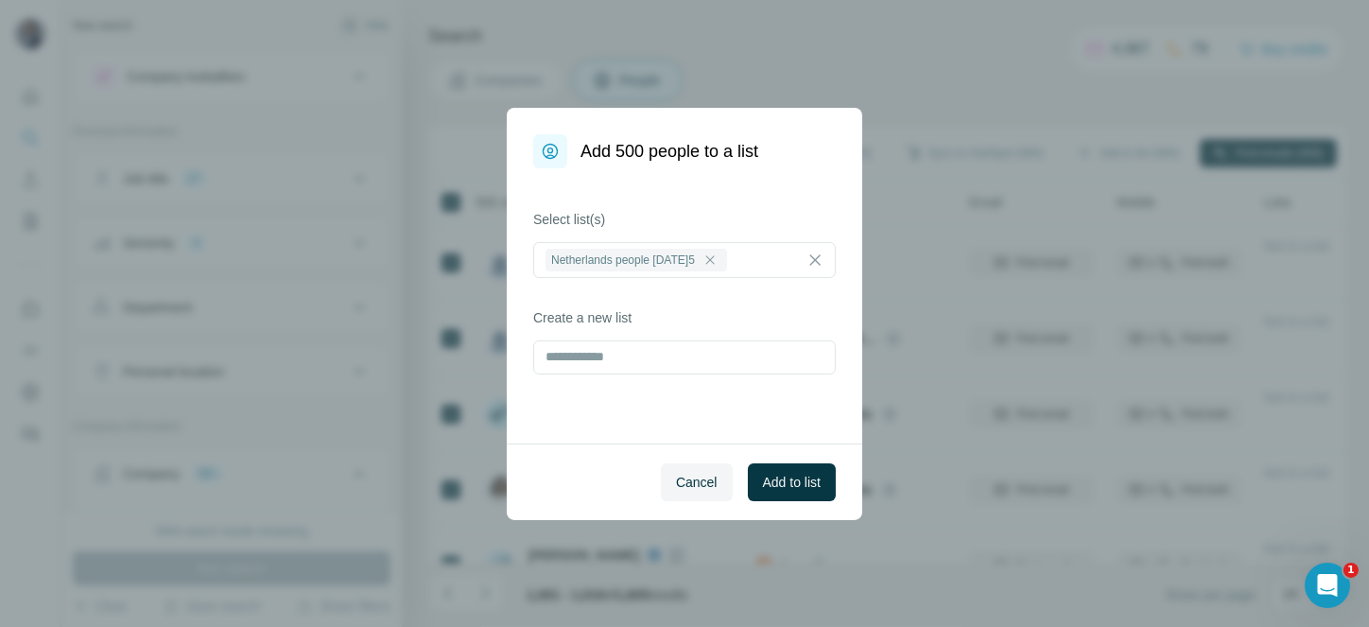
click at [765, 175] on div "Select list(s) Netherlands people 6th oct 2025 Create a new list" at bounding box center [684, 305] width 355 height 275
click at [789, 481] on span "Add to list" at bounding box center [792, 482] width 58 height 19
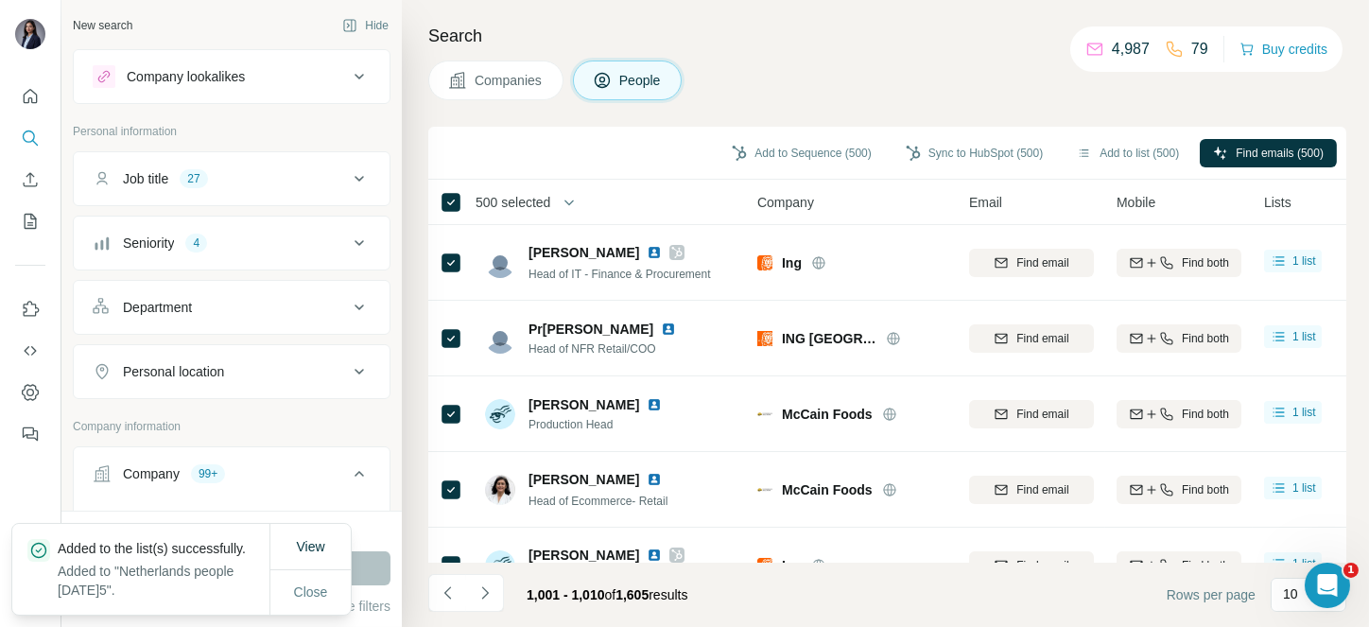
click at [528, 206] on span "500 selected" at bounding box center [512, 202] width 75 height 19
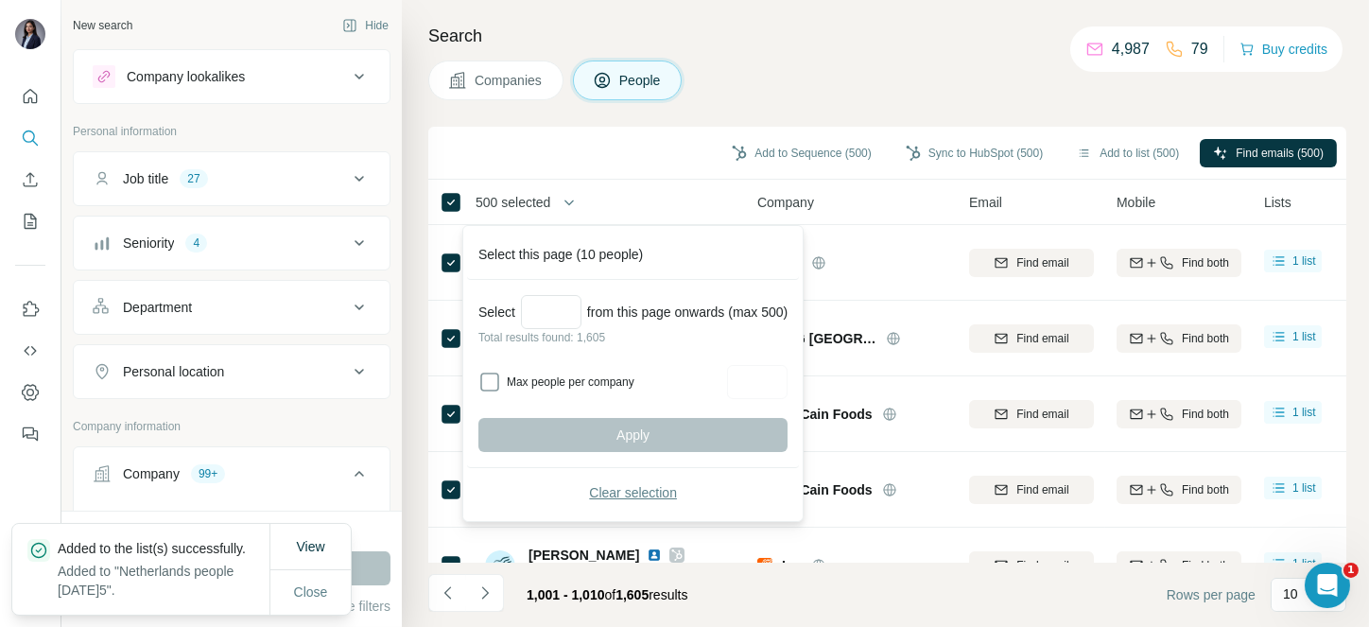
click at [632, 494] on span "Clear selection" at bounding box center [633, 492] width 88 height 19
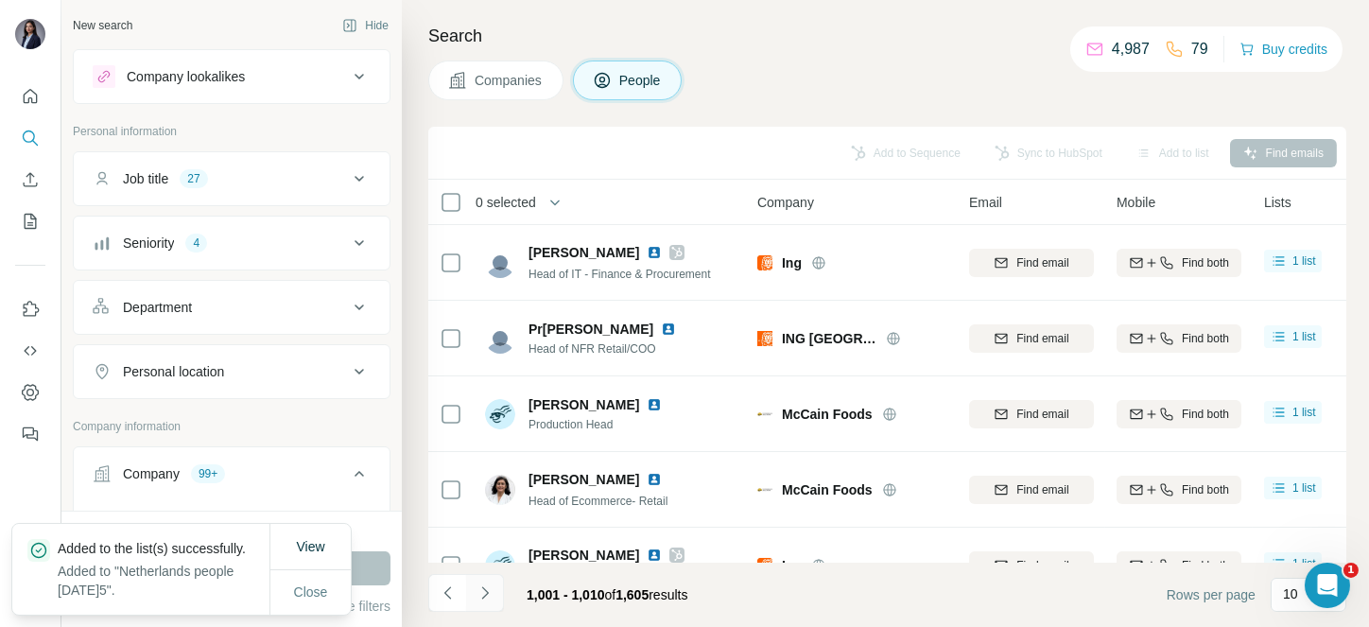
click at [477, 591] on icon "Navigate to next page" at bounding box center [484, 592] width 19 height 19
click at [477, 591] on div at bounding box center [485, 593] width 38 height 38
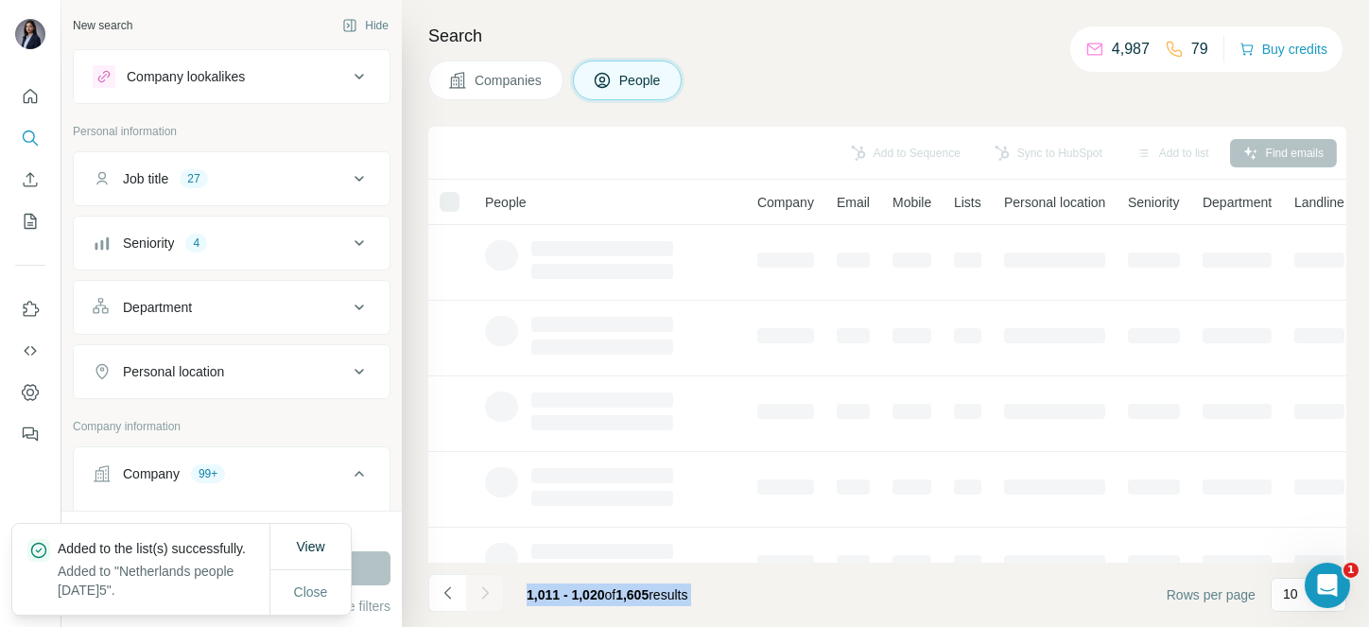
click at [477, 591] on div at bounding box center [485, 593] width 38 height 38
click at [477, 591] on icon "Navigate to next page" at bounding box center [484, 592] width 19 height 19
click at [477, 591] on div at bounding box center [485, 593] width 38 height 38
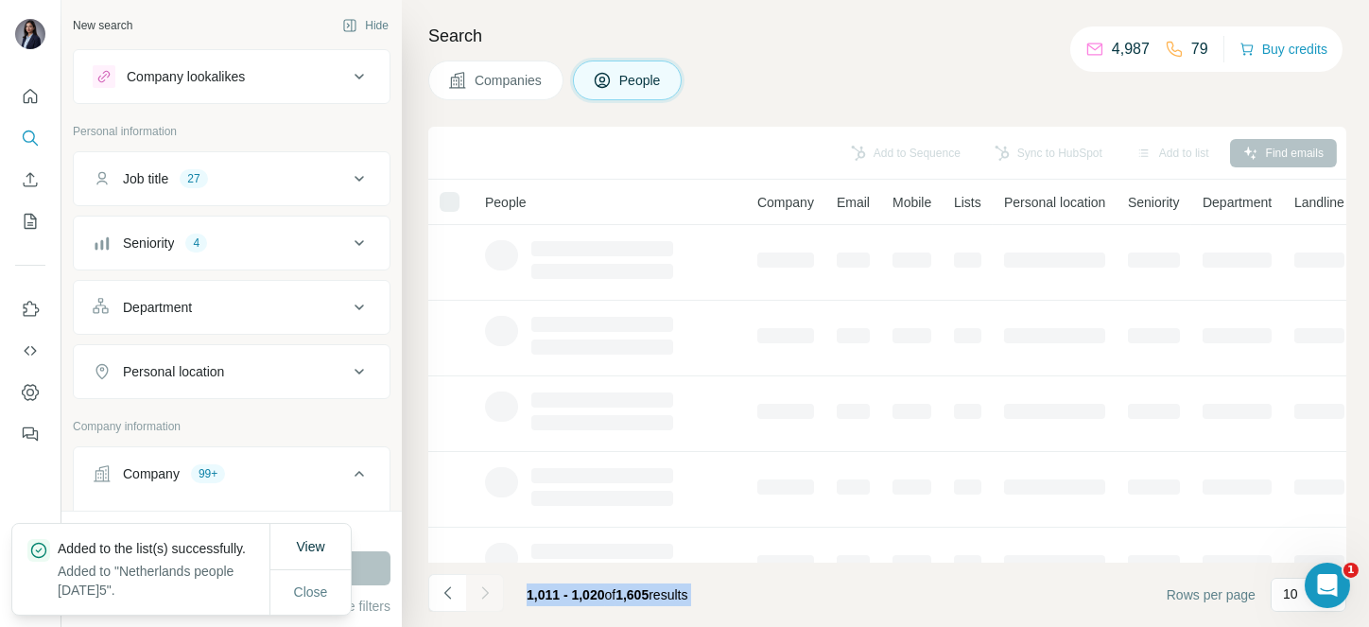
click at [477, 591] on div at bounding box center [485, 593] width 38 height 38
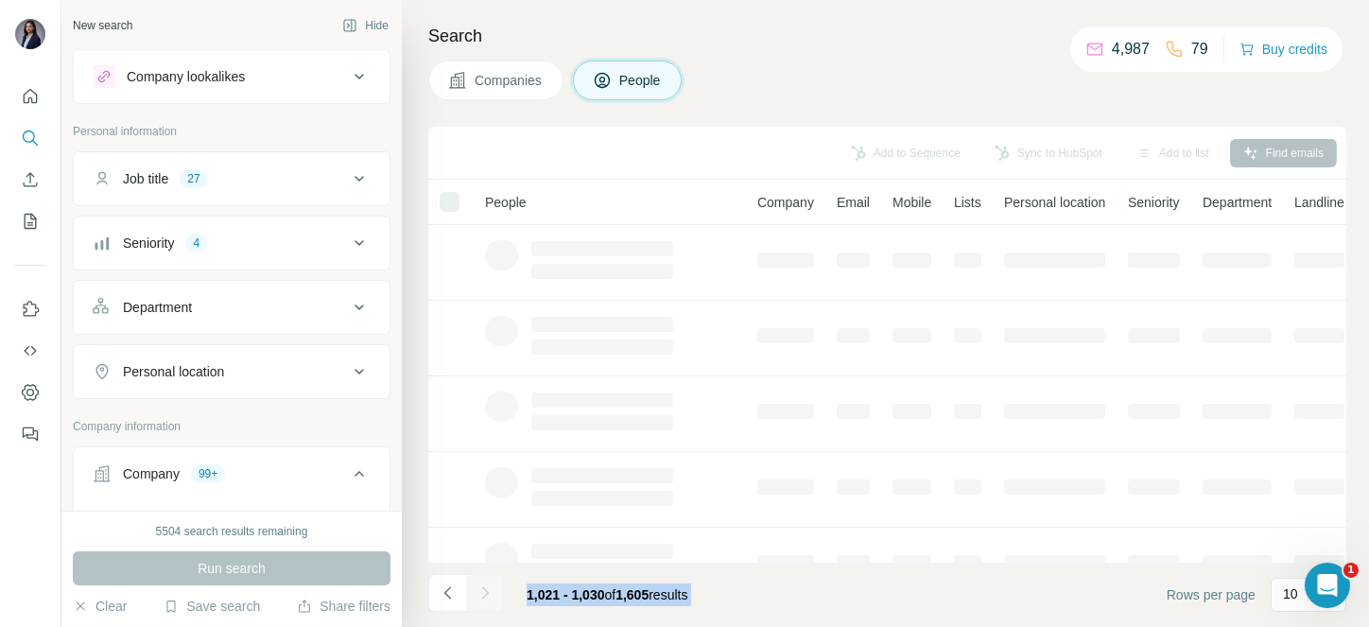
click at [477, 591] on div at bounding box center [485, 593] width 38 height 38
click at [477, 591] on icon "Navigate to next page" at bounding box center [484, 592] width 19 height 19
click at [477, 591] on div at bounding box center [485, 593] width 38 height 38
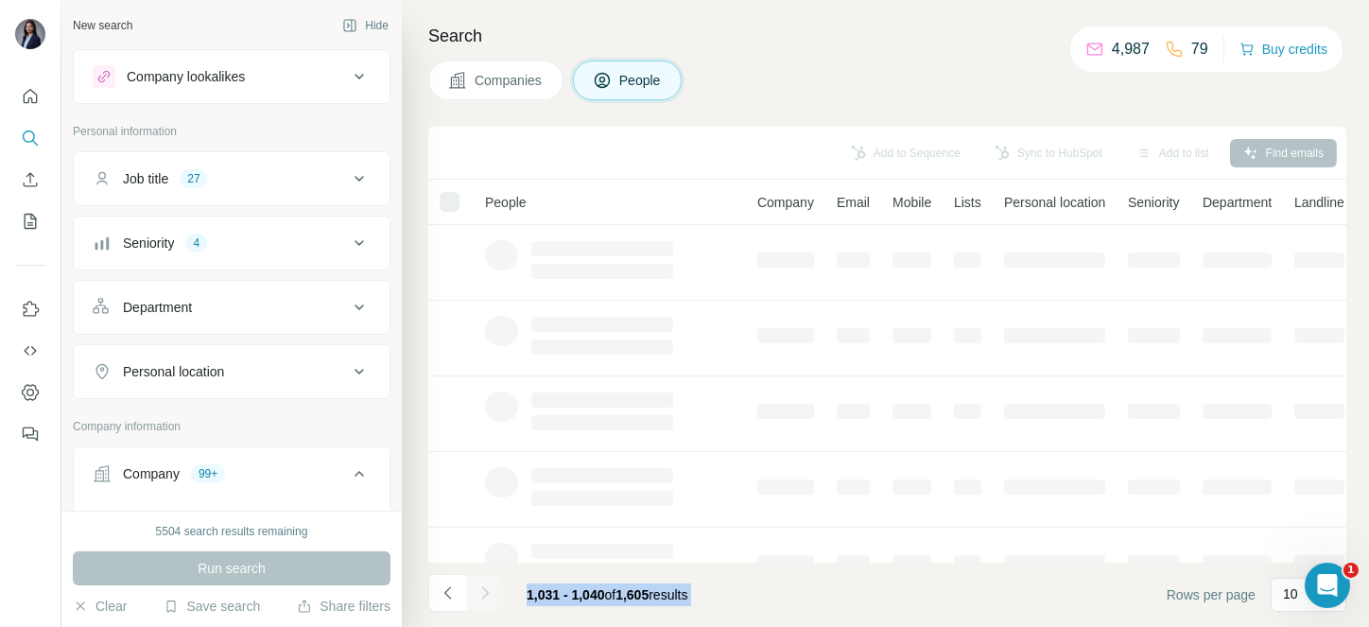
click at [477, 591] on div at bounding box center [485, 593] width 38 height 38
click at [477, 591] on icon "Navigate to next page" at bounding box center [484, 592] width 19 height 19
click at [477, 591] on div at bounding box center [485, 593] width 38 height 38
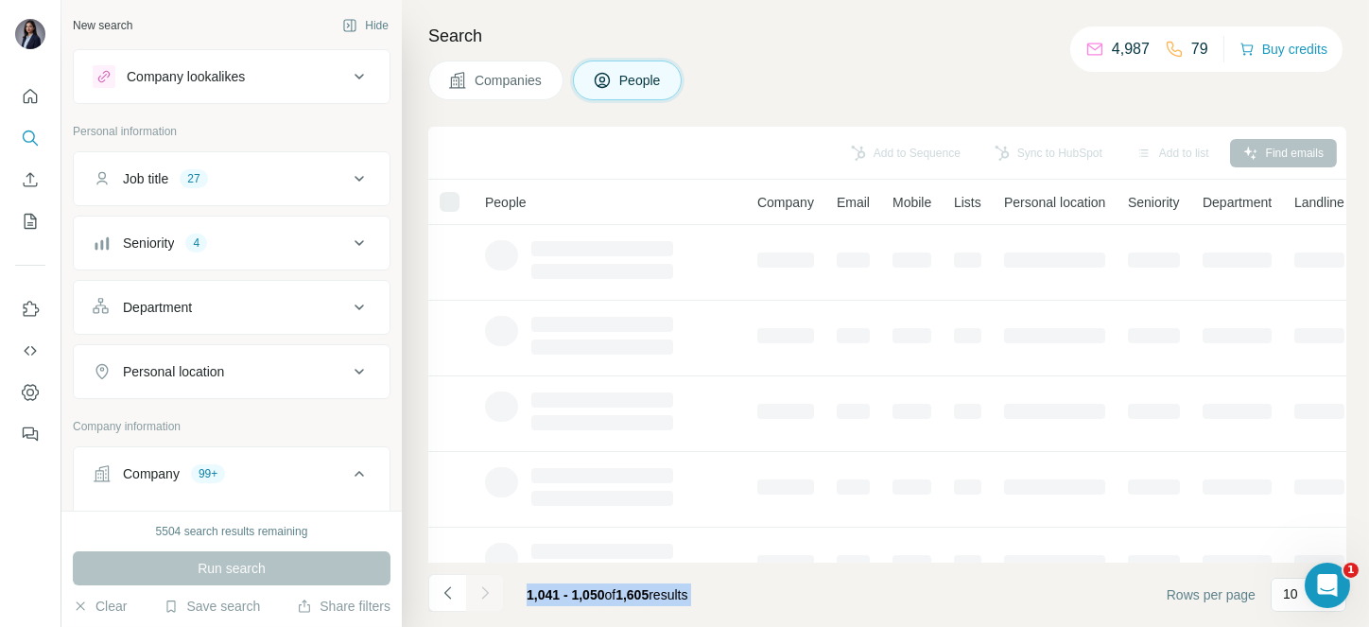
click at [477, 591] on div at bounding box center [485, 593] width 38 height 38
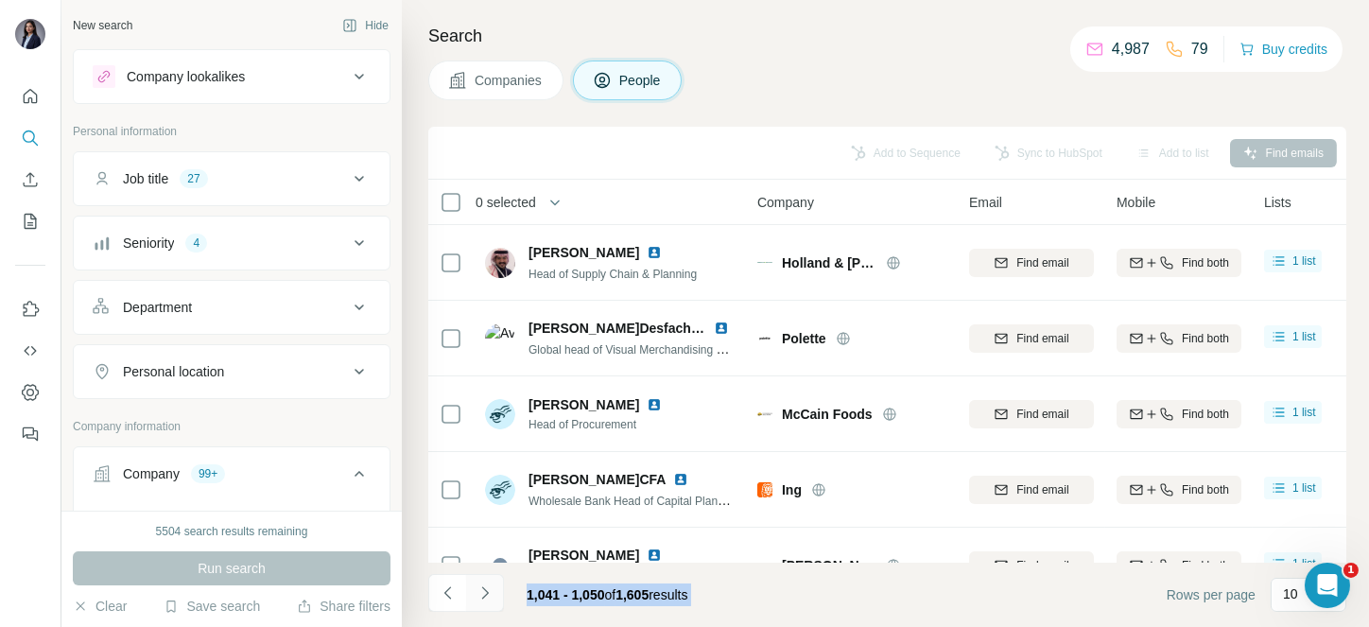
click at [477, 591] on icon "Navigate to next page" at bounding box center [484, 592] width 19 height 19
click at [477, 591] on div at bounding box center [485, 593] width 38 height 38
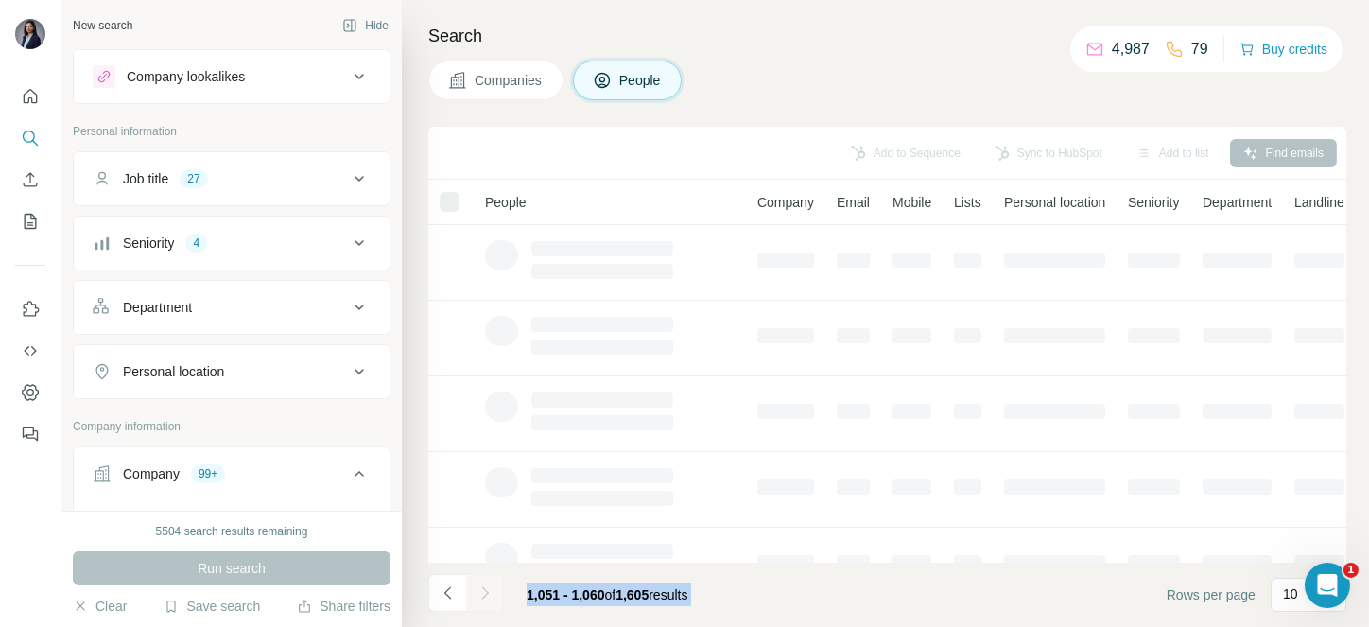
click at [477, 591] on div at bounding box center [485, 593] width 38 height 38
click at [477, 591] on icon "Navigate to next page" at bounding box center [484, 592] width 19 height 19
click at [477, 591] on div at bounding box center [485, 593] width 38 height 38
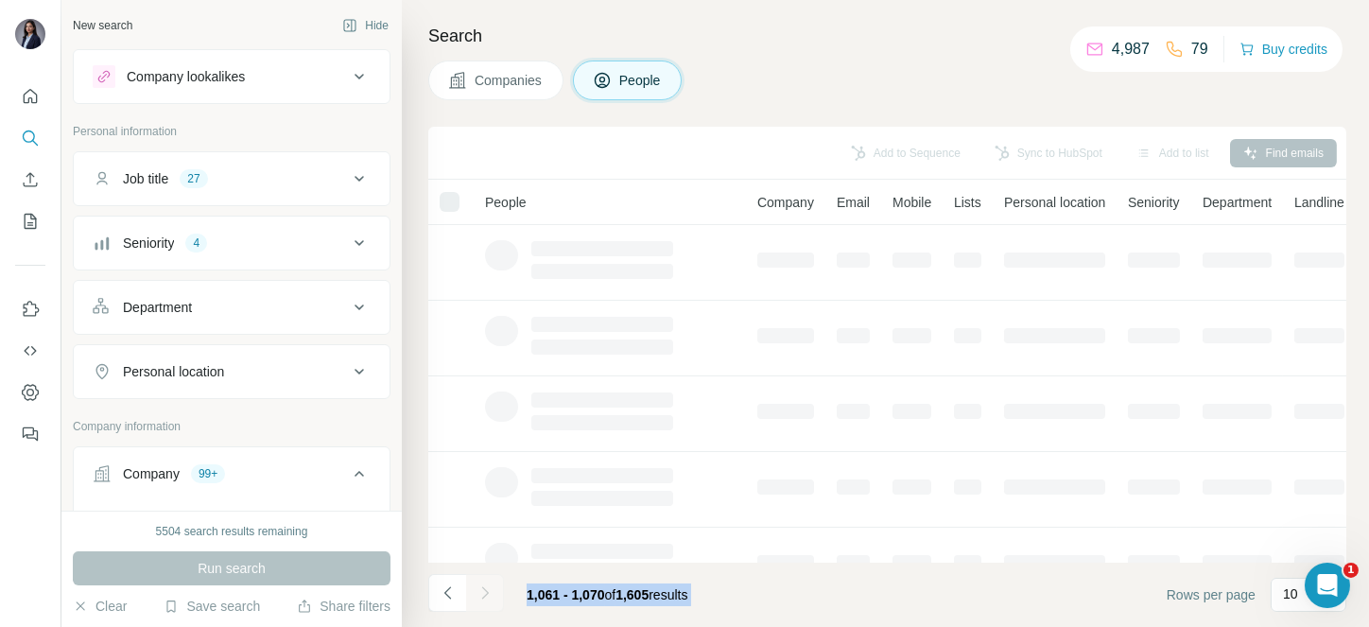
click at [477, 591] on div at bounding box center [485, 593] width 38 height 38
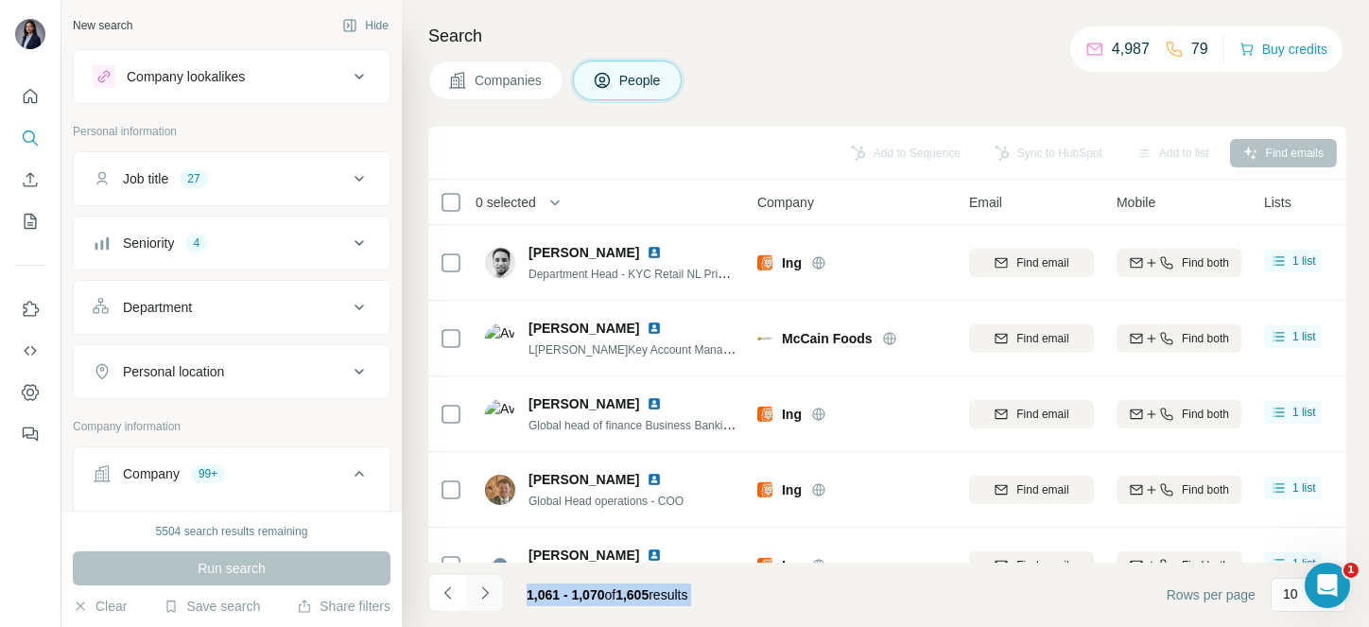
click at [477, 591] on icon "Navigate to next page" at bounding box center [484, 592] width 19 height 19
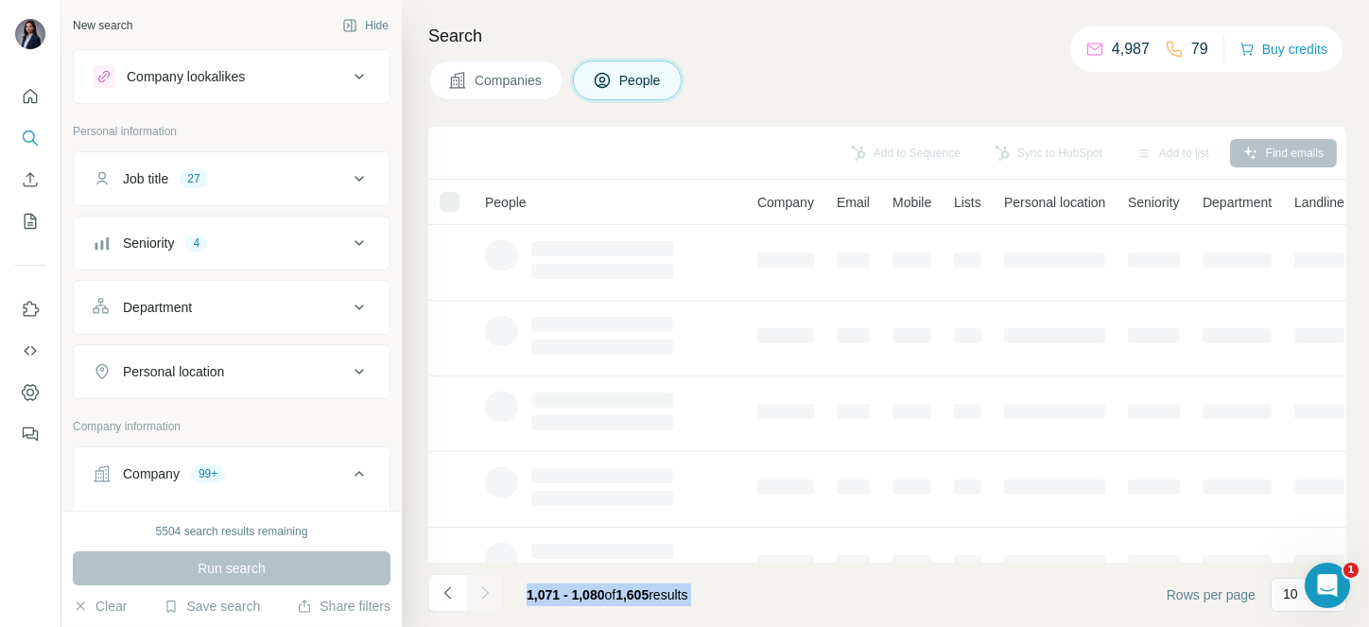
click at [477, 591] on div at bounding box center [485, 593] width 38 height 38
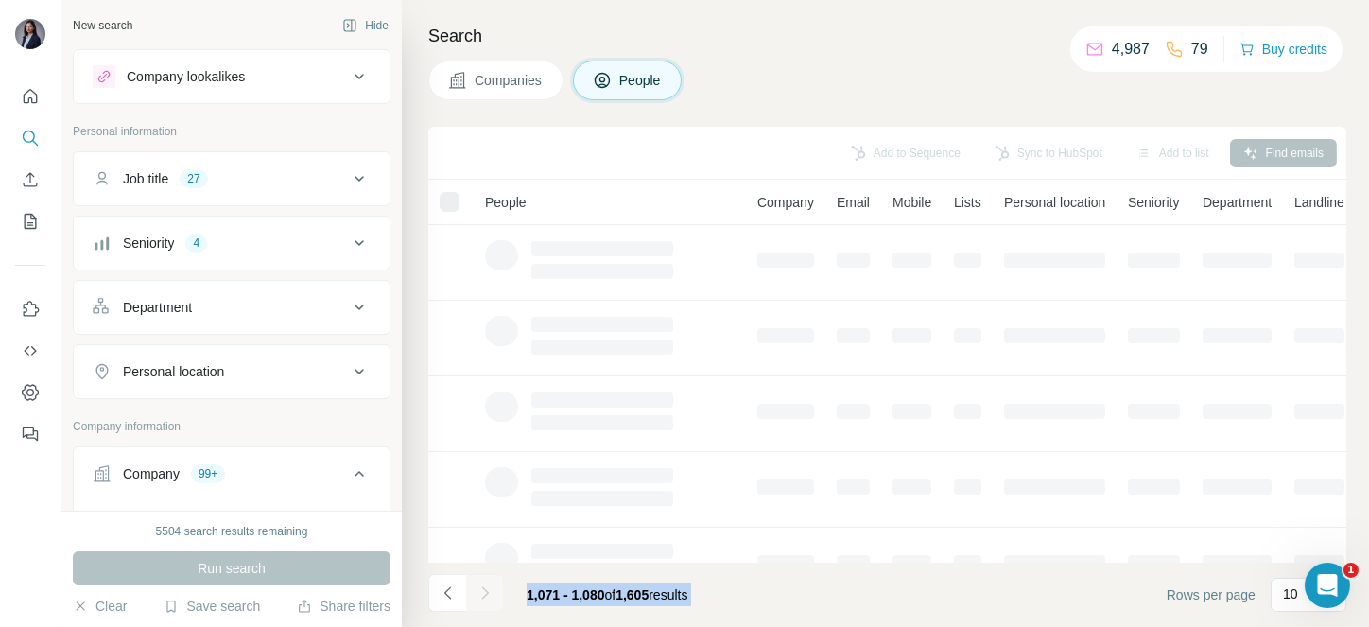
click at [477, 591] on div at bounding box center [485, 593] width 38 height 38
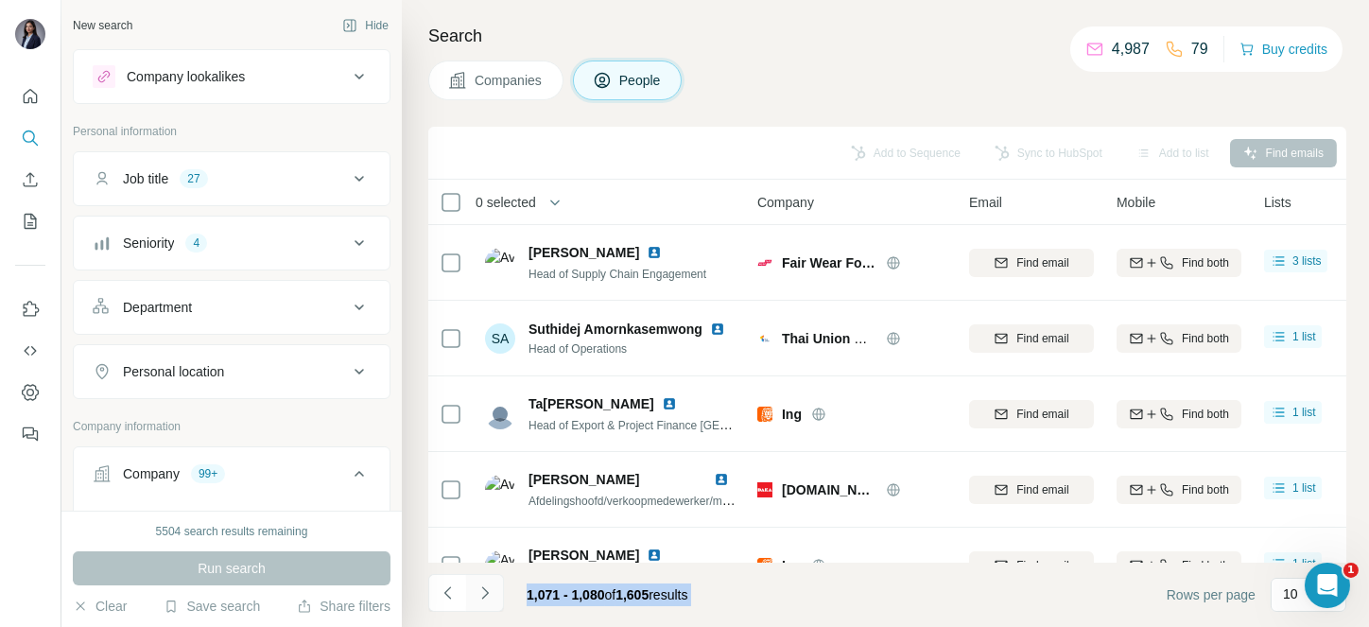
click at [477, 591] on icon "Navigate to next page" at bounding box center [484, 592] width 19 height 19
click at [477, 591] on div at bounding box center [485, 593] width 38 height 38
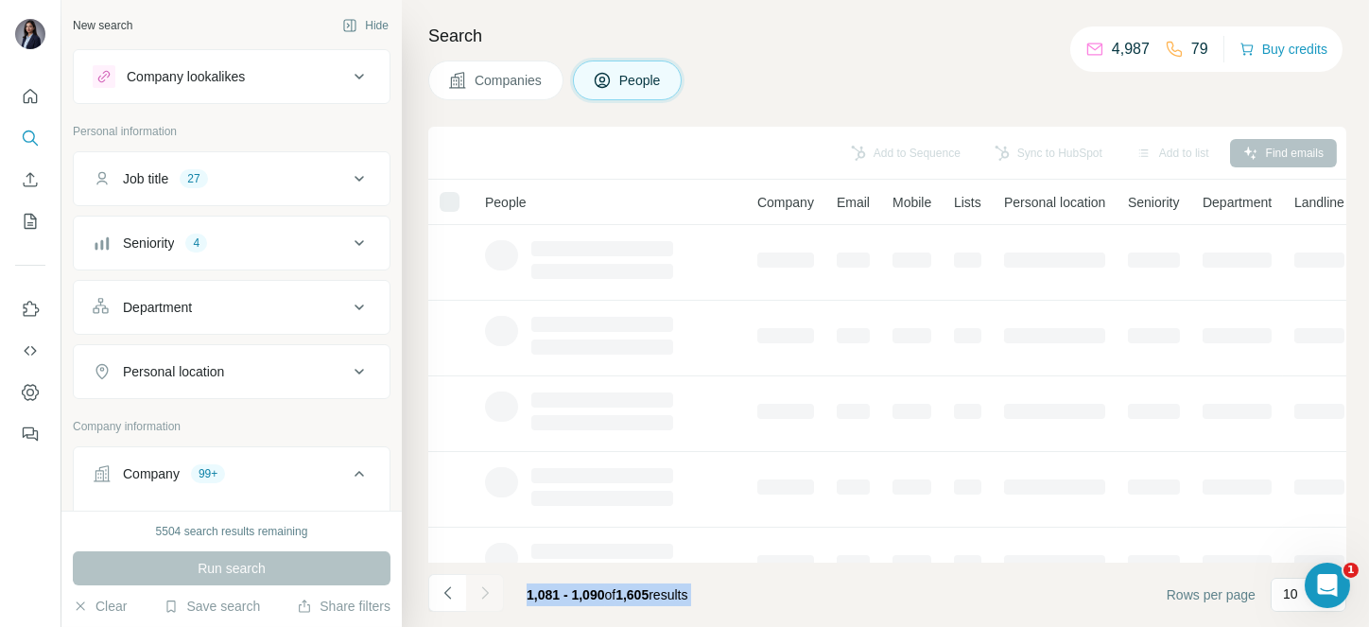
click at [477, 591] on div at bounding box center [485, 593] width 38 height 38
click at [477, 591] on icon "Navigate to next page" at bounding box center [484, 592] width 19 height 19
click at [477, 591] on div at bounding box center [485, 593] width 38 height 38
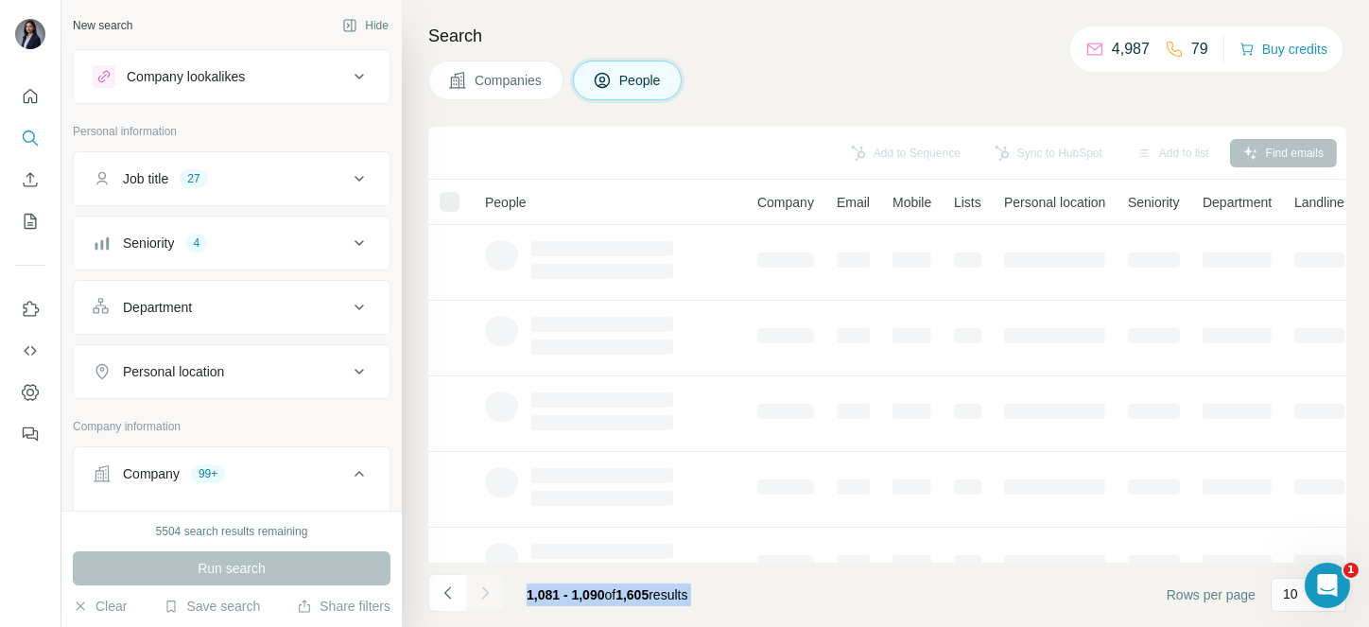
click at [477, 591] on div at bounding box center [485, 593] width 38 height 38
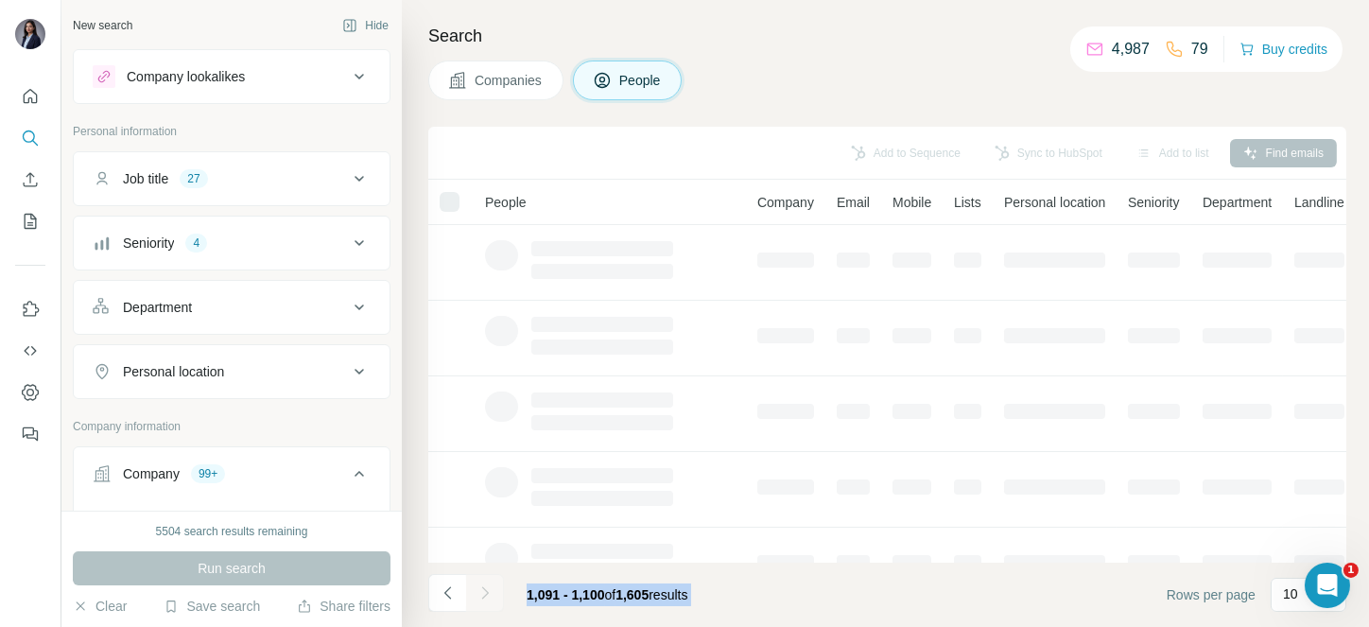
click at [477, 591] on div at bounding box center [485, 593] width 38 height 38
click at [477, 591] on icon "Navigate to next page" at bounding box center [484, 592] width 19 height 19
click at [477, 591] on div at bounding box center [485, 593] width 38 height 38
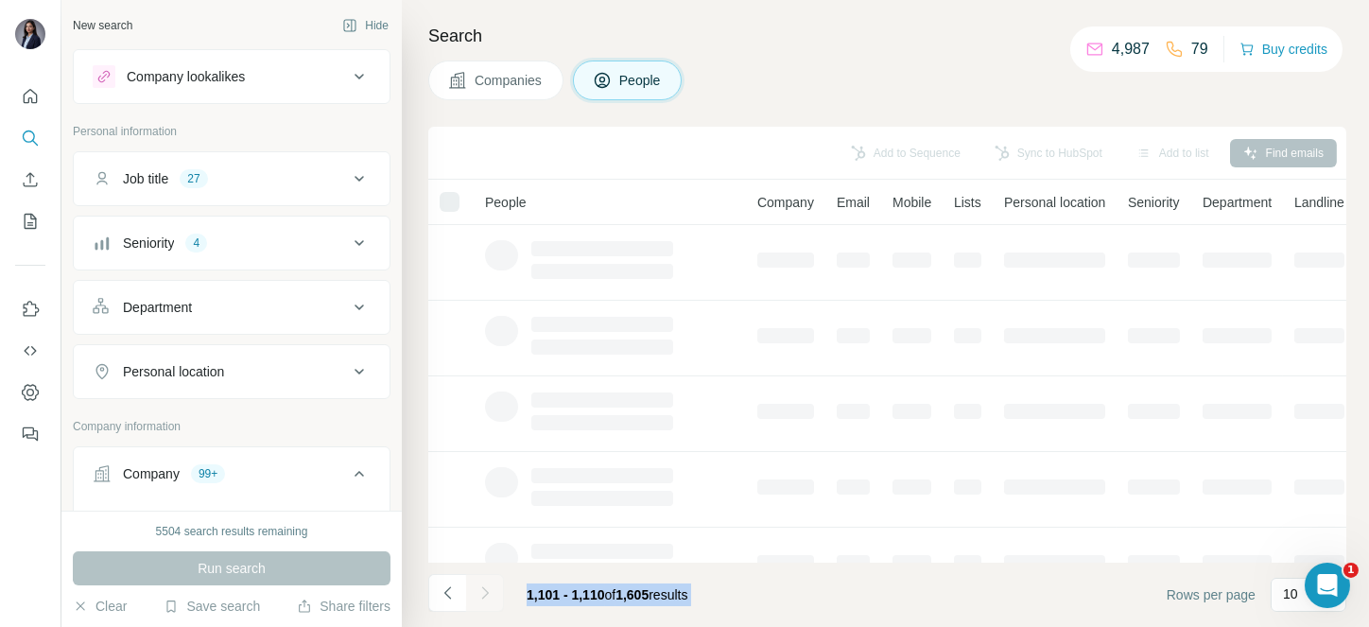
click at [477, 591] on div at bounding box center [485, 593] width 38 height 38
click at [477, 591] on icon "Navigate to next page" at bounding box center [484, 592] width 19 height 19
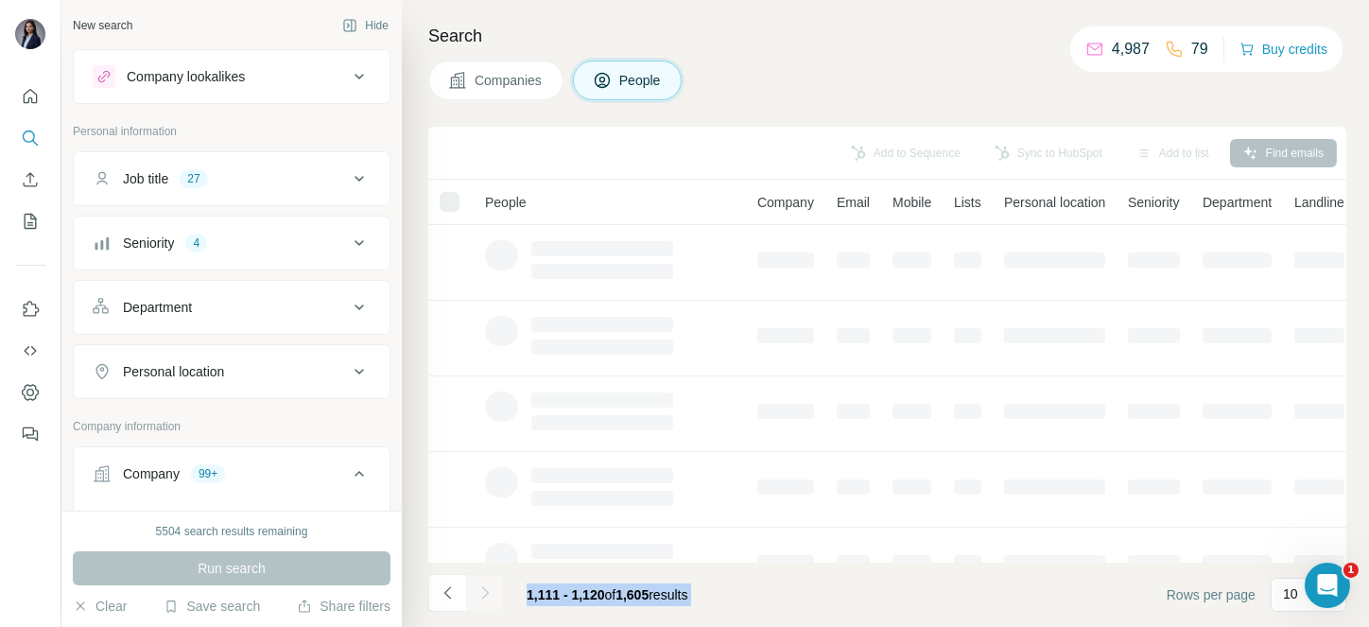
click at [477, 591] on div at bounding box center [485, 593] width 38 height 38
click at [477, 591] on icon "Navigate to next page" at bounding box center [484, 592] width 19 height 19
click at [477, 591] on div at bounding box center [485, 593] width 38 height 38
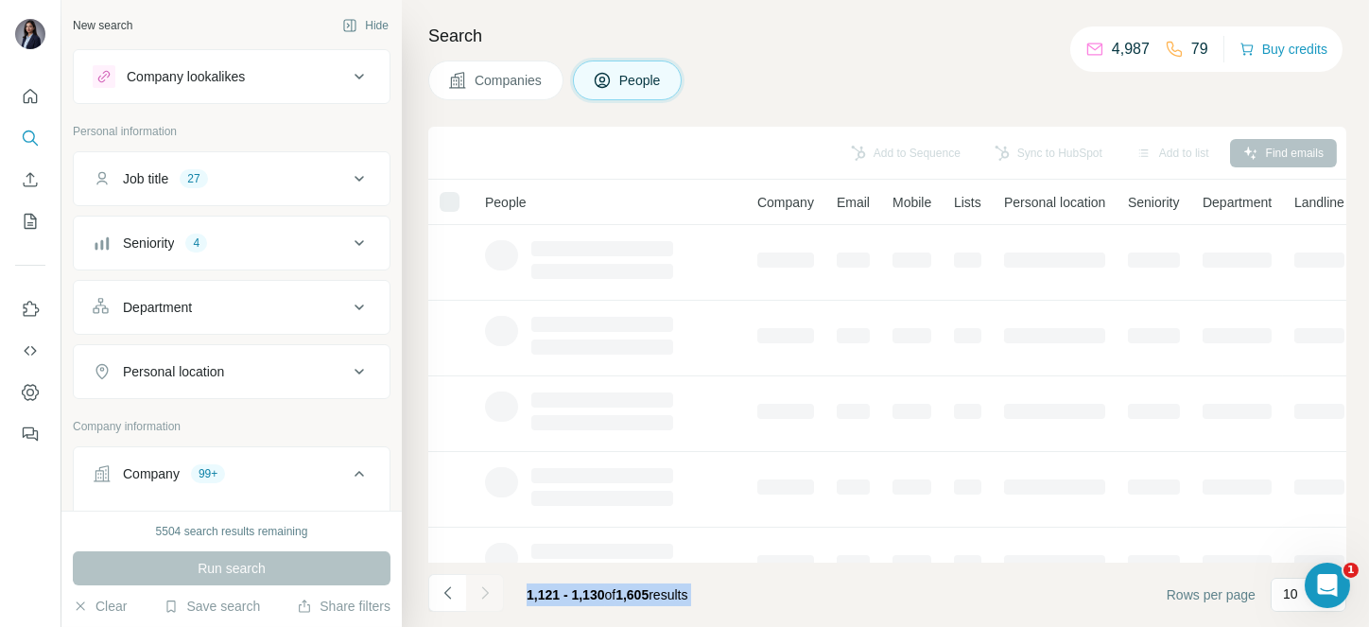
click at [477, 591] on div at bounding box center [485, 593] width 38 height 38
click at [477, 591] on icon "Navigate to next page" at bounding box center [484, 592] width 19 height 19
click at [477, 591] on div at bounding box center [485, 593] width 38 height 38
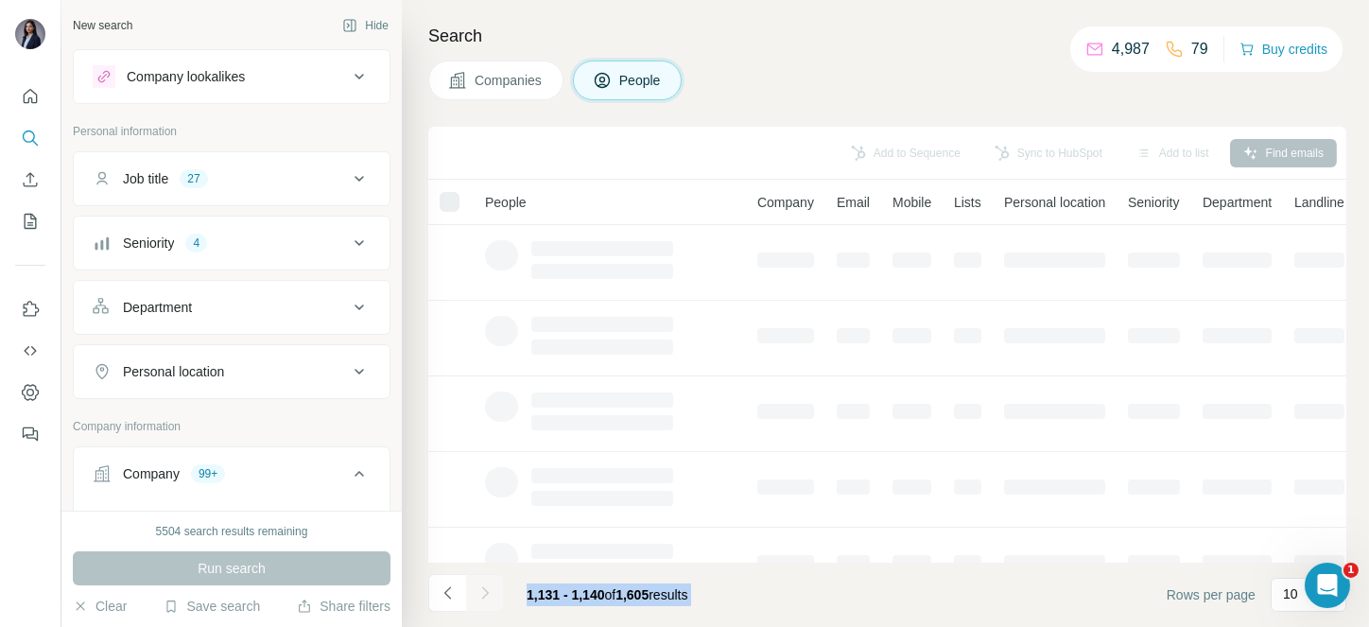
click at [477, 591] on div at bounding box center [485, 593] width 38 height 38
click at [477, 591] on icon "Navigate to next page" at bounding box center [484, 592] width 19 height 19
click at [477, 591] on div at bounding box center [485, 593] width 38 height 38
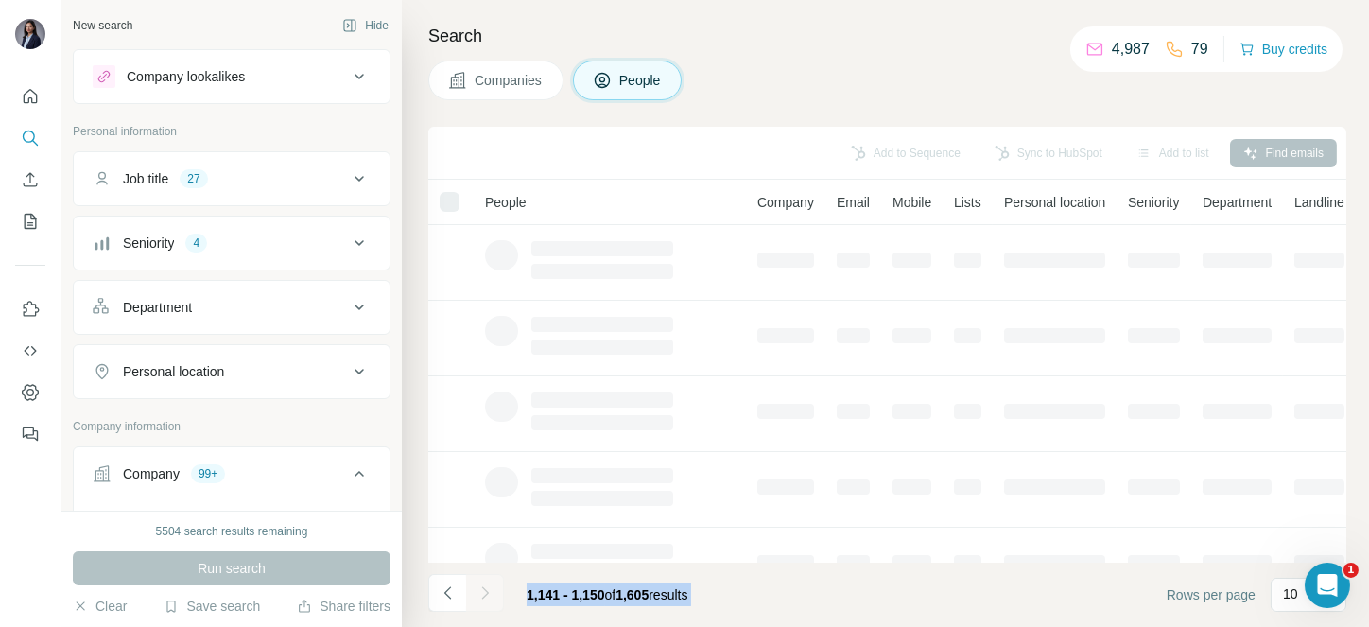
click at [477, 591] on div at bounding box center [485, 593] width 38 height 38
click at [477, 591] on icon "Navigate to next page" at bounding box center [484, 592] width 19 height 19
click at [477, 591] on div at bounding box center [485, 593] width 38 height 38
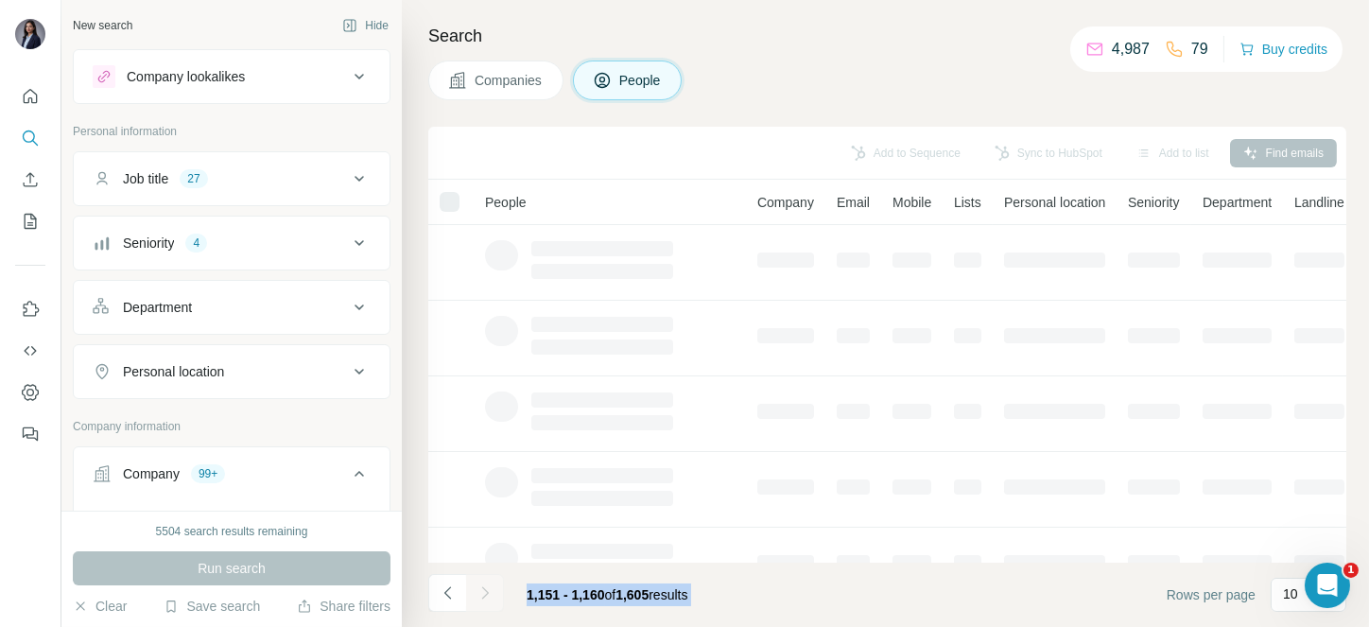
click at [477, 591] on div at bounding box center [485, 593] width 38 height 38
click at [477, 591] on icon "Navigate to next page" at bounding box center [484, 592] width 19 height 19
click at [477, 591] on div at bounding box center [485, 593] width 38 height 38
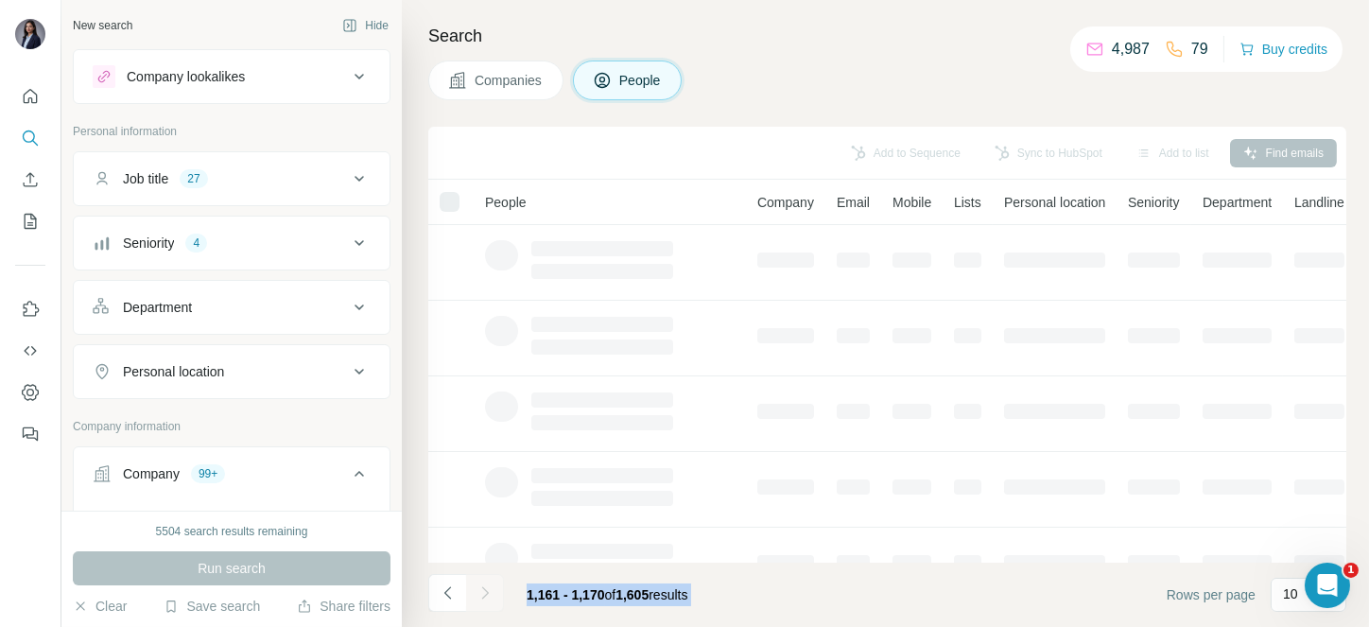
click at [477, 591] on div at bounding box center [485, 593] width 38 height 38
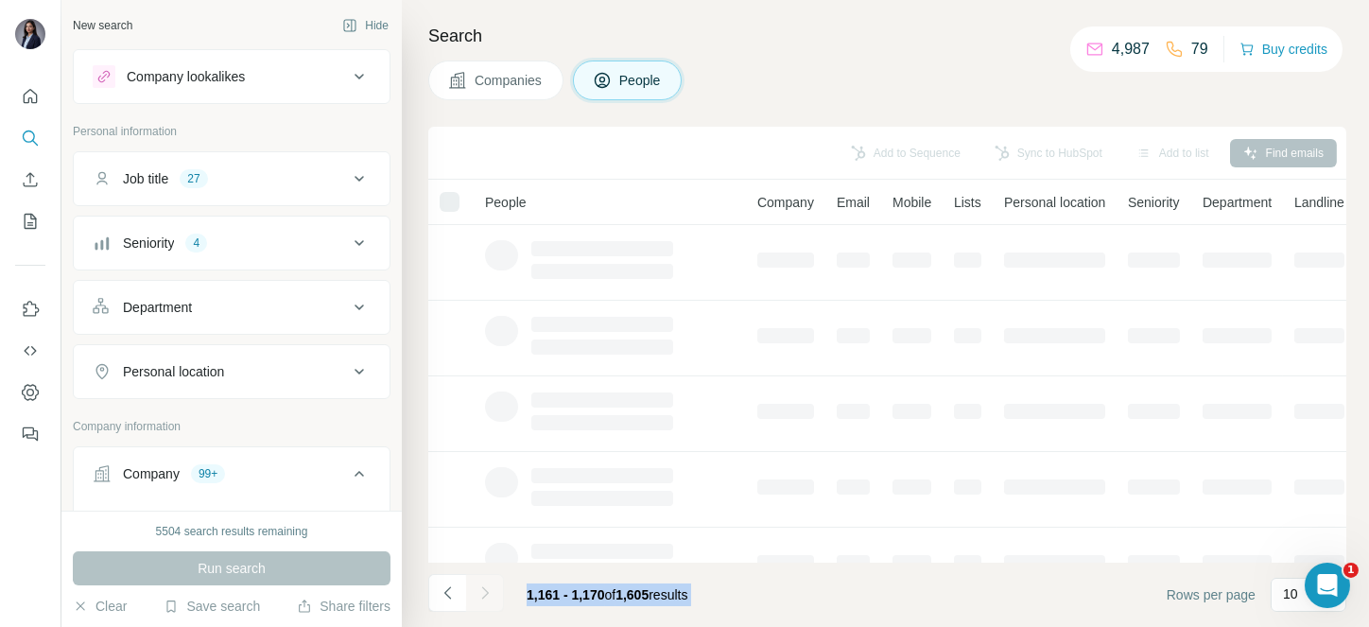
click at [477, 591] on div at bounding box center [485, 593] width 38 height 38
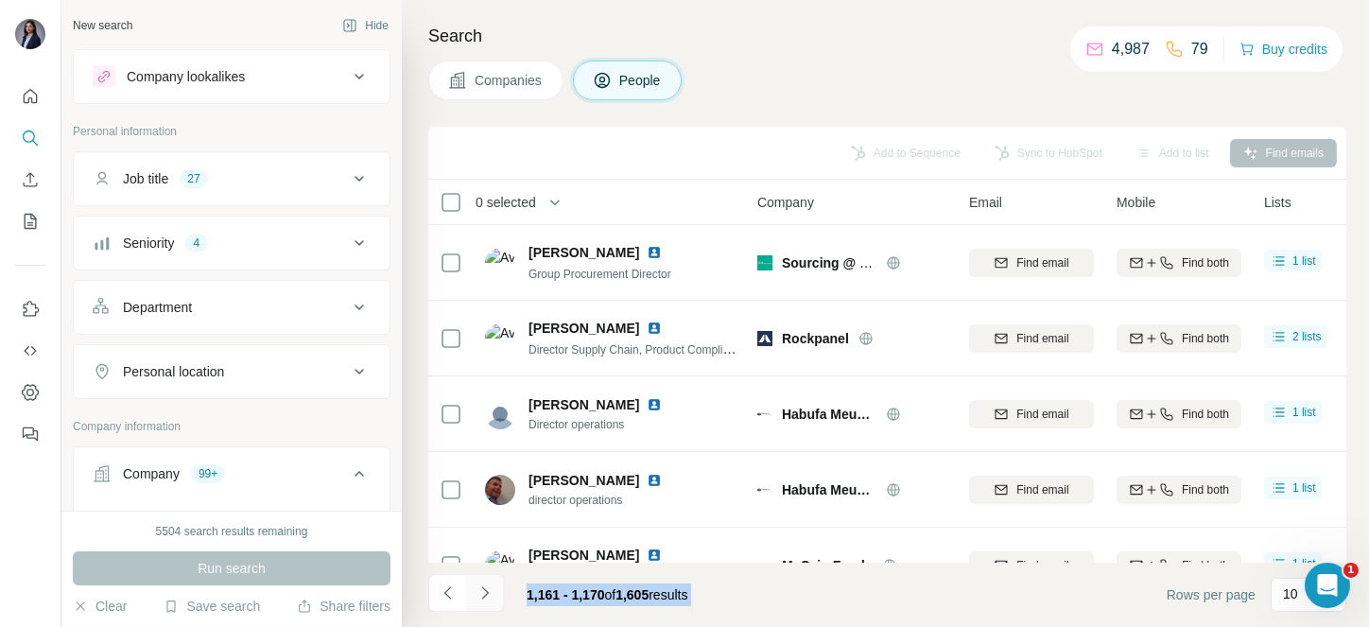
click at [477, 591] on icon "Navigate to next page" at bounding box center [484, 592] width 19 height 19
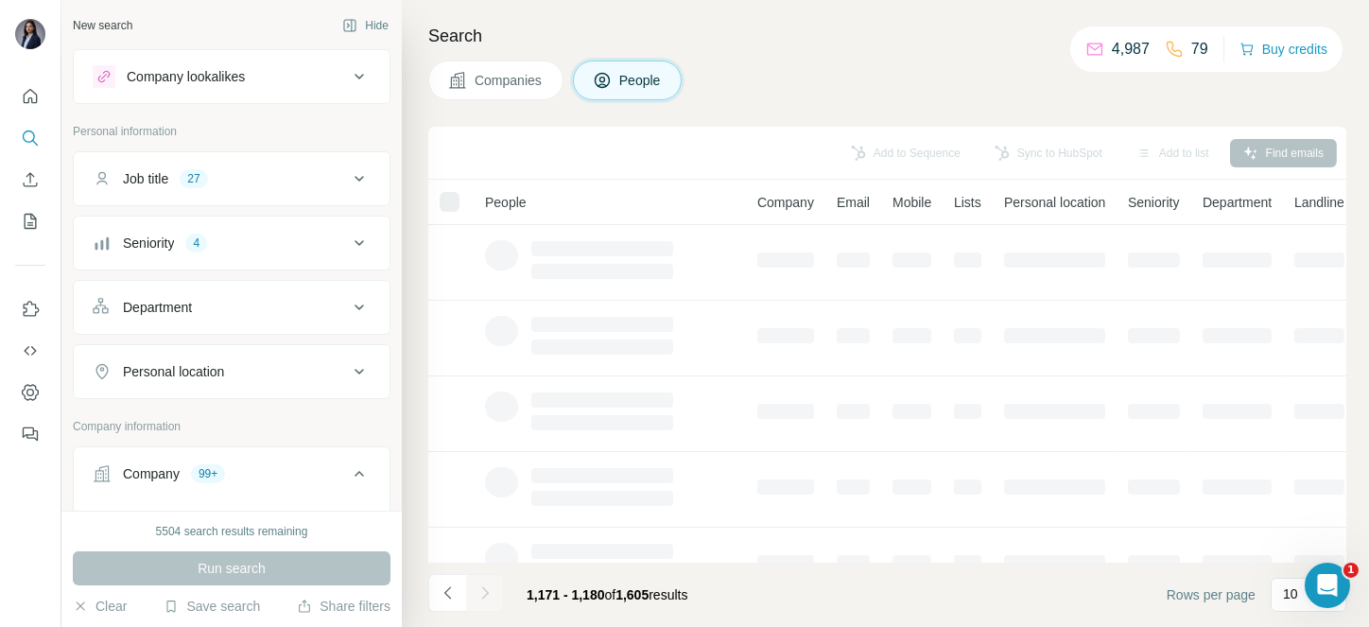
click at [477, 591] on div at bounding box center [485, 593] width 38 height 38
click at [477, 591] on icon "Navigate to next page" at bounding box center [484, 592] width 19 height 19
click at [477, 591] on div at bounding box center [485, 593] width 38 height 38
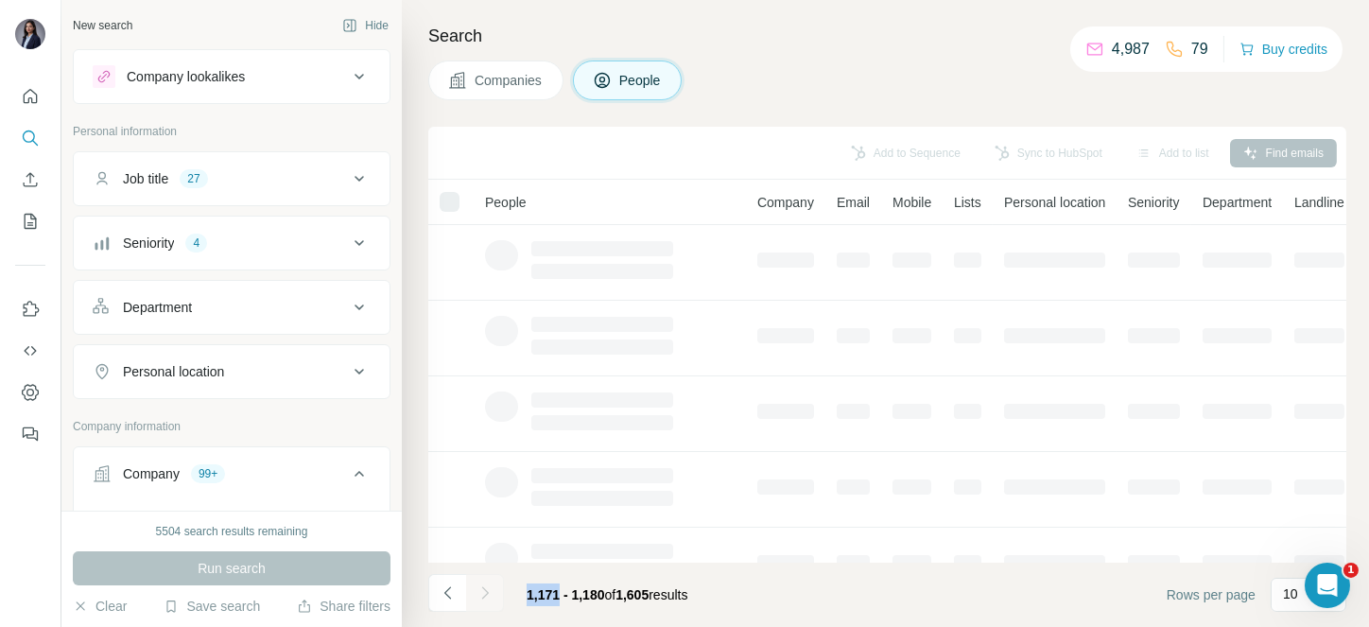
click at [477, 591] on div at bounding box center [485, 593] width 38 height 38
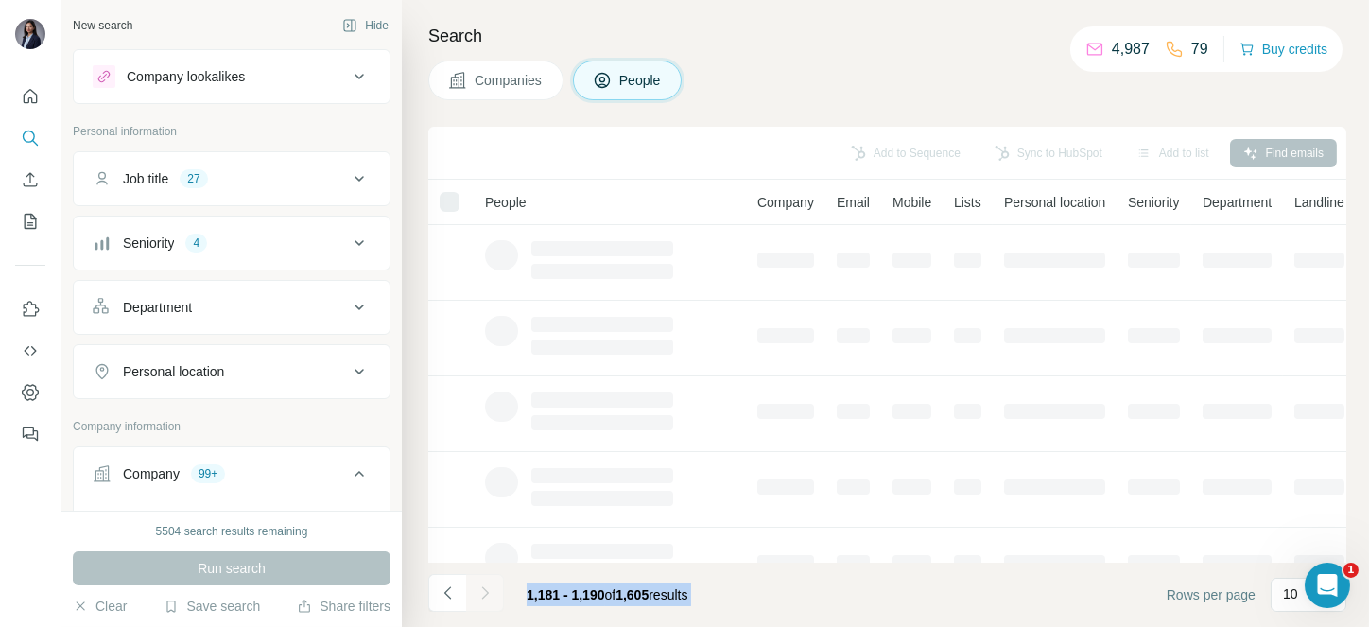
click at [477, 591] on div at bounding box center [485, 593] width 38 height 38
click at [477, 591] on icon "Navigate to next page" at bounding box center [484, 592] width 19 height 19
click at [477, 591] on div at bounding box center [485, 593] width 38 height 38
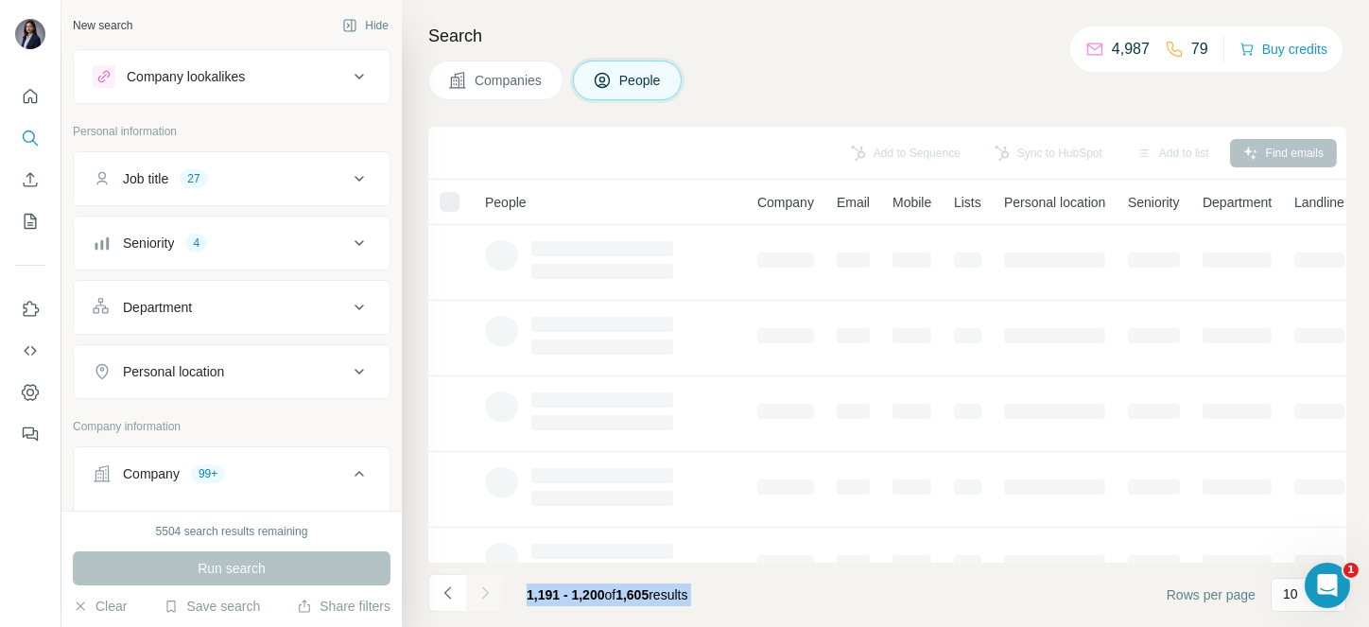
click at [477, 591] on div at bounding box center [485, 593] width 38 height 38
click at [477, 591] on icon "Navigate to next page" at bounding box center [484, 592] width 19 height 19
click at [477, 591] on div at bounding box center [485, 593] width 38 height 38
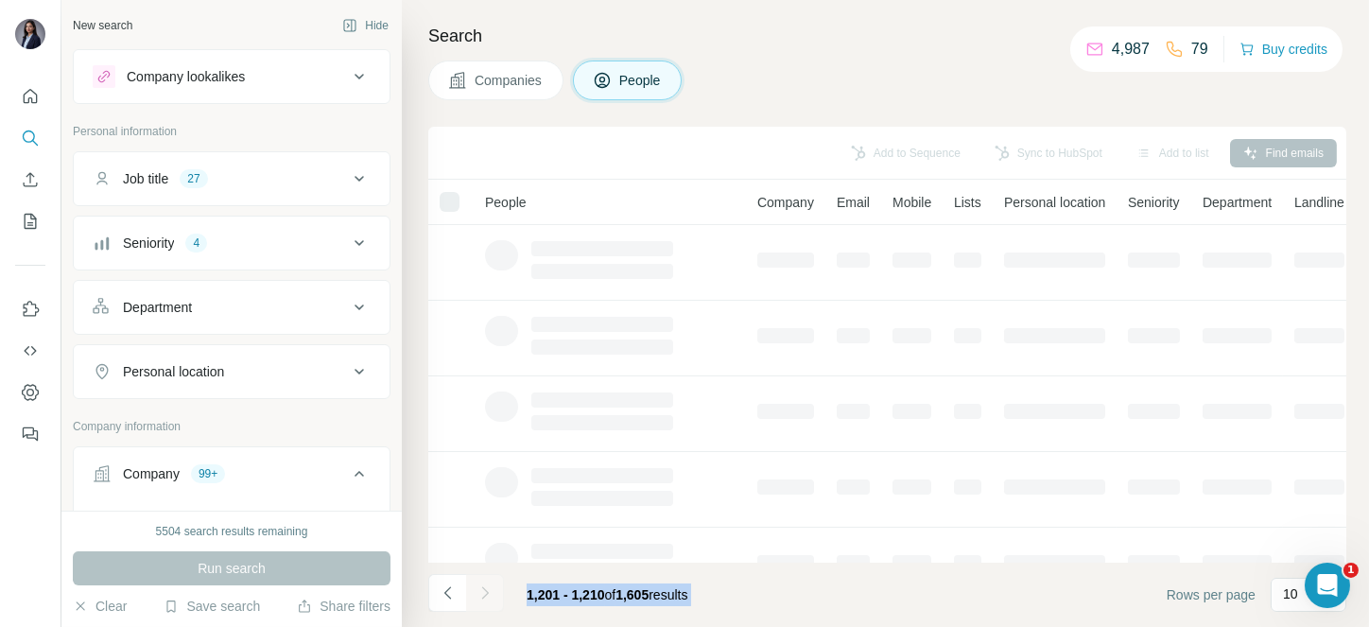
click at [477, 591] on div at bounding box center [485, 593] width 38 height 38
click at [477, 591] on icon "Navigate to next page" at bounding box center [484, 592] width 19 height 19
click at [477, 591] on div at bounding box center [485, 593] width 38 height 38
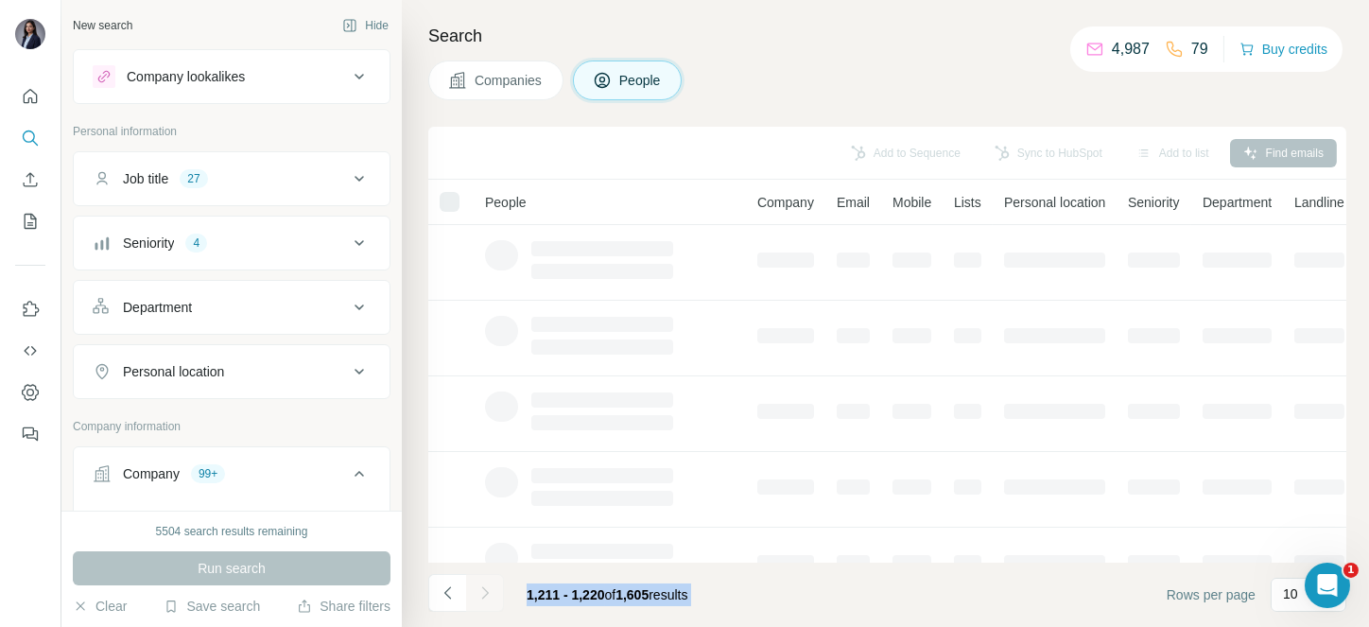
click at [477, 591] on div at bounding box center [485, 593] width 38 height 38
click at [477, 591] on icon "Navigate to next page" at bounding box center [484, 592] width 19 height 19
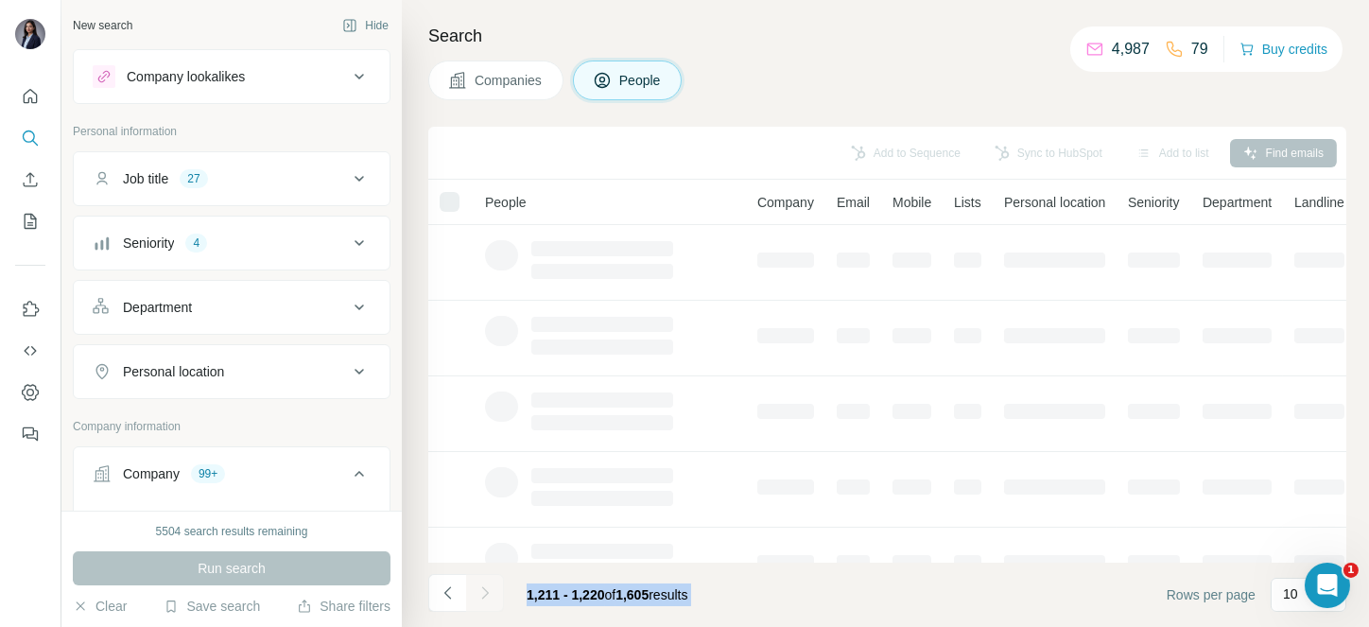
click at [477, 591] on div at bounding box center [485, 593] width 38 height 38
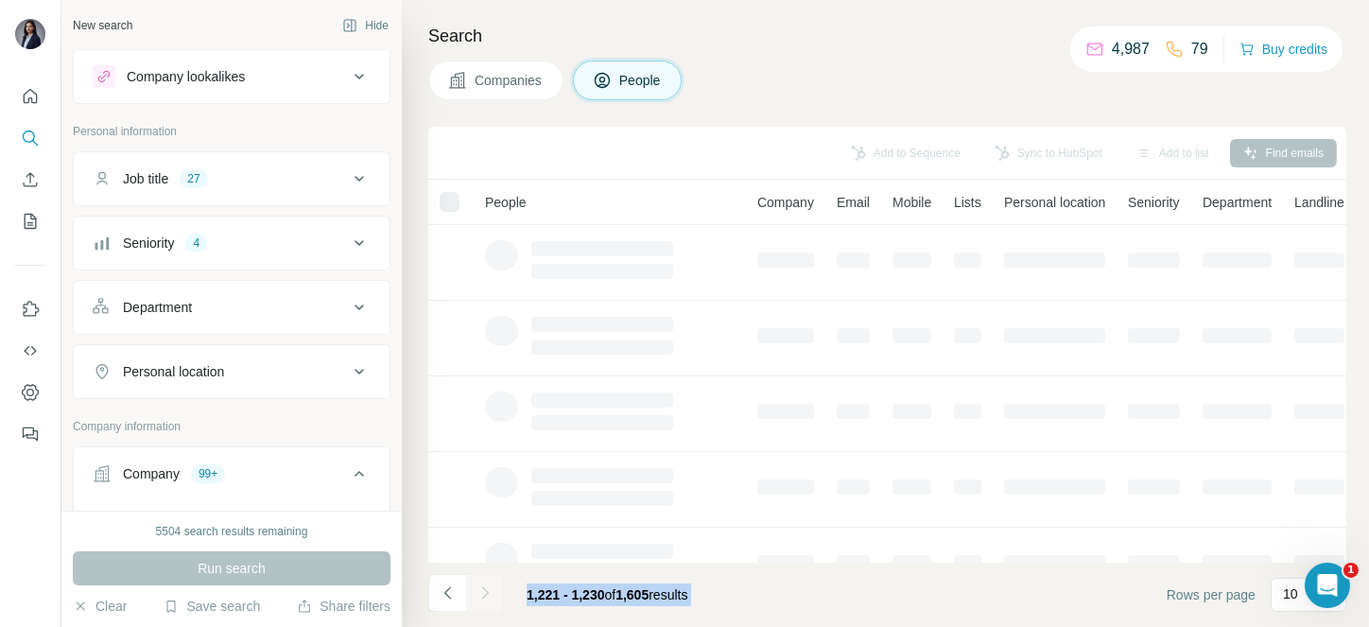
click at [477, 591] on icon "Navigate to next page" at bounding box center [484, 592] width 19 height 19
click at [477, 591] on div at bounding box center [485, 593] width 38 height 38
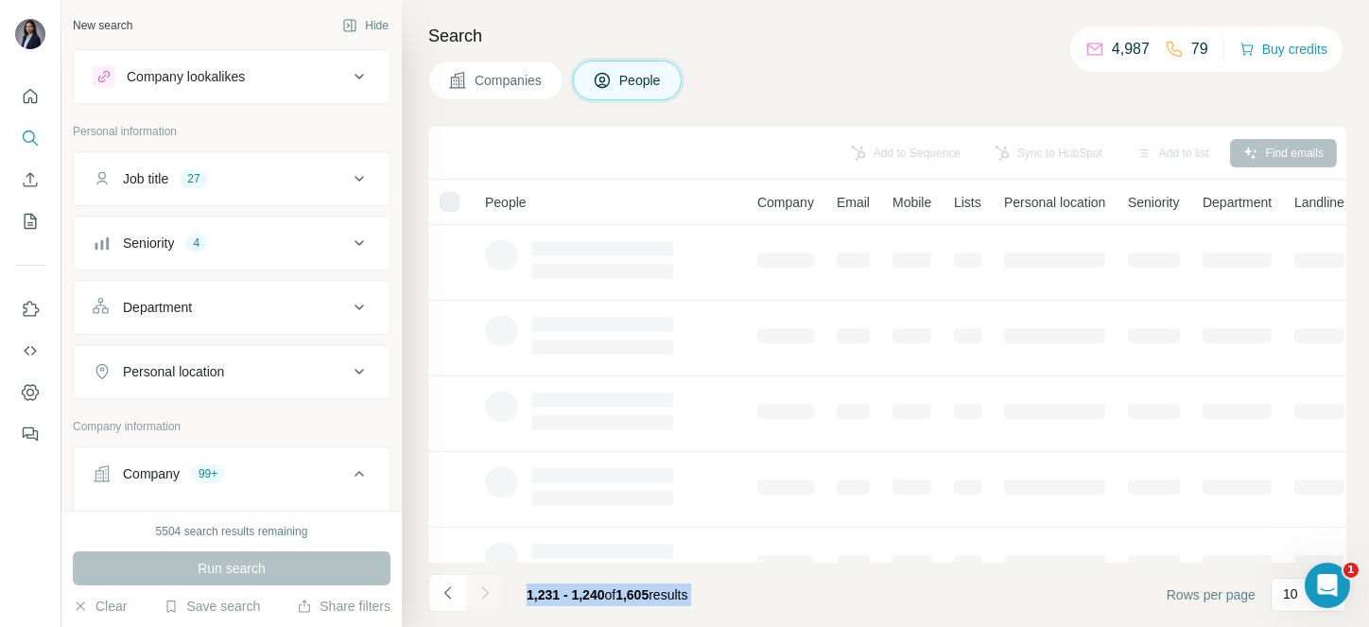
click at [477, 591] on div at bounding box center [485, 593] width 38 height 38
click at [477, 591] on icon "Navigate to next page" at bounding box center [484, 592] width 19 height 19
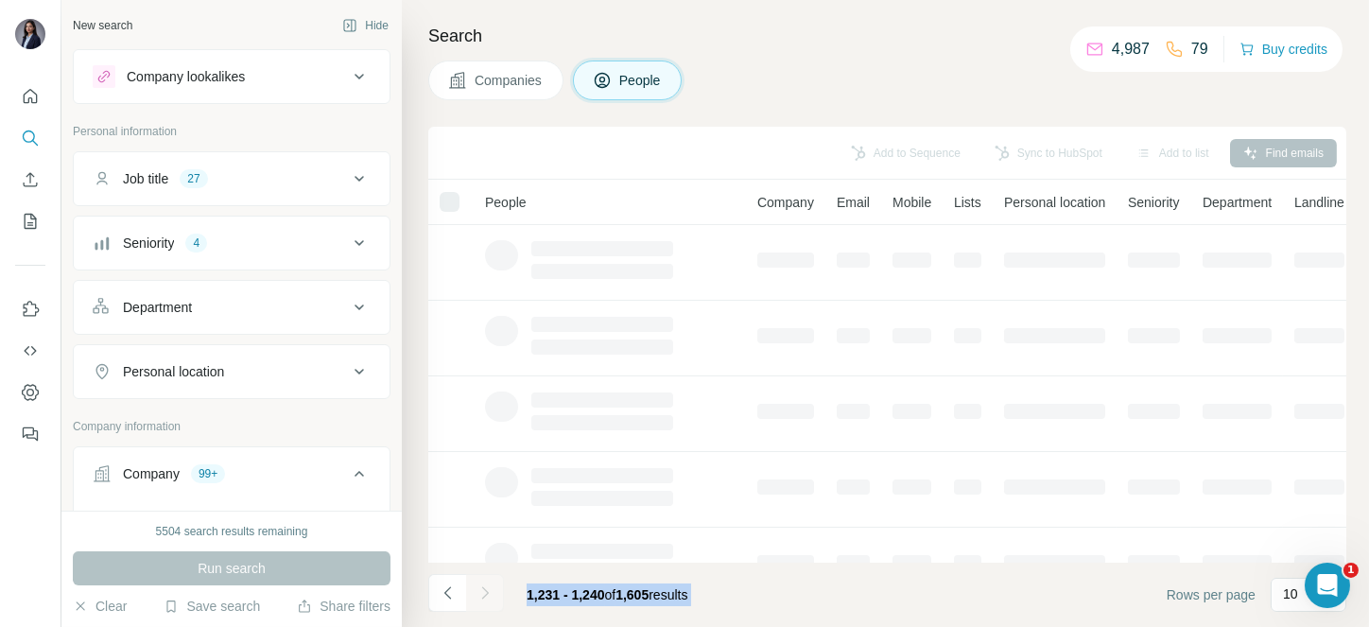
click at [477, 591] on div at bounding box center [485, 593] width 38 height 38
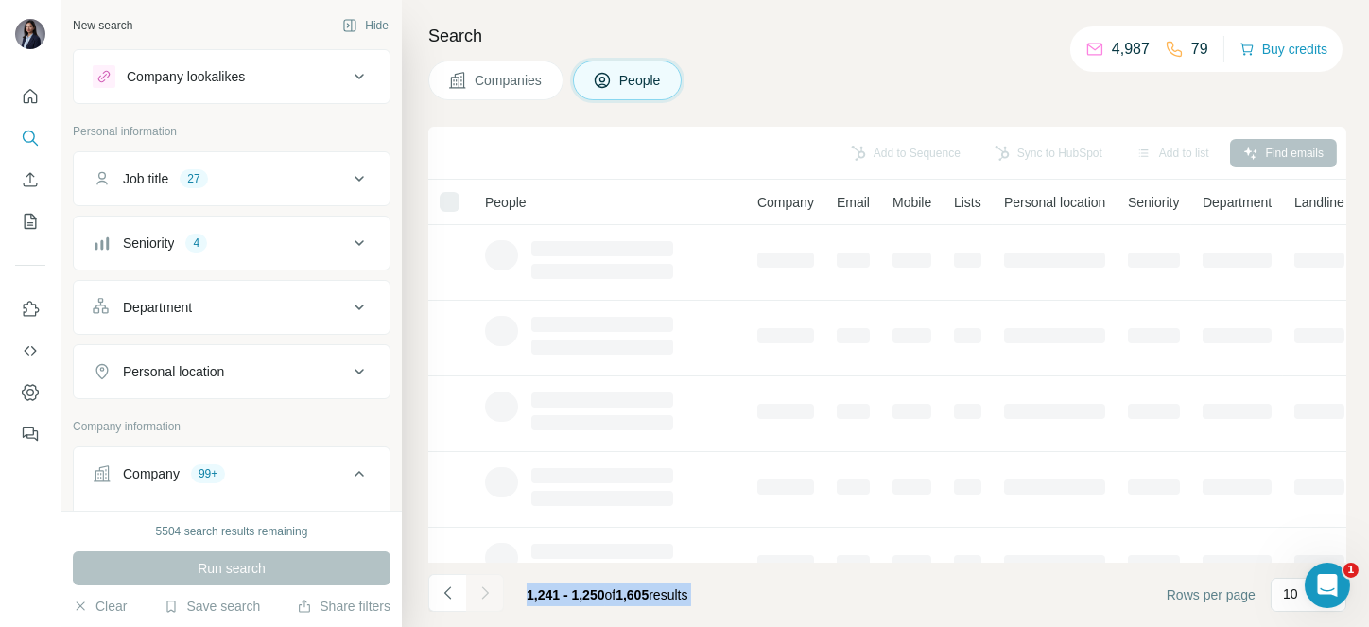
click at [477, 591] on icon "Navigate to next page" at bounding box center [484, 592] width 19 height 19
click at [477, 591] on div at bounding box center [485, 593] width 38 height 38
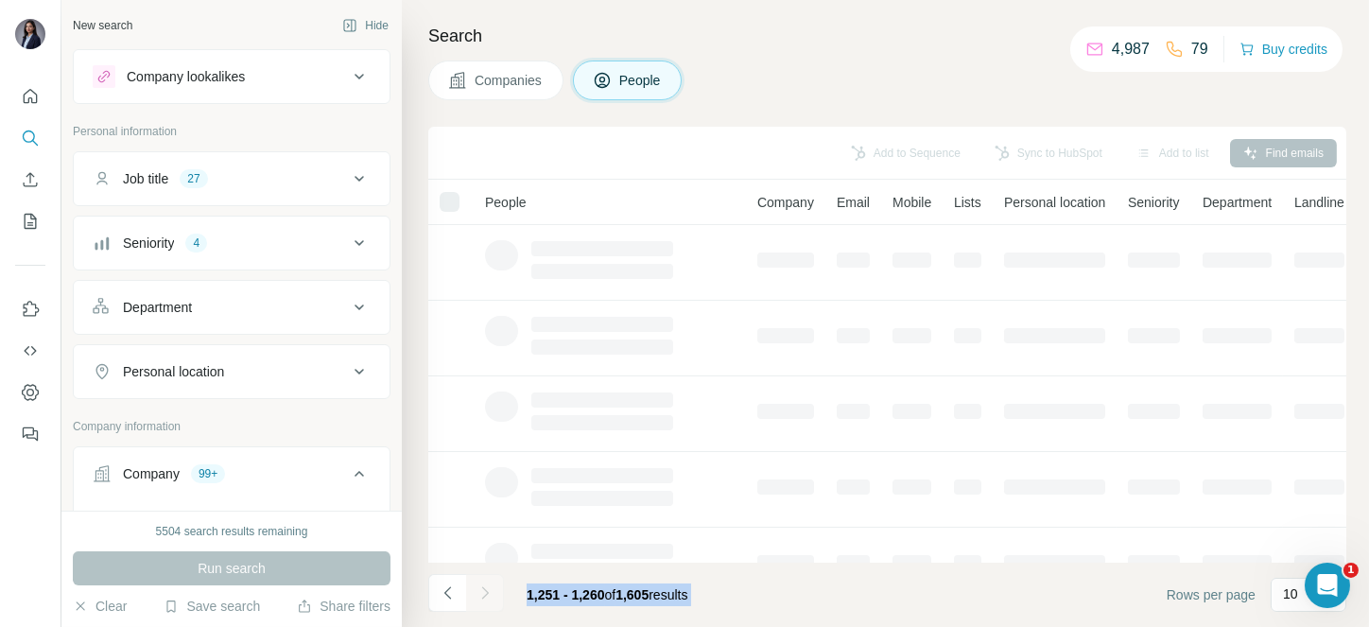
click at [477, 591] on div at bounding box center [485, 593] width 38 height 38
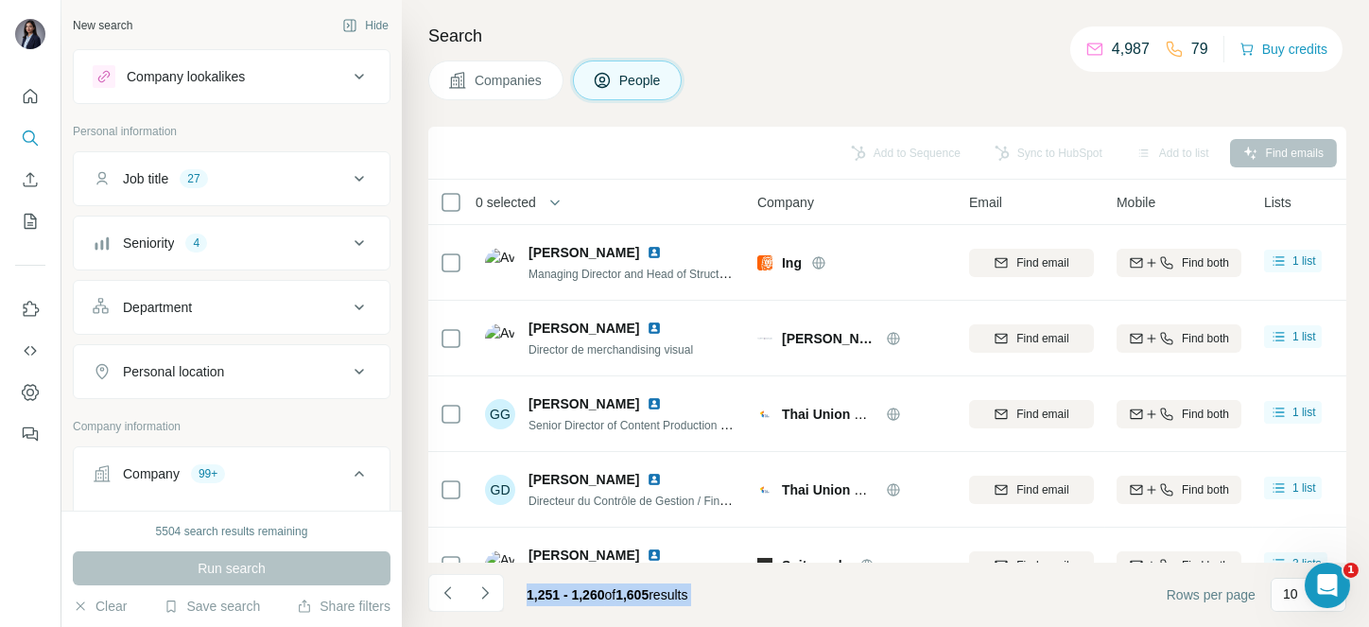
click at [477, 591] on icon "Navigate to next page" at bounding box center [484, 592] width 19 height 19
click at [477, 591] on div at bounding box center [485, 593] width 38 height 38
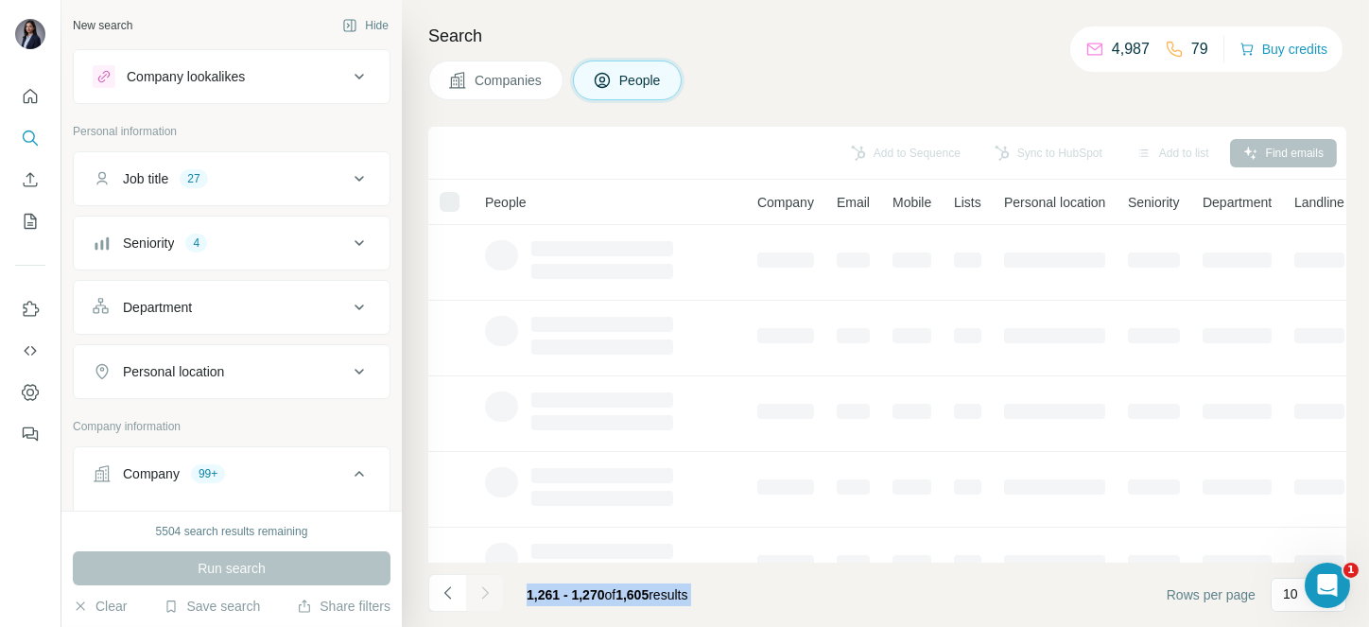
click at [477, 591] on div at bounding box center [485, 593] width 38 height 38
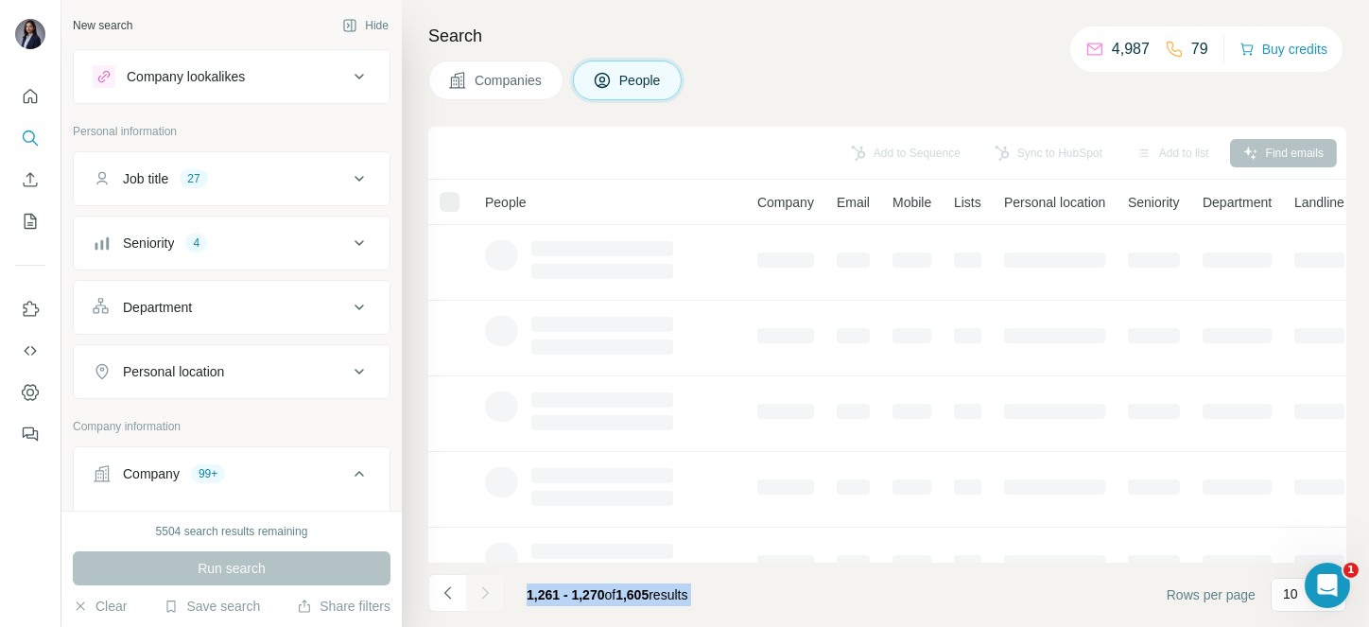
click at [477, 591] on icon "Navigate to next page" at bounding box center [484, 592] width 19 height 19
click at [477, 591] on div at bounding box center [485, 593] width 38 height 38
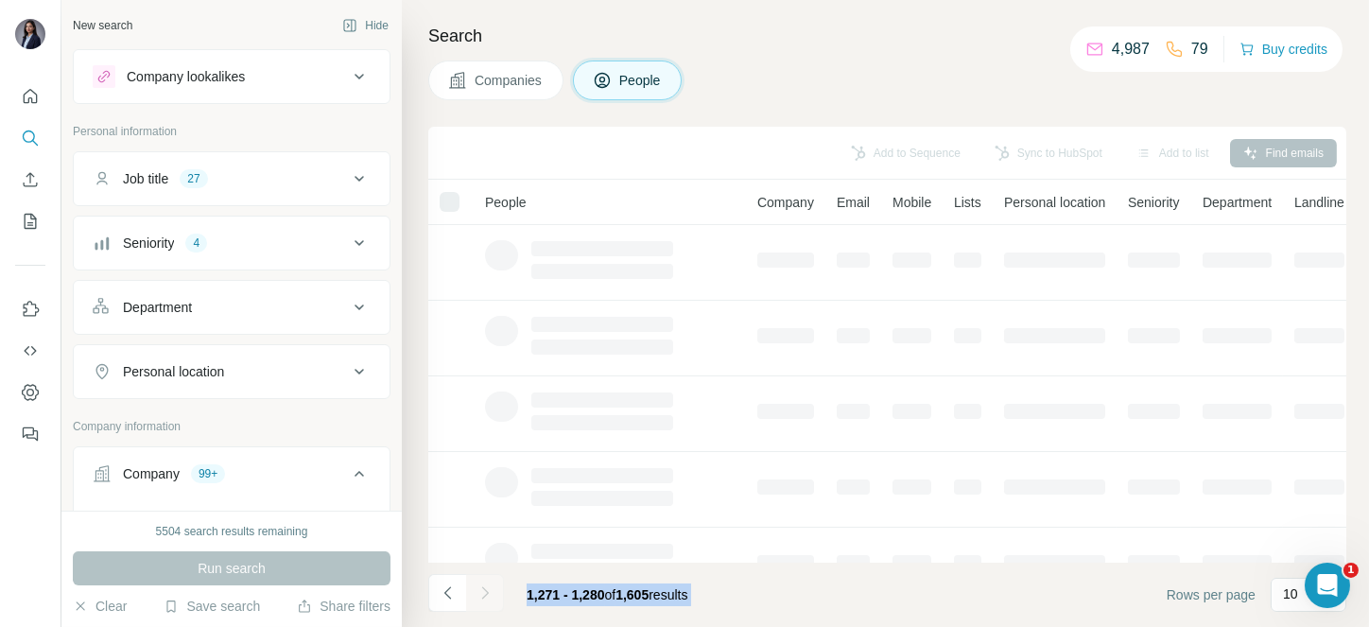
click at [477, 591] on div at bounding box center [485, 593] width 38 height 38
click at [477, 591] on icon "Navigate to next page" at bounding box center [484, 592] width 19 height 19
click at [477, 591] on div at bounding box center [485, 593] width 38 height 38
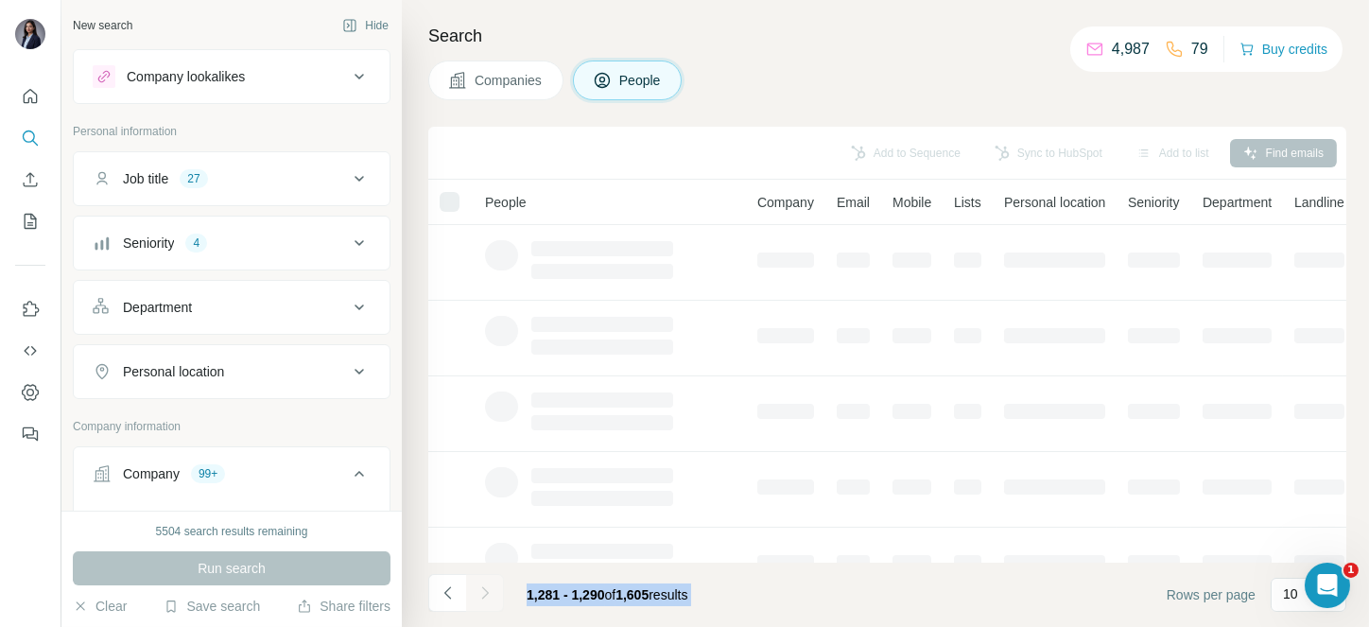
click at [477, 591] on div at bounding box center [485, 593] width 38 height 38
click at [477, 591] on icon "Navigate to next page" at bounding box center [484, 592] width 19 height 19
click at [477, 591] on div at bounding box center [485, 593] width 38 height 38
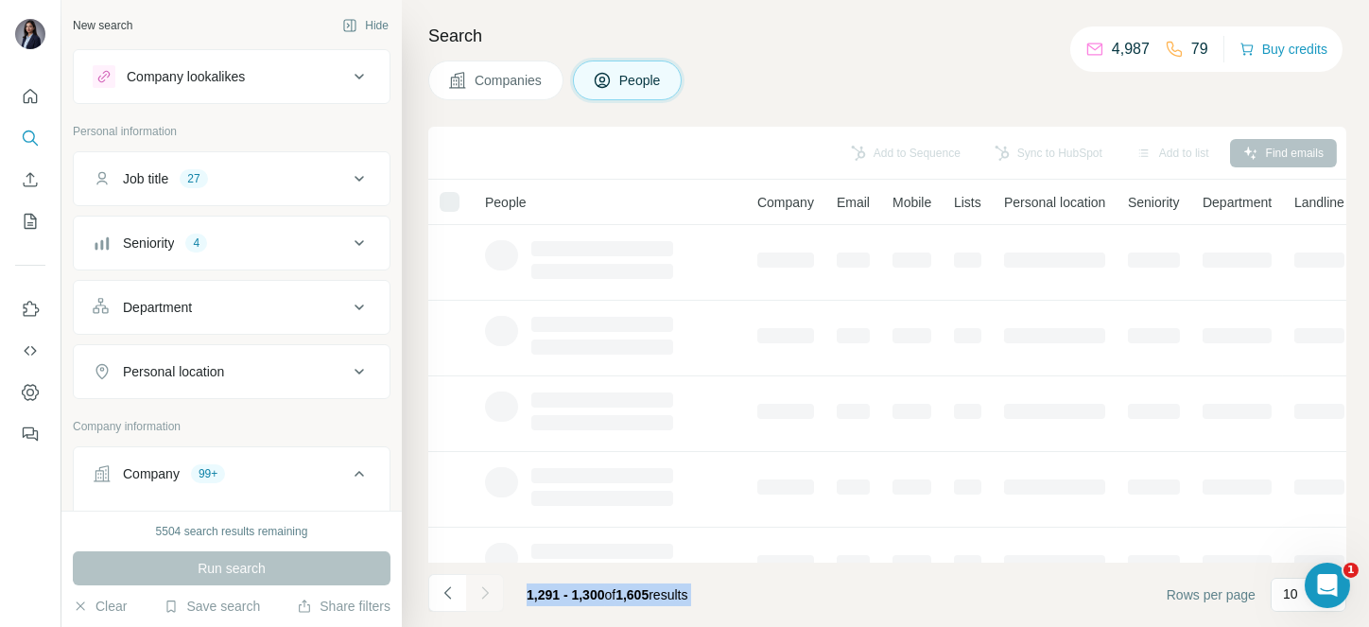
click at [477, 591] on div at bounding box center [485, 593] width 38 height 38
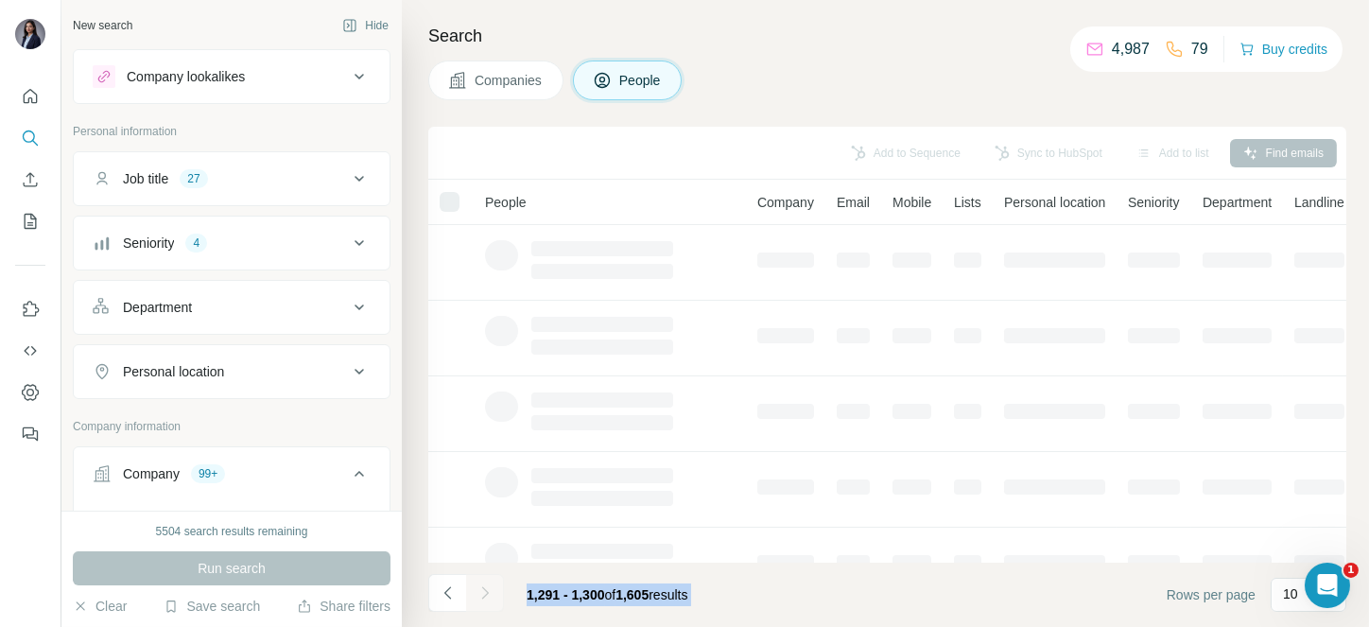
click at [477, 591] on div at bounding box center [485, 593] width 38 height 38
click at [477, 591] on icon "Navigate to next page" at bounding box center [484, 592] width 19 height 19
click at [477, 591] on div at bounding box center [485, 593] width 38 height 38
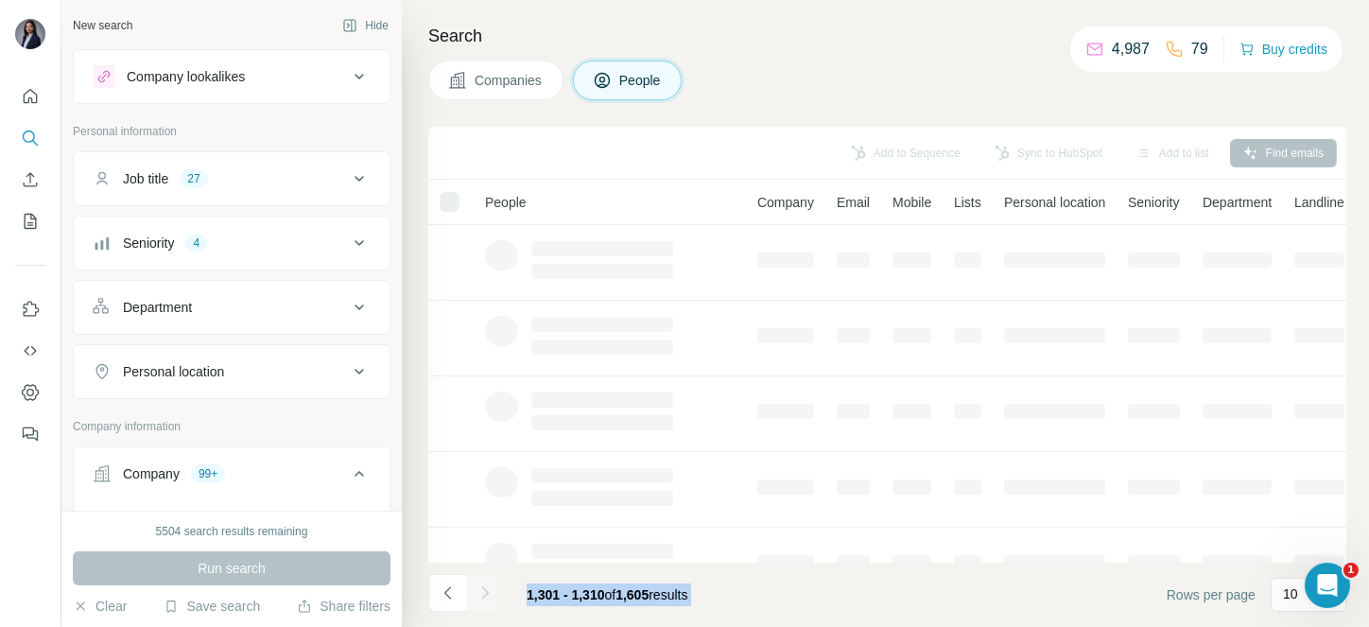
click at [477, 591] on div at bounding box center [485, 593] width 38 height 38
click at [477, 591] on icon "Navigate to next page" at bounding box center [484, 592] width 19 height 19
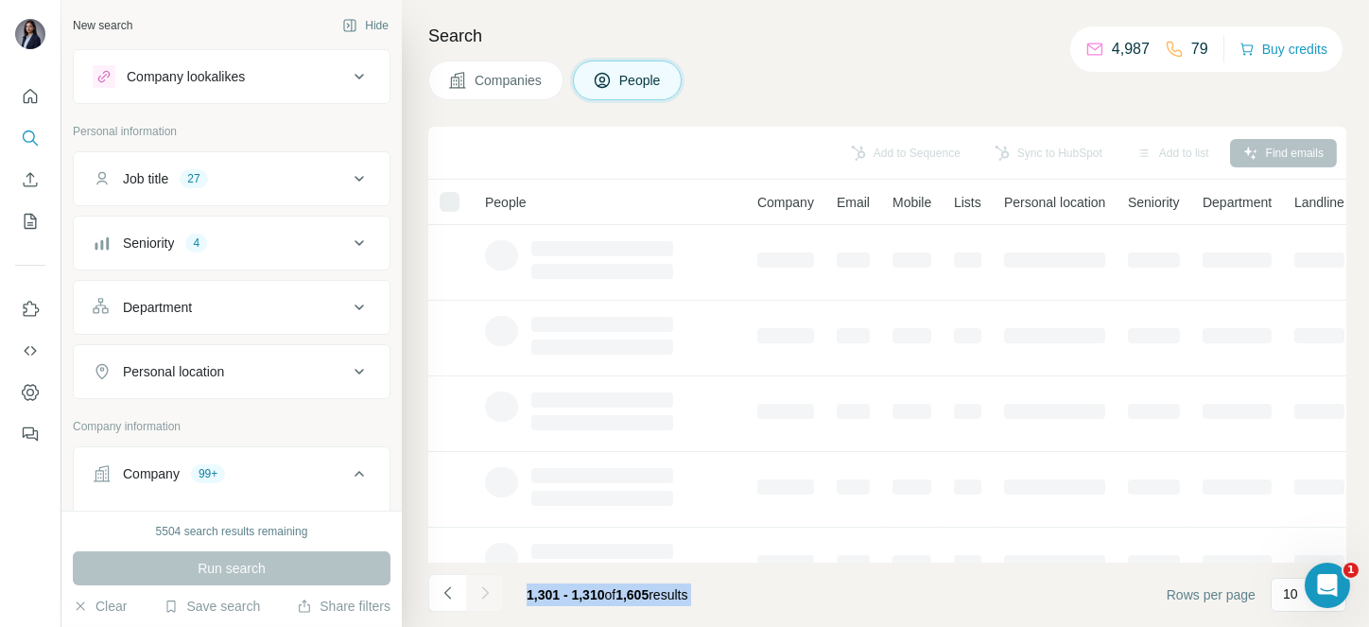
click at [477, 591] on div at bounding box center [485, 593] width 38 height 38
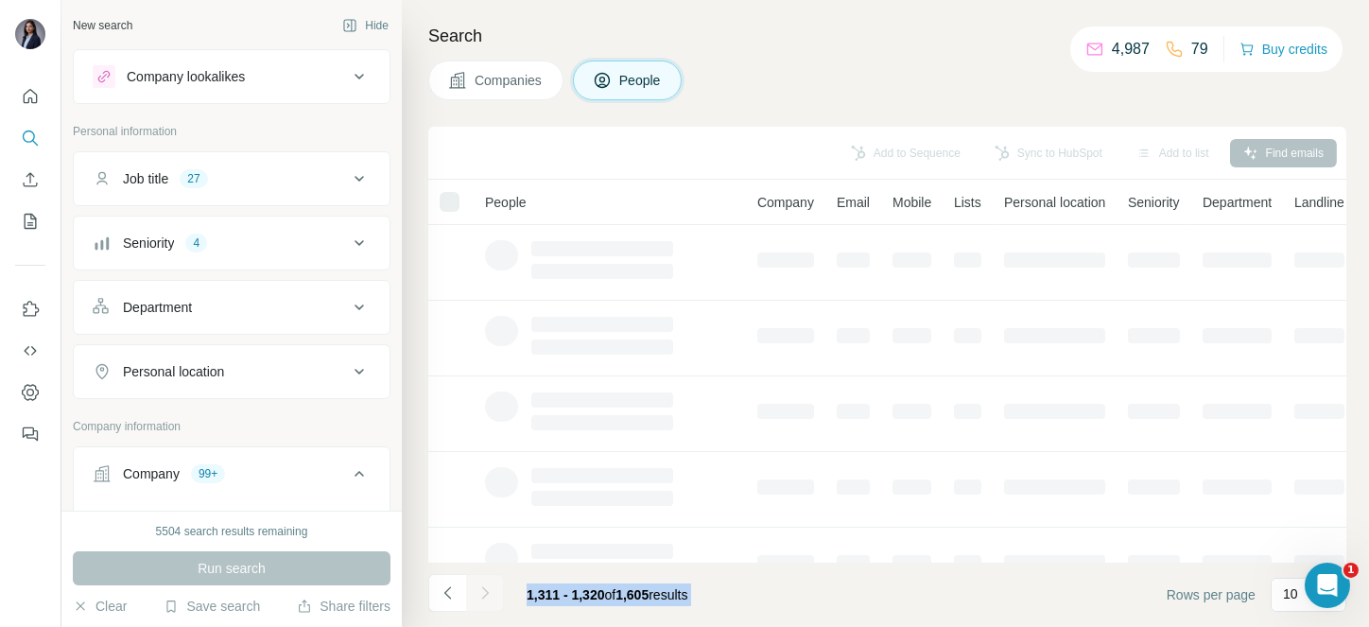
click at [477, 591] on div at bounding box center [485, 593] width 38 height 38
click at [477, 591] on icon "Navigate to next page" at bounding box center [484, 592] width 19 height 19
click at [477, 591] on div at bounding box center [485, 593] width 38 height 38
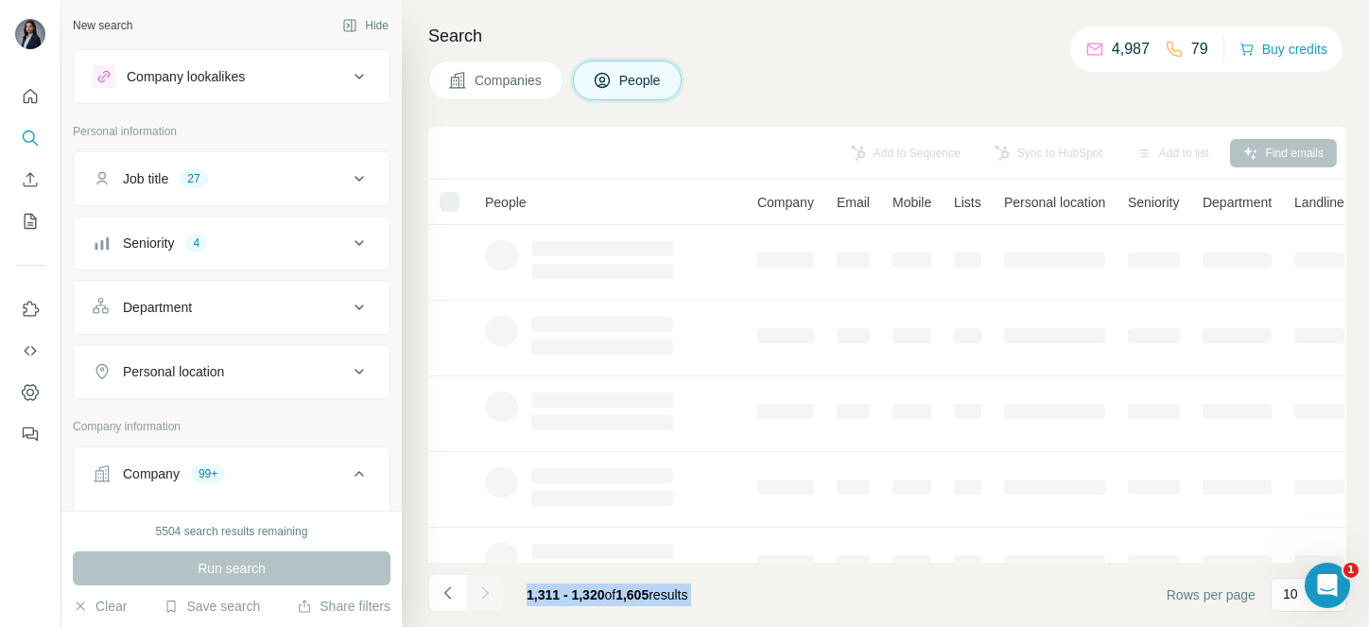
click at [477, 591] on div at bounding box center [485, 593] width 38 height 38
click
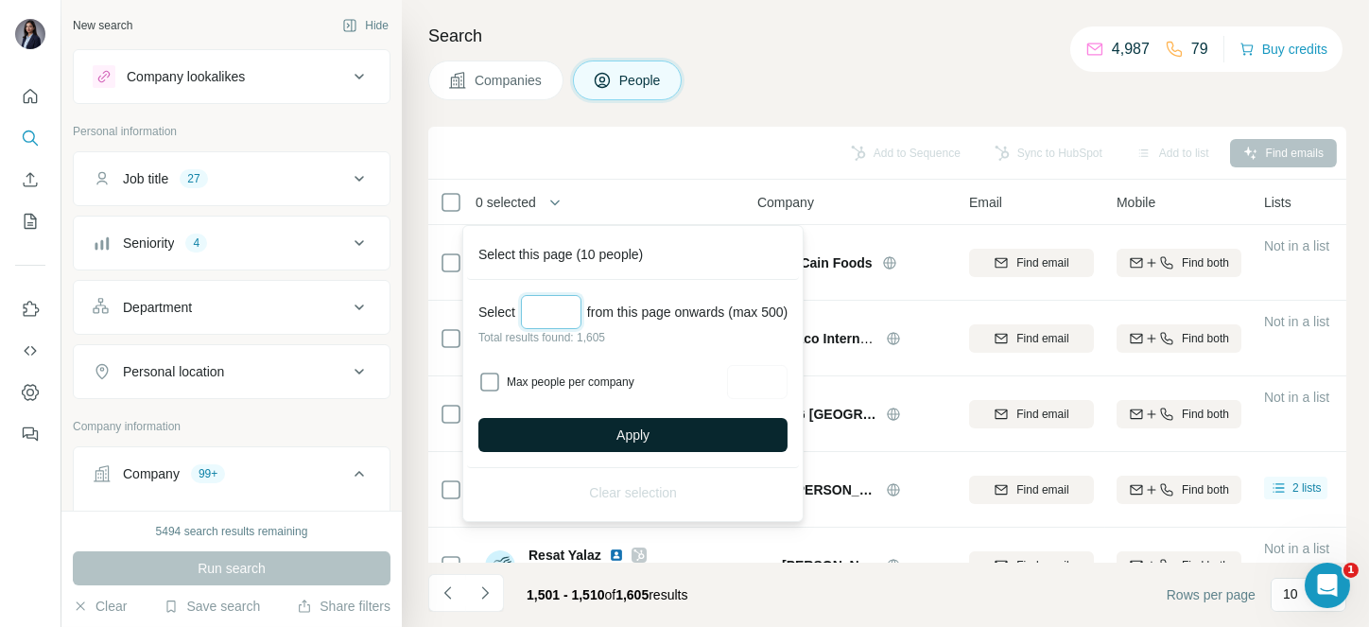
type input "***"
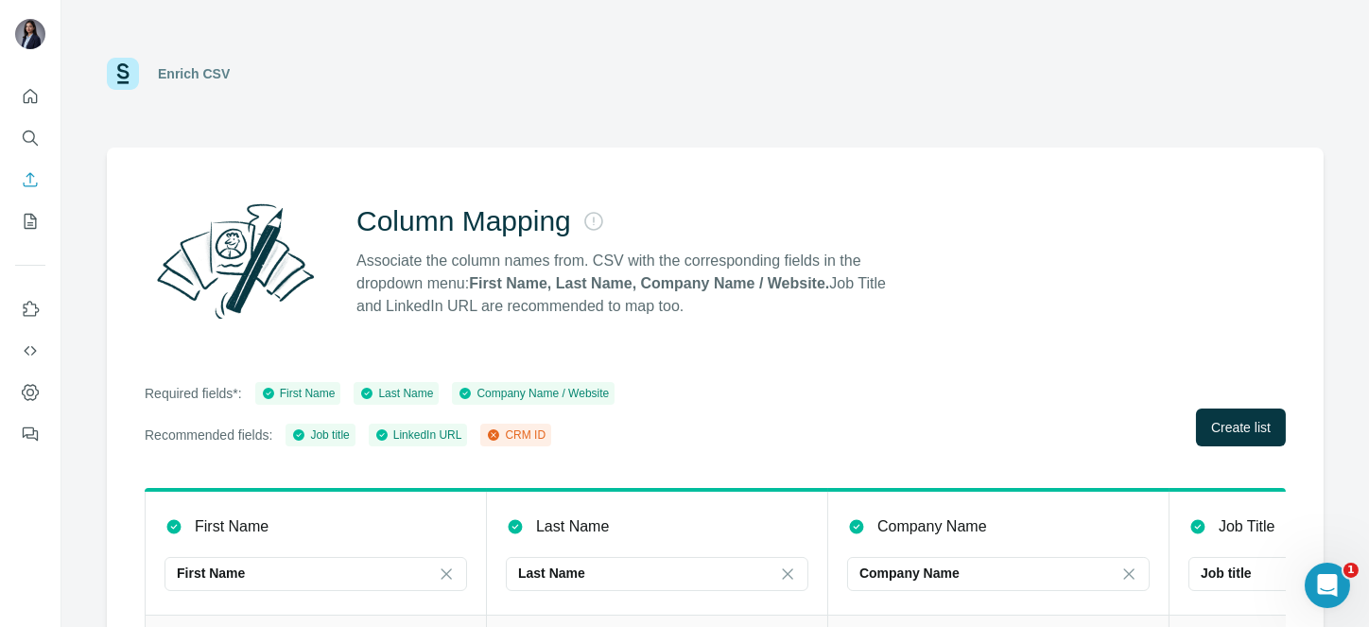
scroll to position [200, 0]
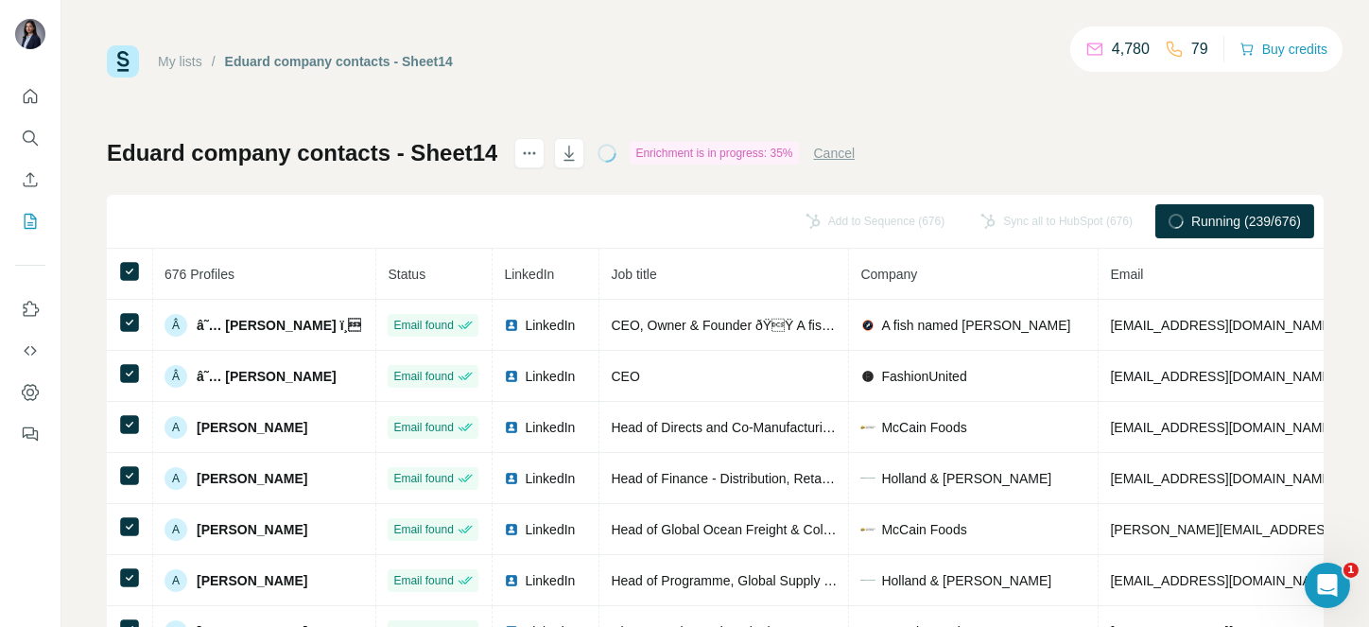
click at [634, 43] on div "My lists / Eduard company contacts - Sheet14 4,780 79 Buy credits Eduard compan…" at bounding box center [714, 313] width 1307 height 627
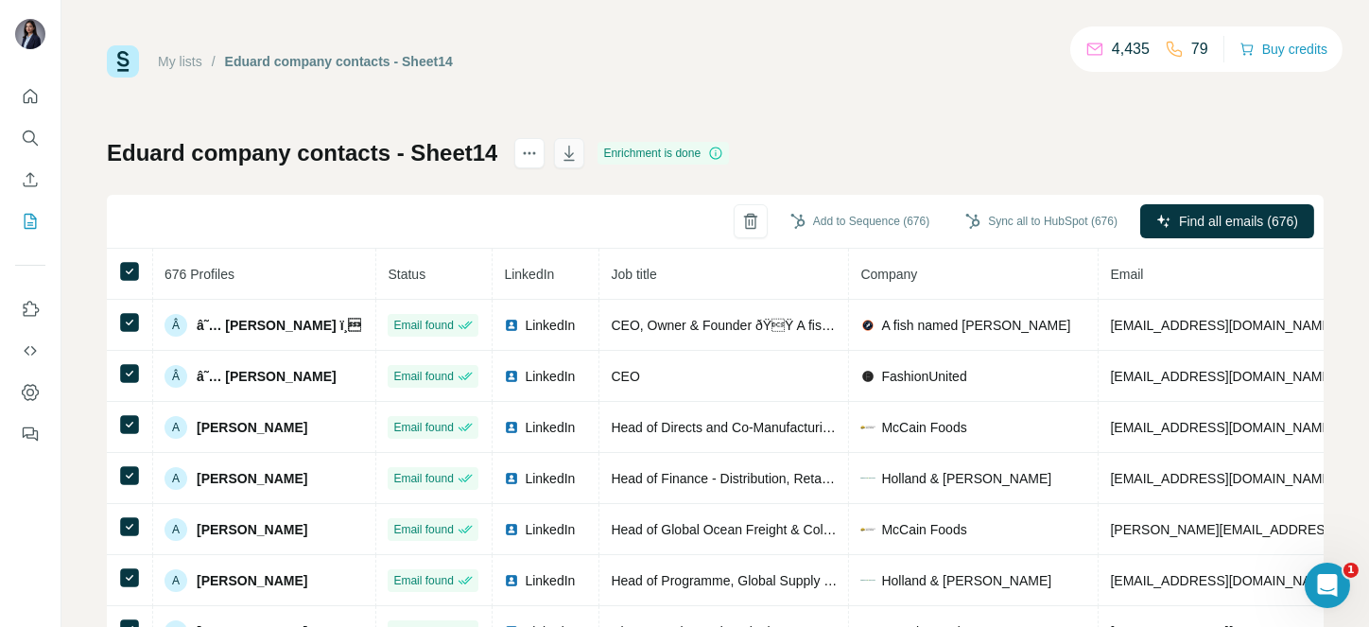
click at [569, 155] on icon "button" at bounding box center [569, 153] width 10 height 15
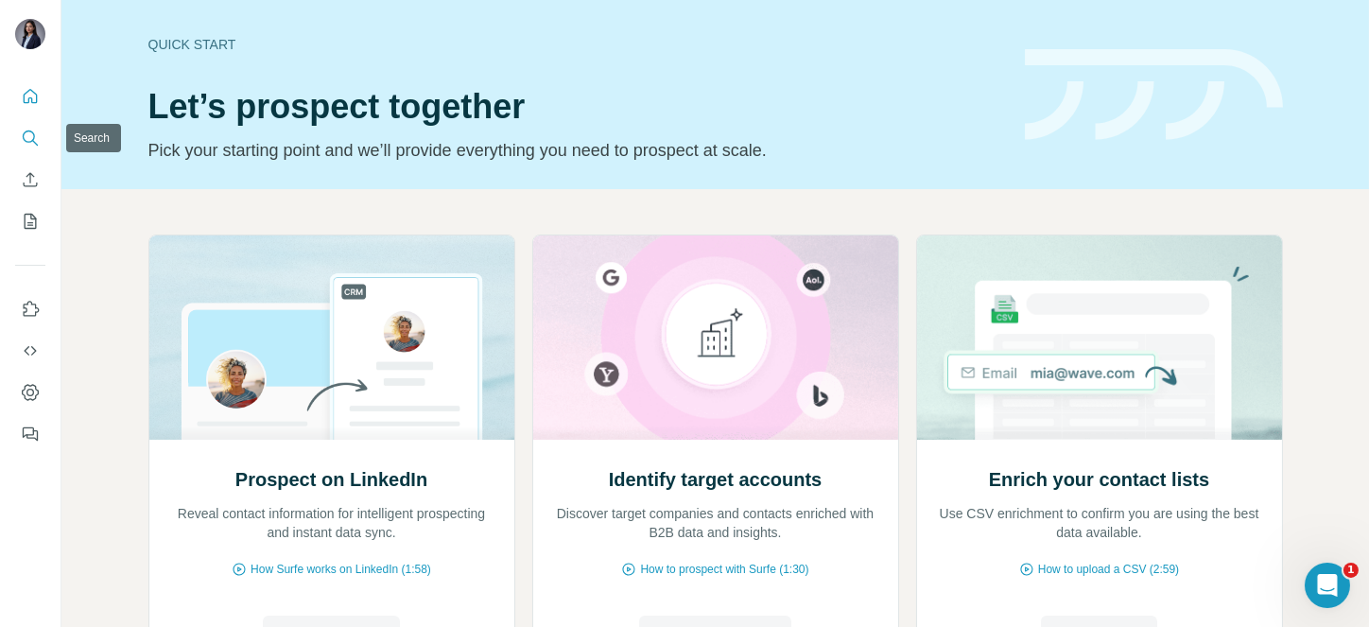
click at [32, 130] on icon "Search" at bounding box center [30, 138] width 19 height 19
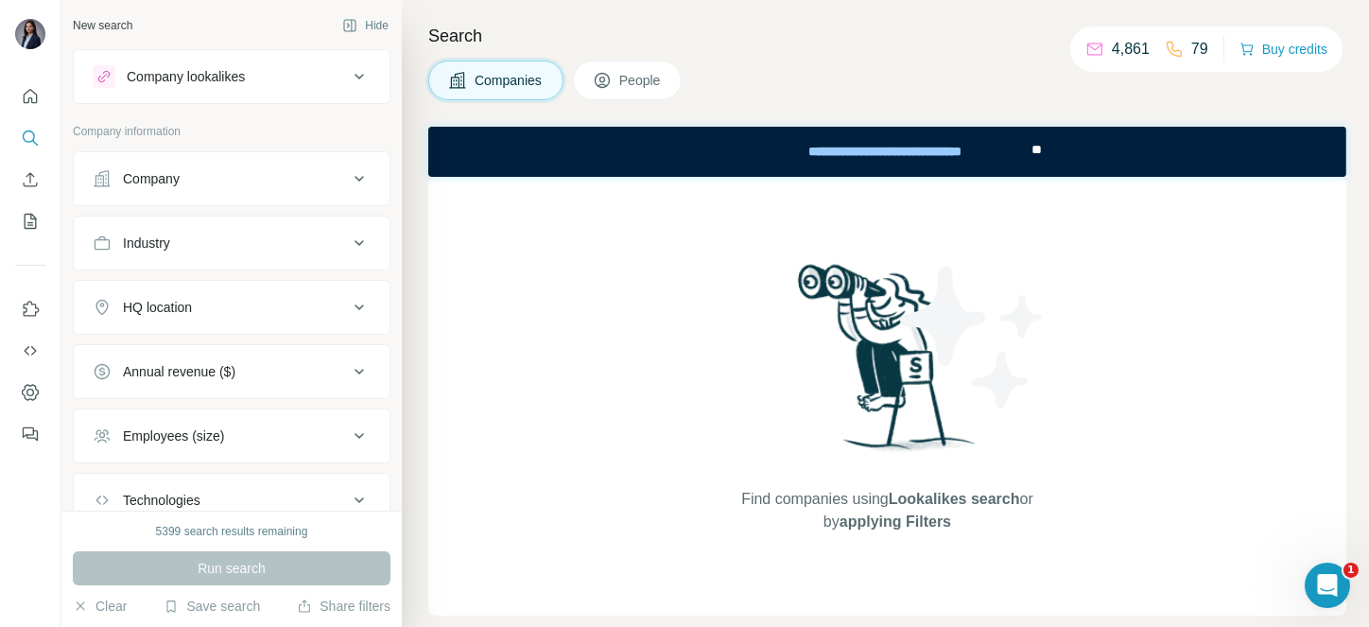
click at [216, 161] on button "Company" at bounding box center [232, 178] width 316 height 45
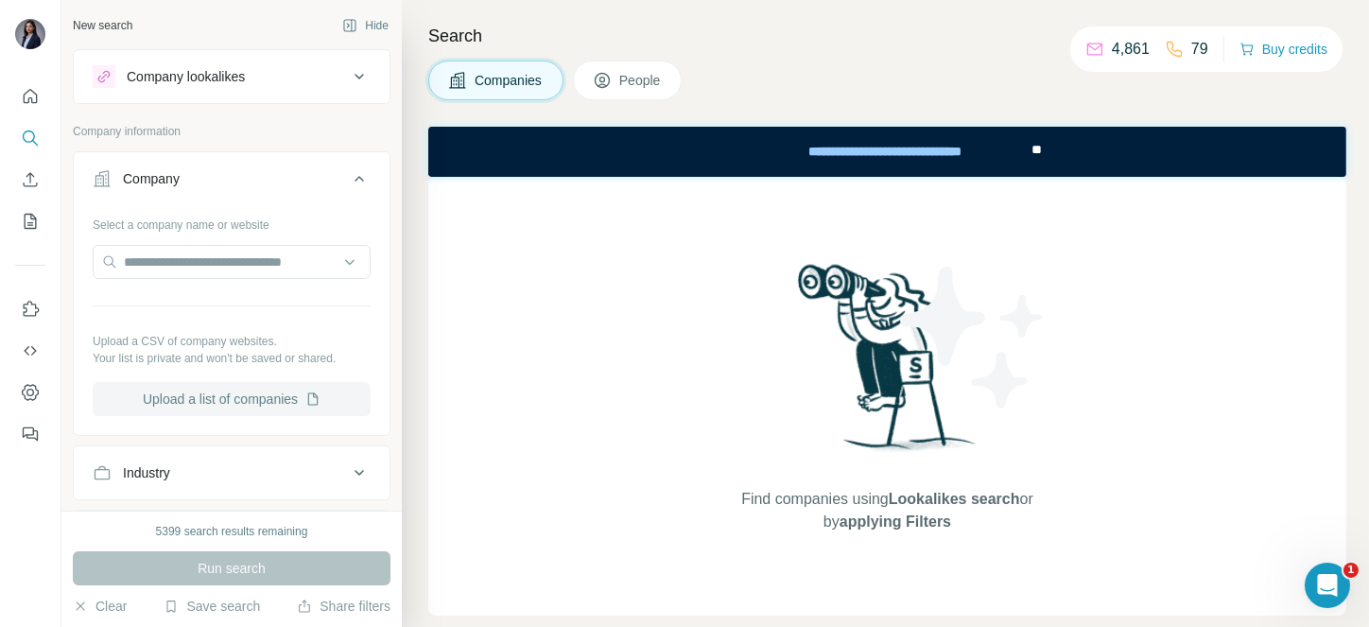
click at [235, 410] on button "Upload a list of companies" at bounding box center [232, 399] width 278 height 34
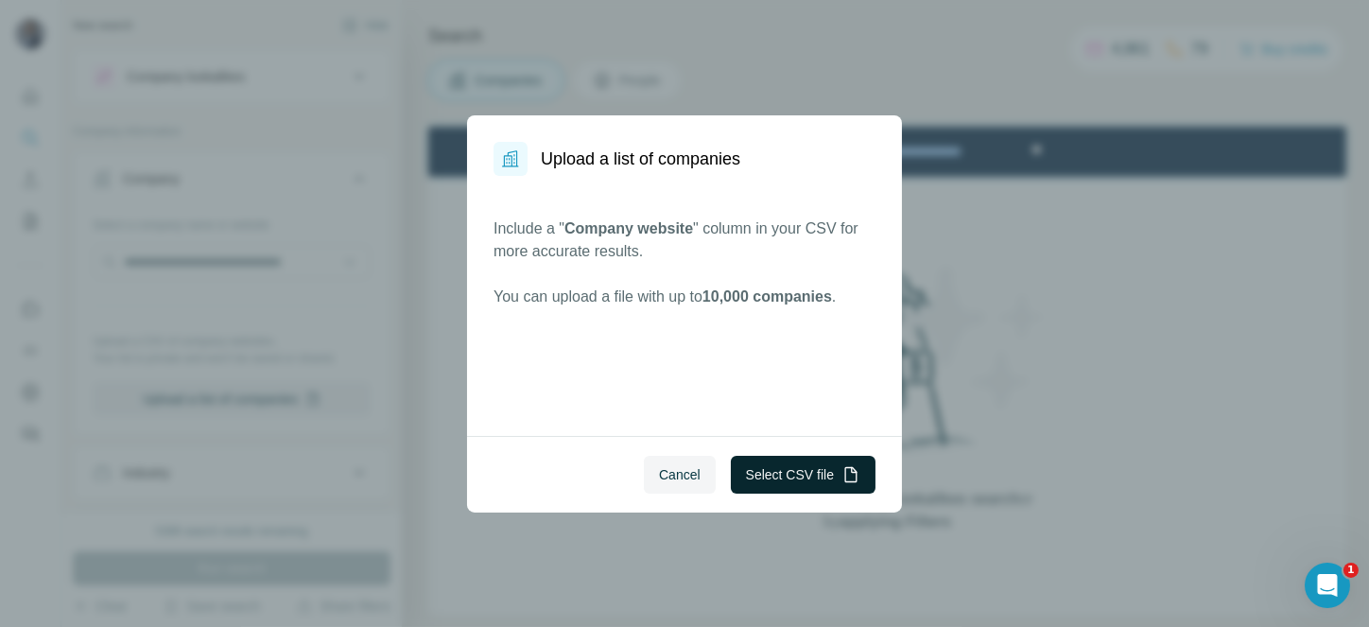
click at [780, 456] on button "Select CSV file" at bounding box center [803, 475] width 145 height 38
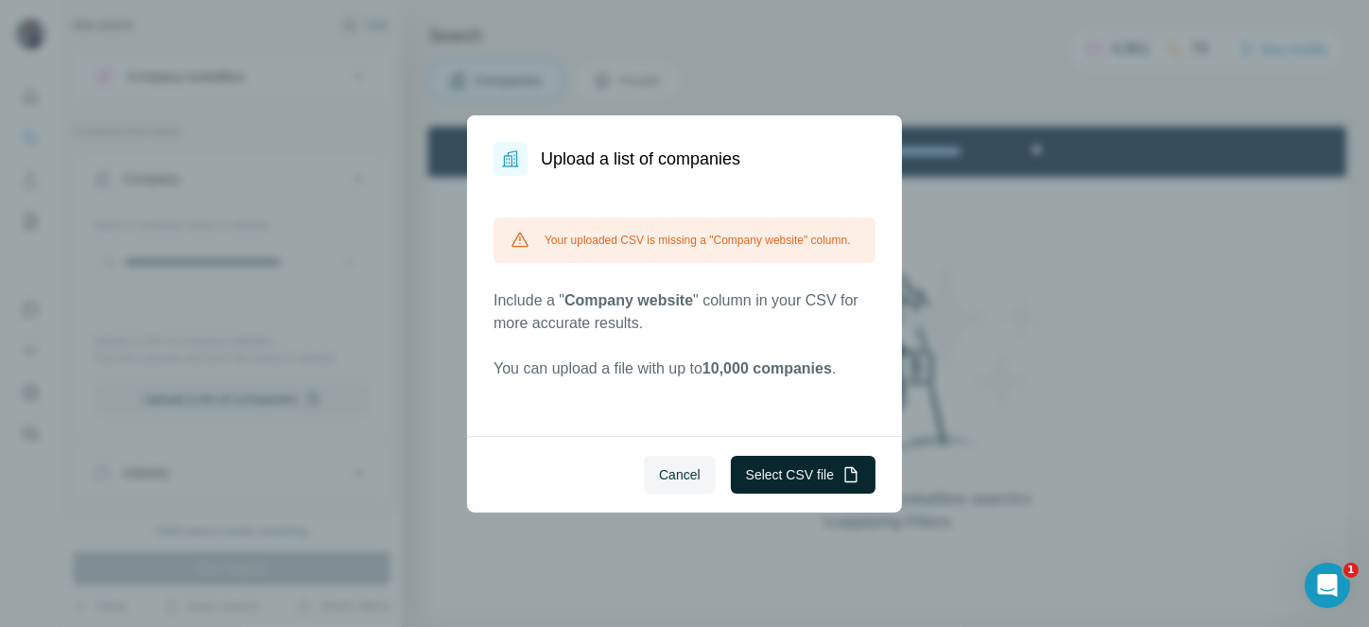
click at [733, 459] on button "Select CSV file" at bounding box center [803, 475] width 145 height 38
click at [747, 469] on button "Select CSV file" at bounding box center [803, 475] width 145 height 38
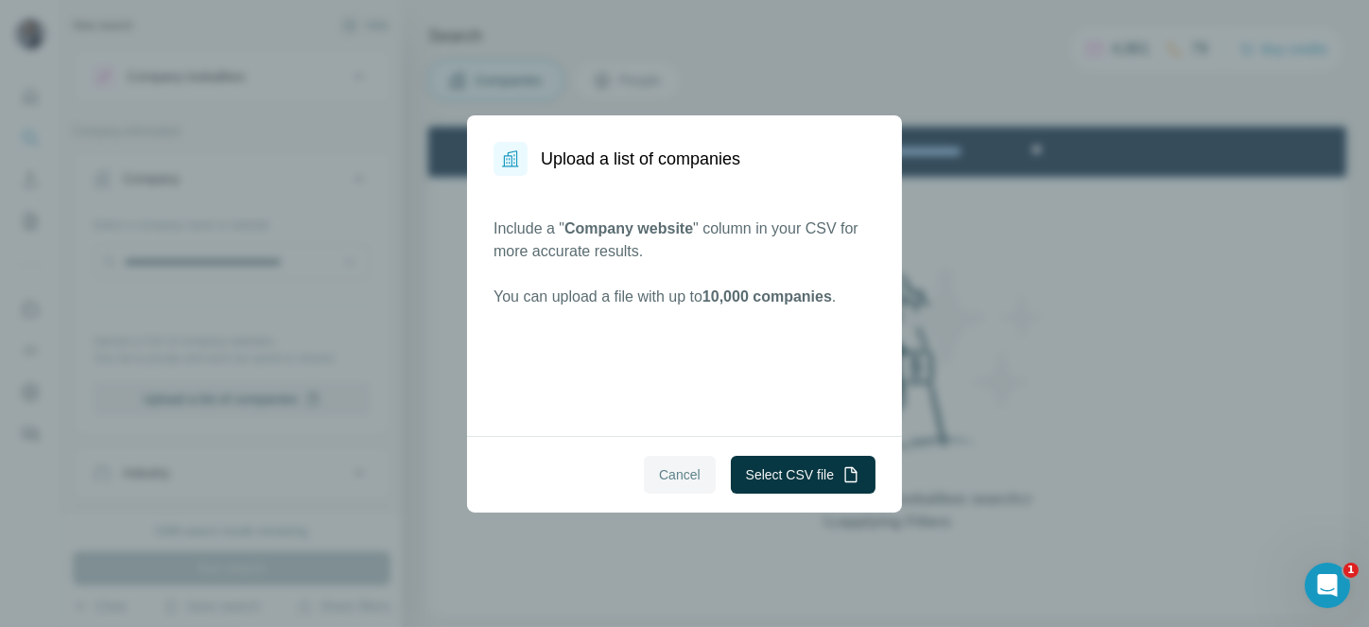
click at [681, 474] on span "Cancel" at bounding box center [680, 474] width 42 height 19
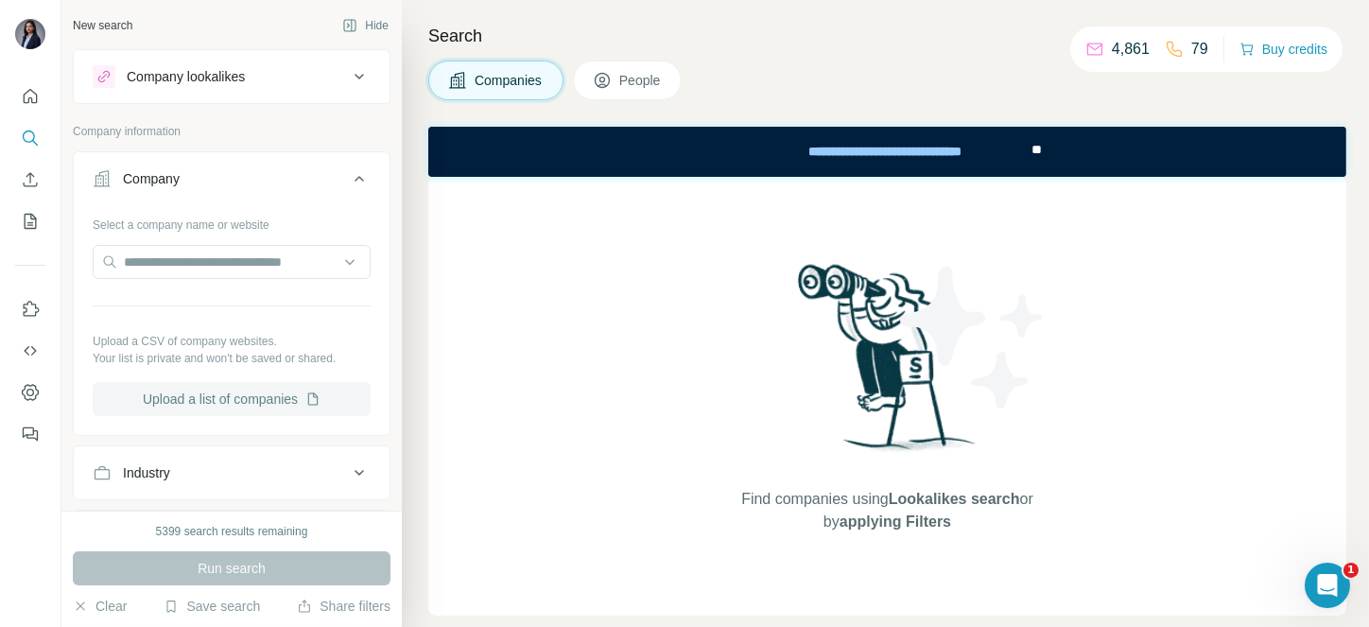
click at [283, 389] on button "Upload a list of companies" at bounding box center [232, 399] width 278 height 34
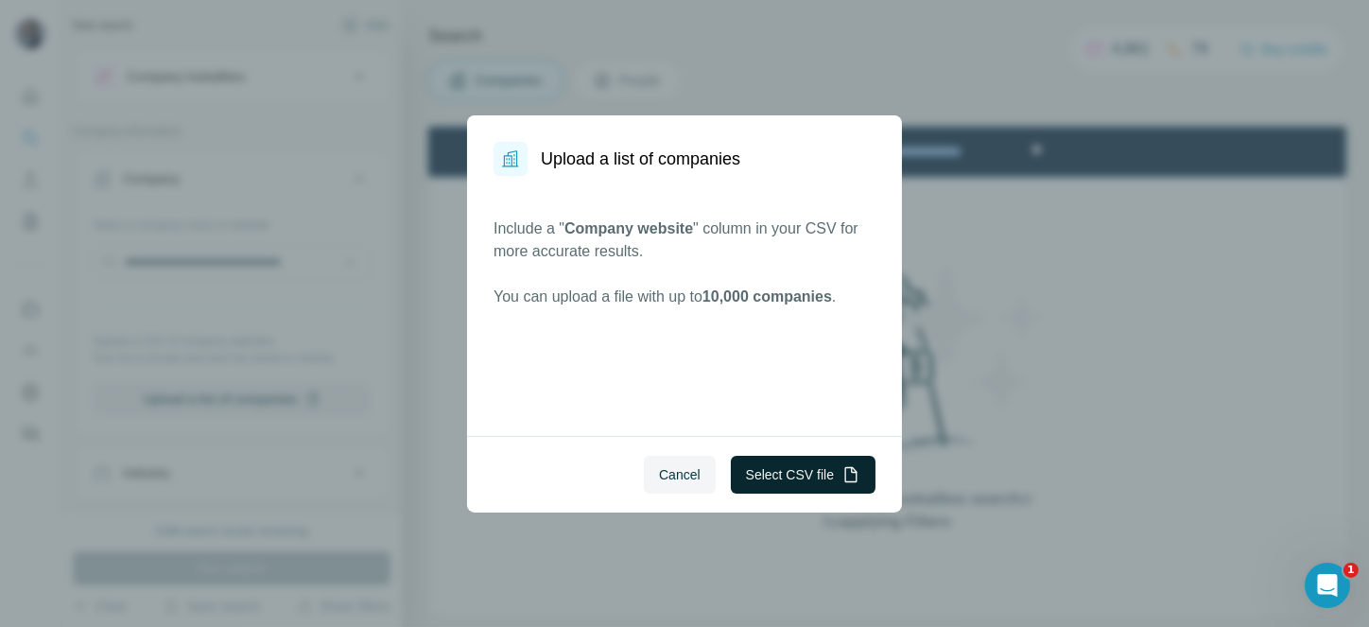
click at [787, 470] on button "Select CSV file" at bounding box center [803, 475] width 145 height 38
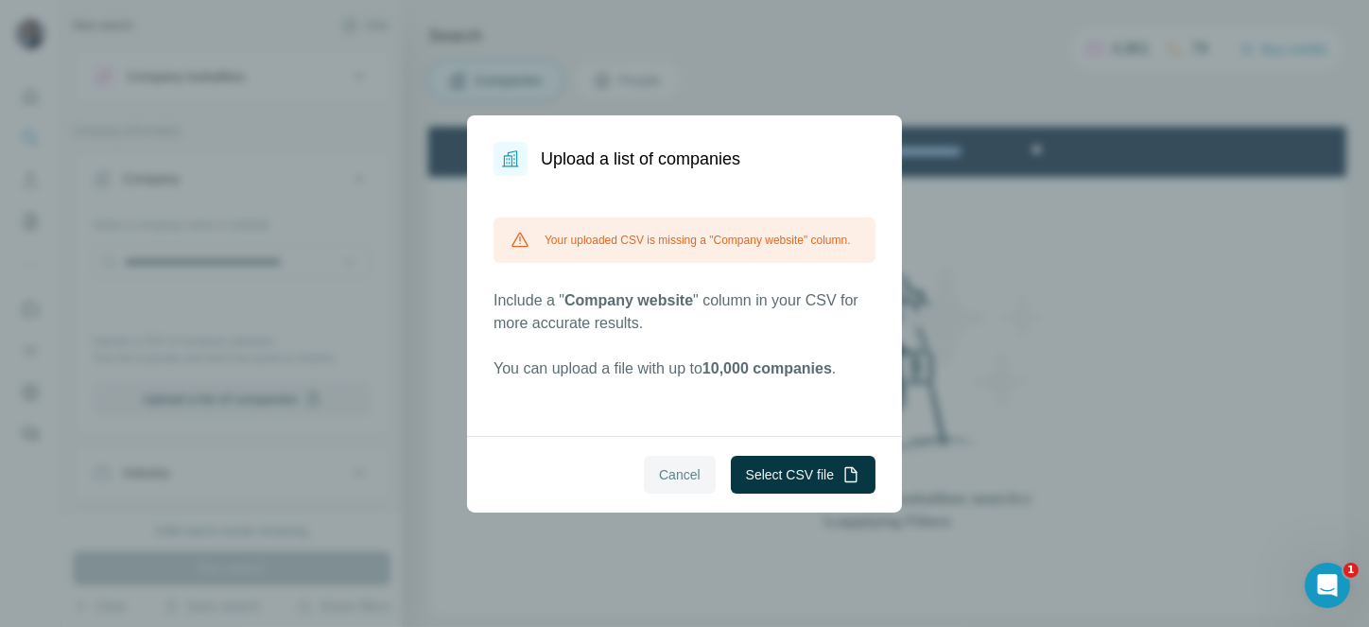
click at [659, 468] on span "Cancel" at bounding box center [680, 474] width 42 height 19
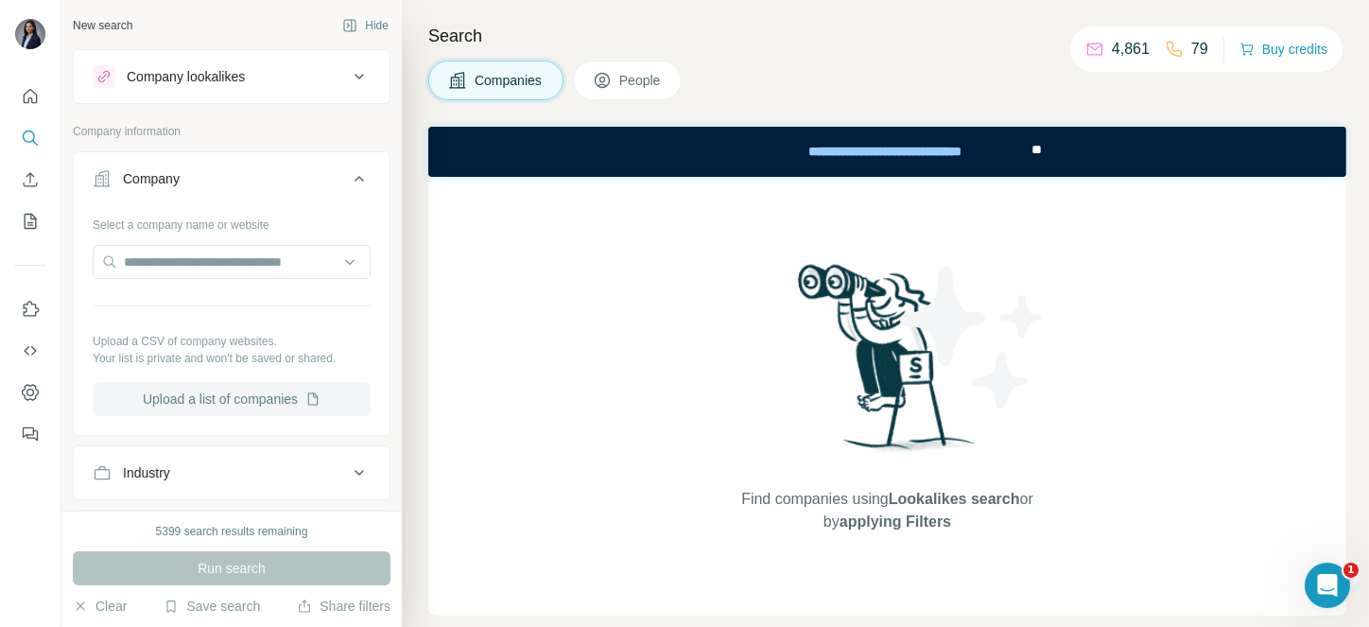
click at [207, 388] on button "Upload a list of companies" at bounding box center [232, 399] width 278 height 34
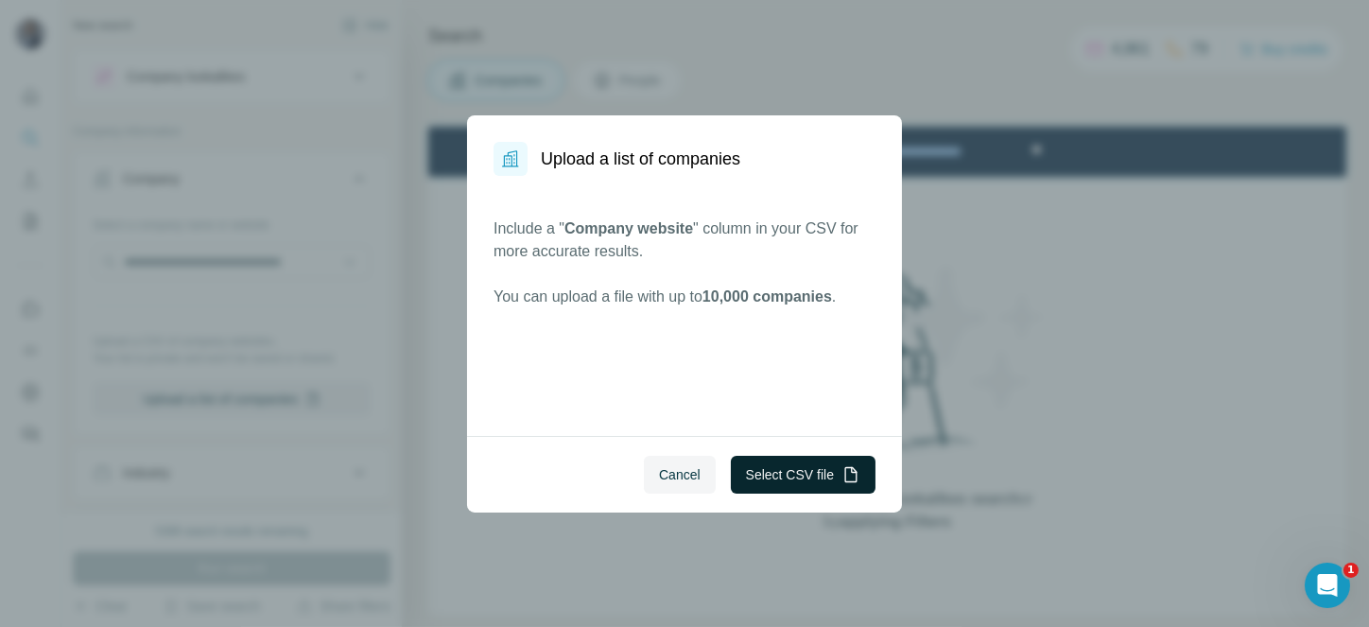
click at [775, 461] on button "Select CSV file" at bounding box center [803, 475] width 145 height 38
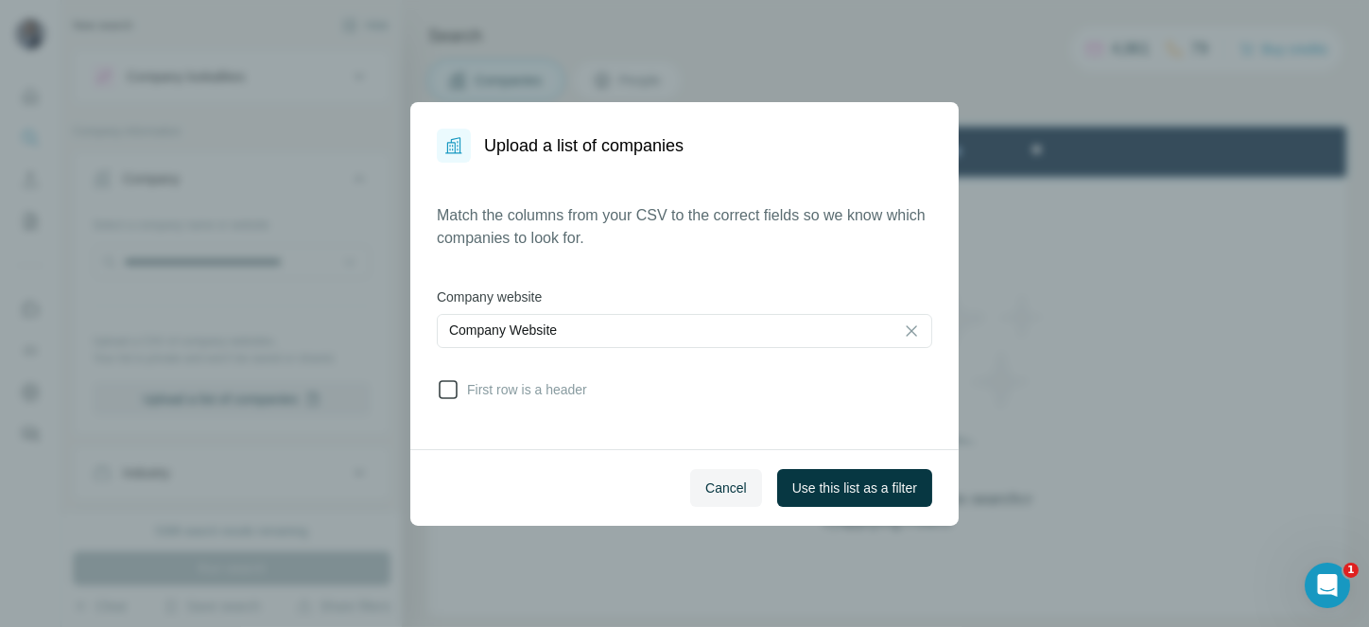
click at [453, 378] on icon at bounding box center [448, 389] width 23 height 23
click at [866, 478] on span "Use this list as a filter" at bounding box center [854, 487] width 125 height 19
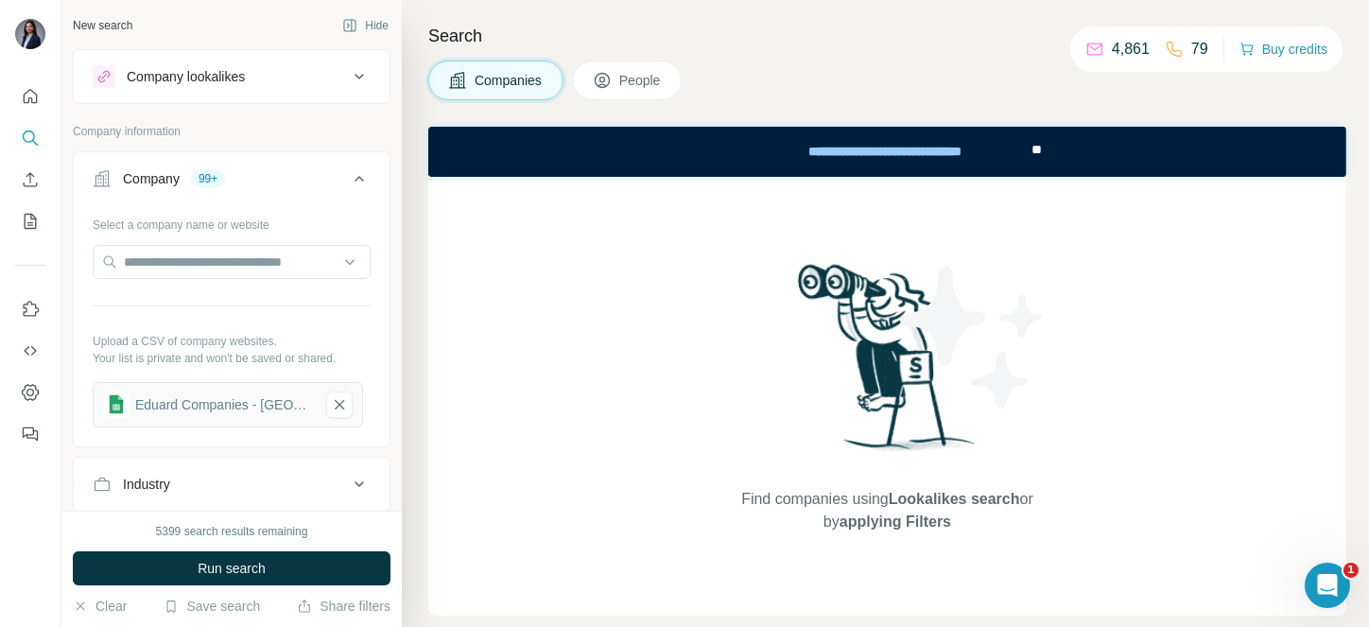
click at [619, 90] on button "People" at bounding box center [628, 80] width 110 height 40
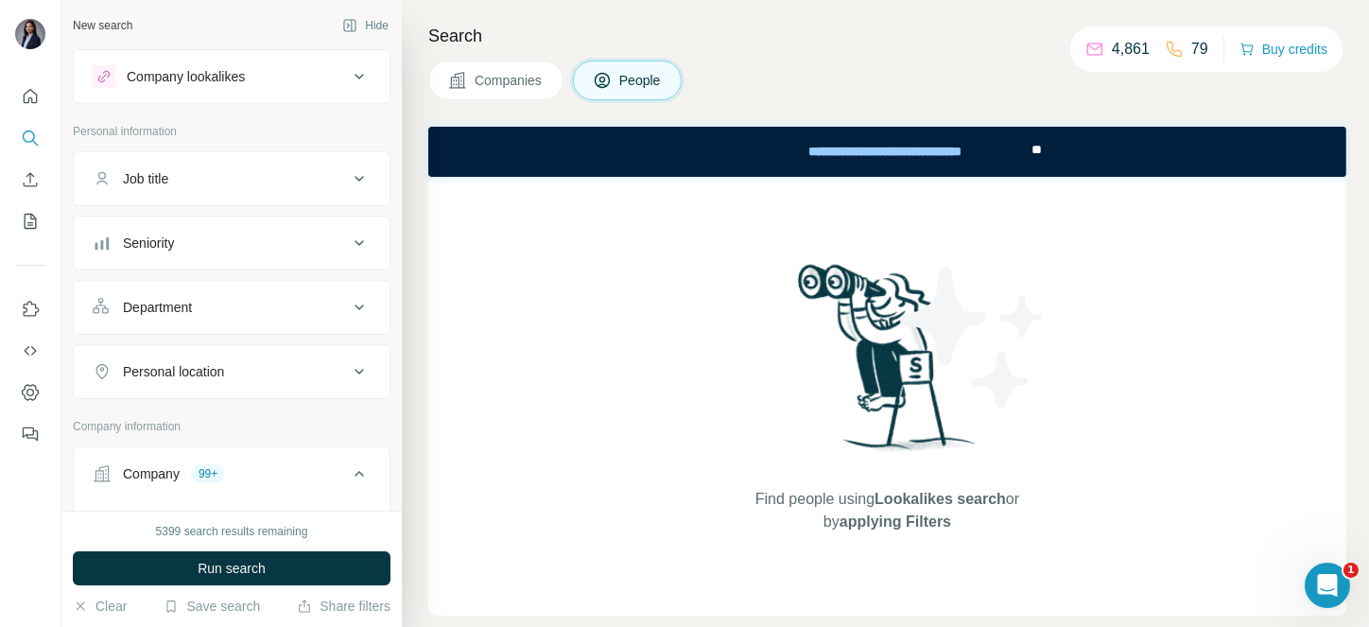
click at [285, 174] on div "Job title" at bounding box center [220, 178] width 255 height 19
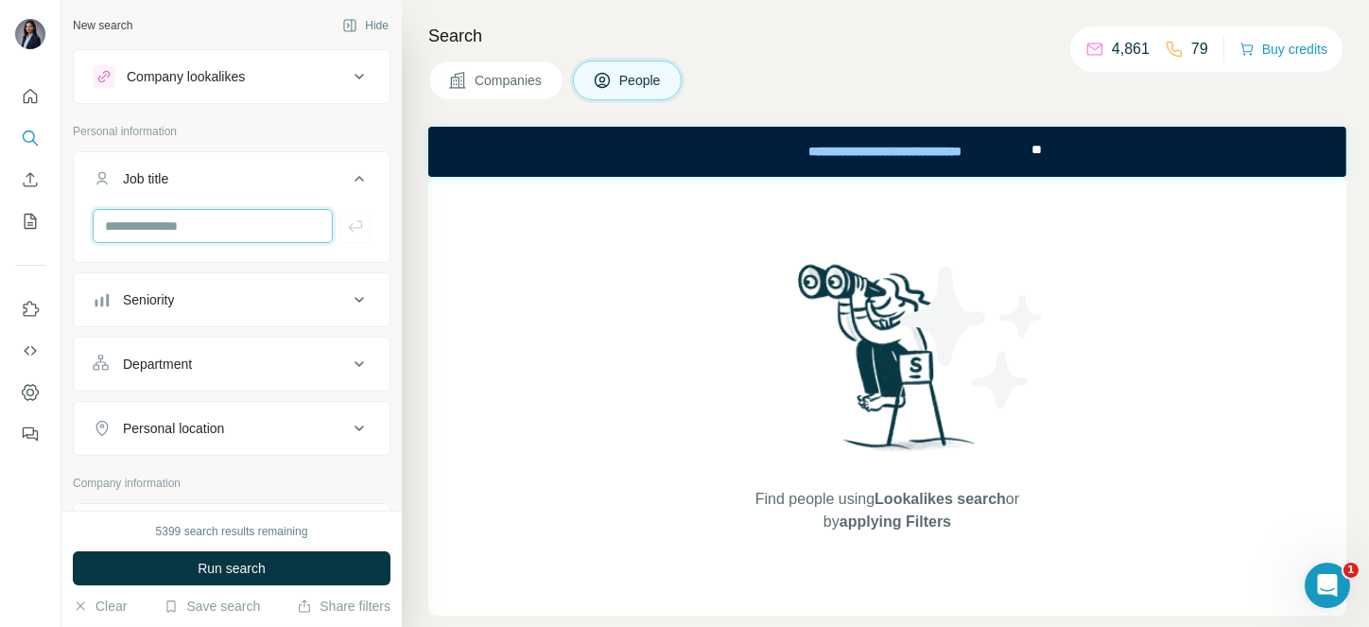
click at [163, 229] on input "text" at bounding box center [213, 226] width 240 height 34
click at [146, 235] on input "text" at bounding box center [213, 226] width 240 height 34
type input "********"
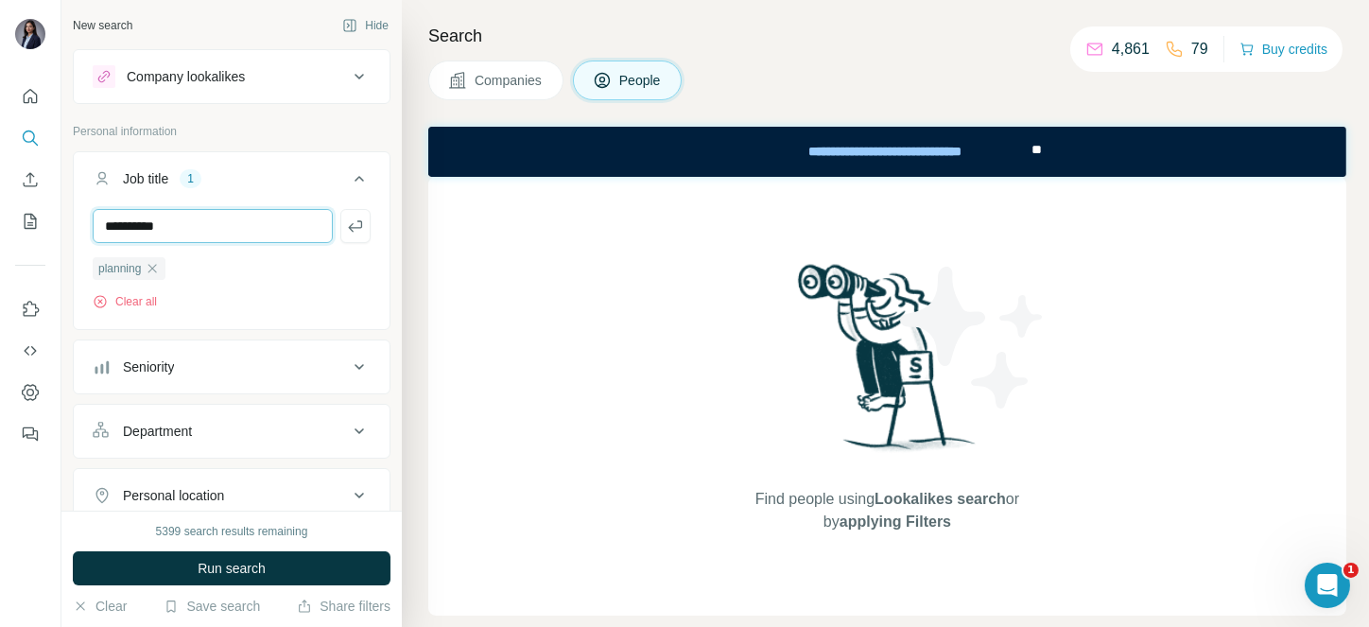
type input "**********"
type input "*********"
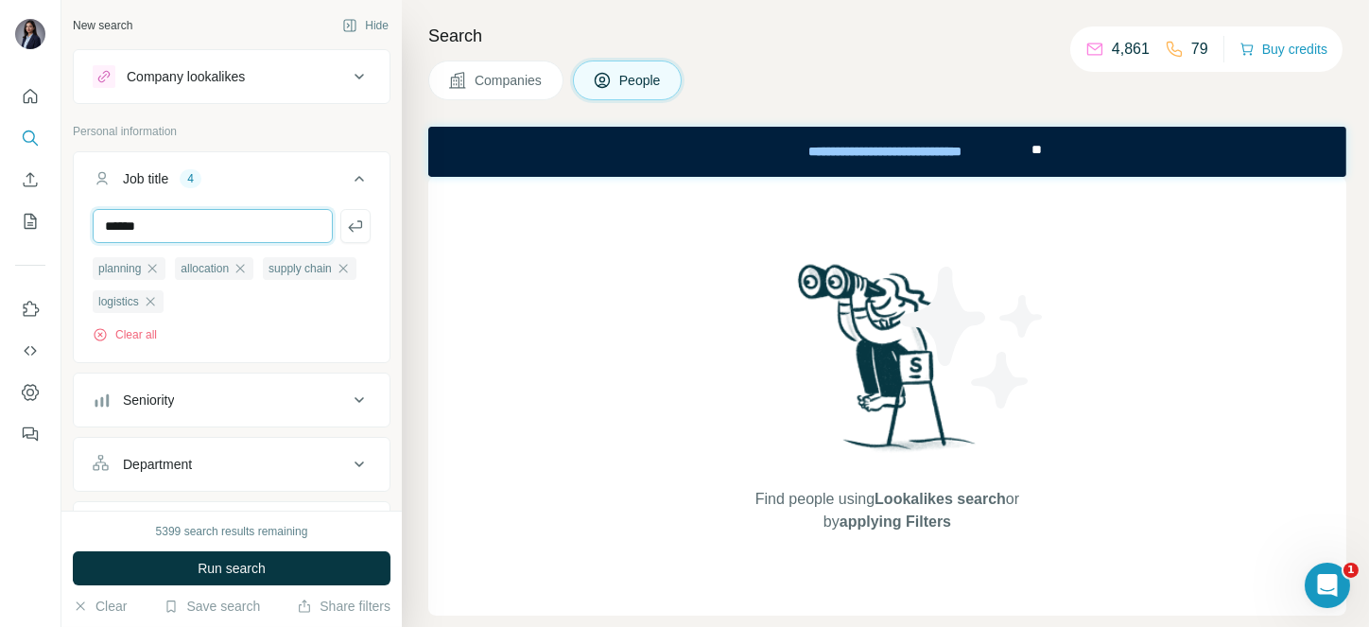
type input "******"
type input "********"
type input "**********"
type input "***"
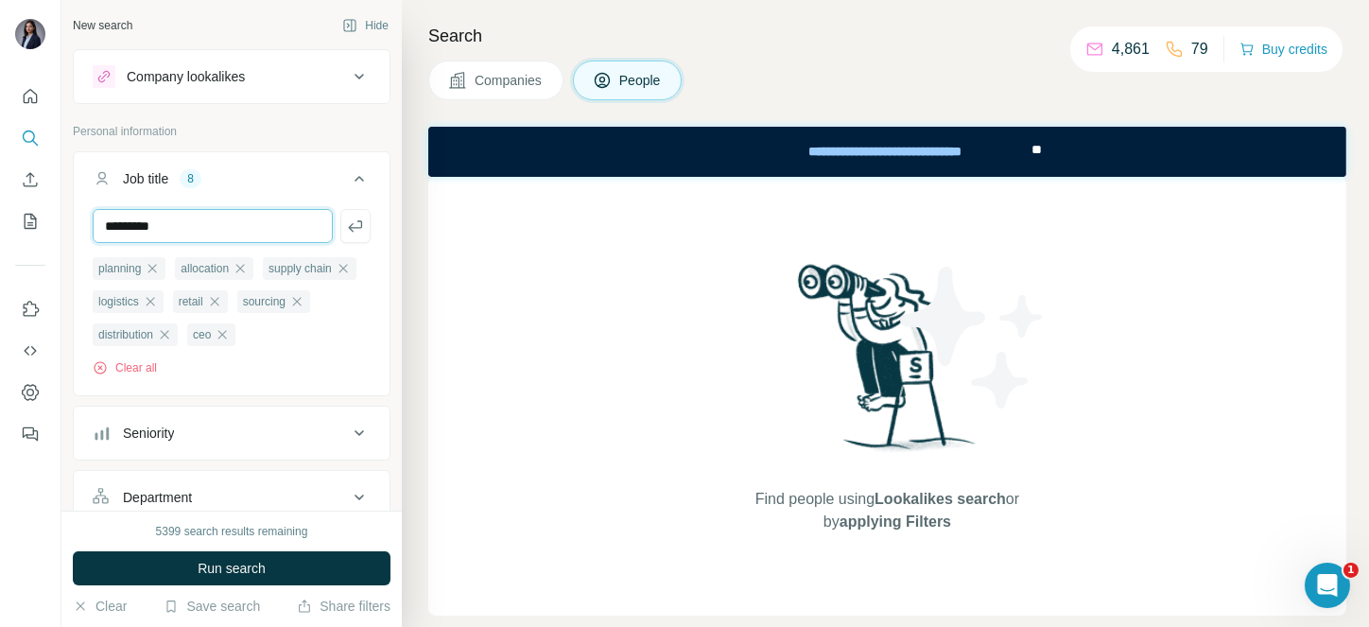
type input "**********"
type input "***"
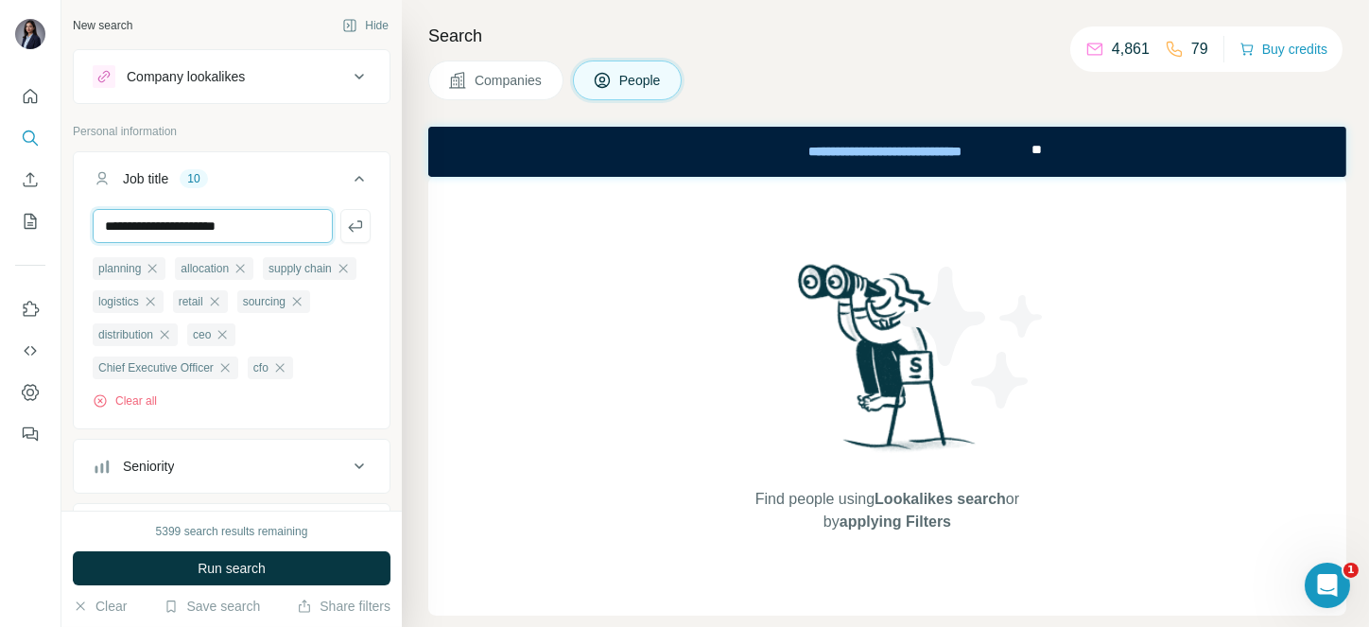
type input "**********"
type input "*******"
type input "**********"
type input "***"
type input "**********"
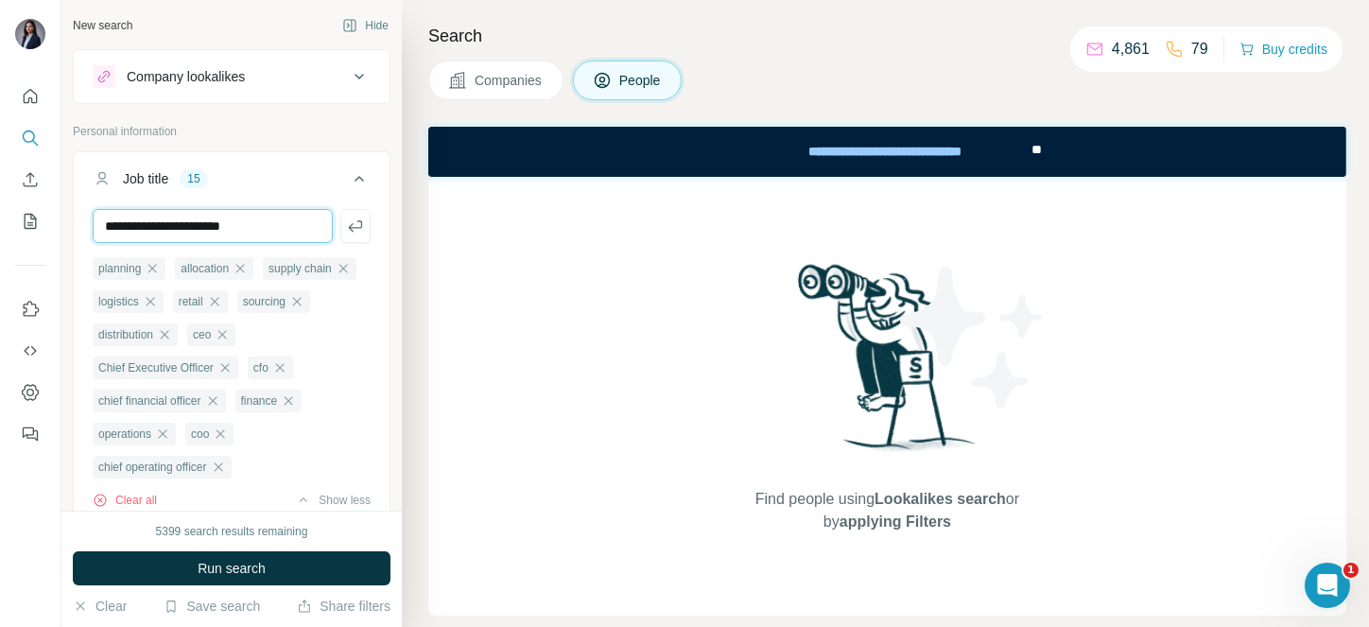
type input "**********"
type input "***"
type input "******"
type input "***"
type input "**********"
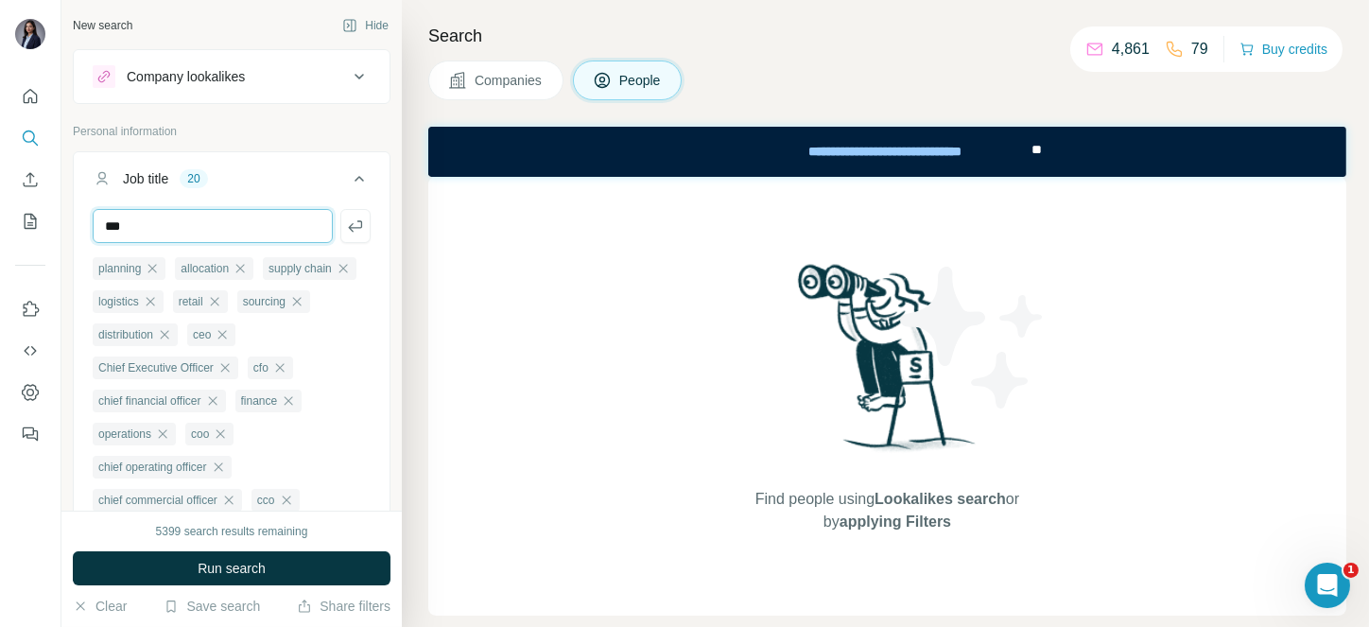
type input "***"
type input "**********"
click at [206, 222] on input "**********" at bounding box center [213, 226] width 240 height 34
type input "**********"
paste input "**********"
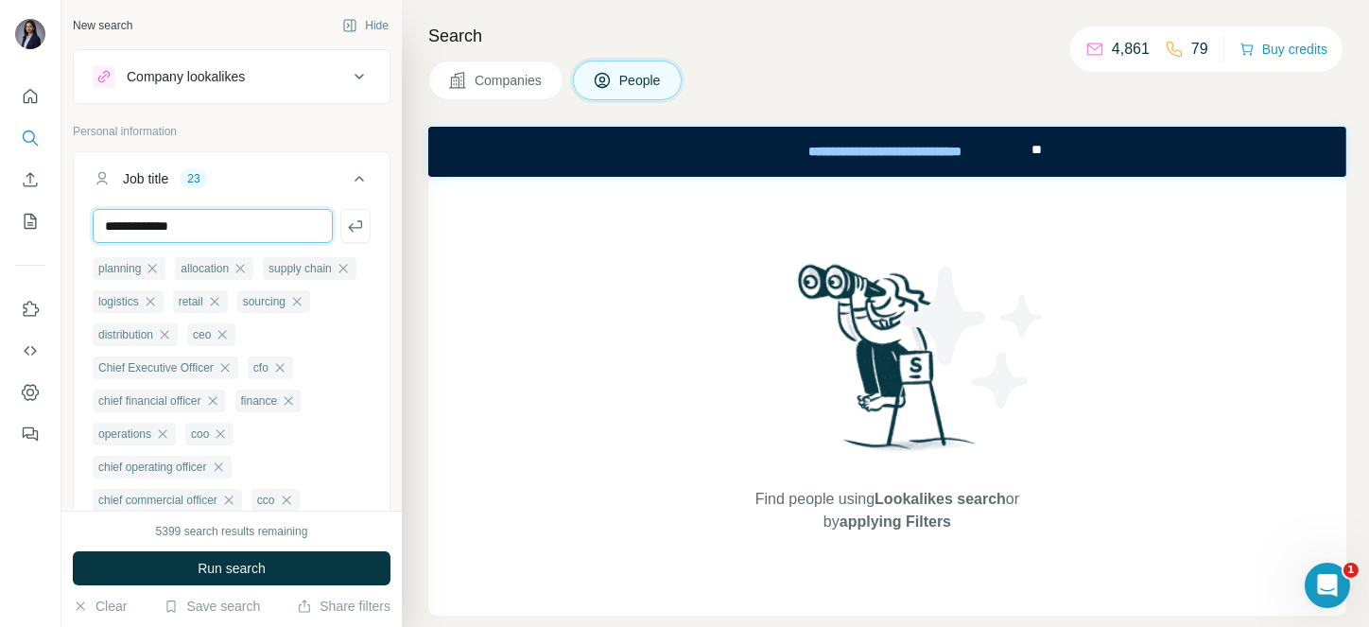
type input "**********"
type input "*********"
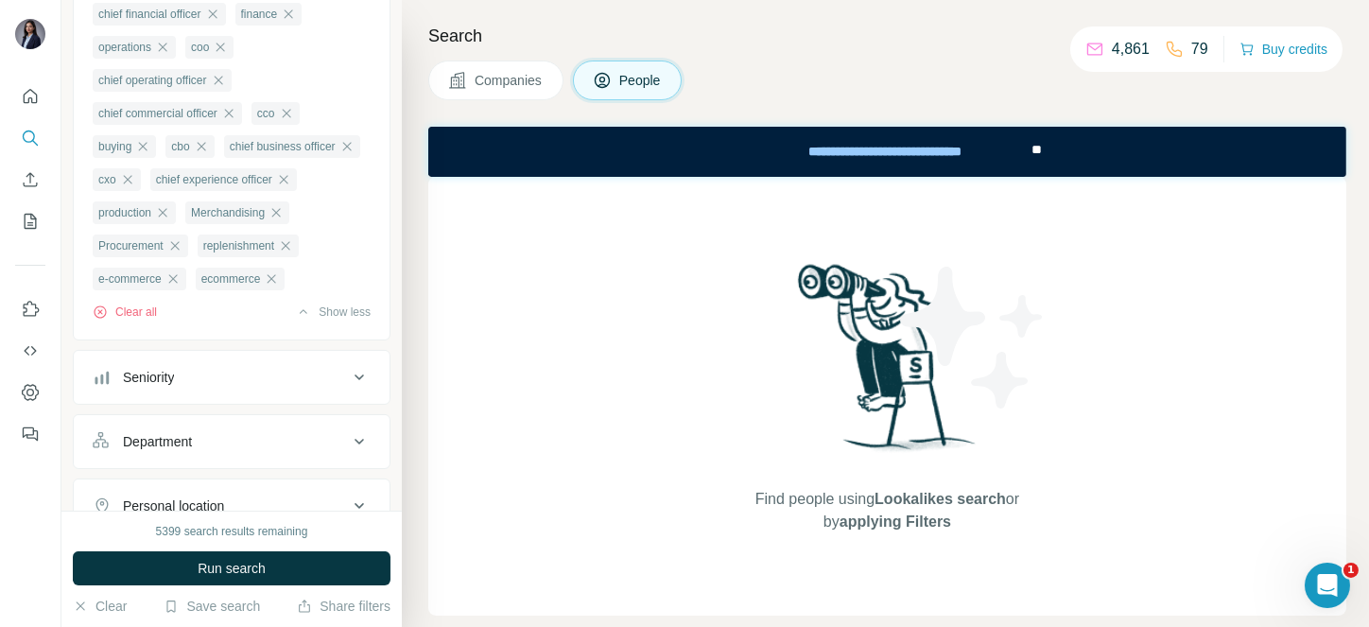
scroll to position [382, 0]
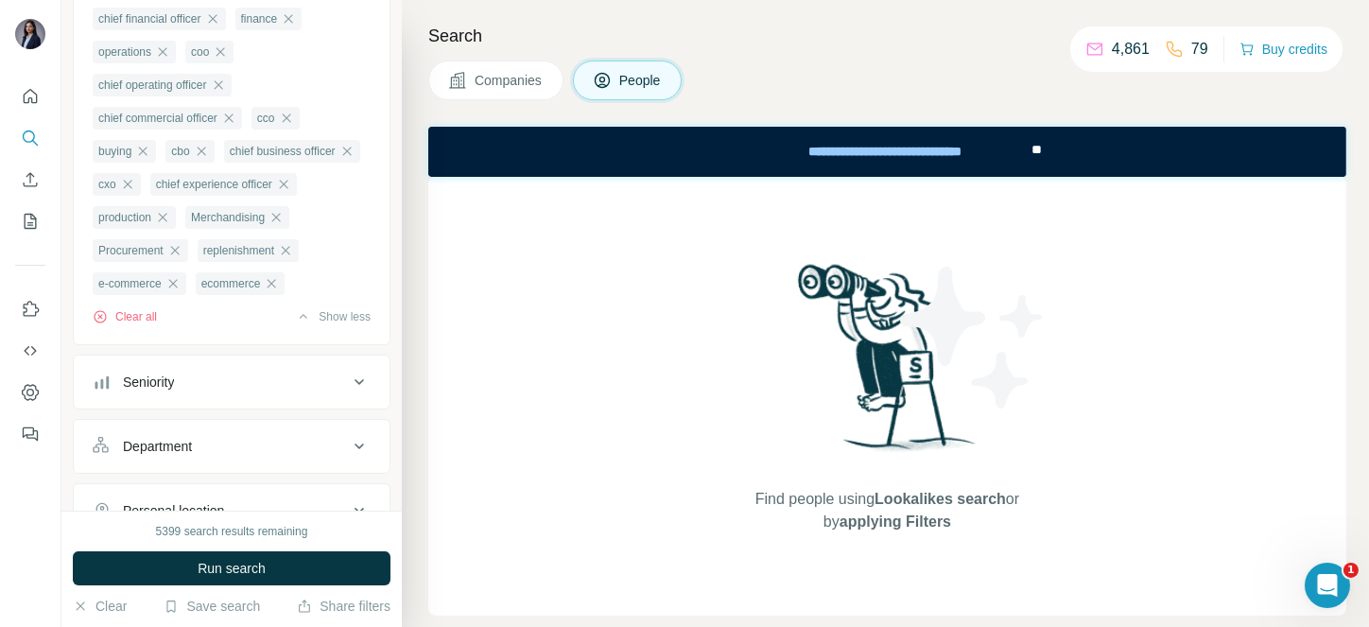
click at [237, 391] on div "Seniority" at bounding box center [220, 381] width 255 height 19
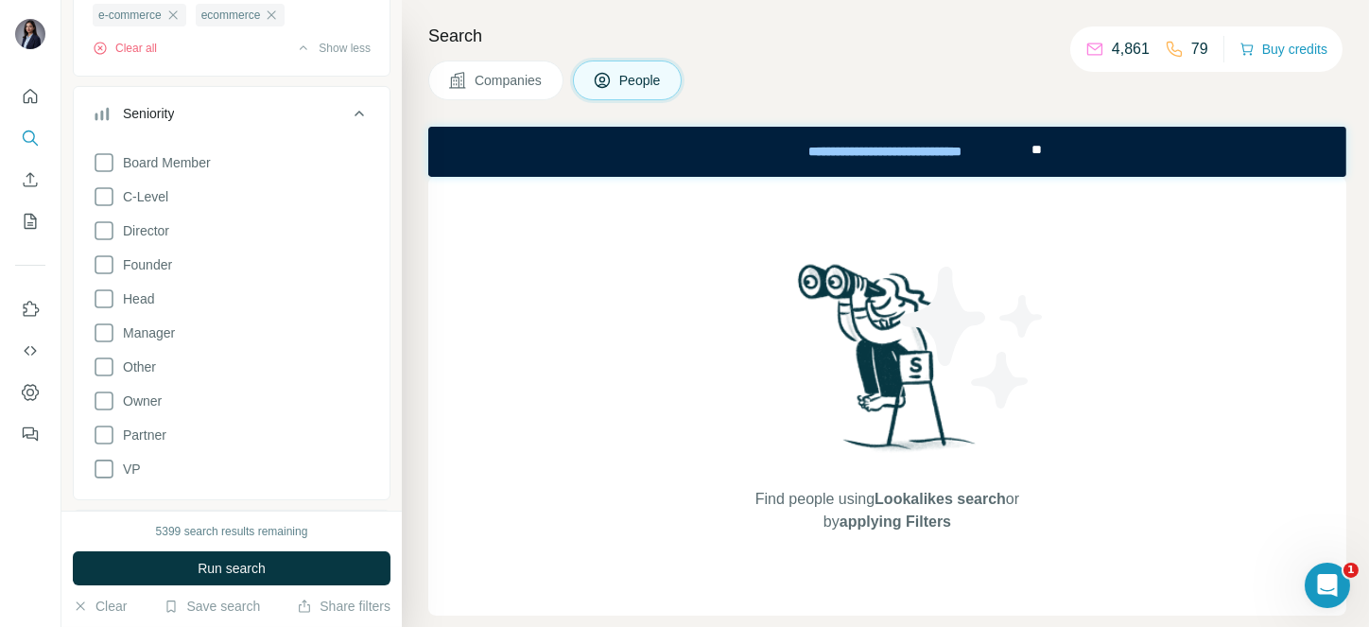
scroll to position [703, 0]
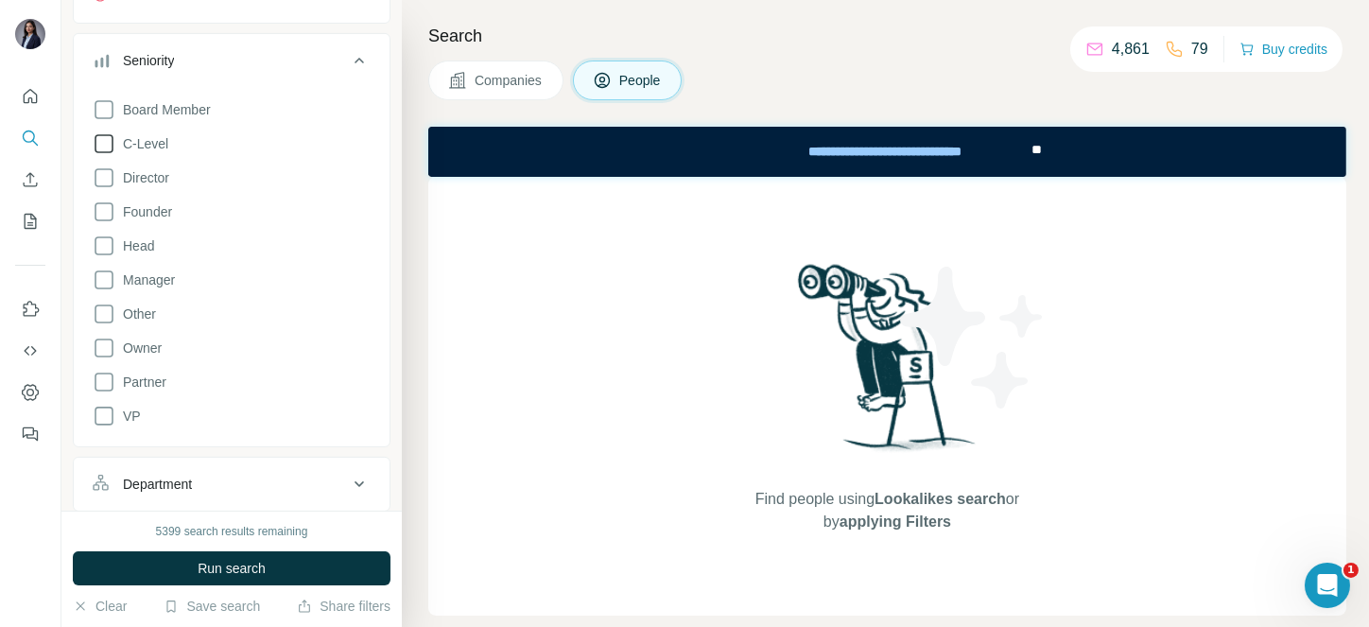
click at [99, 155] on icon at bounding box center [104, 143] width 23 height 23
click at [108, 189] on icon at bounding box center [104, 177] width 23 height 23
click at [99, 257] on icon at bounding box center [104, 245] width 23 height 23
click at [103, 427] on icon at bounding box center [104, 416] width 23 height 23
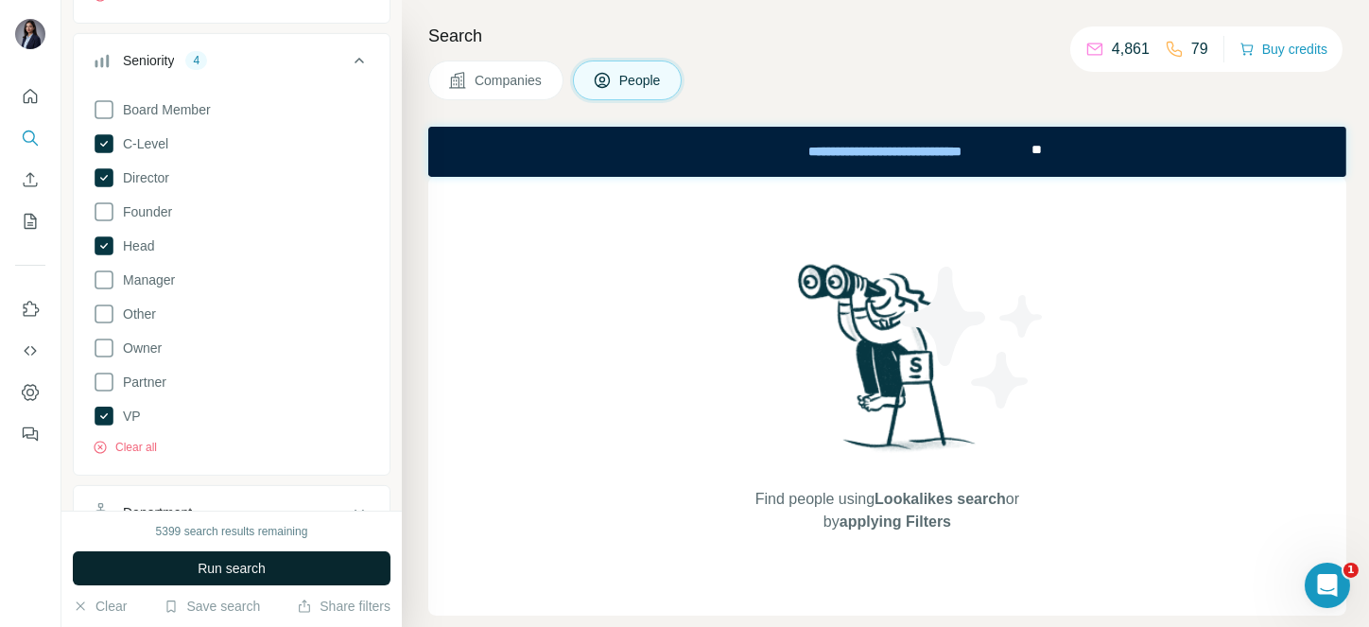
click at [241, 561] on span "Run search" at bounding box center [232, 568] width 68 height 19
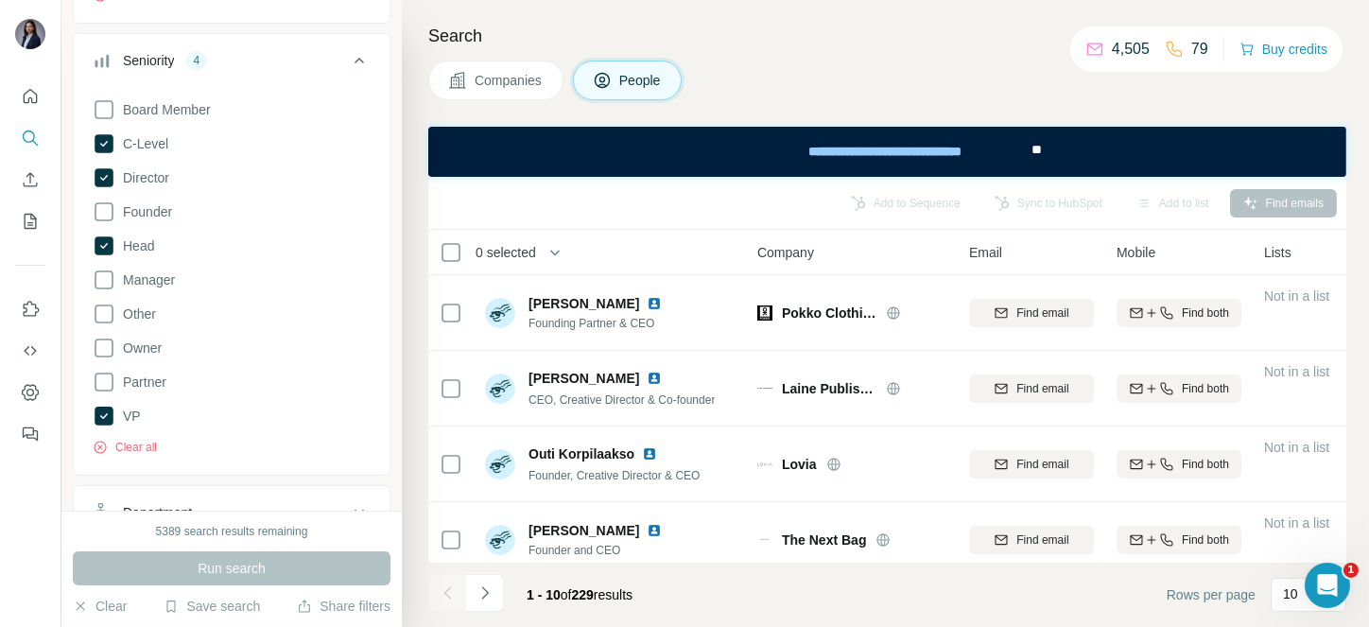
click at [496, 243] on span "0 selected" at bounding box center [505, 252] width 60 height 19
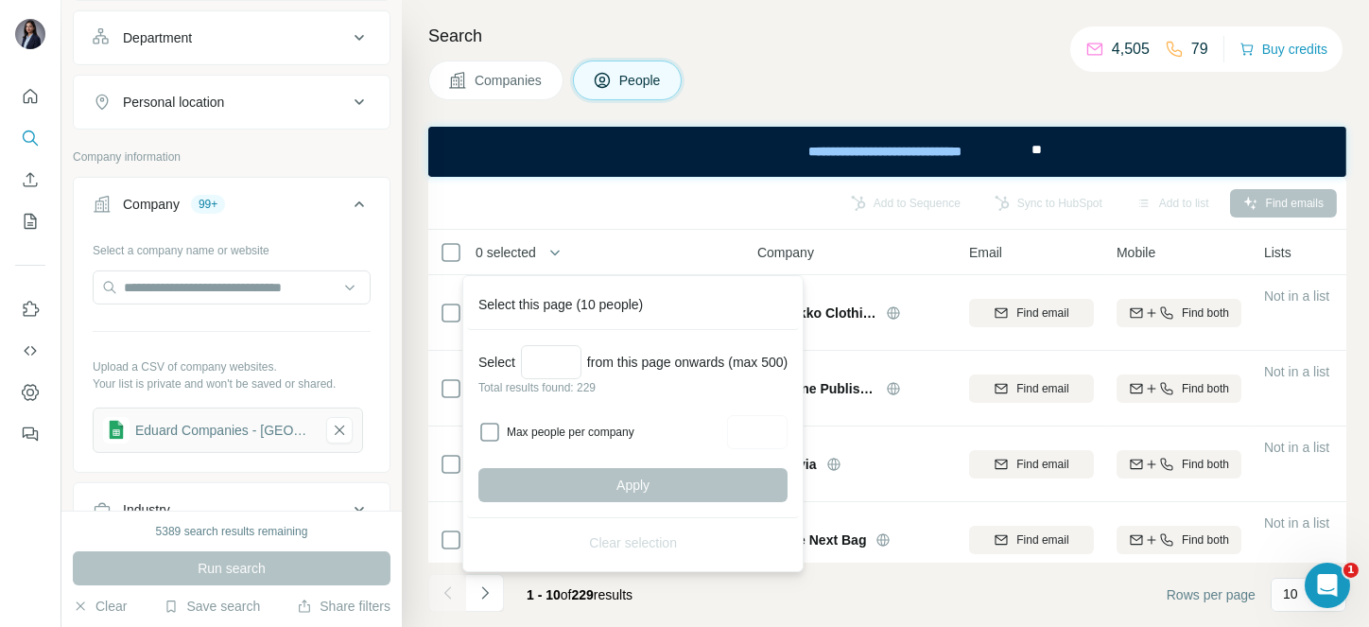
scroll to position [1187, 0]
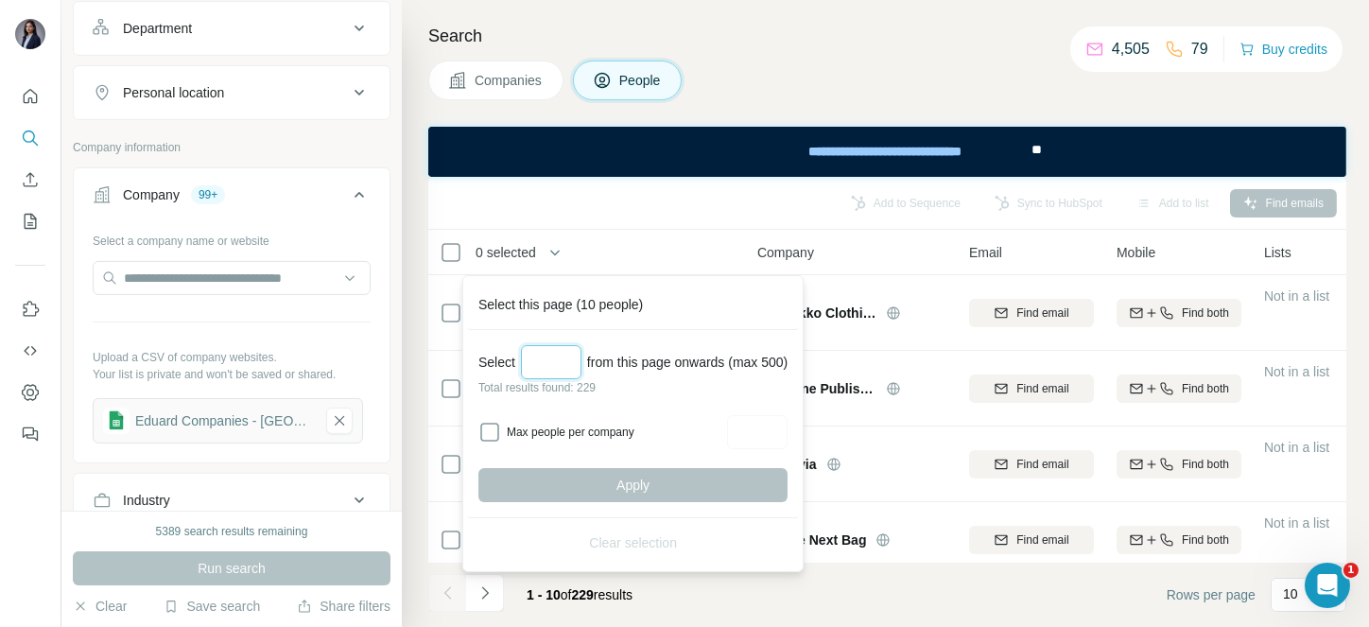
click at [539, 367] on input "Select a number (up to 500)" at bounding box center [551, 362] width 60 height 34
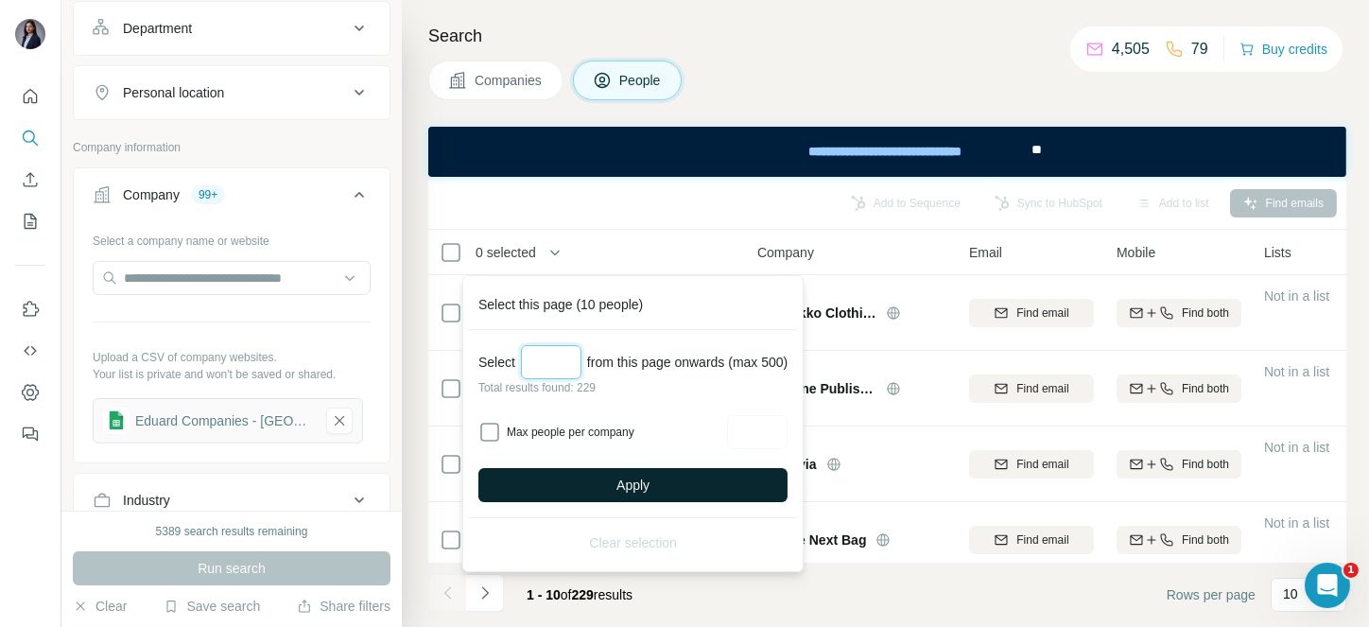
type input "***"
click at [672, 493] on button "Apply" at bounding box center [632, 485] width 309 height 34
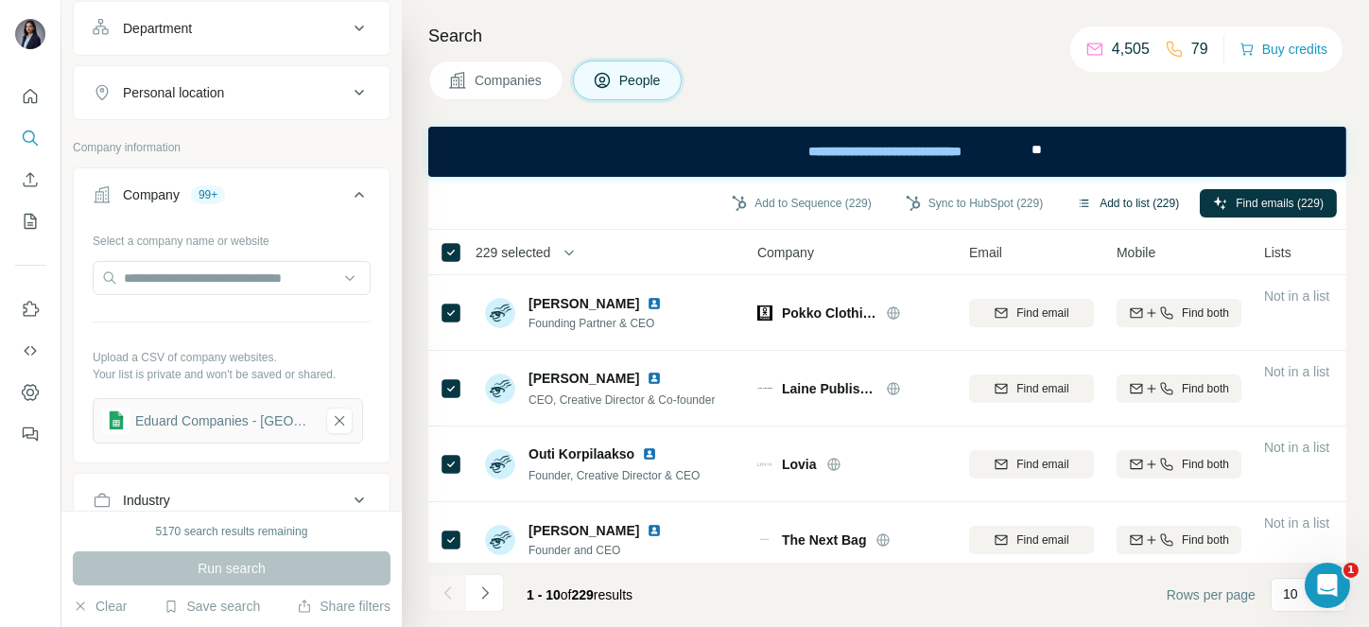
click at [1087, 194] on button "Add to list (229)" at bounding box center [1127, 203] width 129 height 28
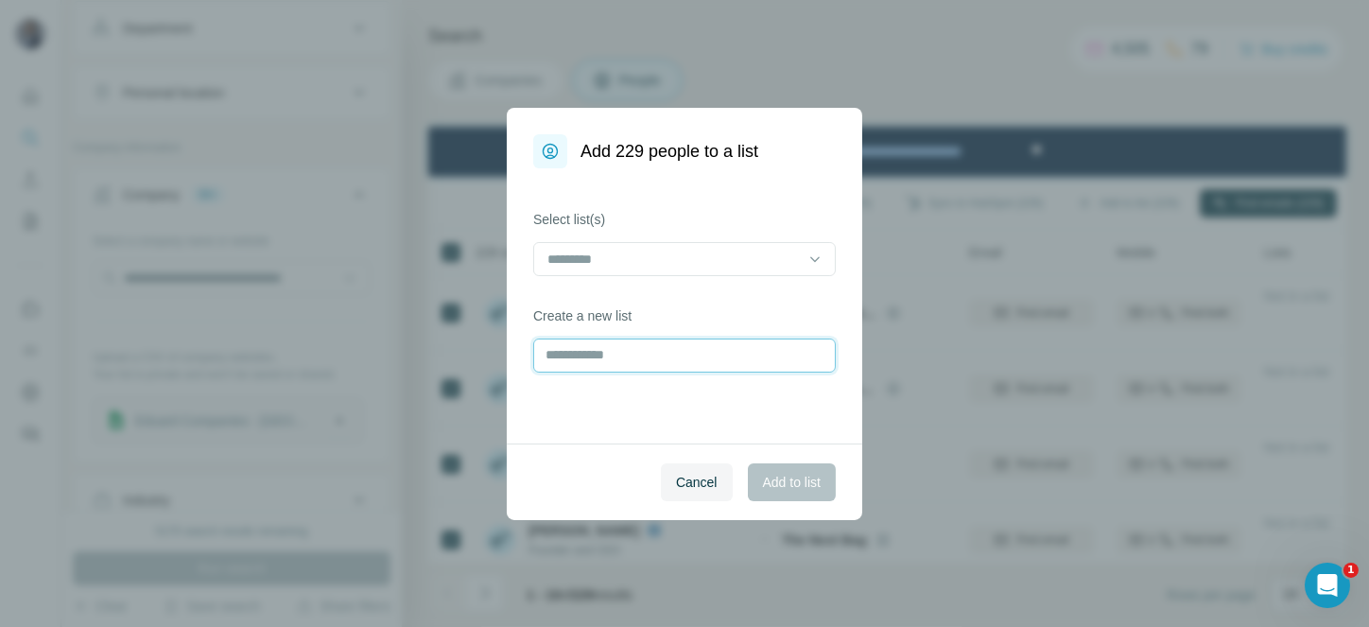
click at [627, 345] on input "text" at bounding box center [684, 355] width 302 height 34
type input "**********"
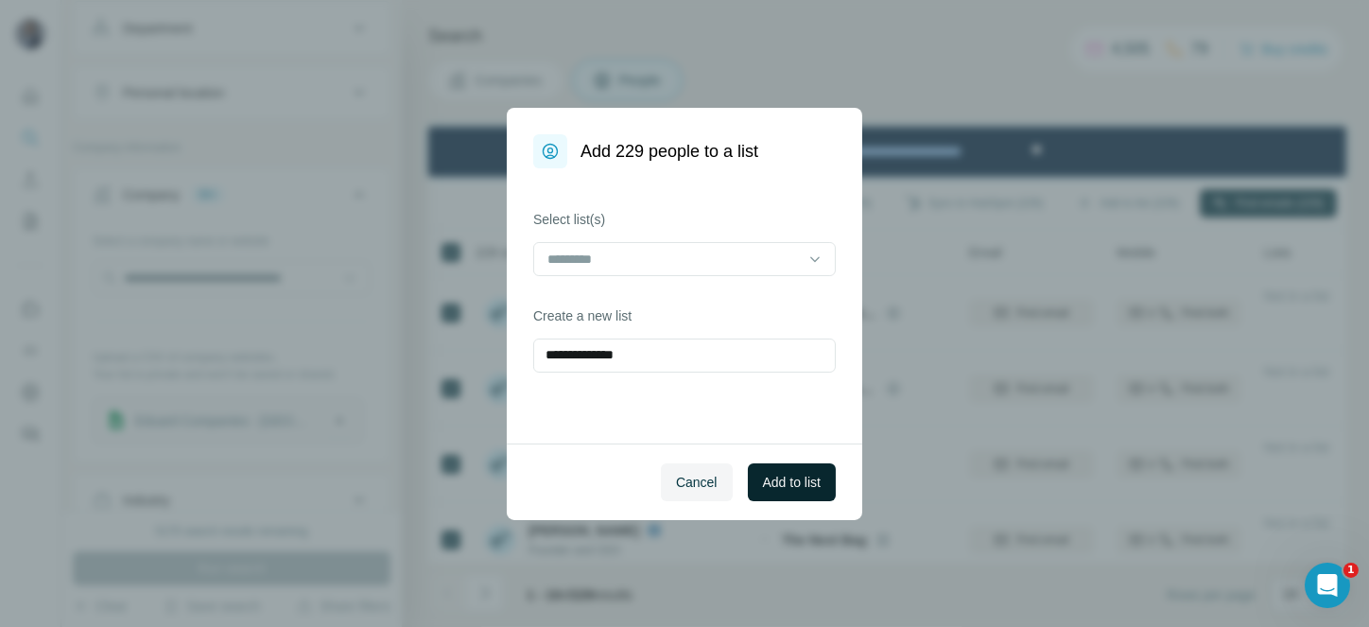
click at [814, 470] on button "Add to list" at bounding box center [792, 482] width 88 height 38
